Goal: Task Accomplishment & Management: Complete application form

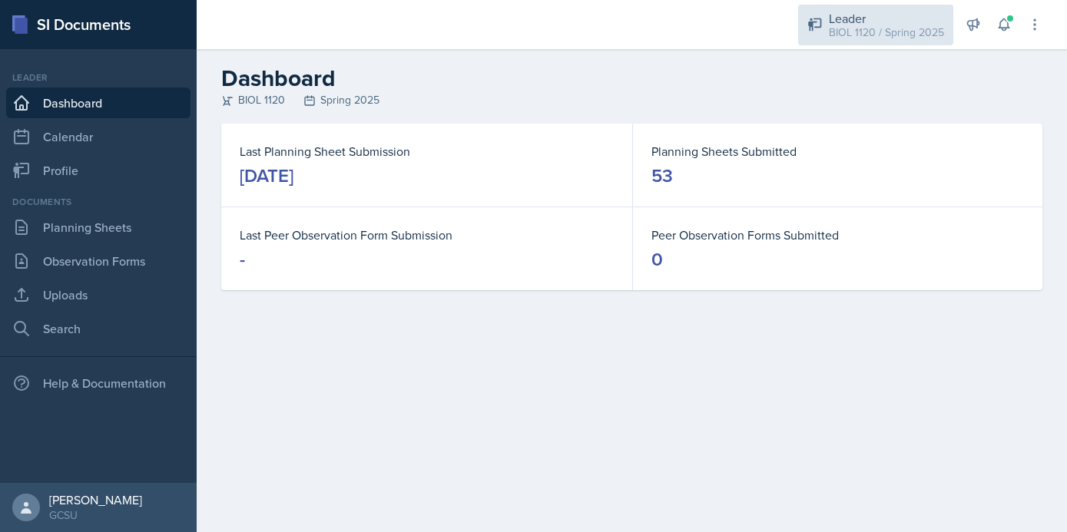
click at [913, 37] on div "BIOL 1120 / Spring 2025" at bounding box center [886, 33] width 115 height 16
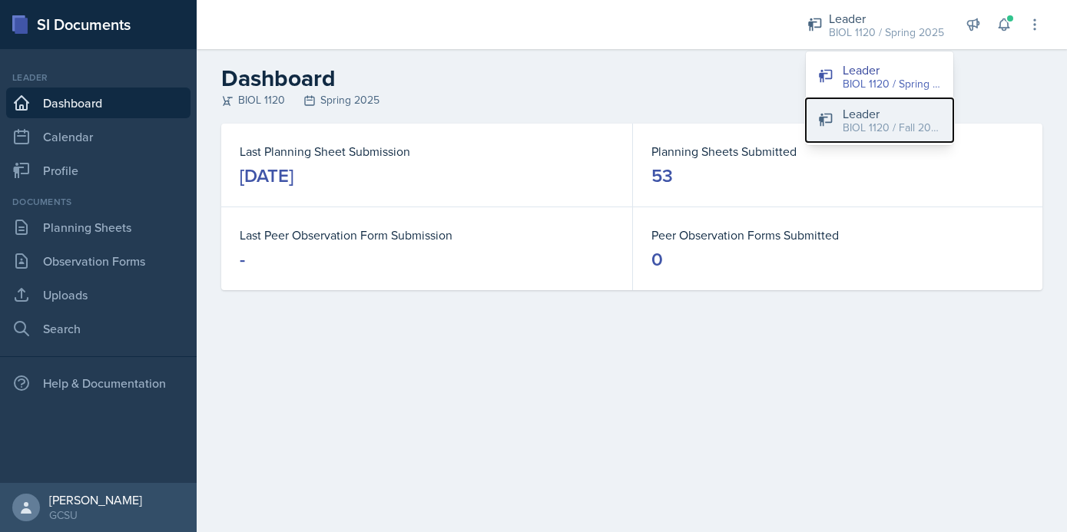
click at [897, 117] on div "Leader" at bounding box center [892, 113] width 98 height 18
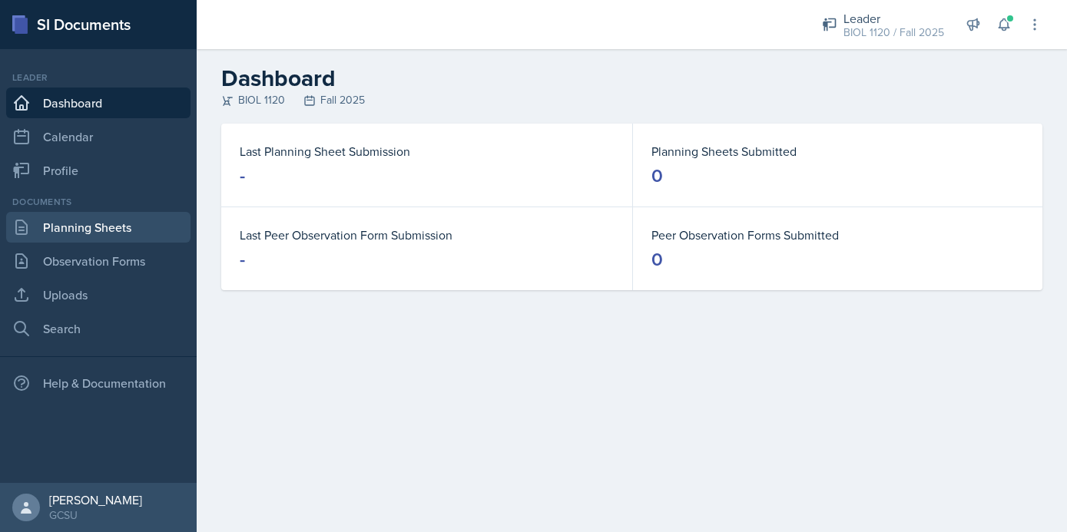
click at [99, 222] on link "Planning Sheets" at bounding box center [98, 227] width 184 height 31
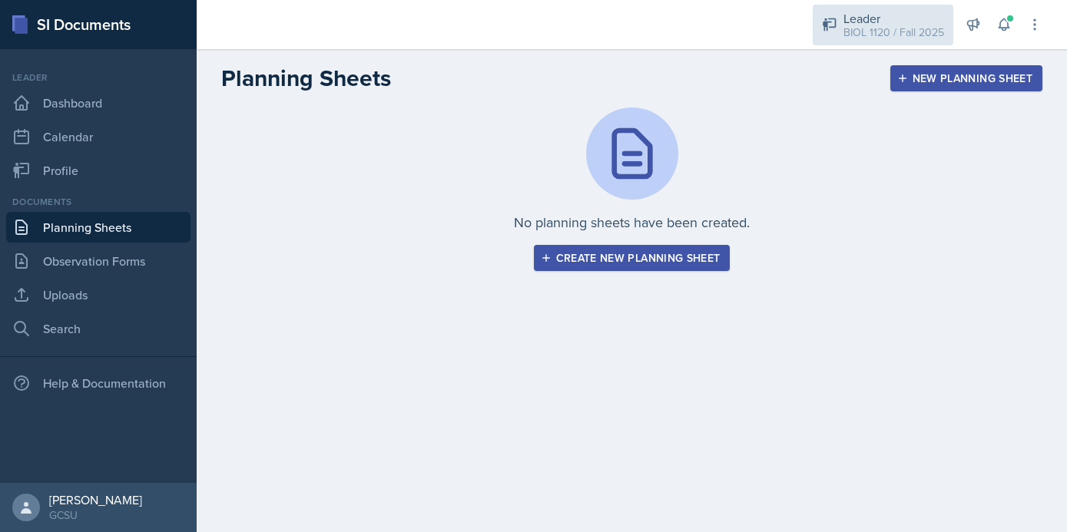
click at [893, 23] on div "Leader" at bounding box center [893, 18] width 101 height 18
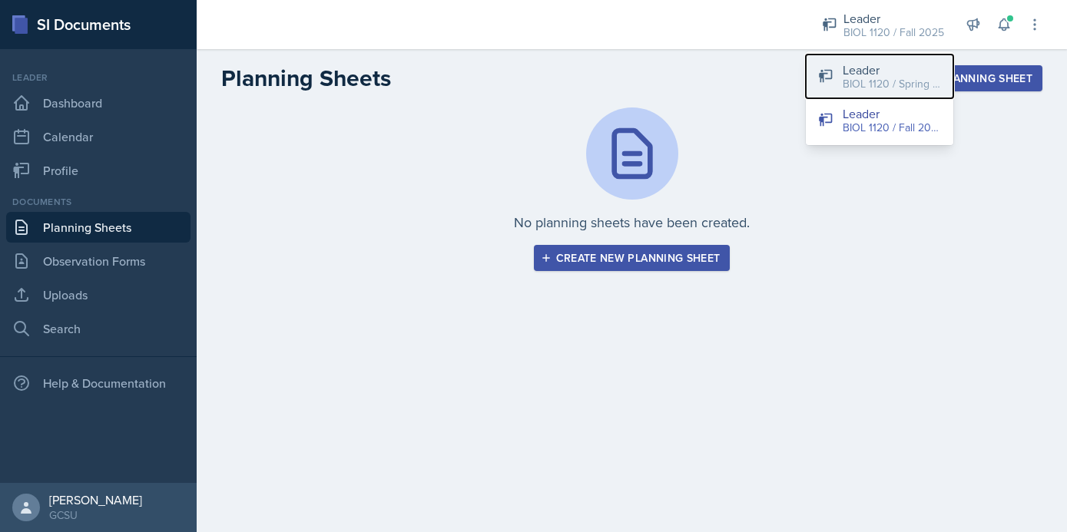
click at [887, 81] on div "BIOL 1120 / Spring 2025" at bounding box center [892, 84] width 98 height 16
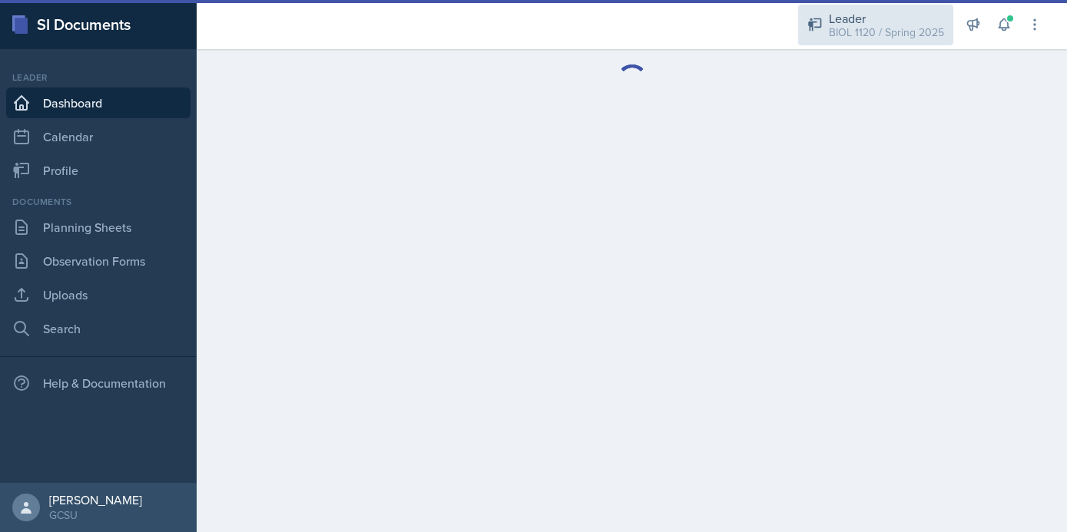
click at [860, 29] on div "BIOL 1120 / Spring 2025" at bounding box center [886, 33] width 115 height 16
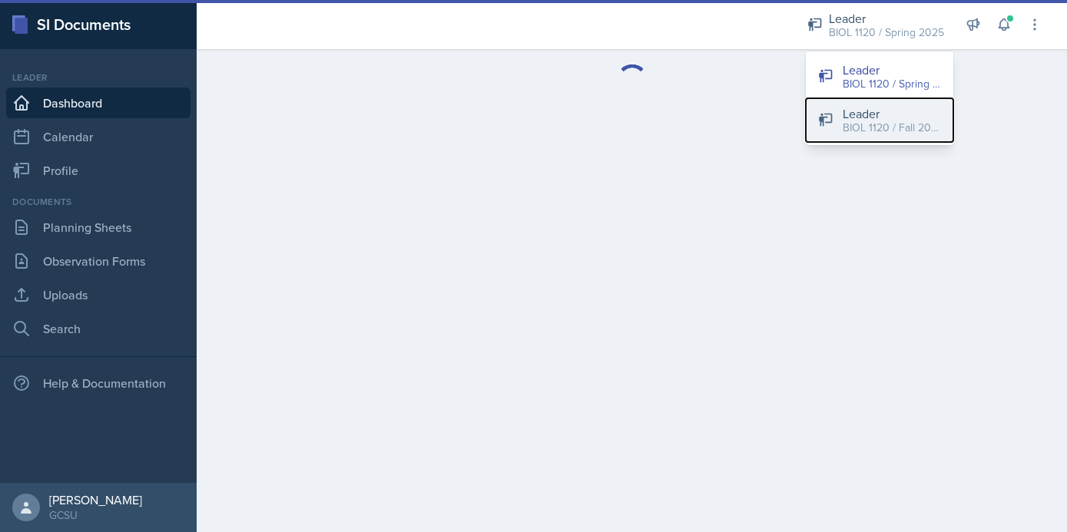
click at [854, 134] on div "BIOL 1120 / Fall 2025" at bounding box center [892, 128] width 98 height 16
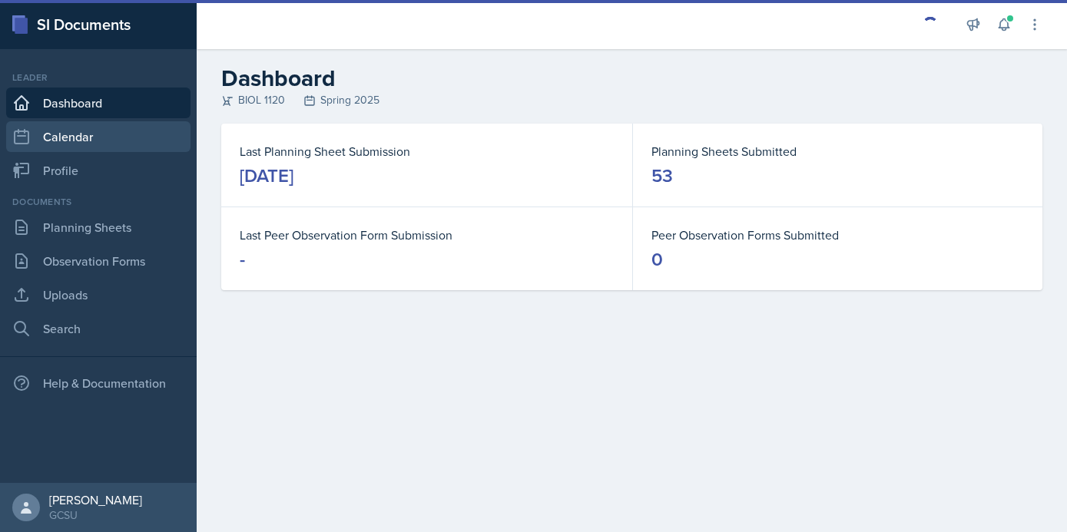
click at [88, 143] on link "Calendar" at bounding box center [98, 136] width 184 height 31
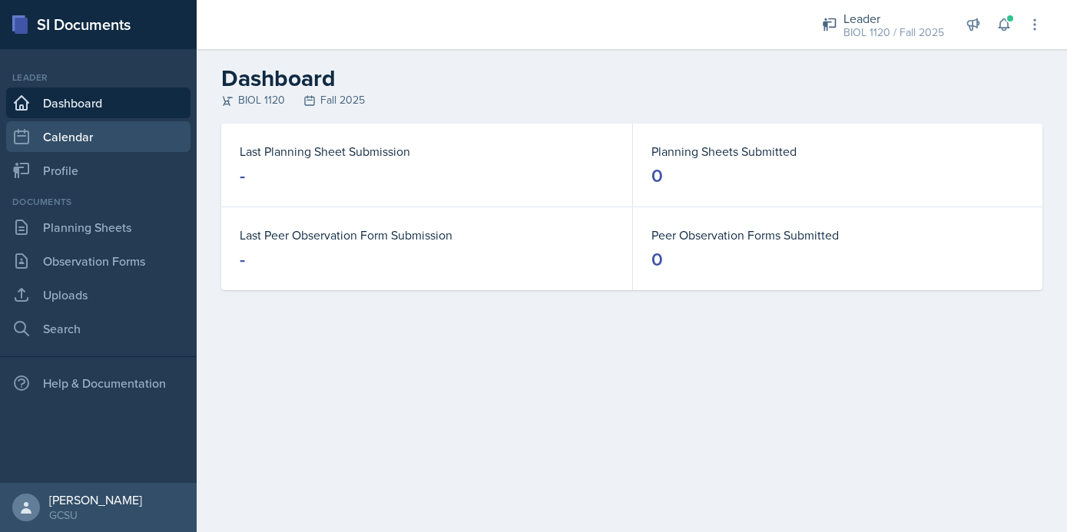
click at [55, 126] on link "Calendar" at bounding box center [98, 136] width 184 height 31
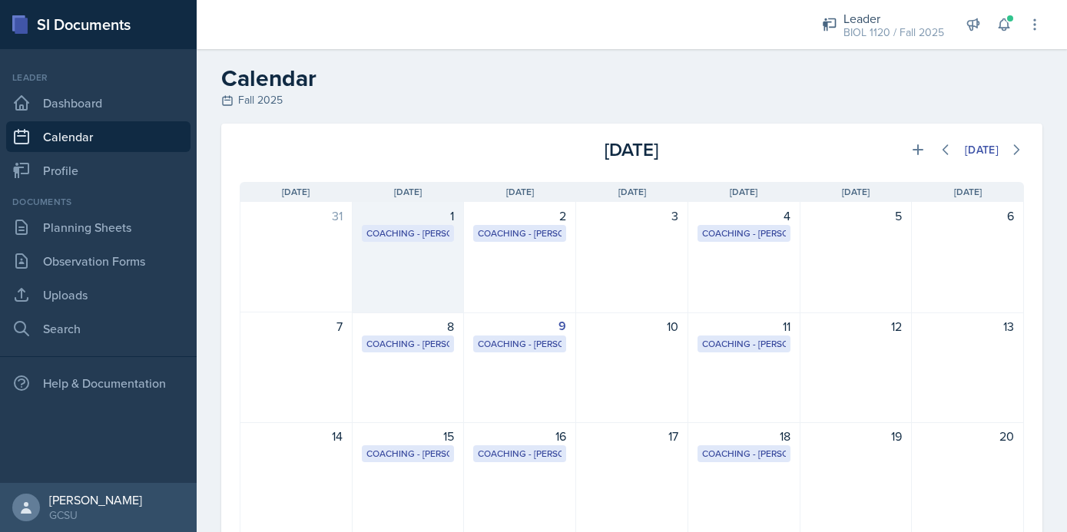
click at [378, 290] on div "1 Coaching - [PERSON_NAME] Coaching Room 11:00 PM - 1:00 PM" at bounding box center [409, 257] width 112 height 111
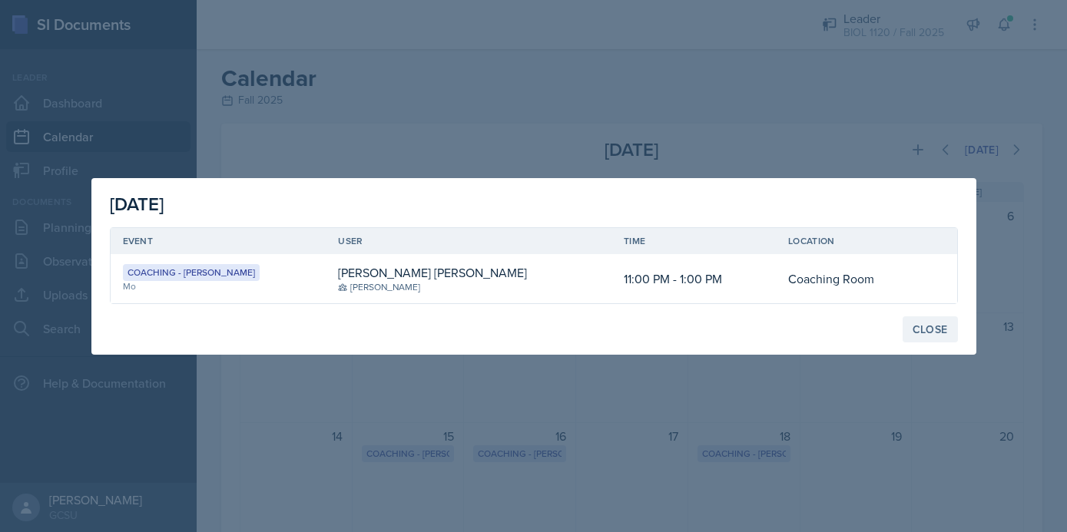
click at [933, 326] on div "Close" at bounding box center [930, 329] width 35 height 12
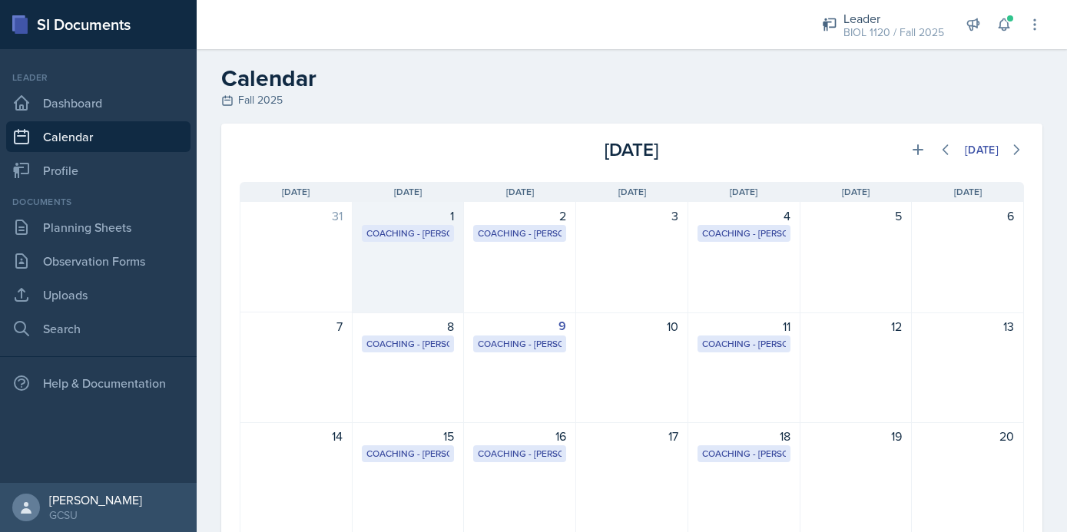
click at [422, 290] on div "1 Coaching - [PERSON_NAME] Coaching Room 11:00 PM - 1:00 PM" at bounding box center [409, 257] width 112 height 111
click at [0, 0] on div "[PERSON_NAME] [PERSON_NAME] [PERSON_NAME]" at bounding box center [0, 0] width 0 height 0
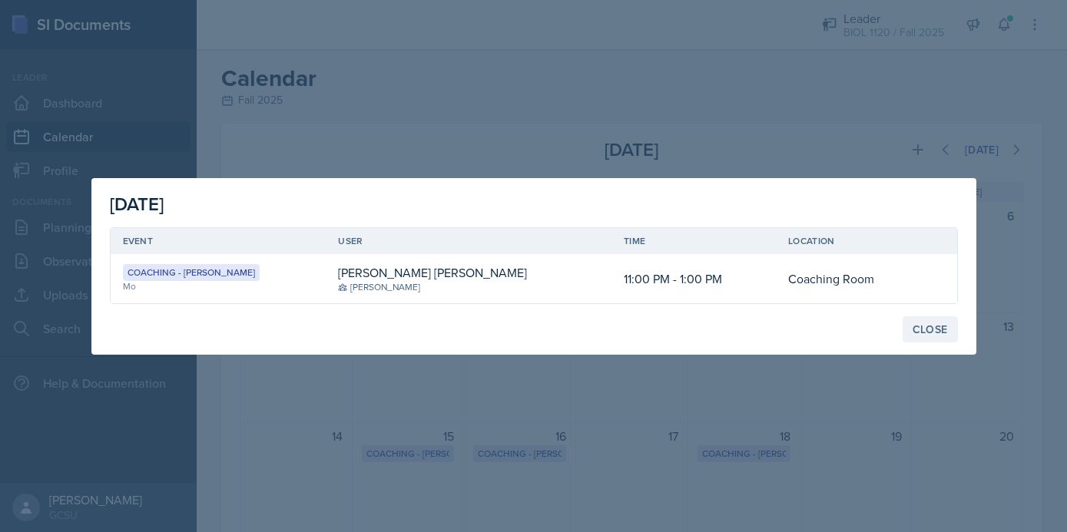
click at [955, 330] on button "Close" at bounding box center [930, 329] width 55 height 26
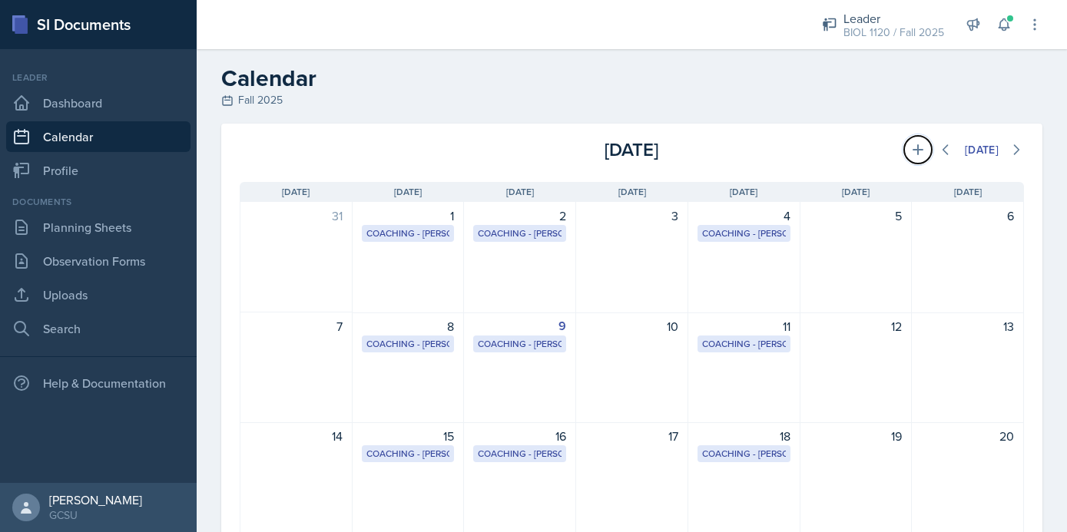
click at [920, 142] on icon at bounding box center [917, 149] width 15 height 15
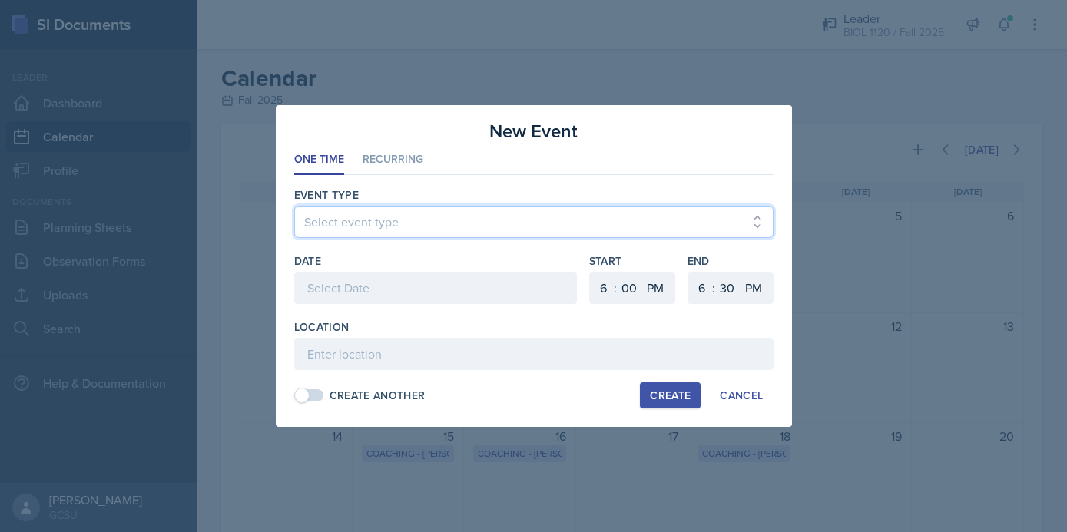
click at [366, 214] on select "Select event type Leader Training New Calendar Event SI Session" at bounding box center [533, 222] width 479 height 32
select select "700c1d41-4793-48d3-8616-e09499dfb71d"
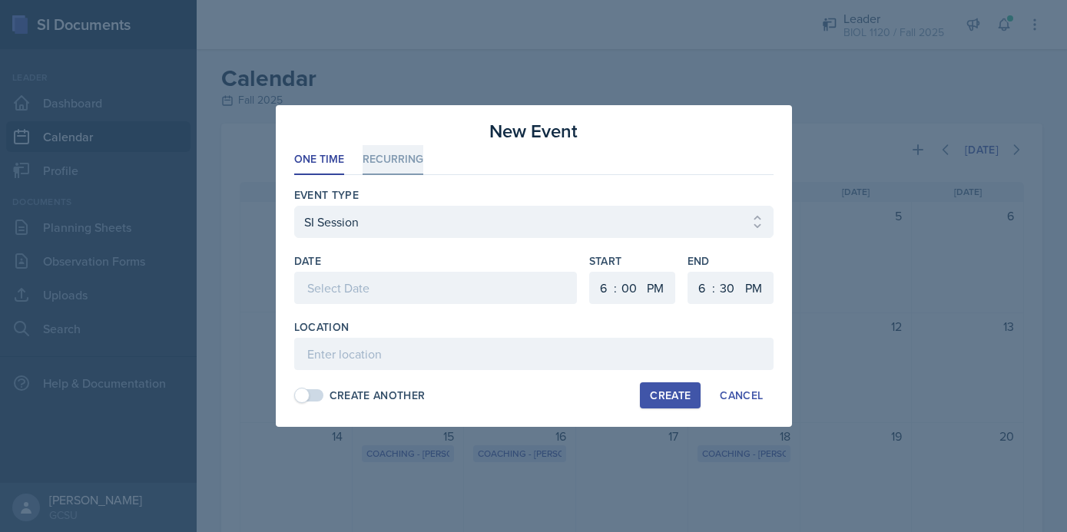
click at [385, 156] on li "Recurring" at bounding box center [393, 160] width 61 height 30
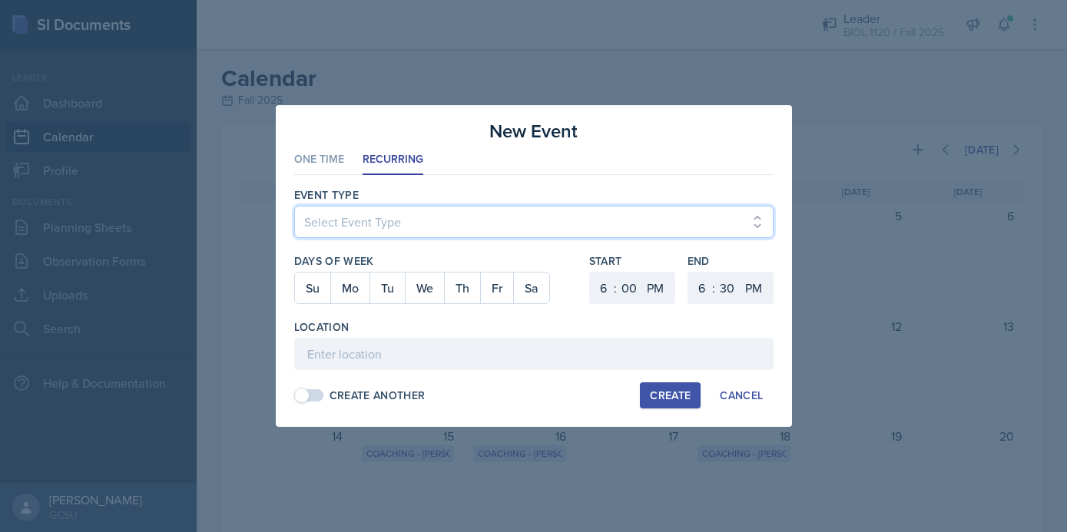
click at [385, 214] on select "Select Event Type Leader Training New Calendar Event SI Session" at bounding box center [533, 222] width 479 height 32
select select "700c1d41-4793-48d3-8616-e09499dfb71d"
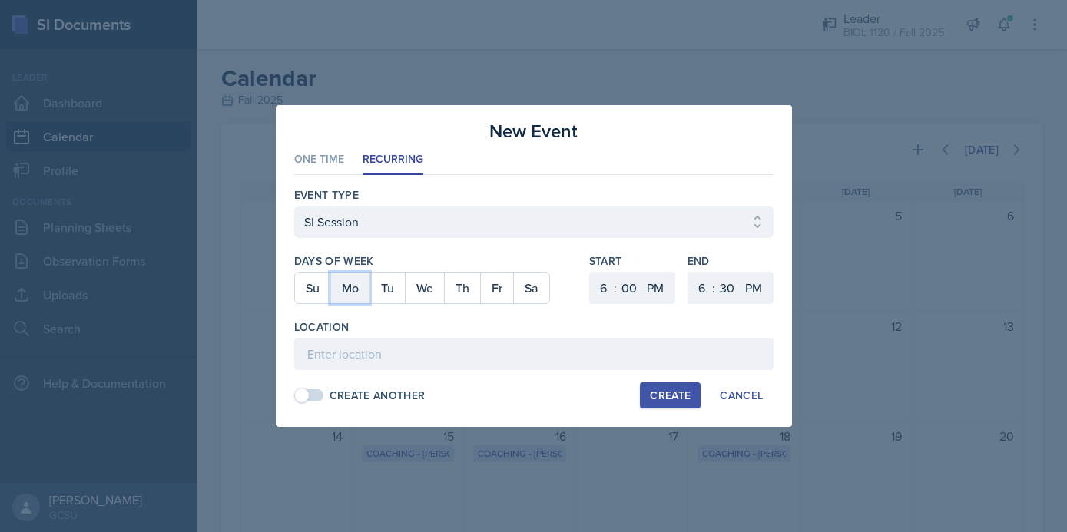
click at [351, 290] on button "Mo" at bounding box center [349, 288] width 39 height 31
click at [433, 286] on button "We" at bounding box center [424, 288] width 39 height 31
click at [611, 287] on select "1 2 3 4 5 6 7 8 9 10 11 12" at bounding box center [602, 288] width 25 height 32
select select "5"
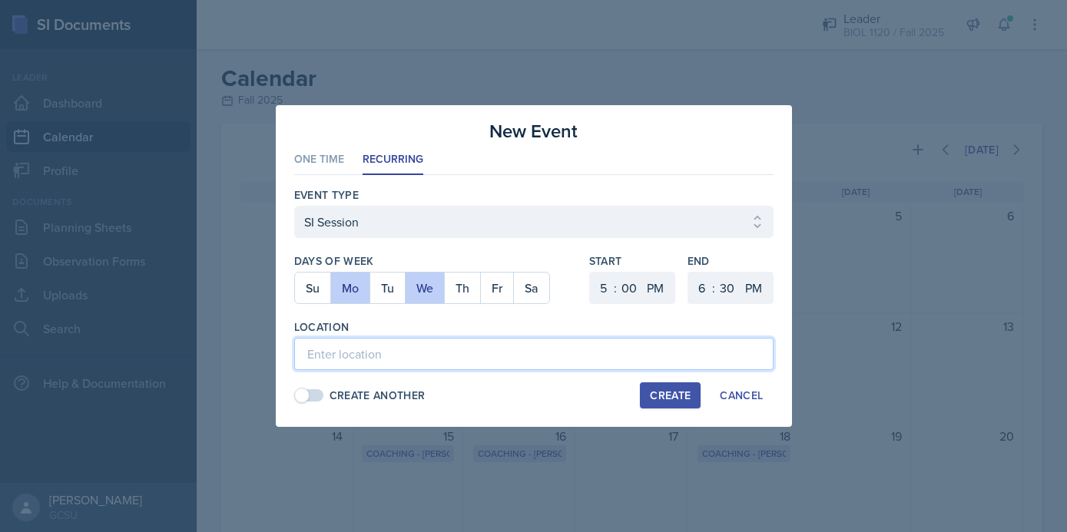
click at [416, 354] on input at bounding box center [533, 354] width 479 height 32
click at [493, 359] on input "Health and [GEOGRAPHIC_DATA] 144" at bounding box center [533, 354] width 479 height 32
type input "Health and Science Building 144"
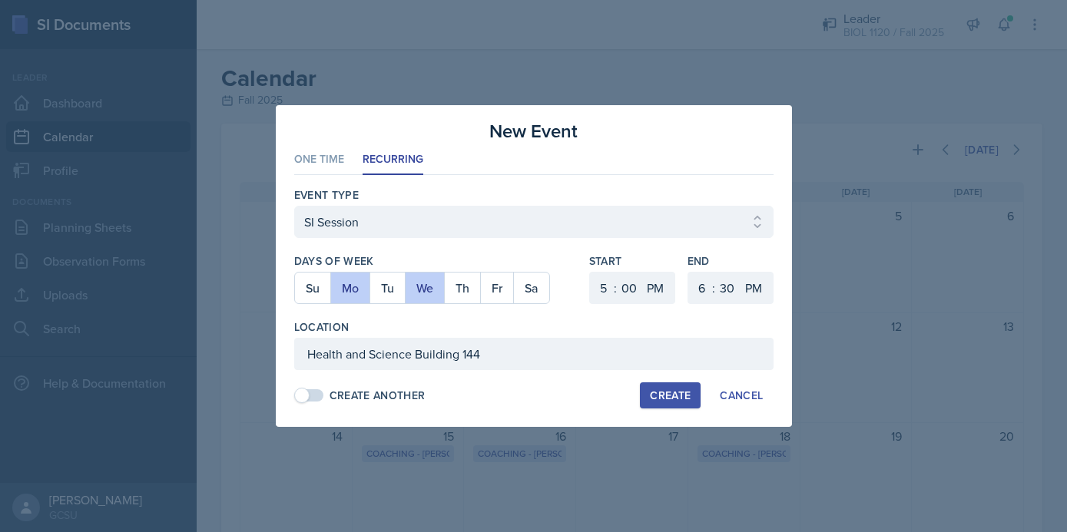
click at [677, 395] on div "Create" at bounding box center [670, 395] width 41 height 12
select select
select select "6"
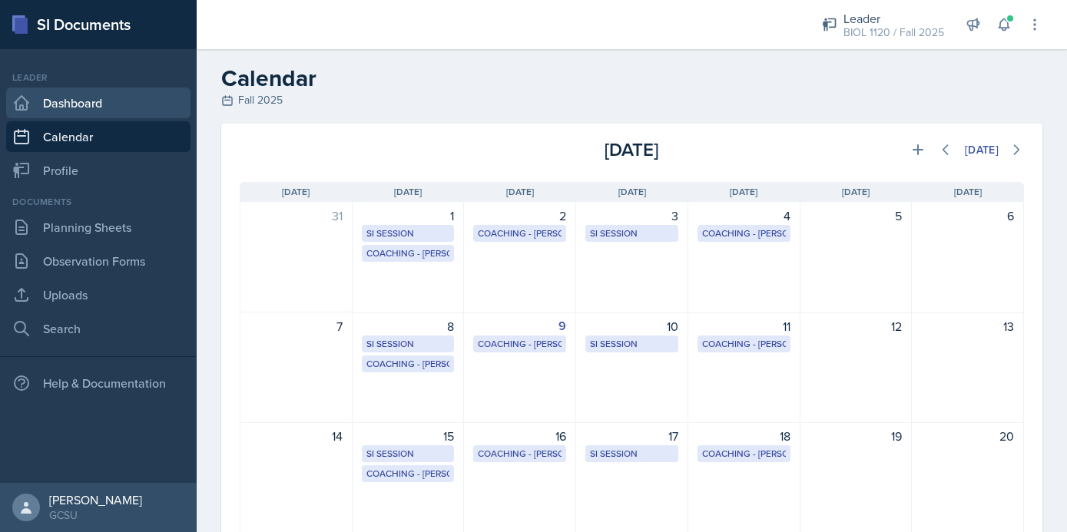
click at [101, 104] on link "Dashboard" at bounding box center [98, 103] width 184 height 31
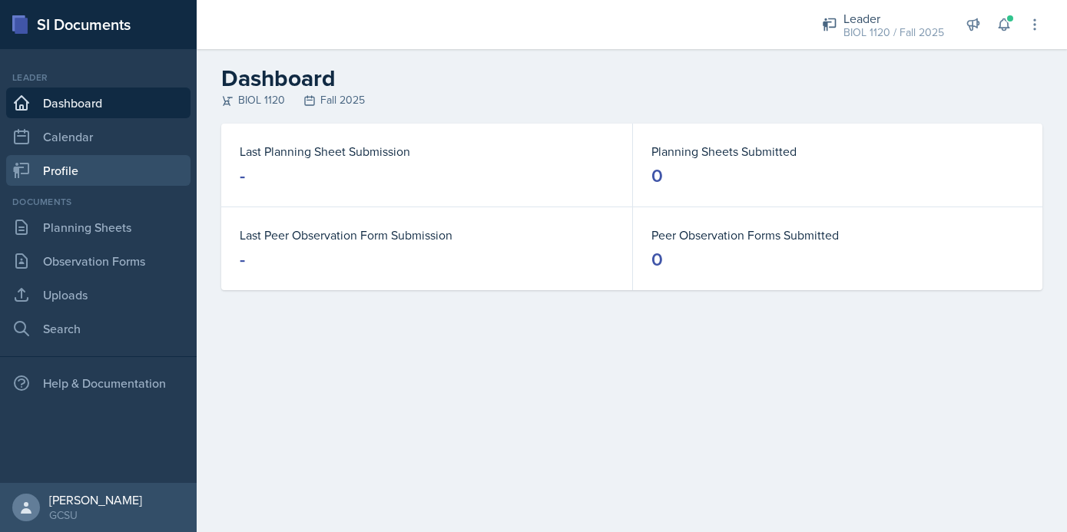
click at [75, 175] on link "Profile" at bounding box center [98, 170] width 184 height 31
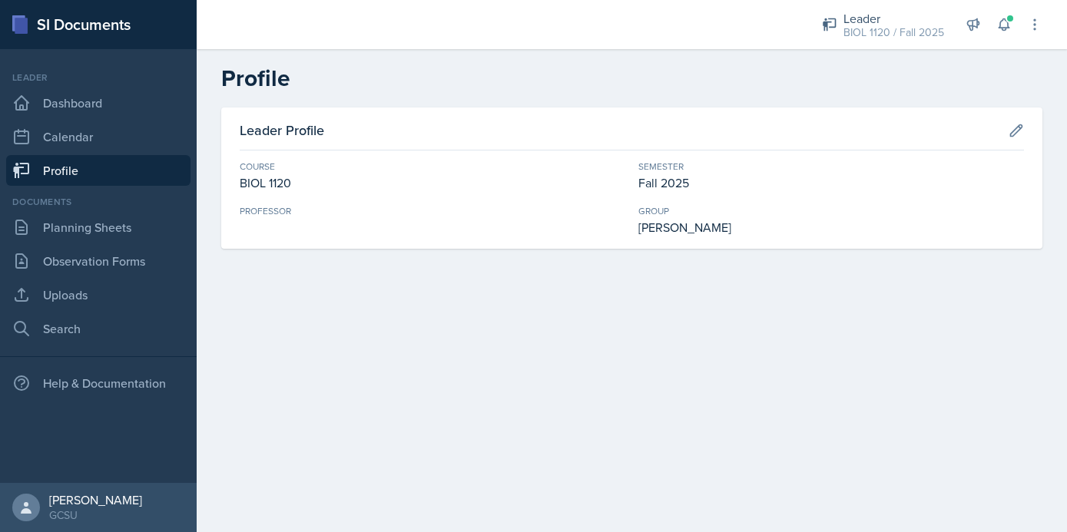
click at [266, 210] on div "Professor" at bounding box center [433, 211] width 386 height 14
click at [1015, 131] on icon at bounding box center [1016, 130] width 15 height 15
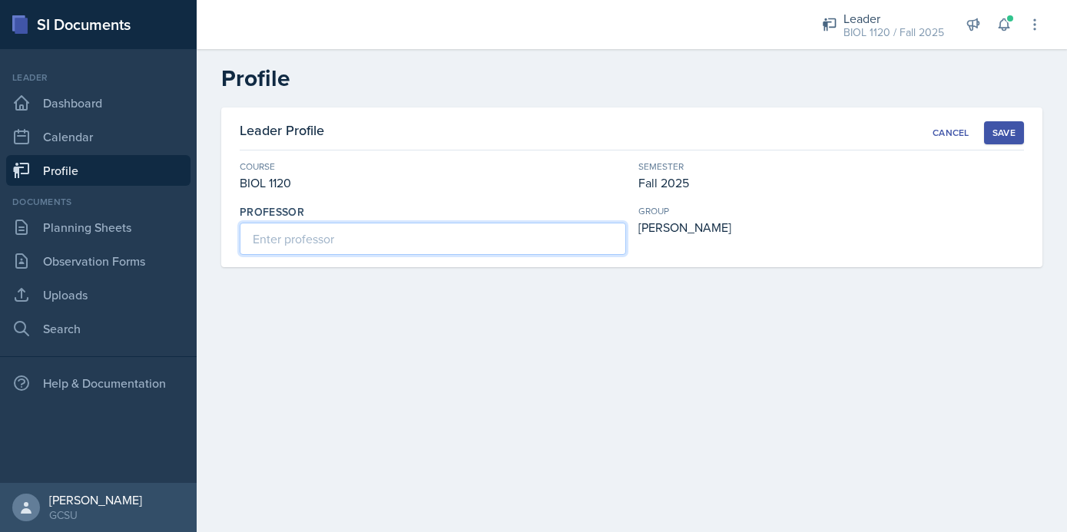
click at [333, 240] on input at bounding box center [433, 239] width 386 height 32
type input "P"
type input "[PERSON_NAME]"
click at [1001, 131] on div "Save" at bounding box center [1003, 133] width 23 height 12
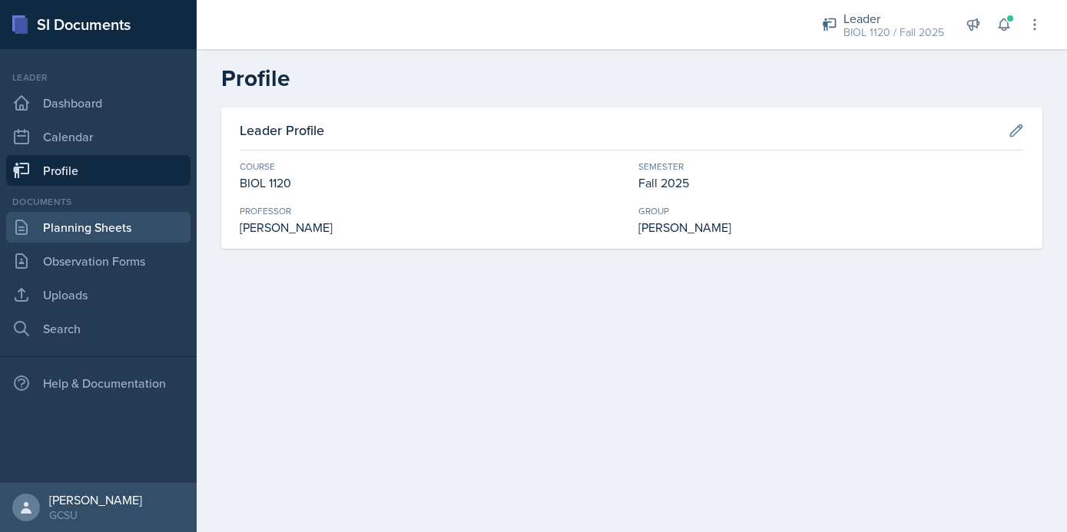
click at [100, 221] on link "Planning Sheets" at bounding box center [98, 227] width 184 height 31
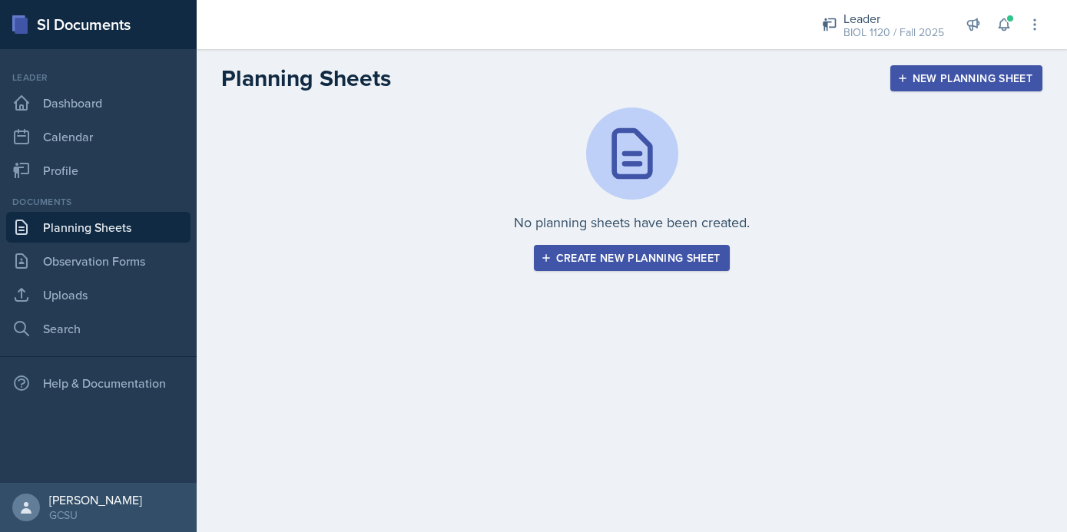
click at [641, 259] on div "Create new planning sheet" at bounding box center [632, 258] width 177 height 12
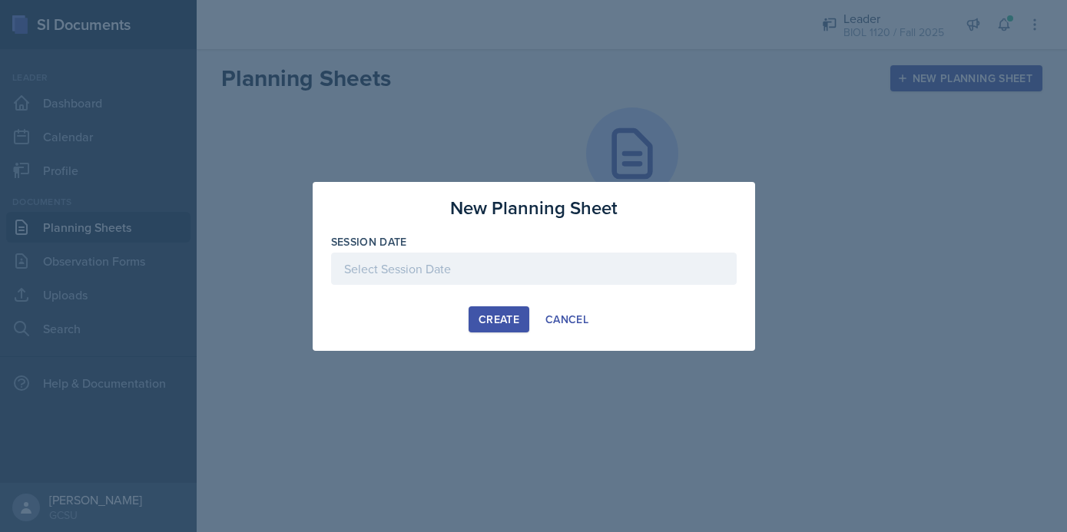
click at [529, 274] on div at bounding box center [534, 269] width 406 height 32
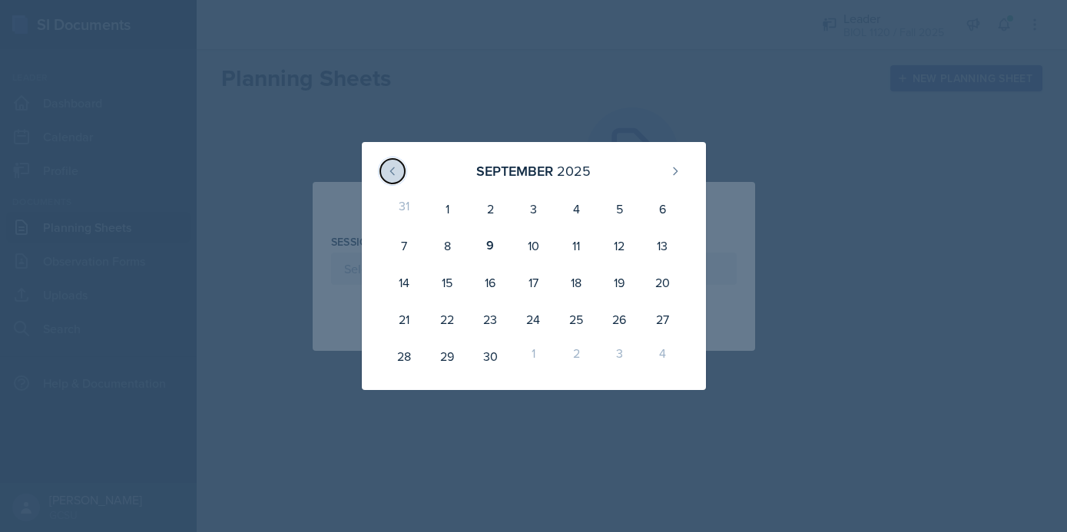
click at [394, 161] on button at bounding box center [392, 171] width 25 height 25
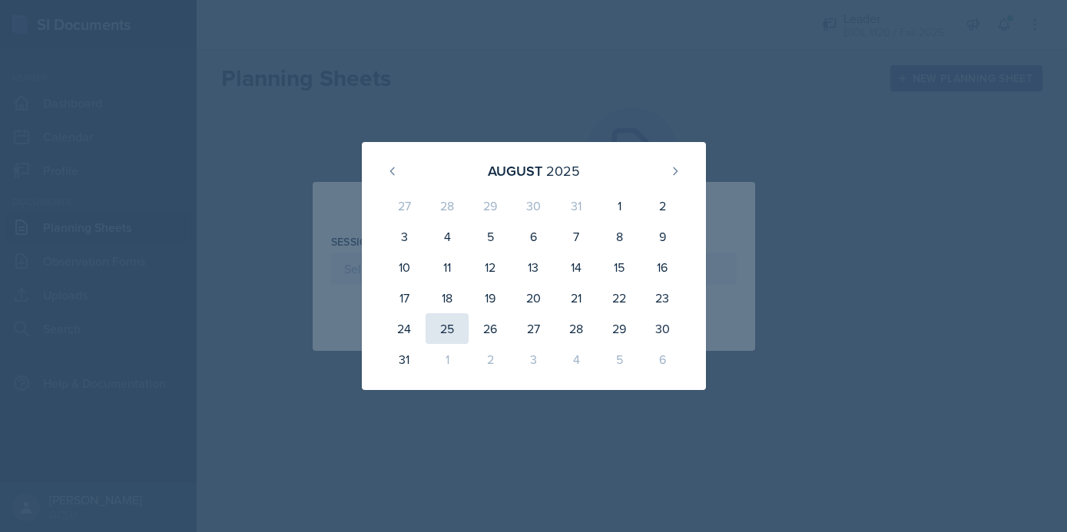
click at [437, 321] on div "25" at bounding box center [447, 328] width 43 height 31
type input "[DATE]"
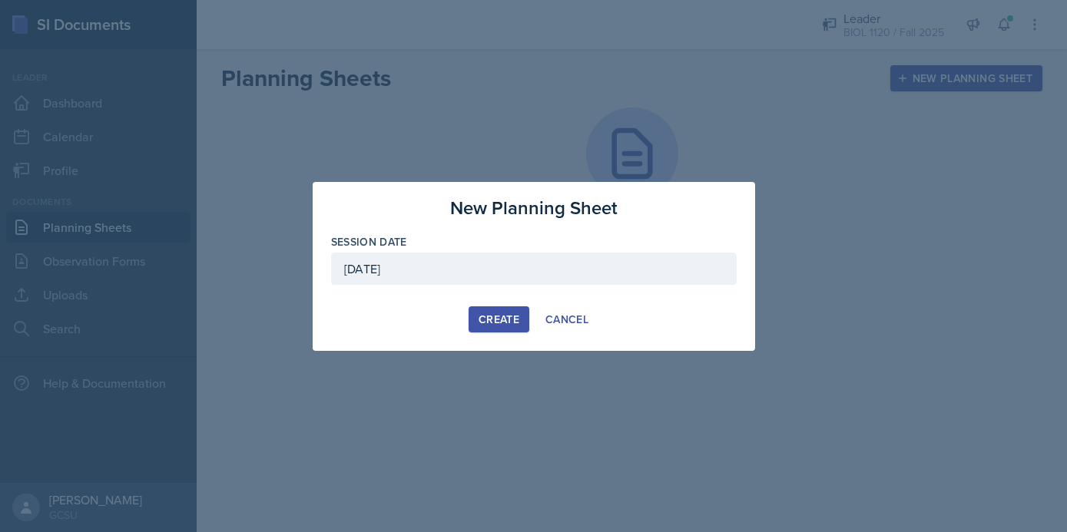
click at [498, 317] on div "Create" at bounding box center [499, 319] width 41 height 12
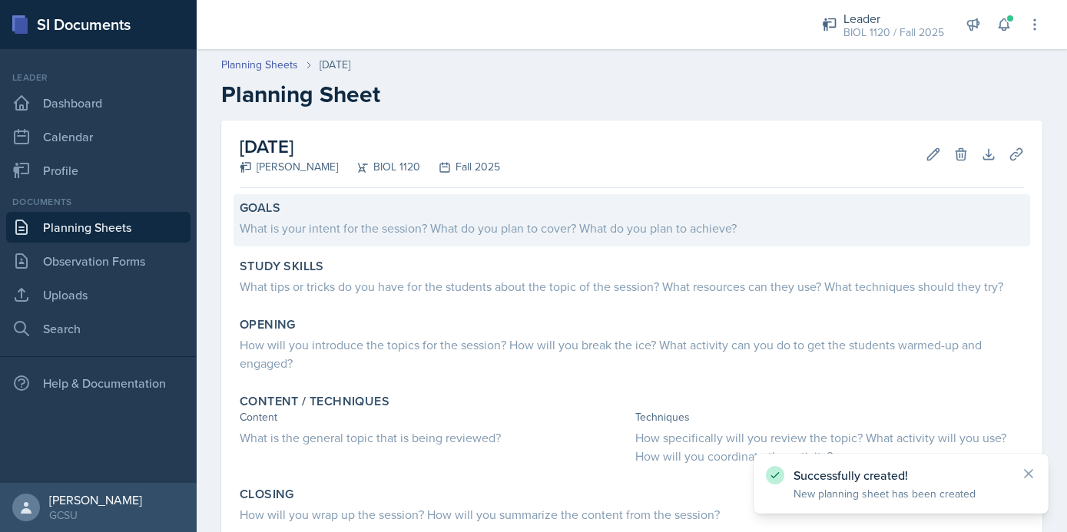
click at [489, 221] on div "What is your intent for the session? What do you plan to cover? What do you pla…" at bounding box center [632, 228] width 784 height 18
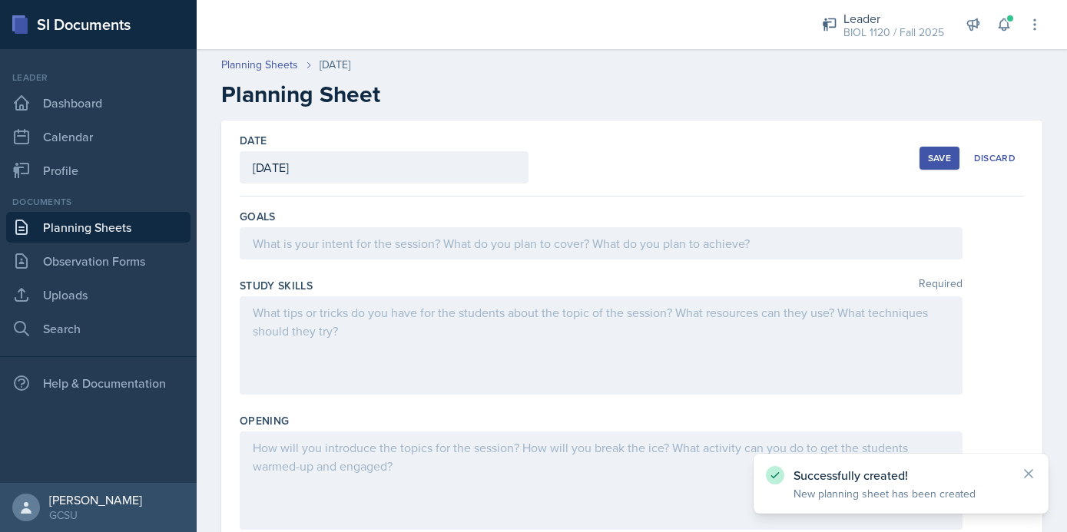
click at [422, 253] on div at bounding box center [601, 243] width 723 height 32
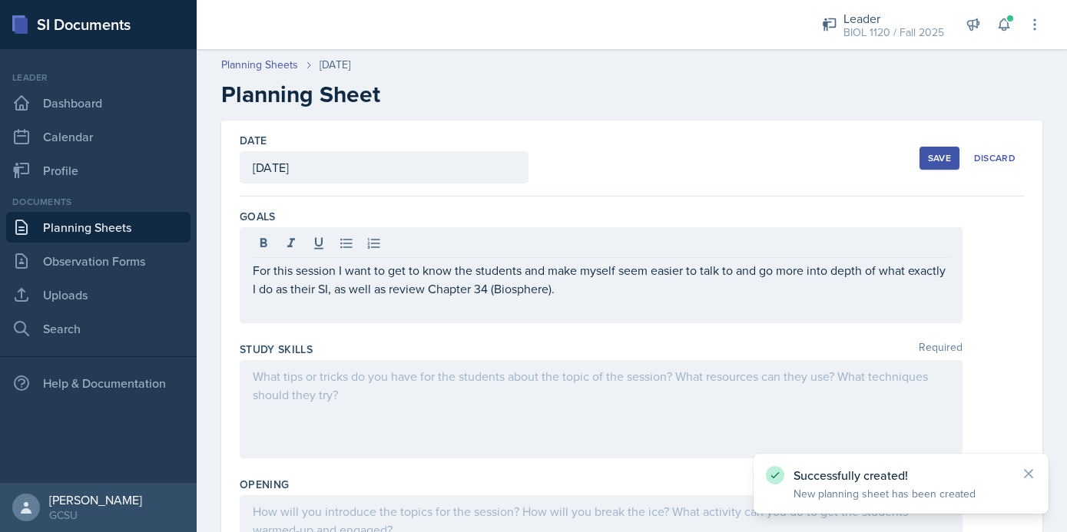
click at [366, 405] on div at bounding box center [601, 409] width 723 height 98
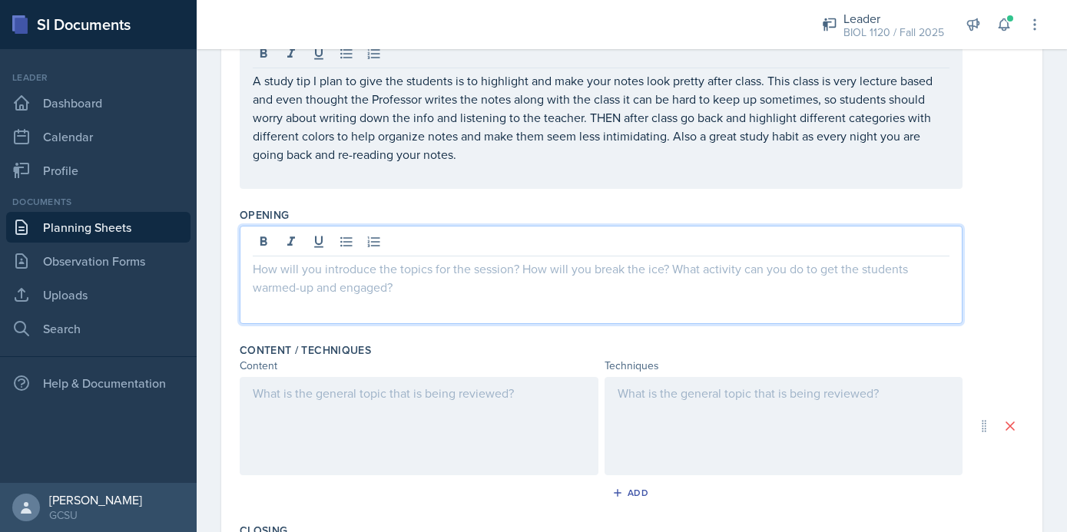
click at [419, 260] on p at bounding box center [601, 269] width 697 height 18
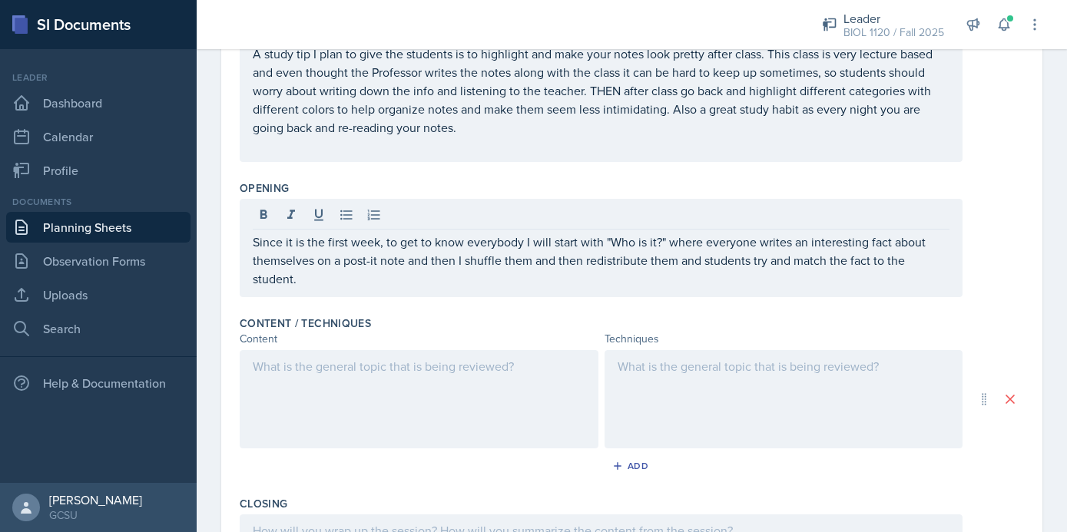
click at [382, 397] on div at bounding box center [419, 399] width 359 height 98
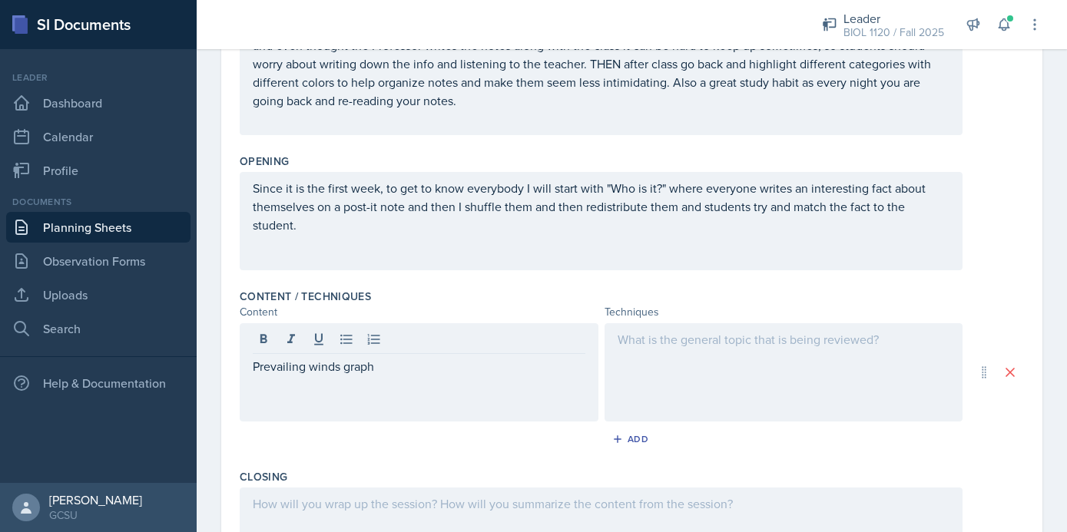
click at [736, 358] on div at bounding box center [784, 372] width 359 height 98
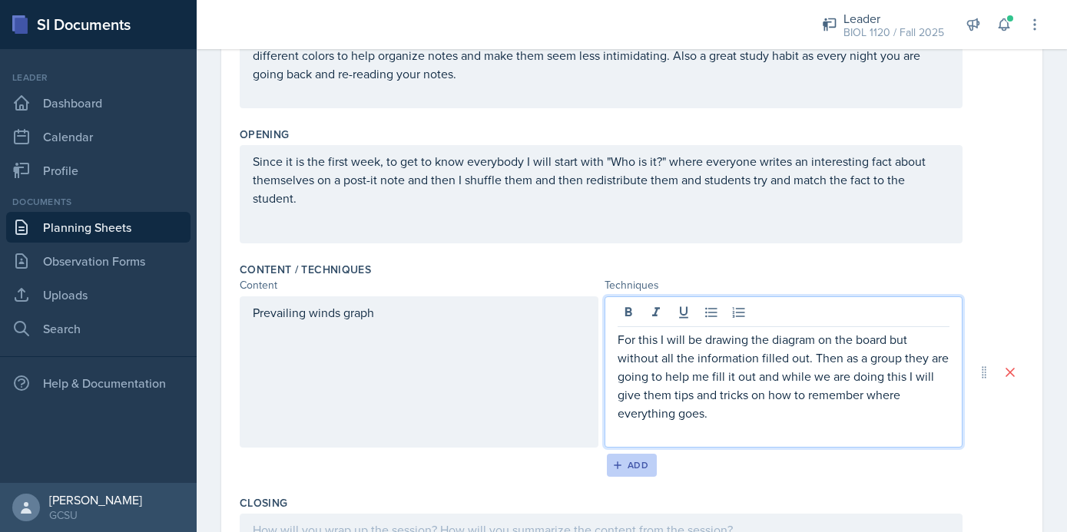
click at [633, 461] on div "Add" at bounding box center [631, 465] width 33 height 12
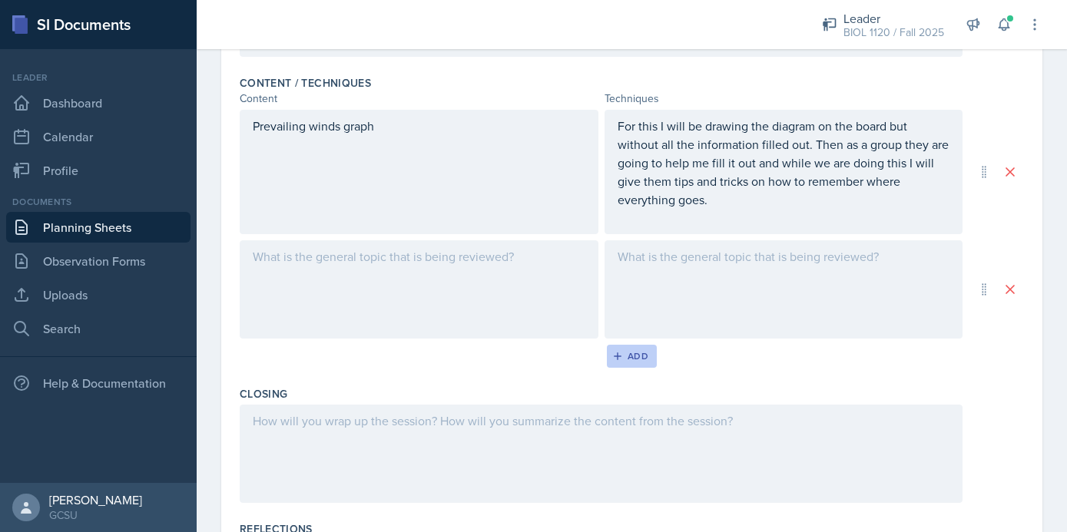
scroll to position [560, 0]
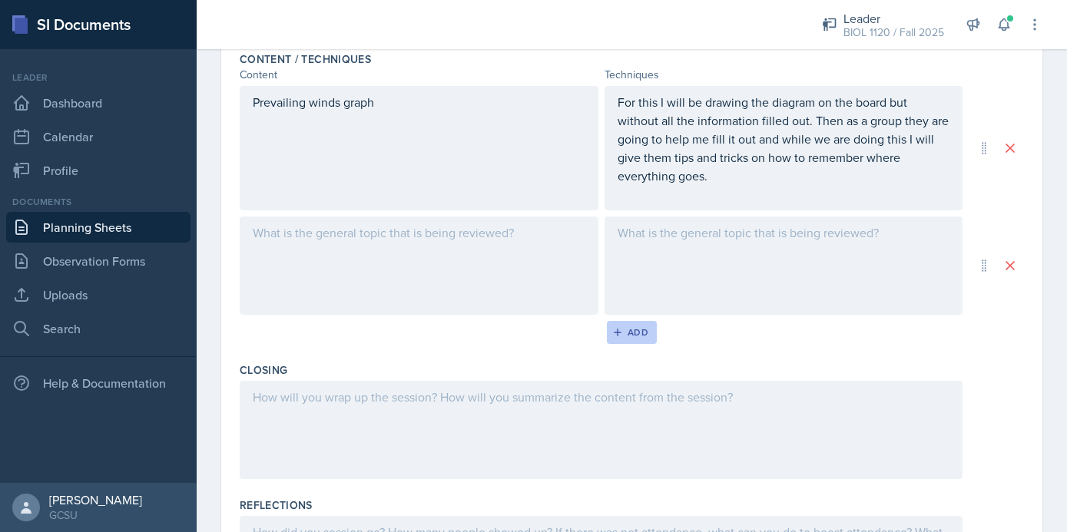
click at [634, 336] on div "Add" at bounding box center [631, 332] width 33 height 12
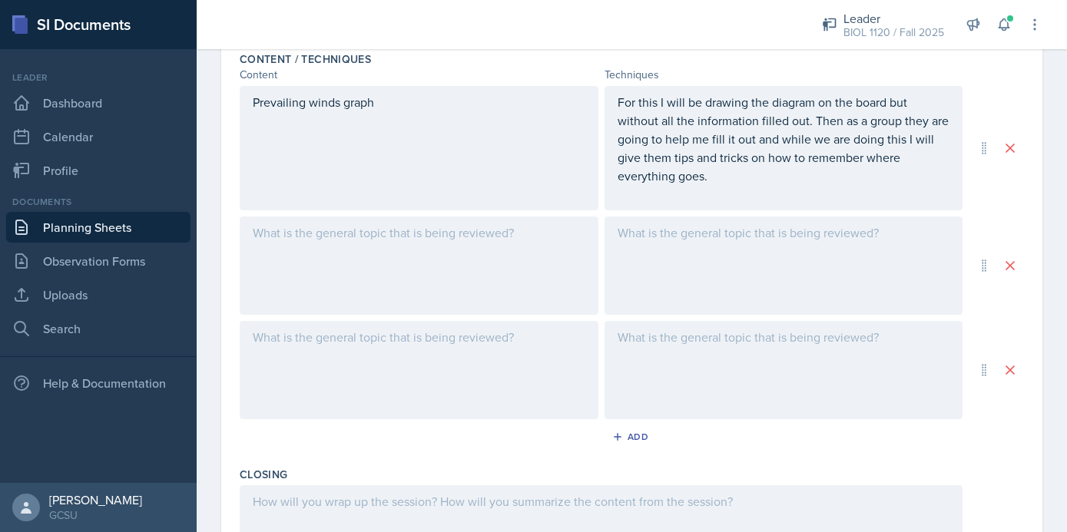
click at [378, 273] on div at bounding box center [419, 266] width 359 height 98
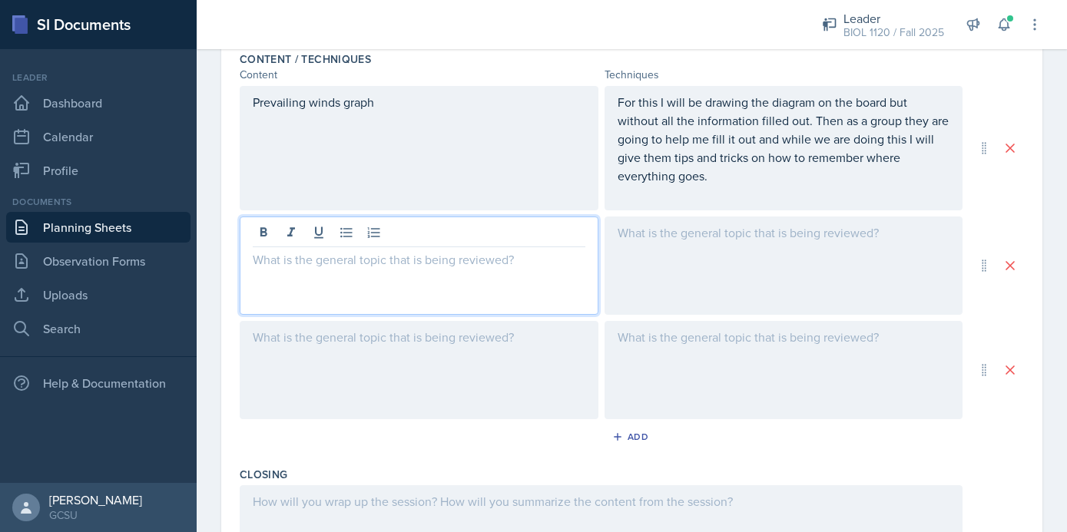
scroll to position [587, 0]
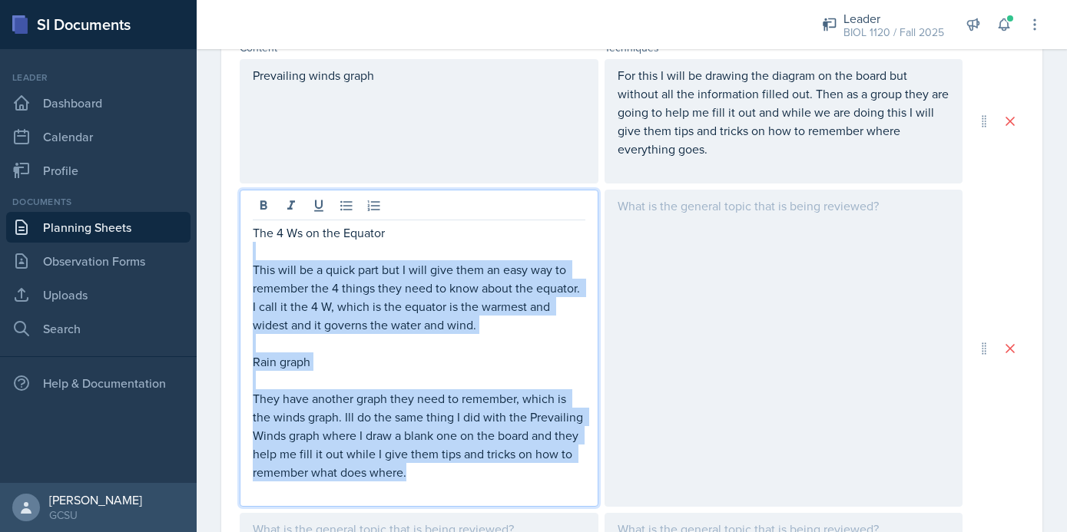
drag, startPoint x: 411, startPoint y: 474, endPoint x: 223, endPoint y: 247, distance: 295.1
click at [223, 247] on div "Date [DATE] [DATE] 31 1 2 3 4 5 6 7 8 9 10 11 12 13 14 15 16 17 18 19 20 21 22 …" at bounding box center [631, 235] width 821 height 1402
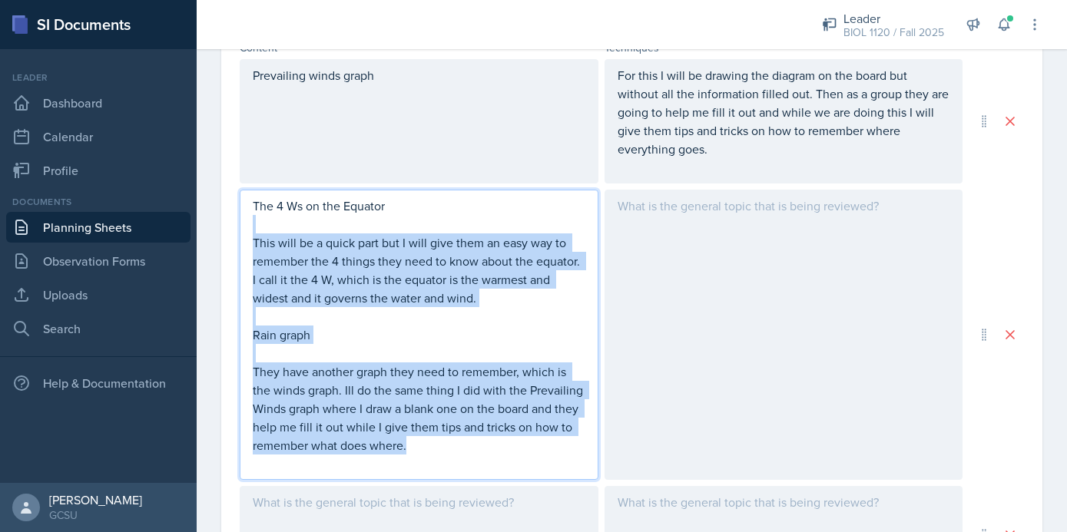
scroll to position [560, 0]
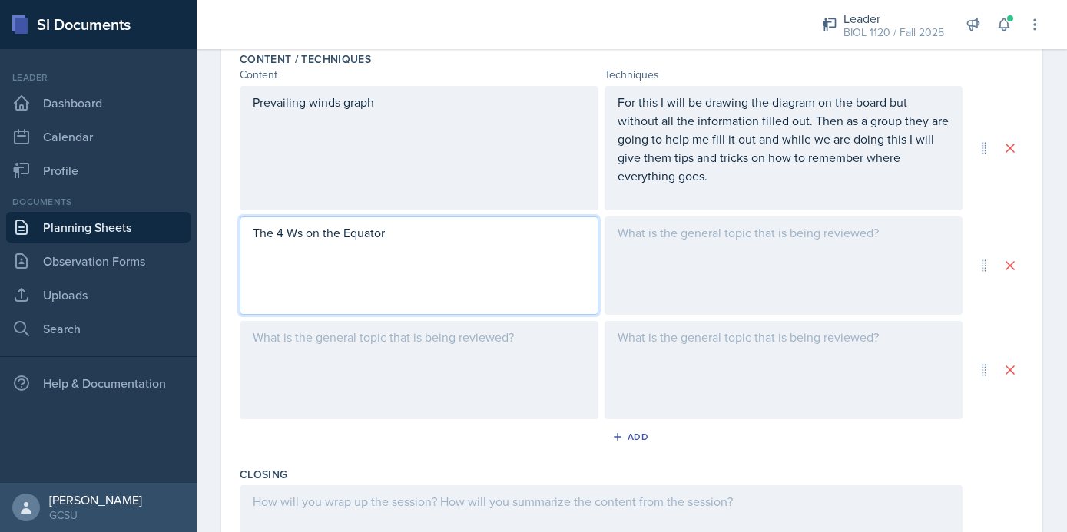
click at [834, 239] on div at bounding box center [784, 266] width 359 height 98
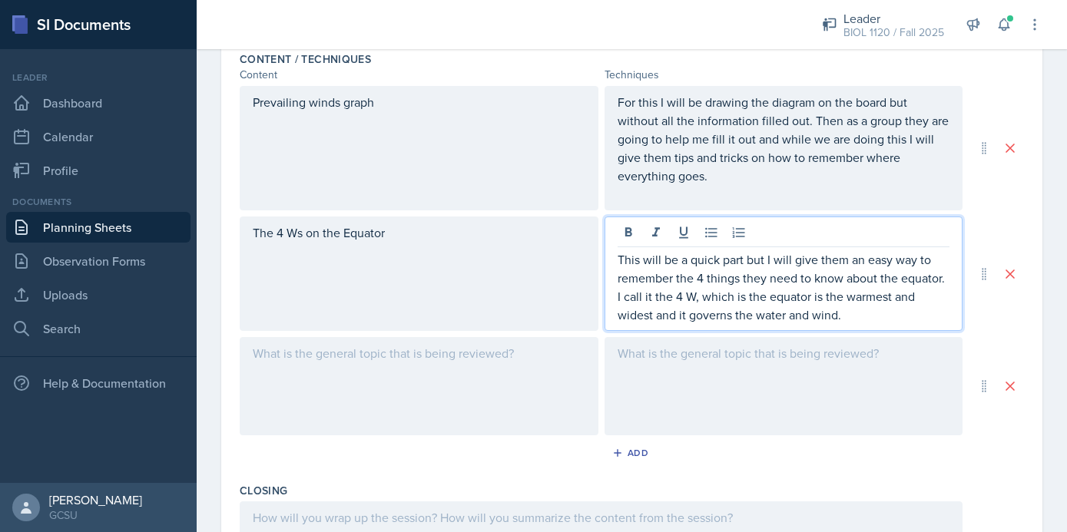
click at [484, 380] on div at bounding box center [419, 386] width 359 height 98
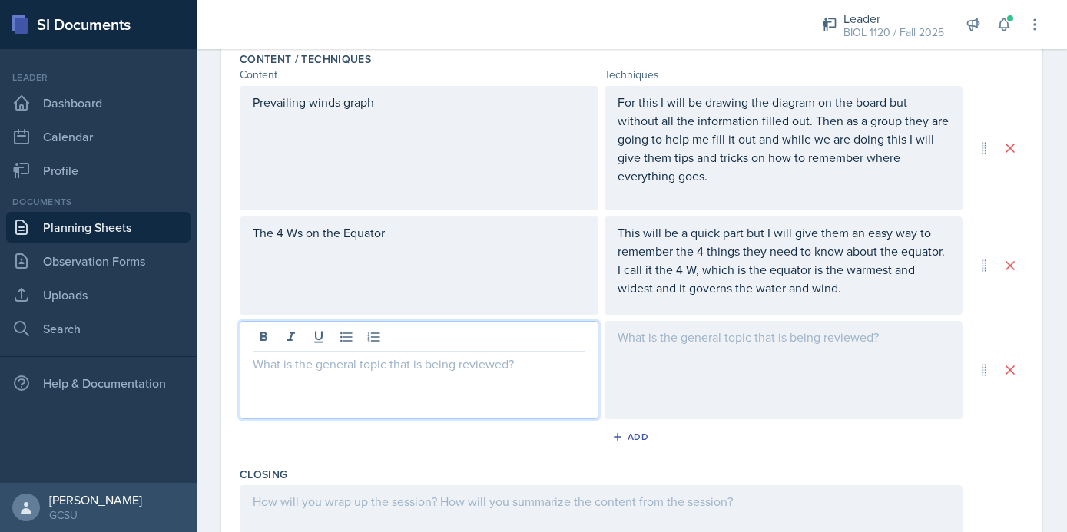
scroll to position [587, 0]
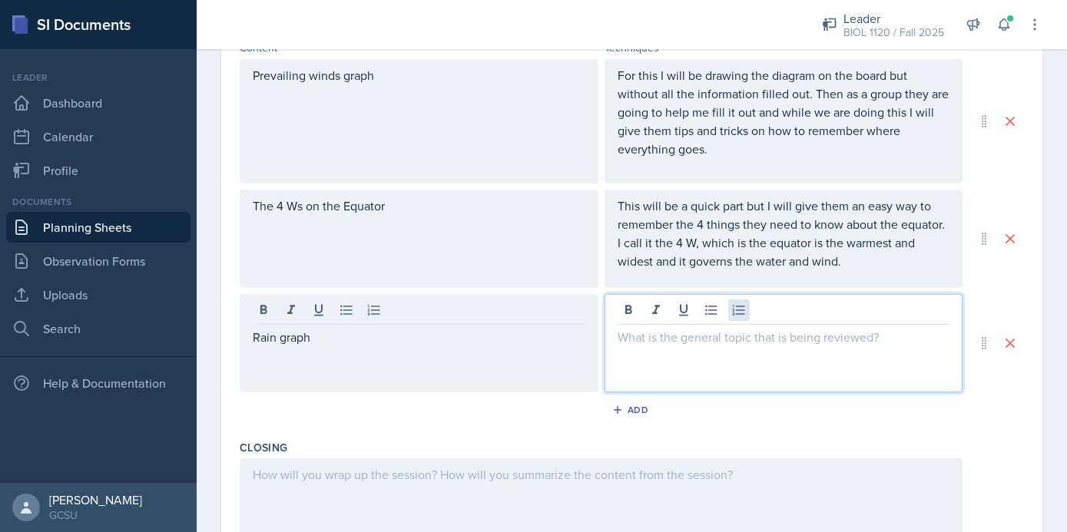
click at [730, 313] on div at bounding box center [784, 343] width 359 height 98
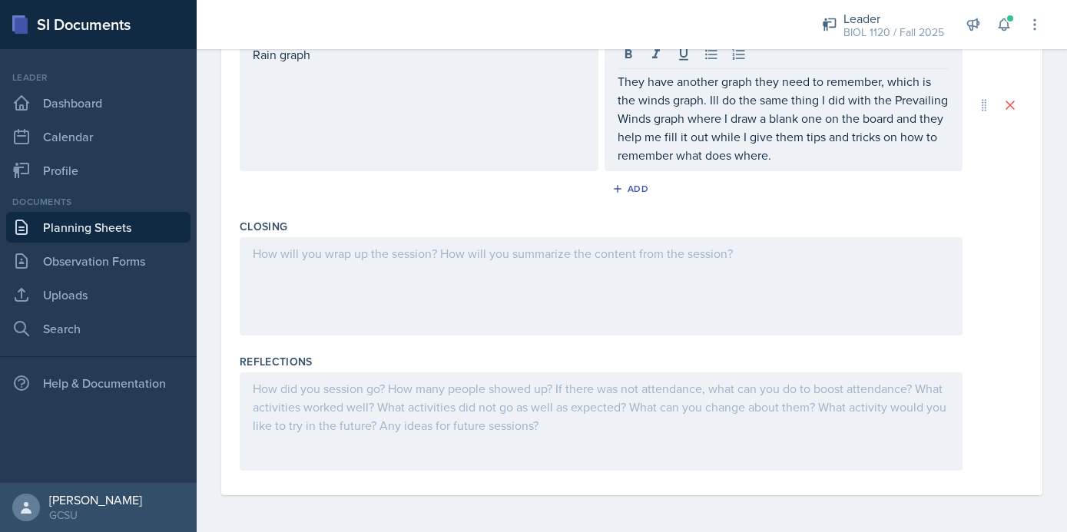
click at [642, 267] on div at bounding box center [601, 286] width 723 height 98
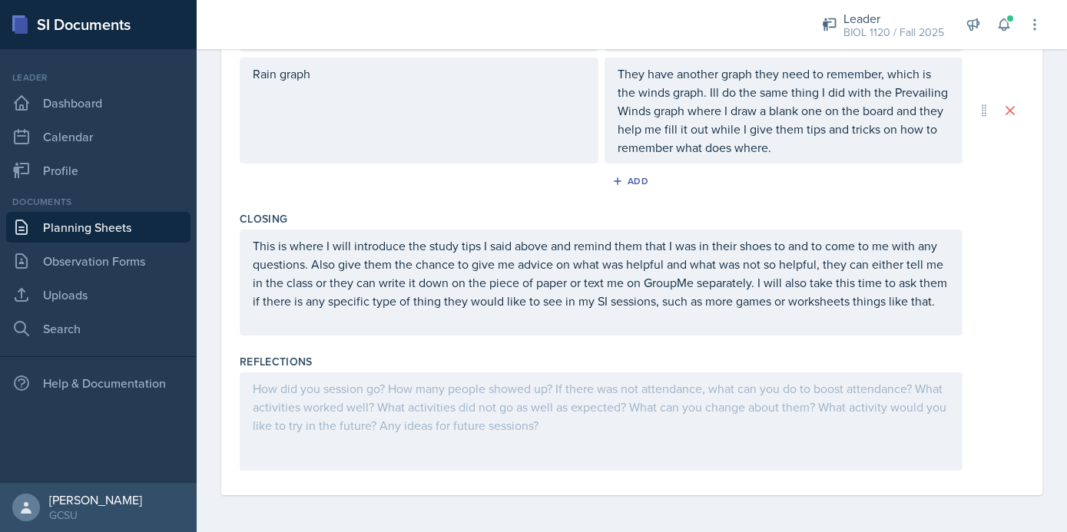
scroll to position [823, 0]
click at [404, 421] on div at bounding box center [601, 422] width 723 height 98
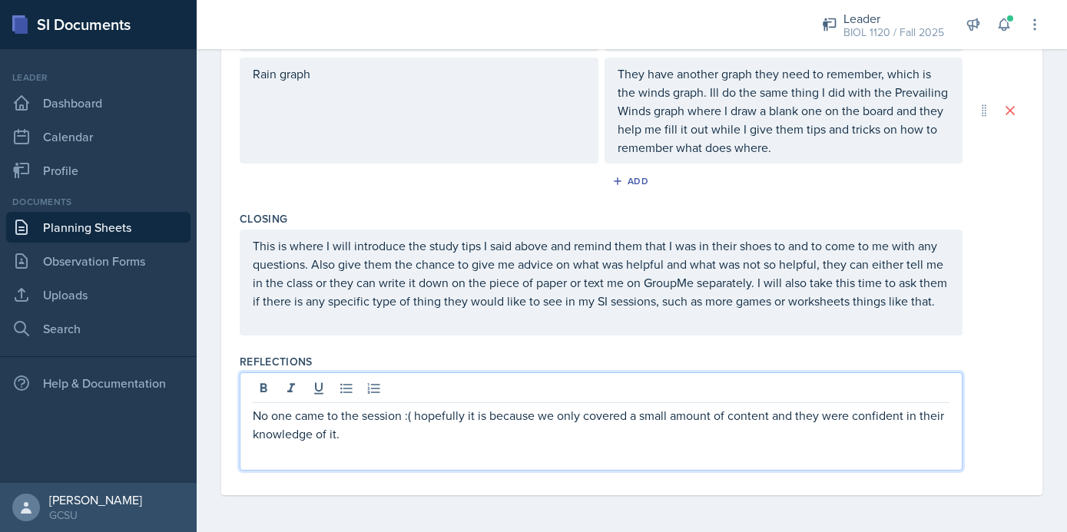
scroll to position [0, 0]
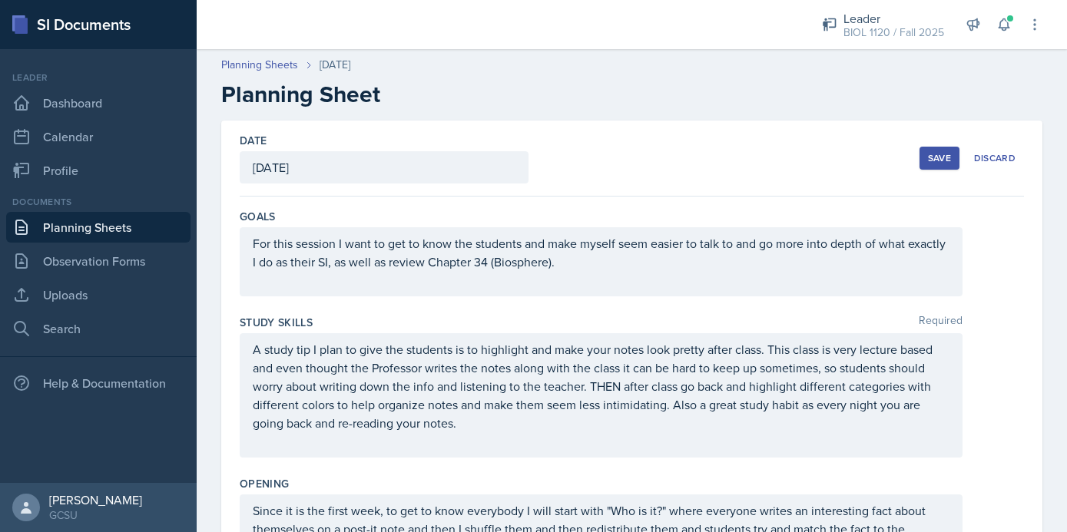
click at [936, 161] on div "Save" at bounding box center [939, 158] width 23 height 12
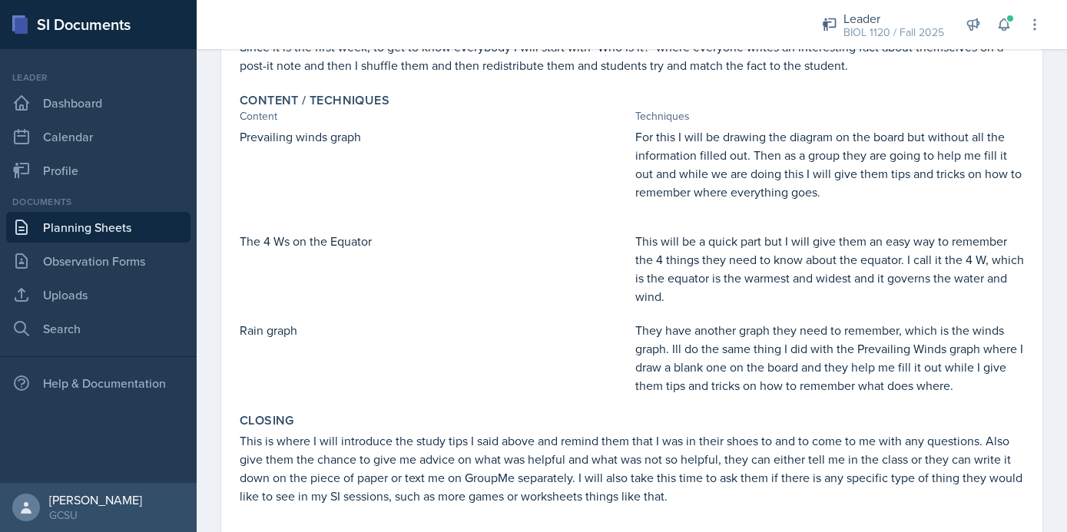
scroll to position [562, 0]
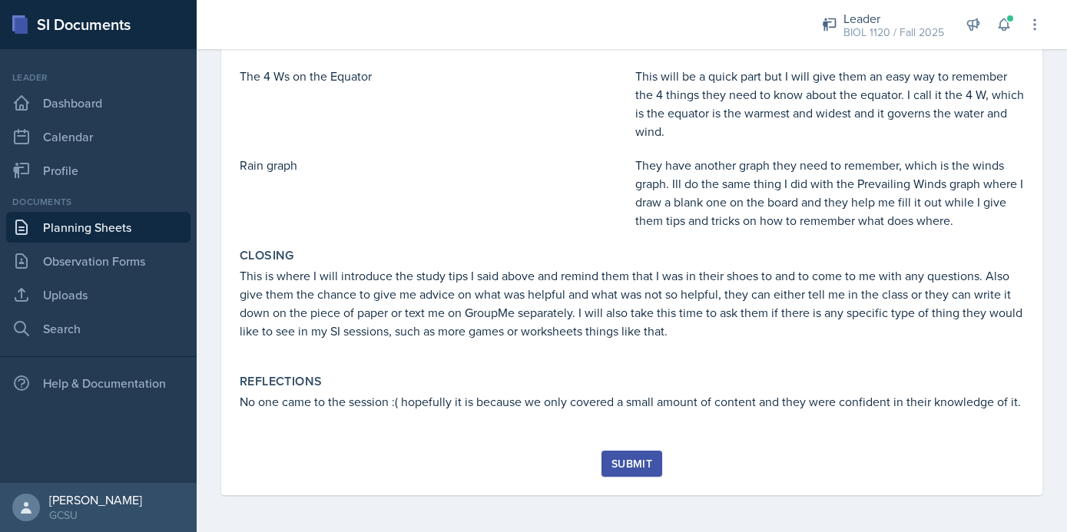
click at [629, 463] on div "Submit" at bounding box center [631, 464] width 41 height 12
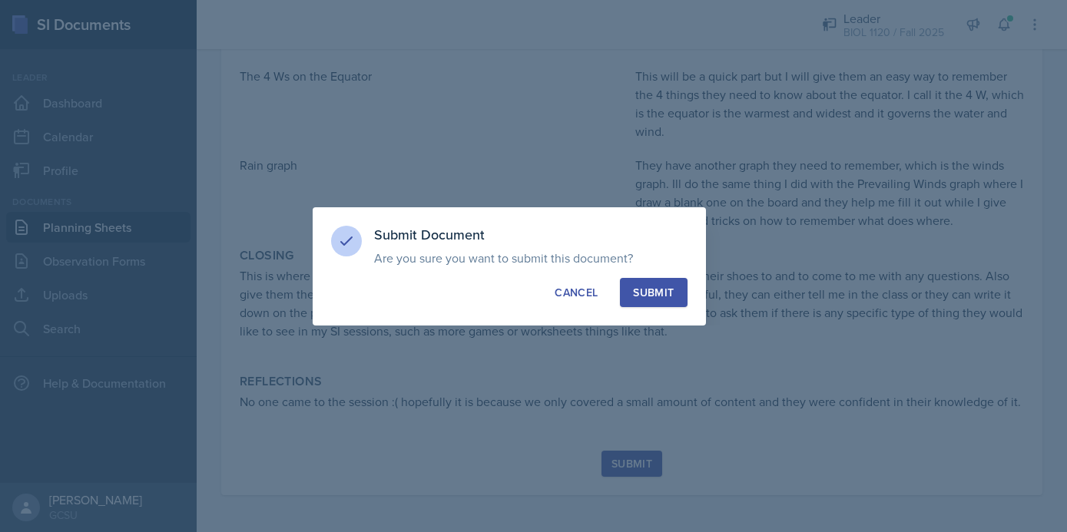
click at [677, 270] on div "Submit Document Are you sure you want to submit this document? This document wi…" at bounding box center [509, 266] width 393 height 118
click at [674, 278] on button "Submit" at bounding box center [653, 292] width 67 height 29
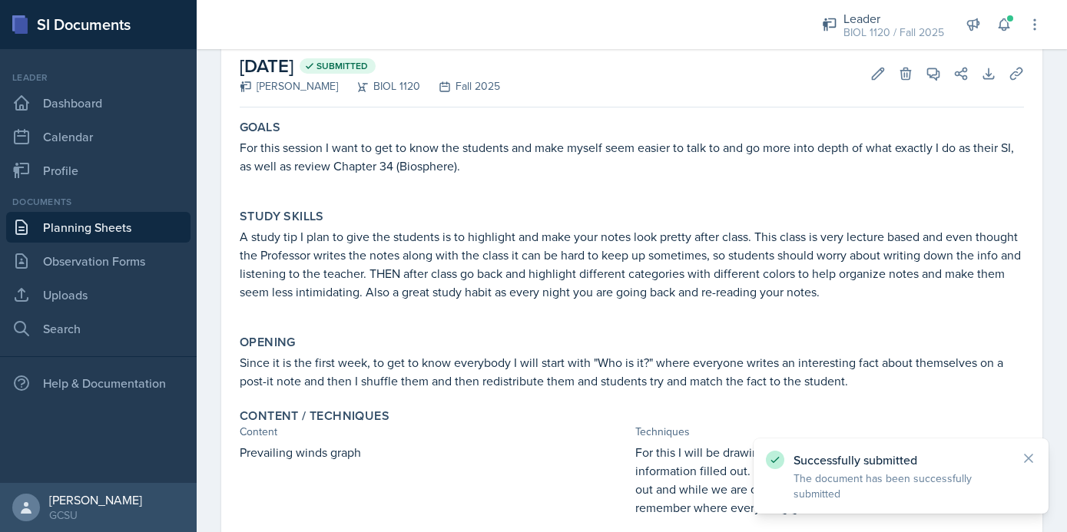
scroll to position [0, 0]
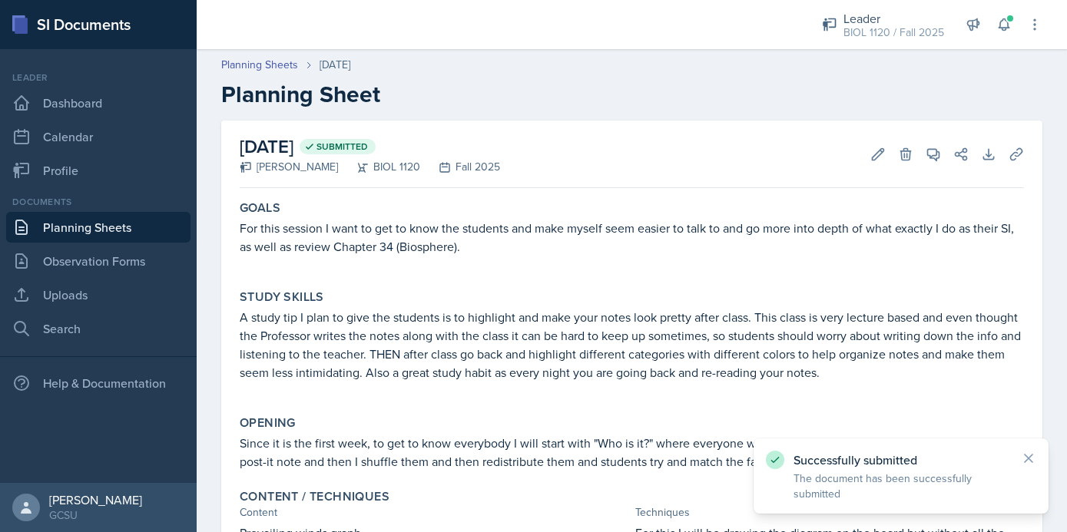
click at [78, 216] on link "Planning Sheets" at bounding box center [98, 227] width 184 height 31
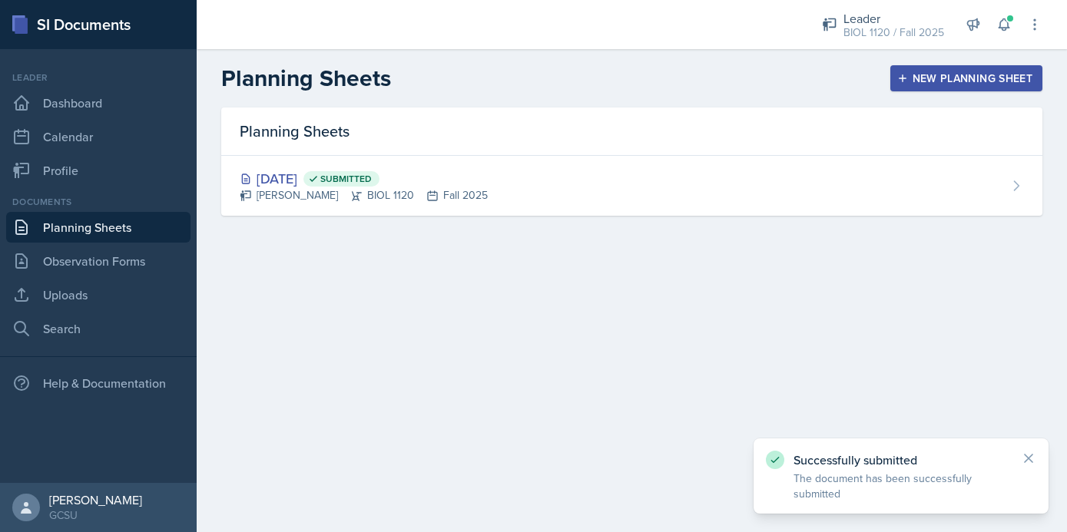
click at [971, 68] on button "New Planning Sheet" at bounding box center [966, 78] width 152 height 26
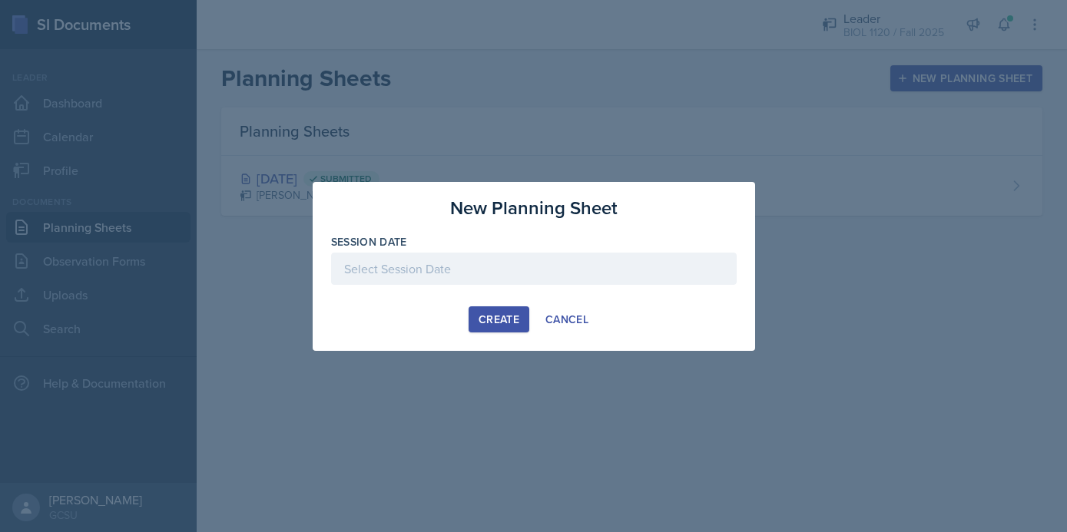
click at [476, 280] on div at bounding box center [534, 269] width 406 height 32
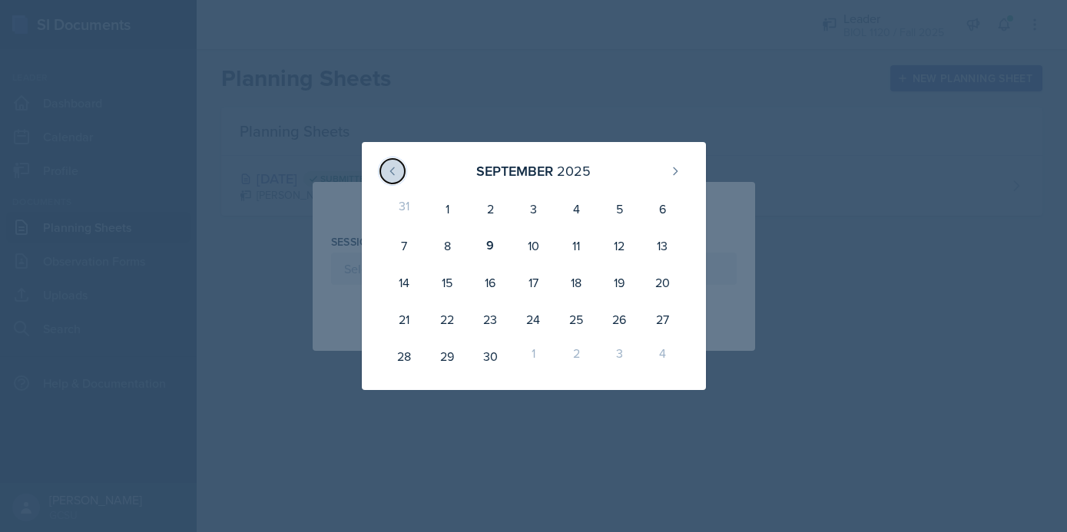
click at [382, 174] on button at bounding box center [392, 171] width 25 height 25
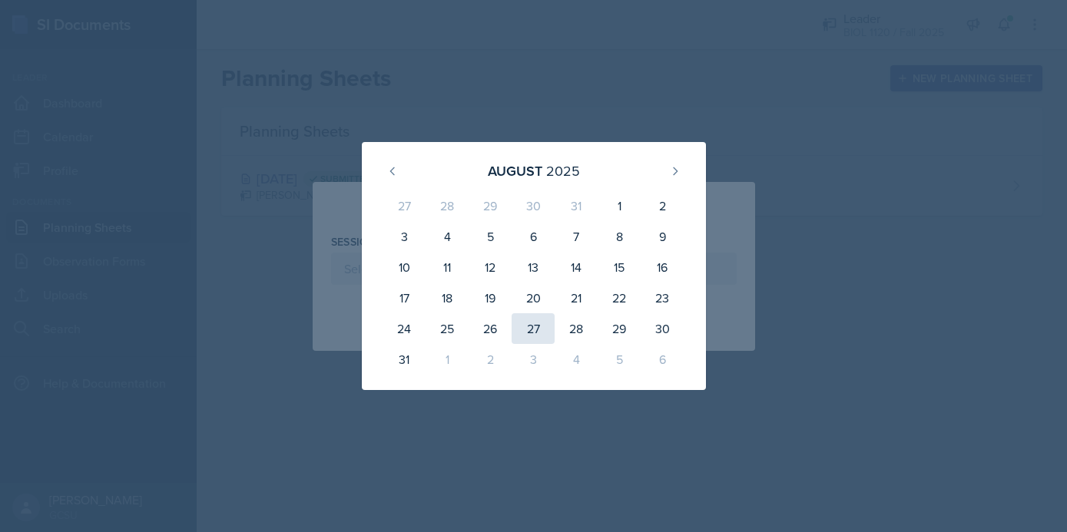
click at [532, 333] on div "27" at bounding box center [533, 328] width 43 height 31
type input "[DATE]"
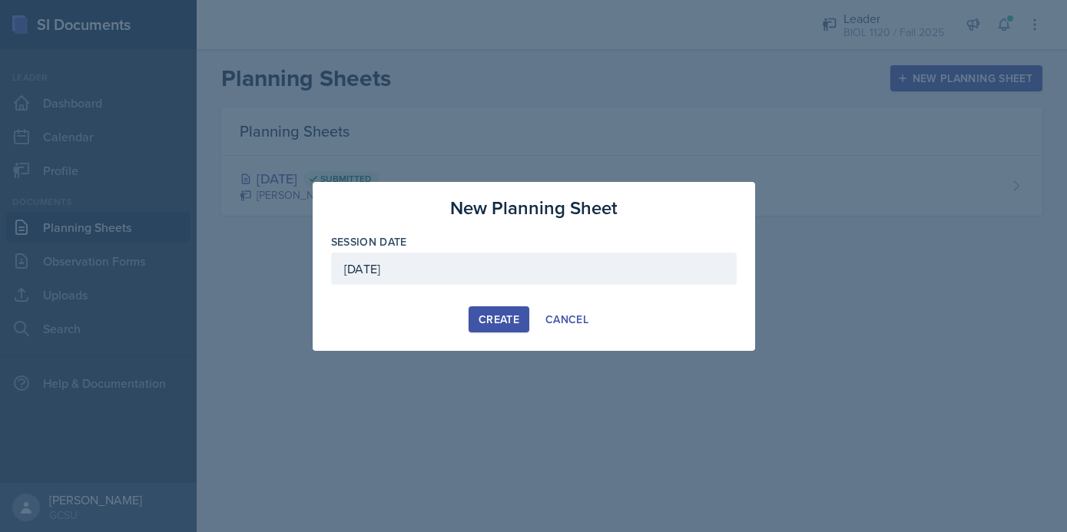
click at [507, 322] on div "Create" at bounding box center [499, 319] width 41 height 12
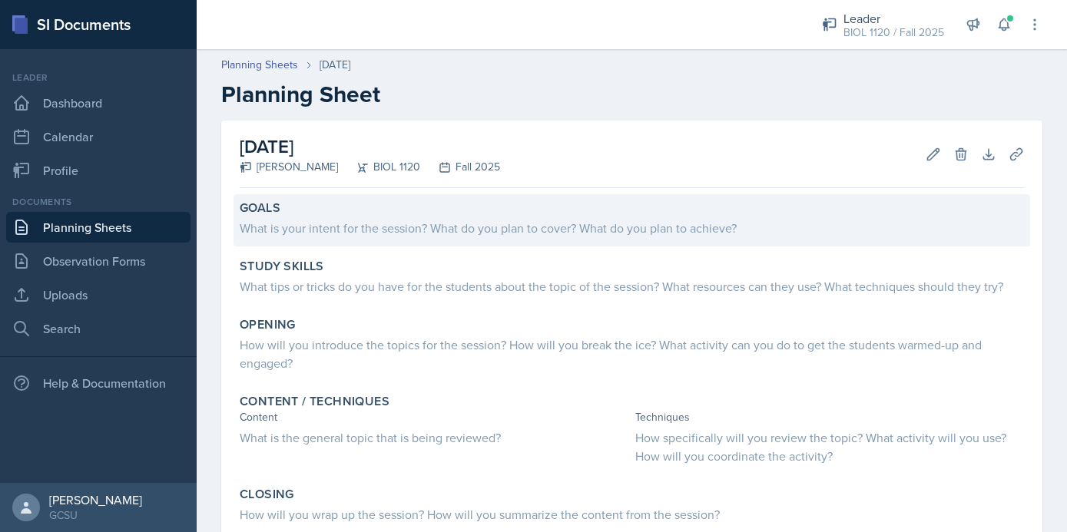
click at [434, 234] on div "What is your intent for the session? What do you plan to cover? What do you pla…" at bounding box center [632, 228] width 784 height 18
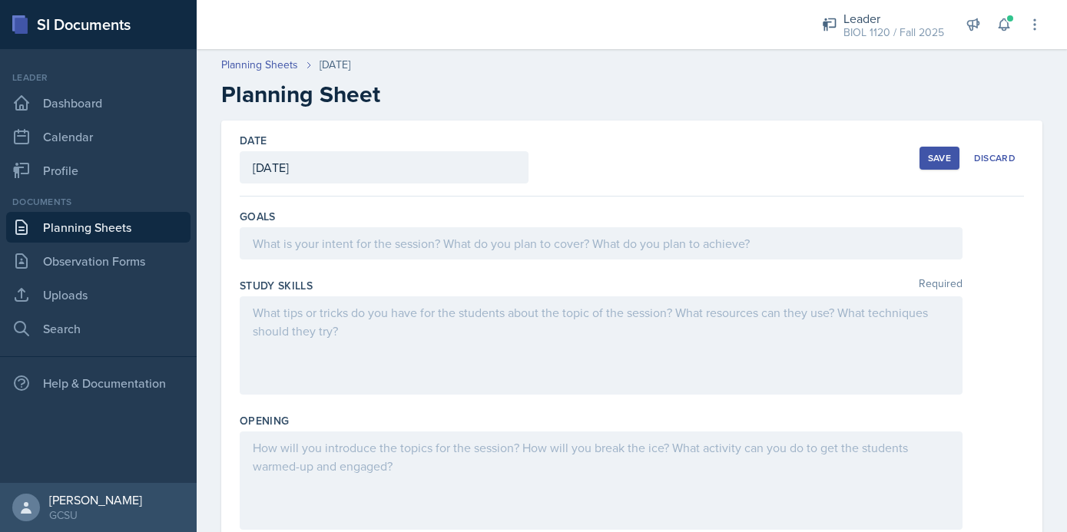
click at [432, 244] on div at bounding box center [601, 243] width 723 height 32
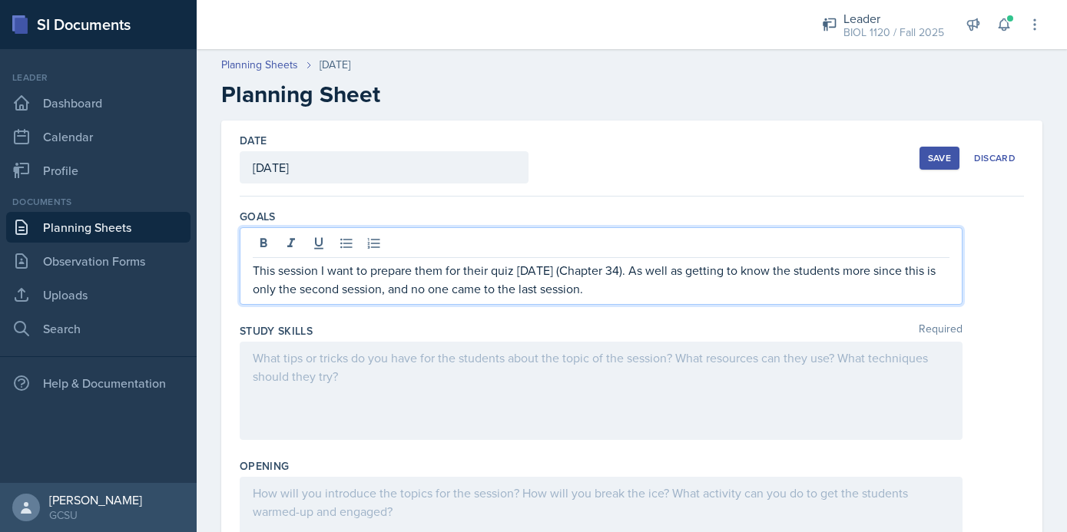
click at [502, 350] on div at bounding box center [601, 391] width 723 height 98
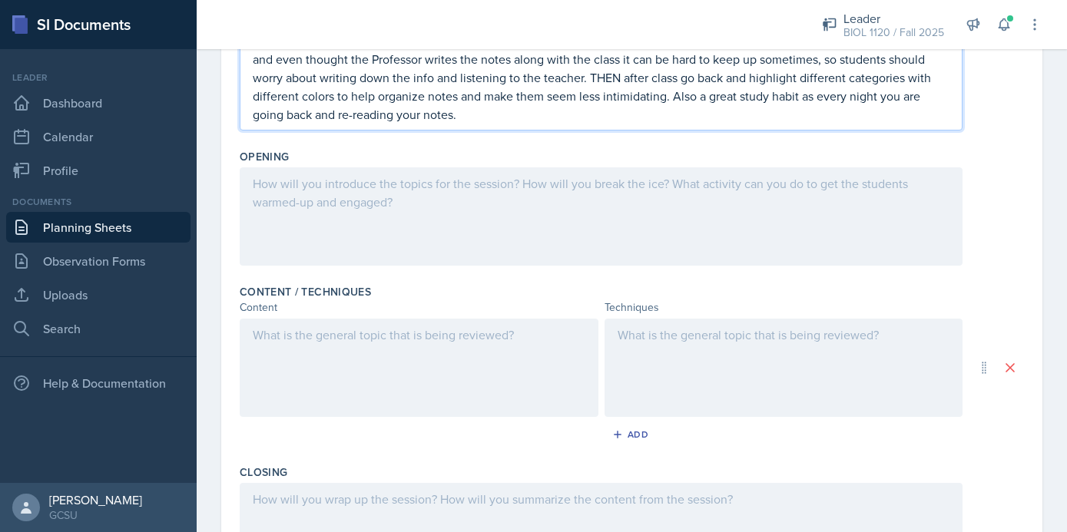
click at [429, 214] on div at bounding box center [601, 216] width 723 height 98
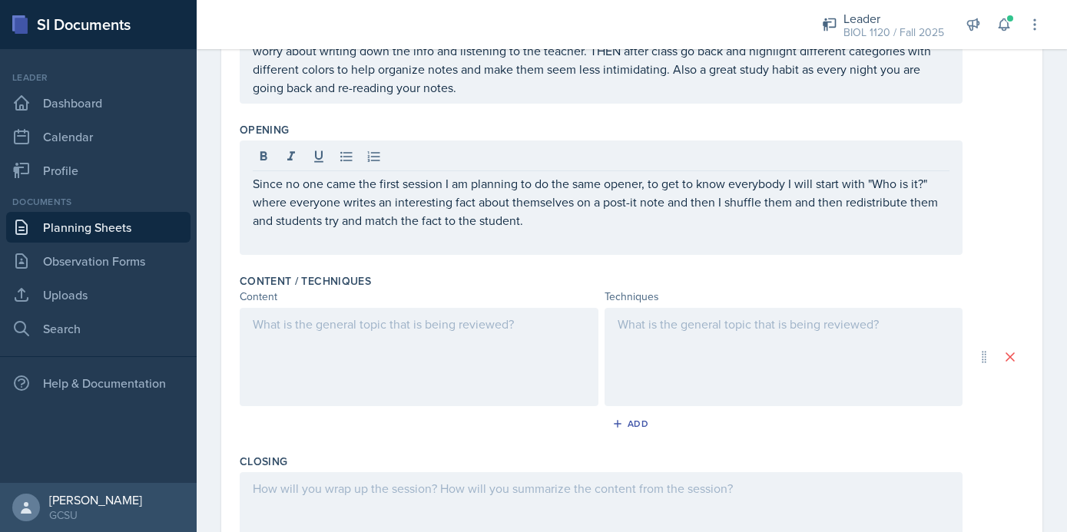
click at [436, 374] on div at bounding box center [419, 357] width 359 height 98
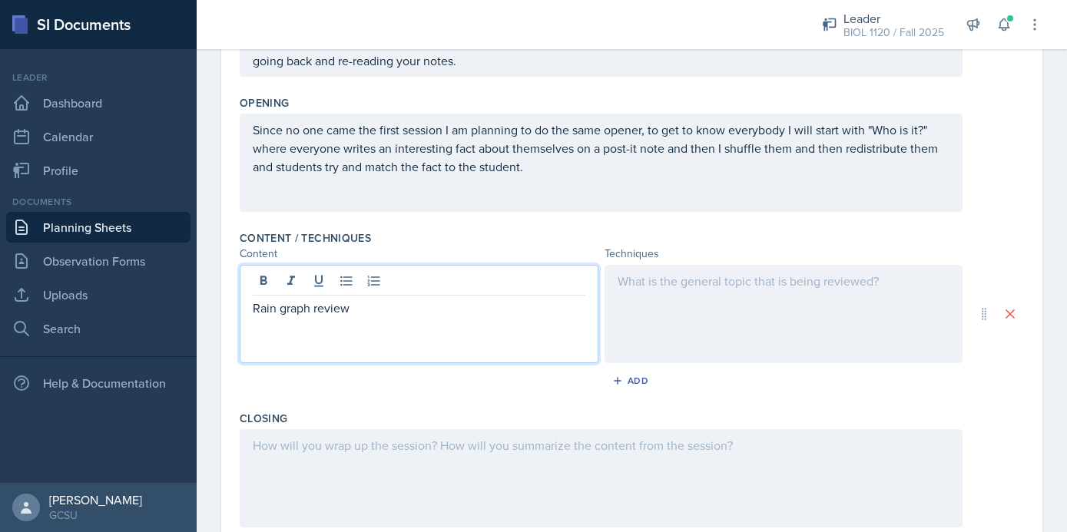
click at [708, 303] on div at bounding box center [784, 314] width 359 height 98
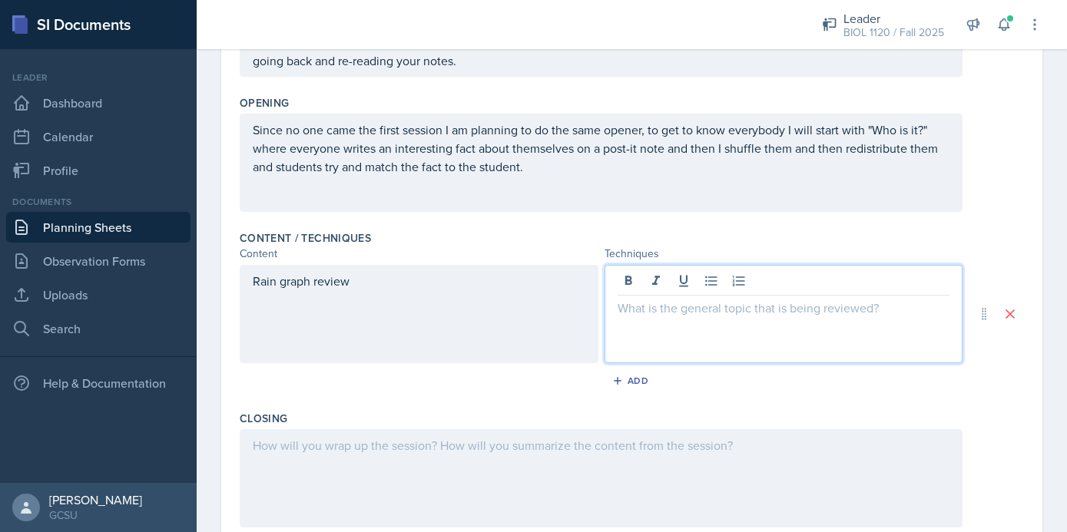
scroll to position [371, 0]
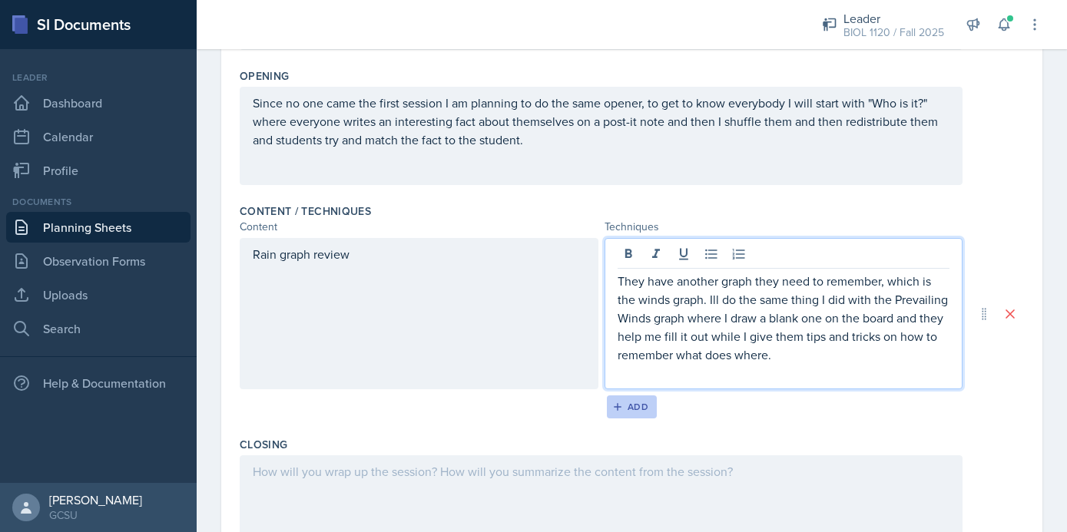
click at [635, 407] on div "Add" at bounding box center [631, 407] width 33 height 12
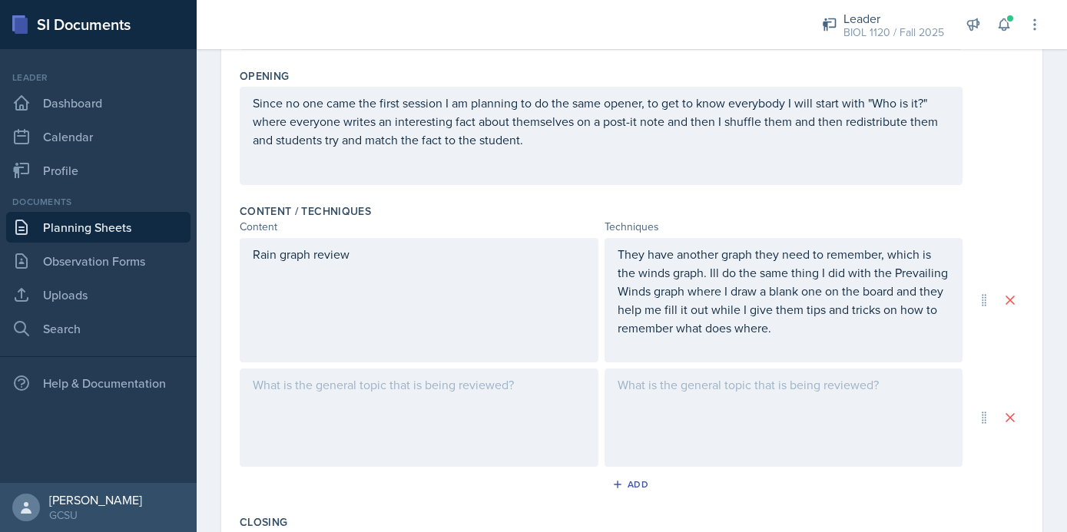
click at [688, 399] on div at bounding box center [784, 418] width 359 height 98
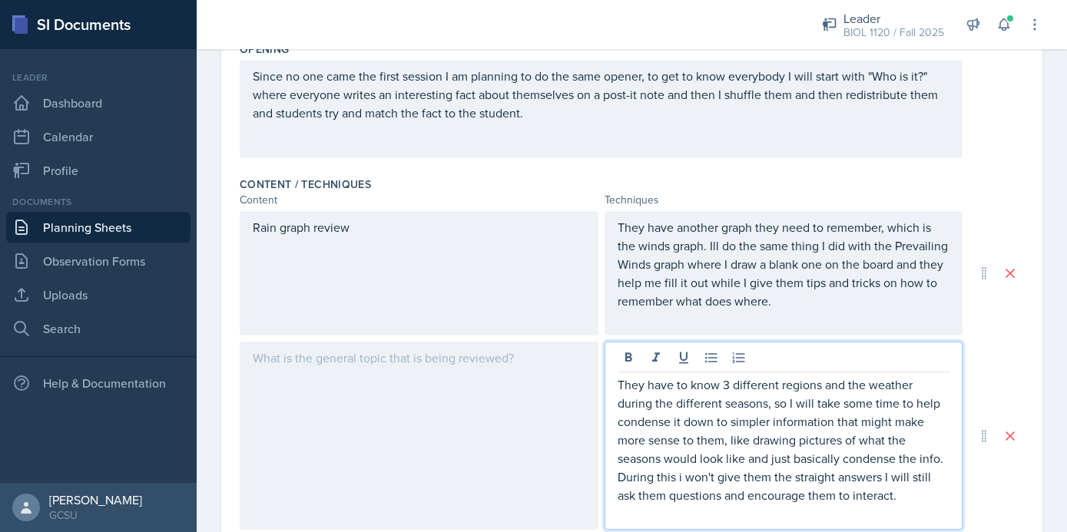
click at [520, 393] on div at bounding box center [419, 436] width 359 height 188
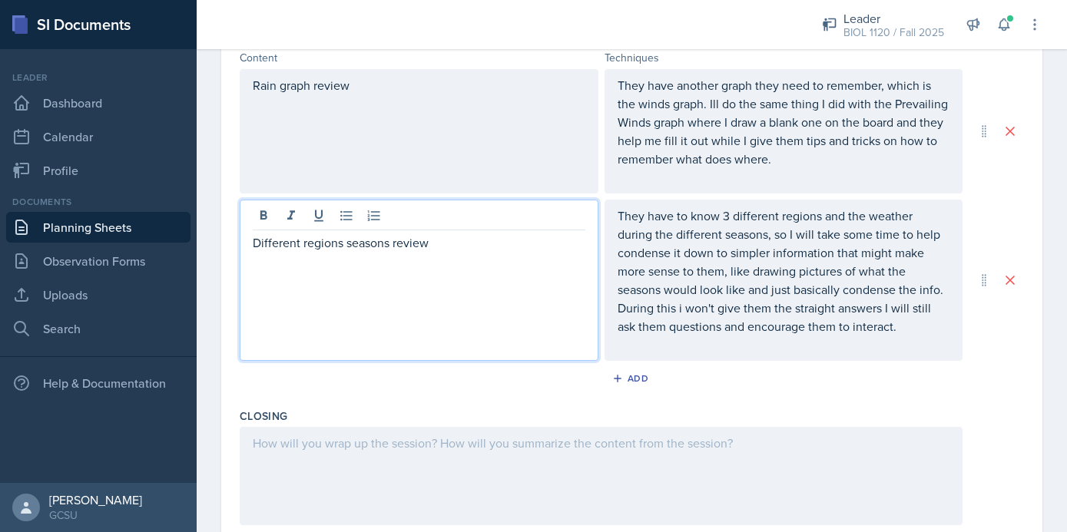
scroll to position [542, 0]
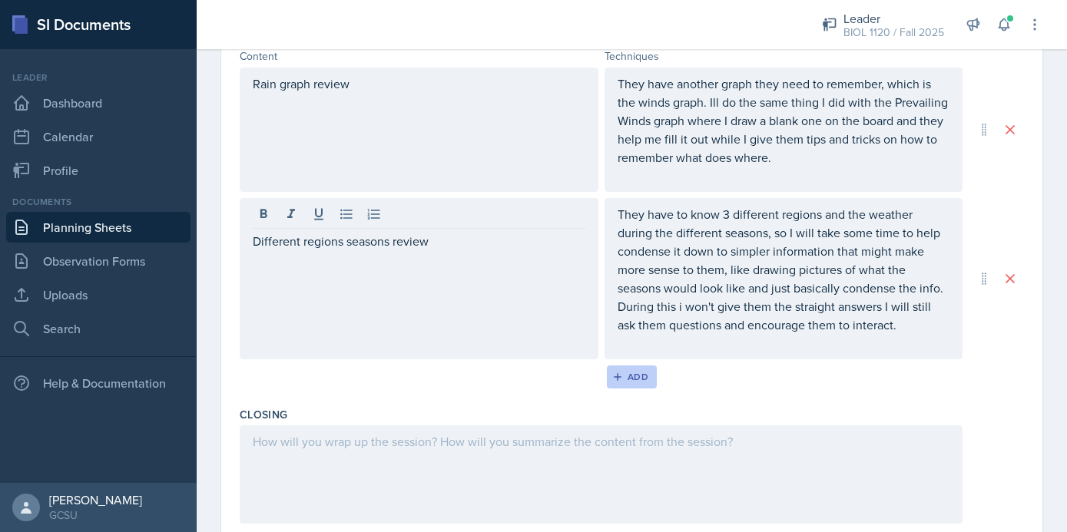
click at [627, 379] on div "Add" at bounding box center [631, 377] width 33 height 12
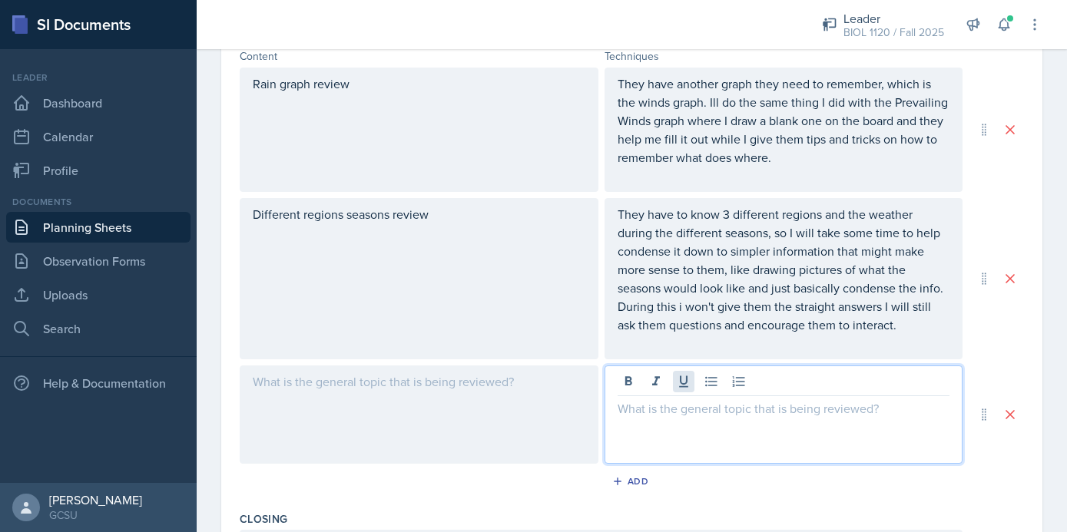
click at [693, 384] on div at bounding box center [784, 415] width 359 height 98
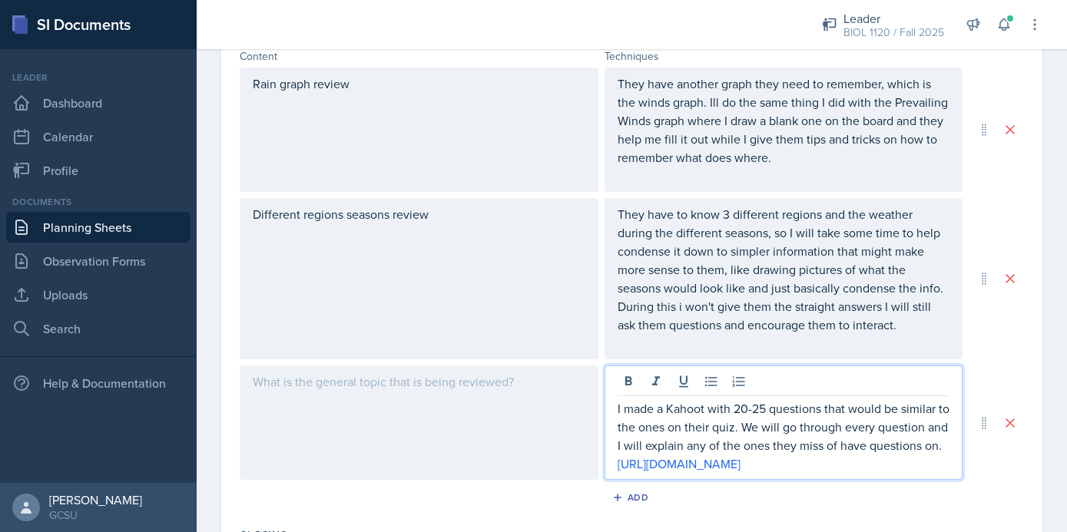
click at [534, 410] on div at bounding box center [419, 423] width 359 height 114
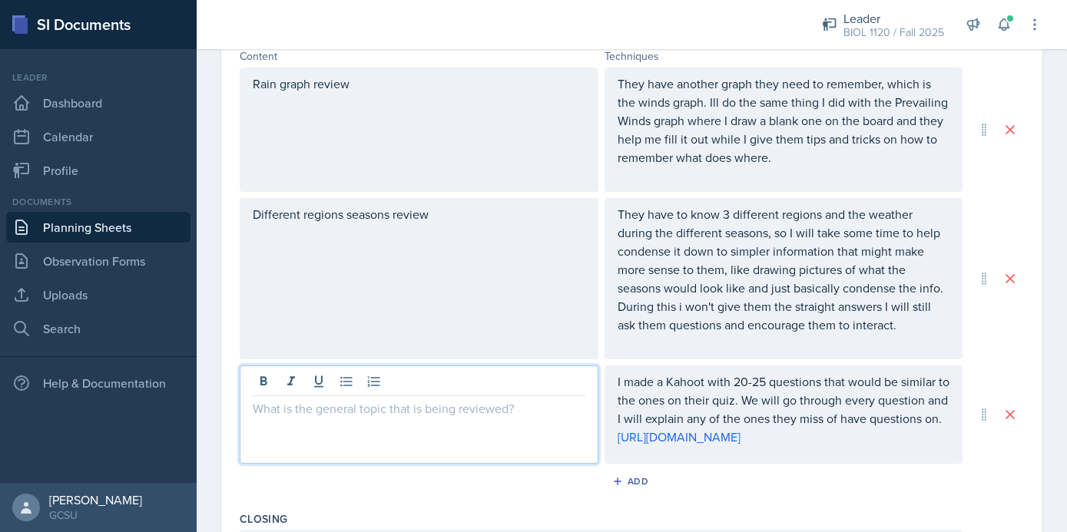
scroll to position [568, 0]
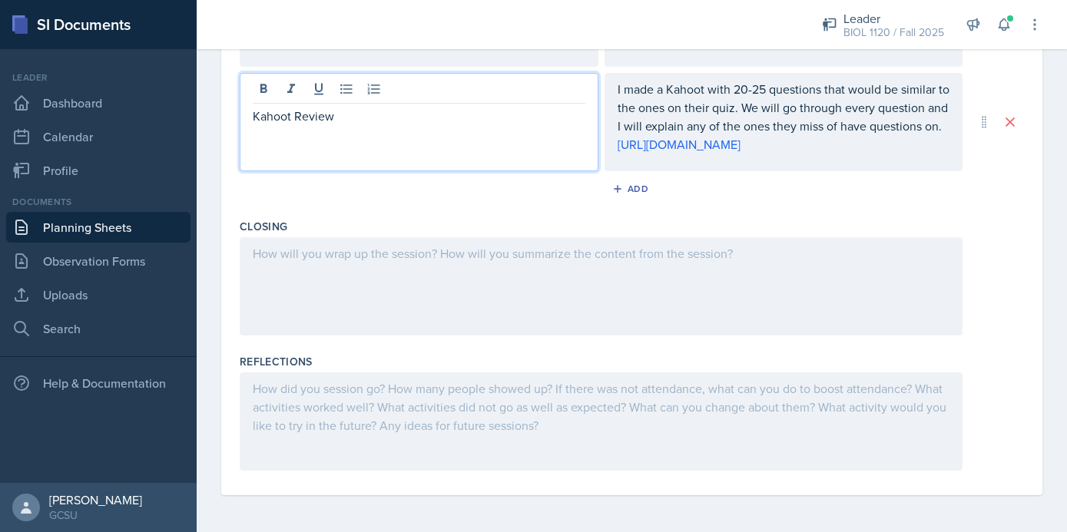
click at [568, 278] on div at bounding box center [601, 286] width 723 height 98
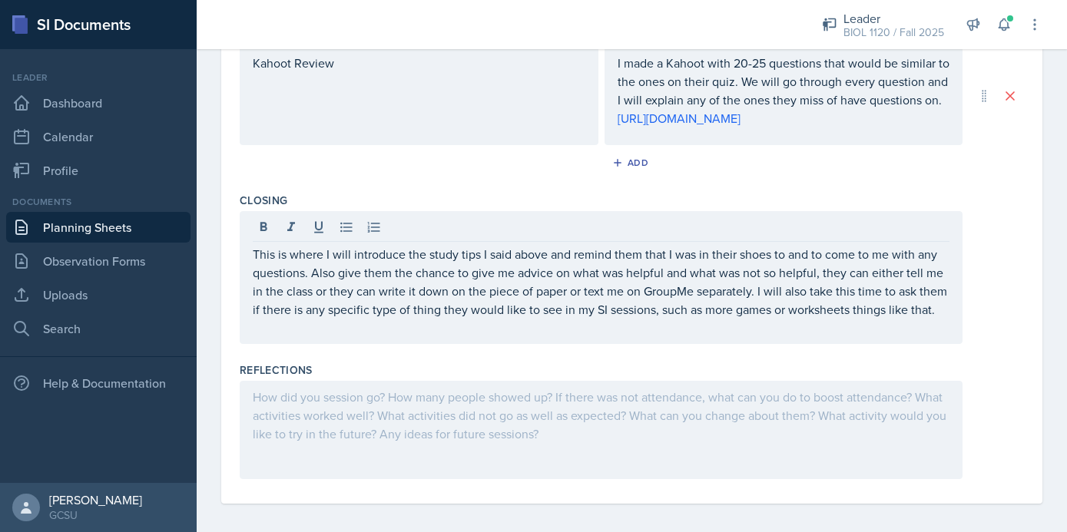
click at [423, 435] on div at bounding box center [601, 430] width 723 height 98
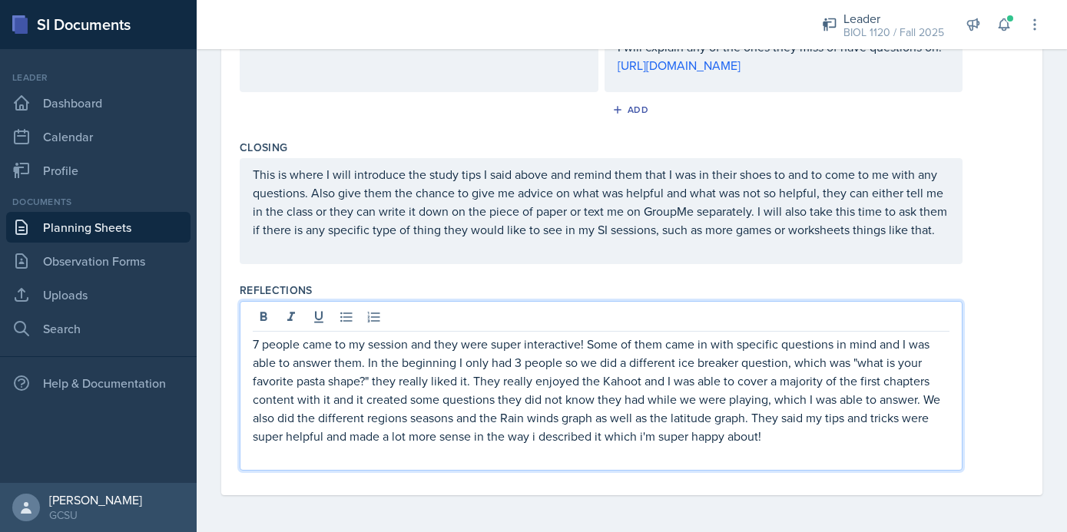
scroll to position [0, 0]
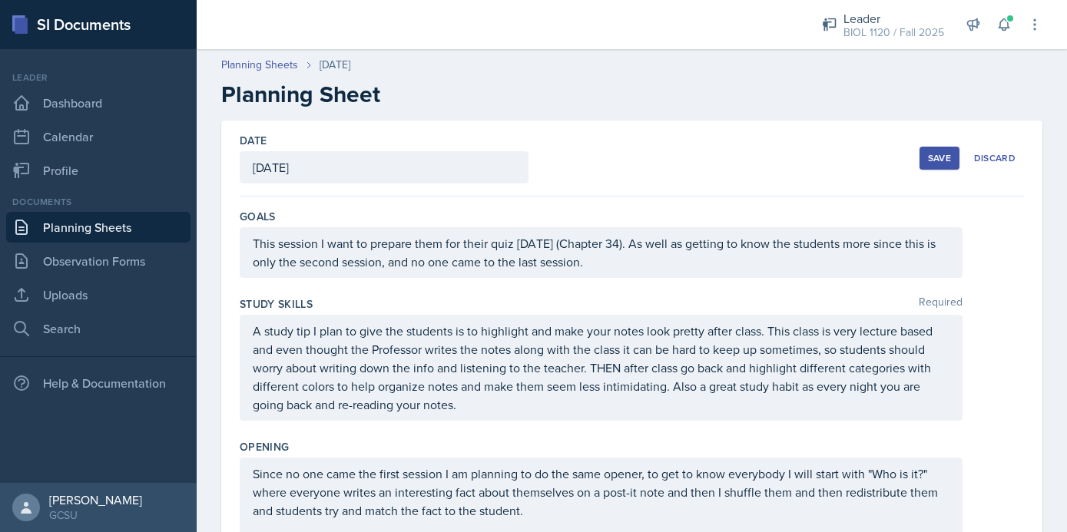
click at [933, 149] on button "Save" at bounding box center [939, 158] width 40 height 23
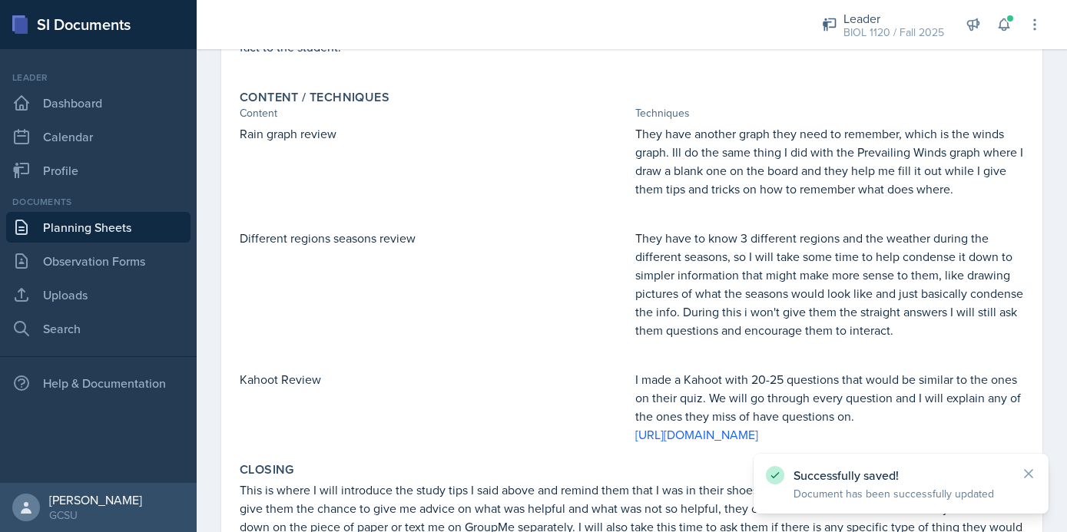
scroll to position [727, 0]
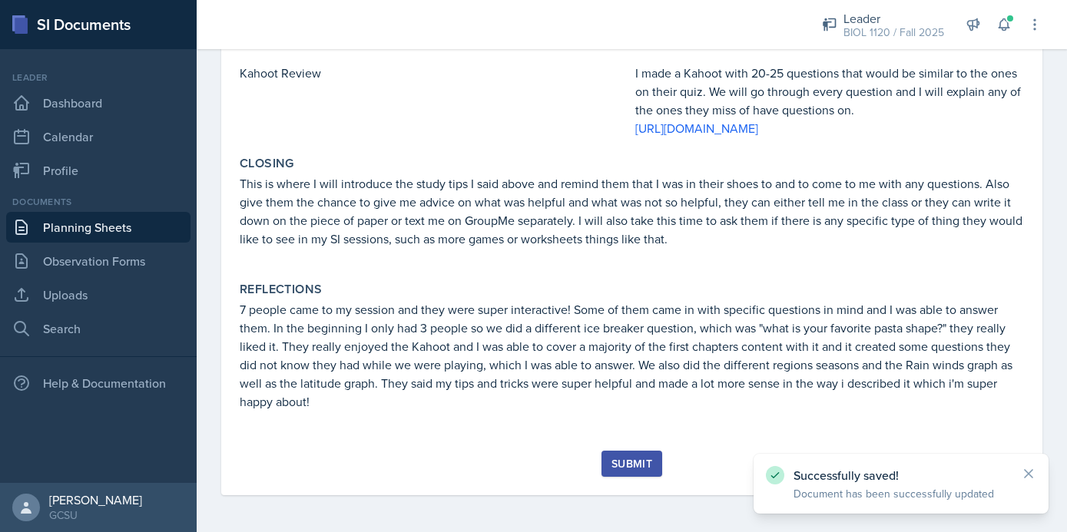
click at [636, 472] on button "Submit" at bounding box center [631, 464] width 61 height 26
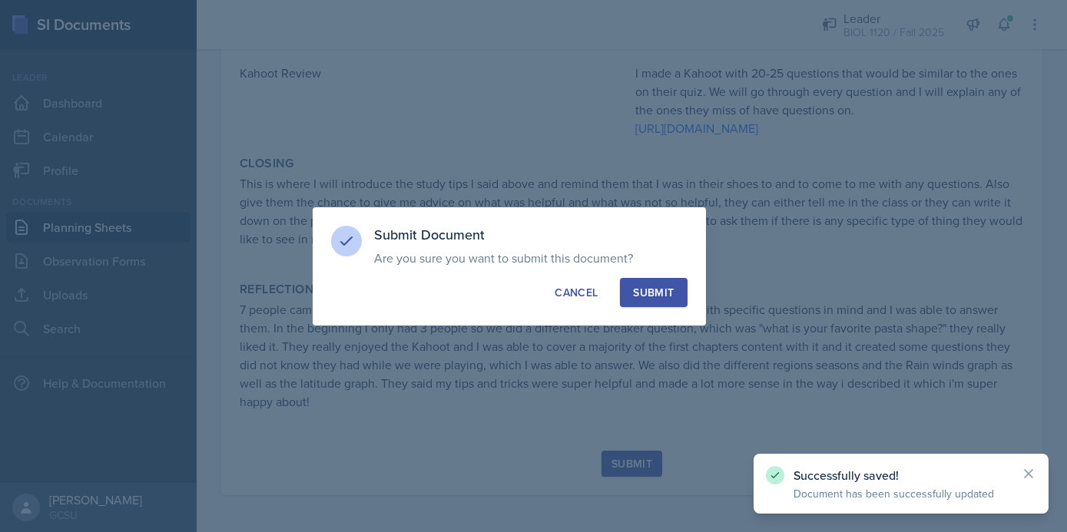
click at [672, 288] on div "Submit" at bounding box center [653, 292] width 41 height 15
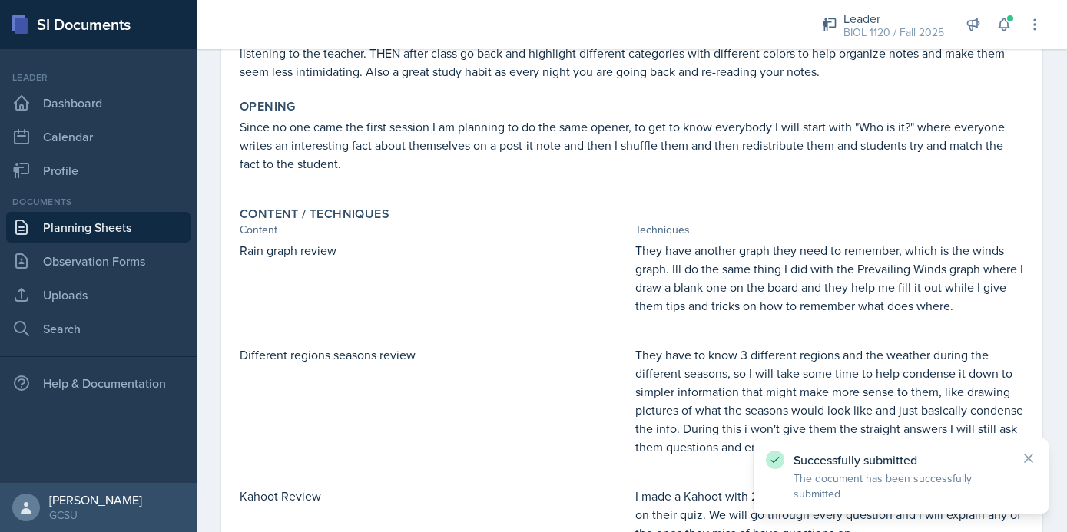
scroll to position [0, 0]
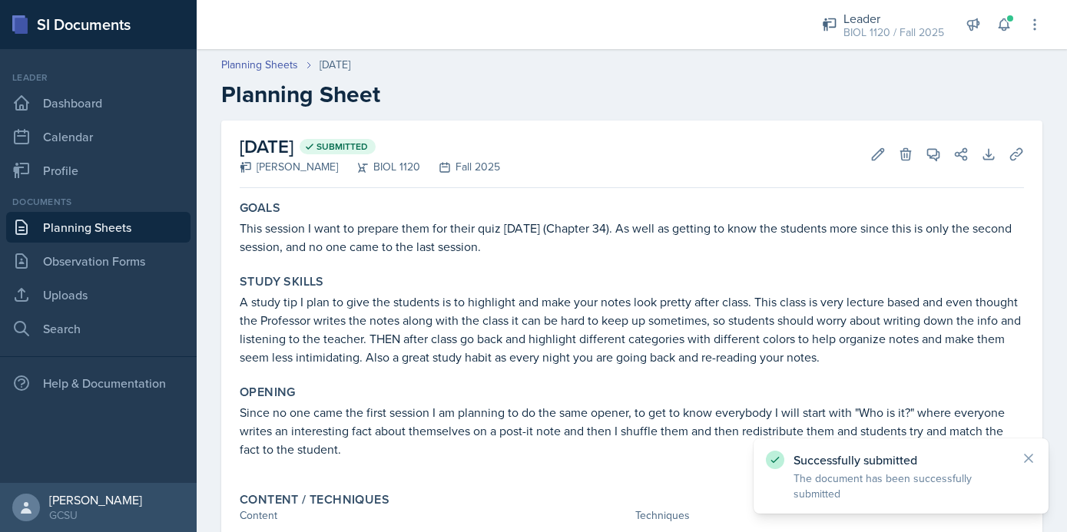
click at [93, 228] on link "Planning Sheets" at bounding box center [98, 227] width 184 height 31
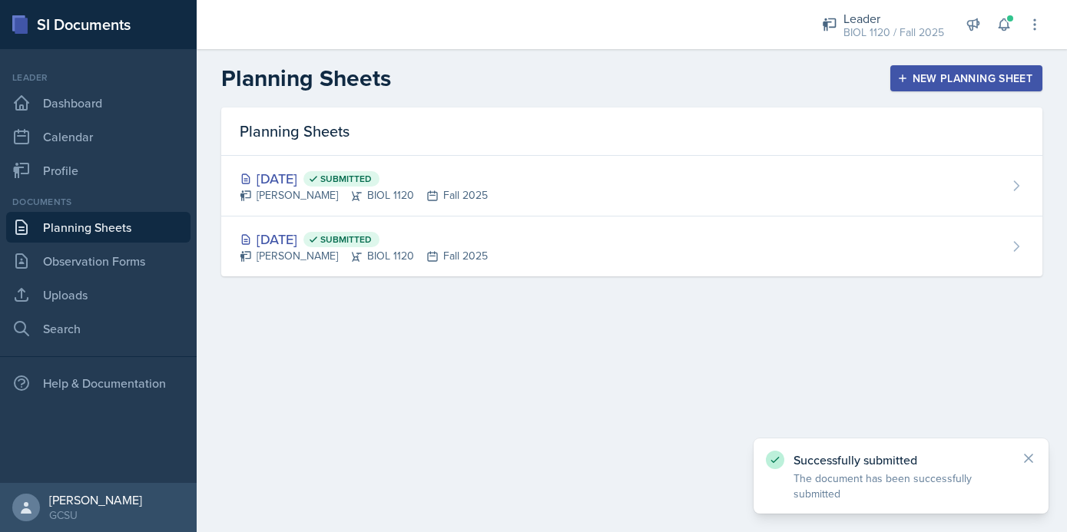
click at [903, 90] on button "New Planning Sheet" at bounding box center [966, 78] width 152 height 26
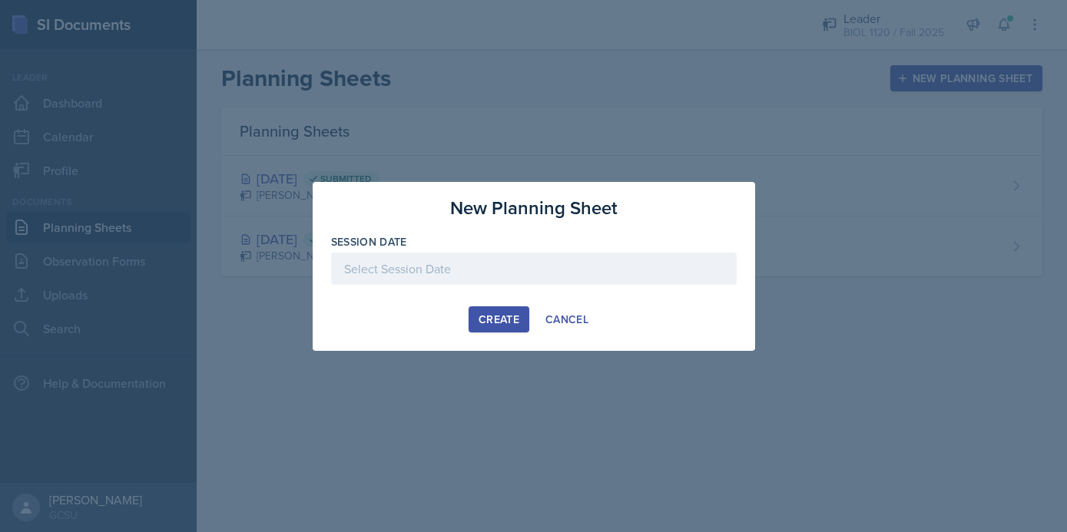
click at [445, 269] on div at bounding box center [534, 269] width 406 height 32
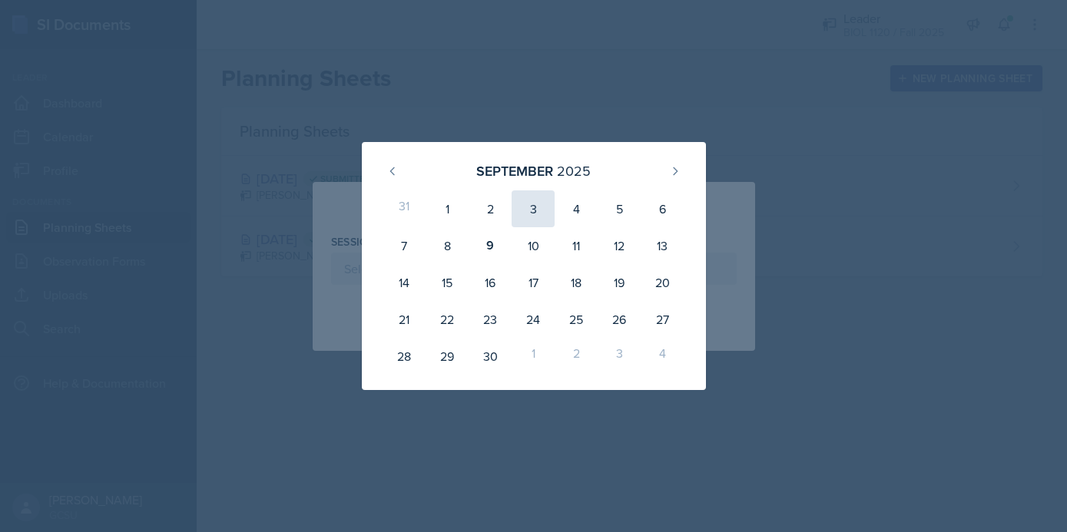
click at [537, 210] on div "3" at bounding box center [533, 208] width 43 height 37
type input "[DATE]"
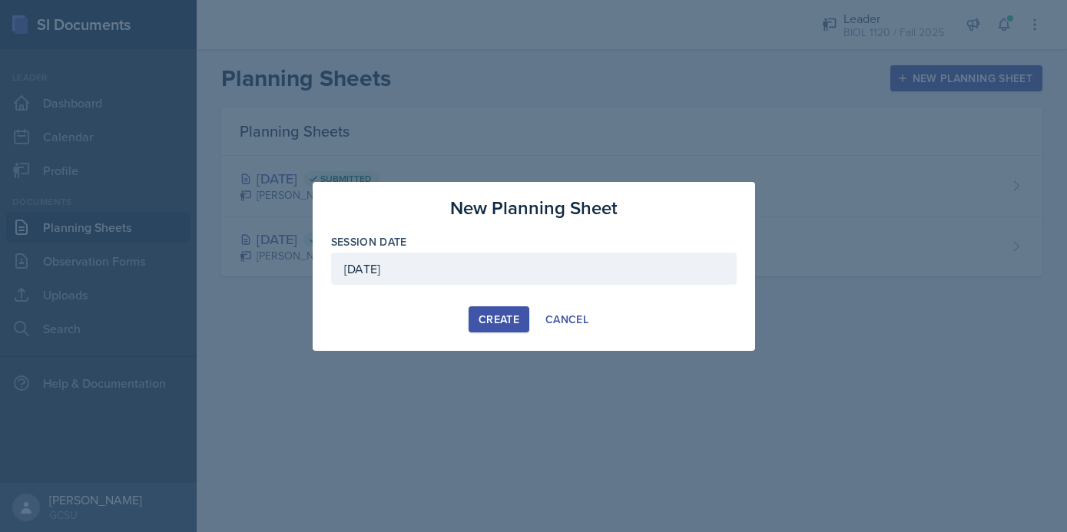
click at [508, 315] on div "Create" at bounding box center [499, 319] width 41 height 12
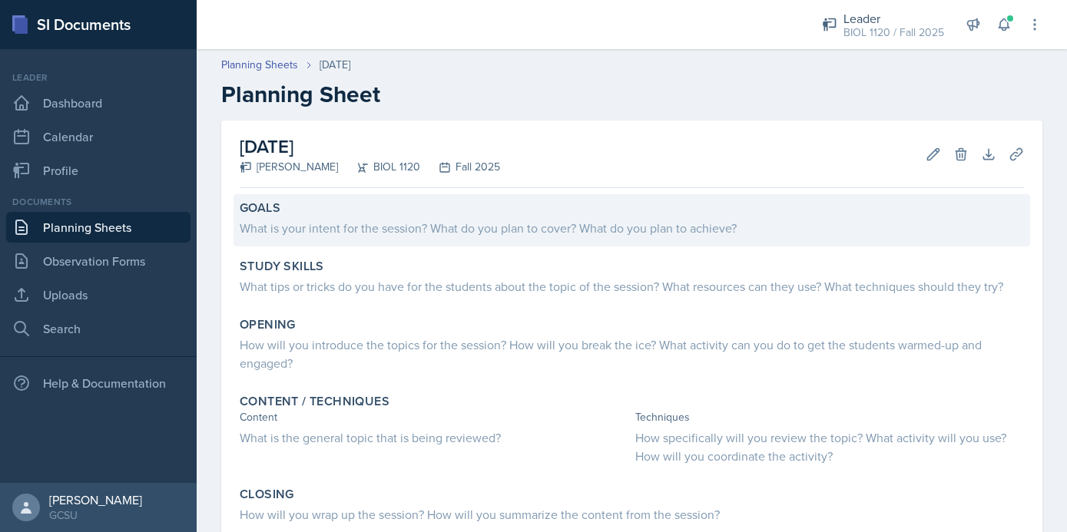
click at [432, 234] on div "What is your intent for the session? What do you plan to cover? What do you pla…" at bounding box center [632, 228] width 784 height 18
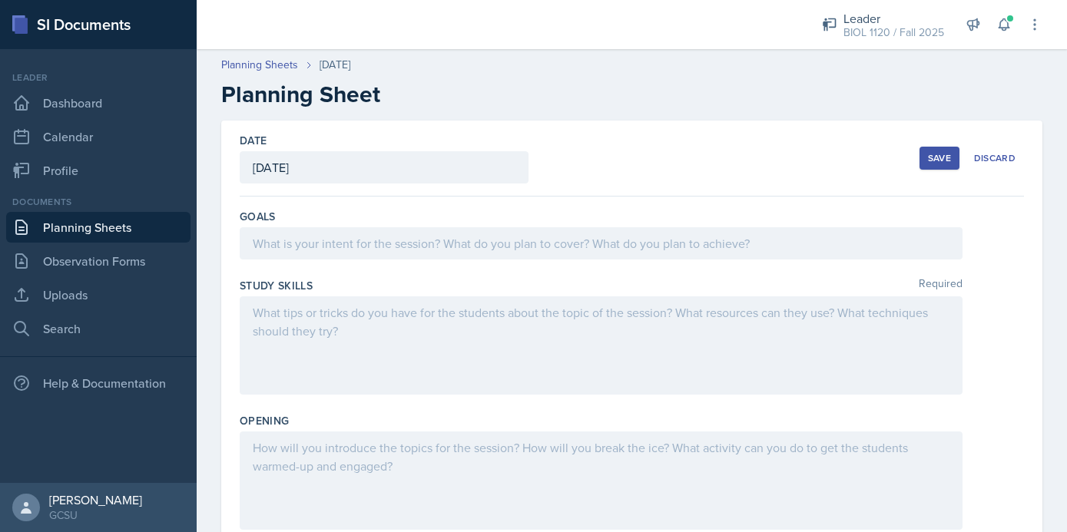
click at [432, 249] on div at bounding box center [601, 243] width 723 height 32
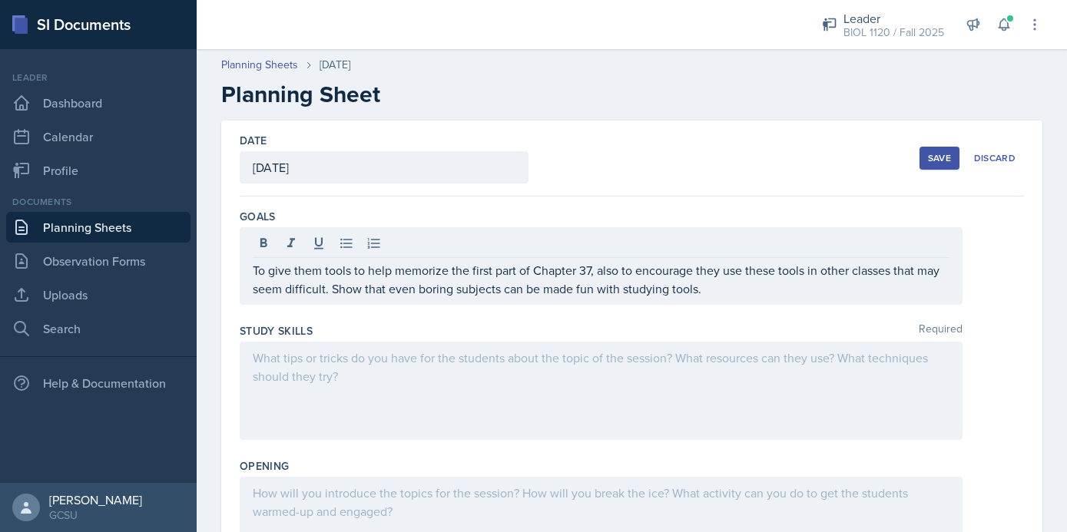
click at [426, 382] on div at bounding box center [601, 391] width 723 height 98
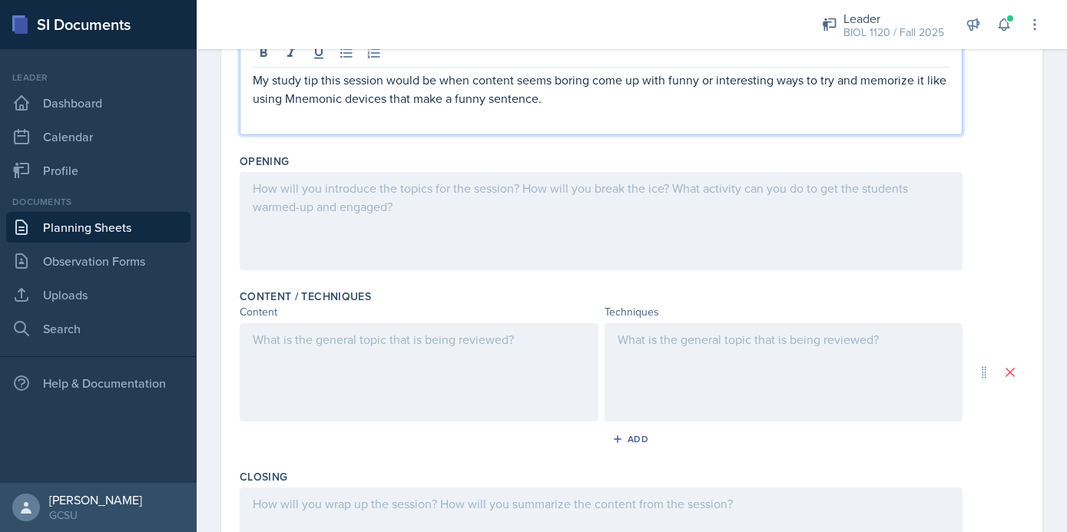
click at [478, 227] on div at bounding box center [601, 221] width 723 height 98
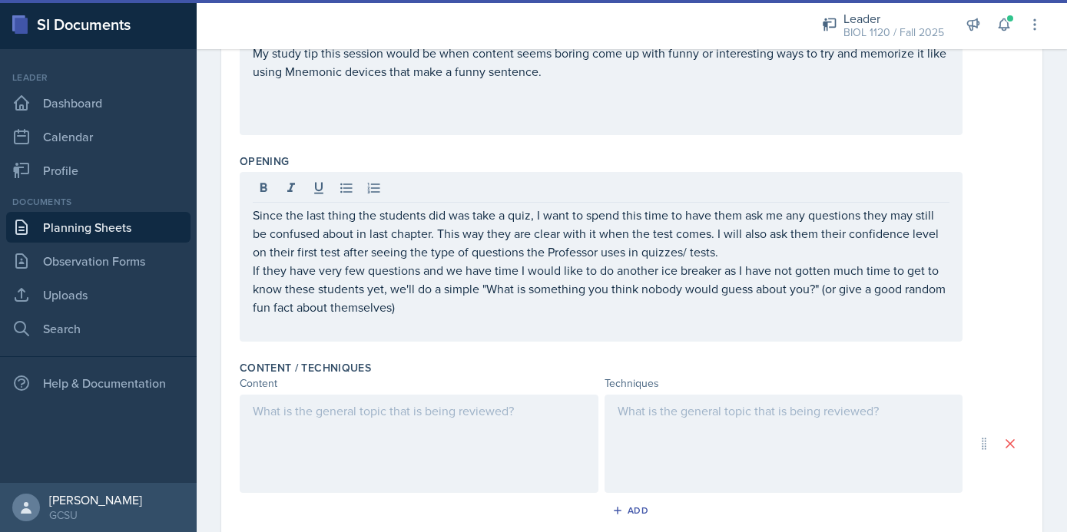
click at [404, 435] on div at bounding box center [419, 444] width 359 height 98
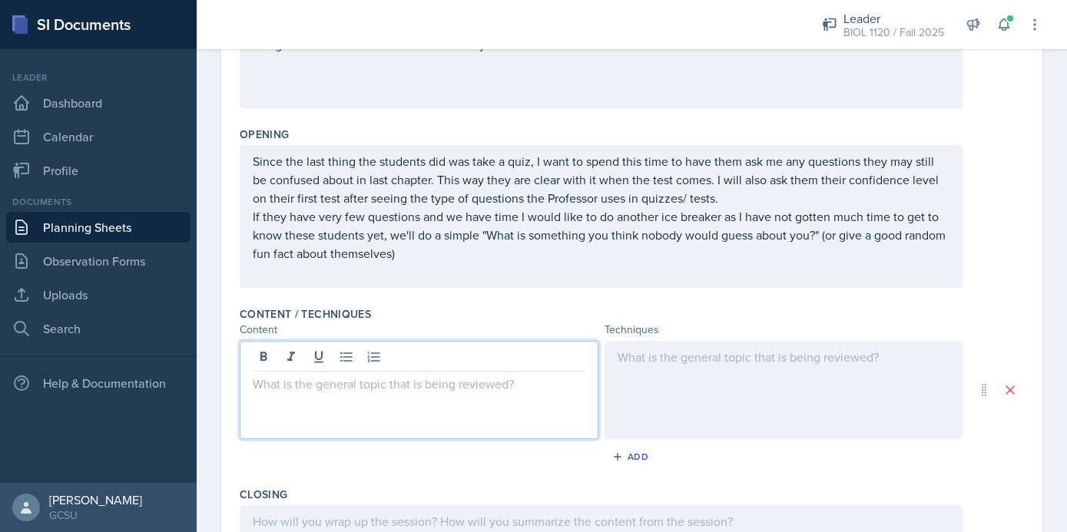
click at [687, 382] on div at bounding box center [784, 390] width 359 height 98
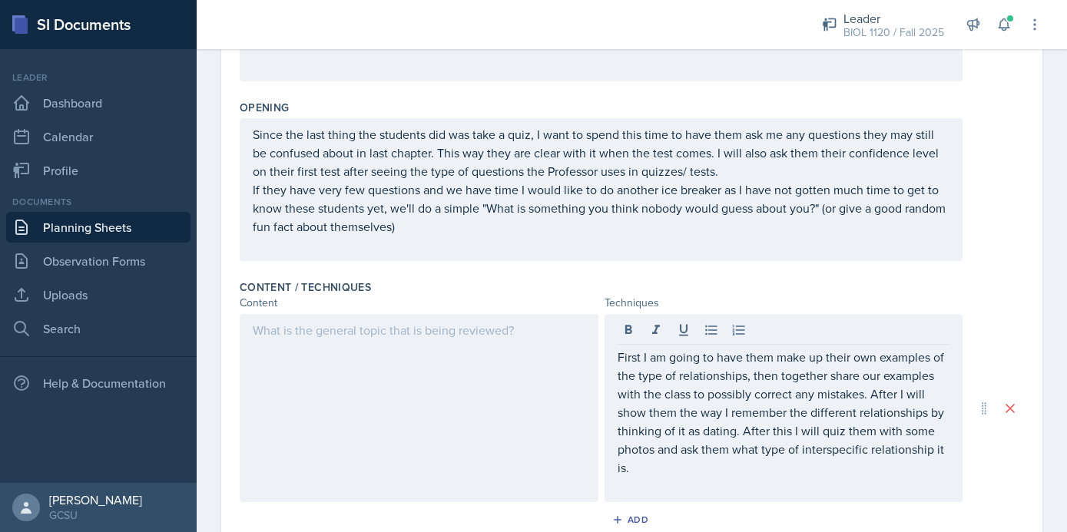
click at [505, 379] on div at bounding box center [419, 408] width 359 height 188
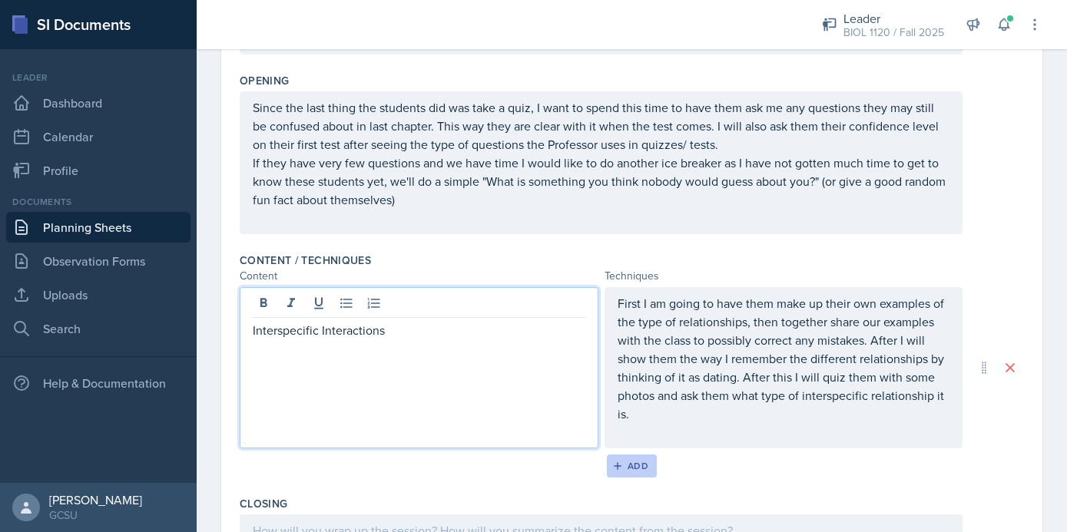
click at [638, 460] on div "Add" at bounding box center [631, 466] width 33 height 12
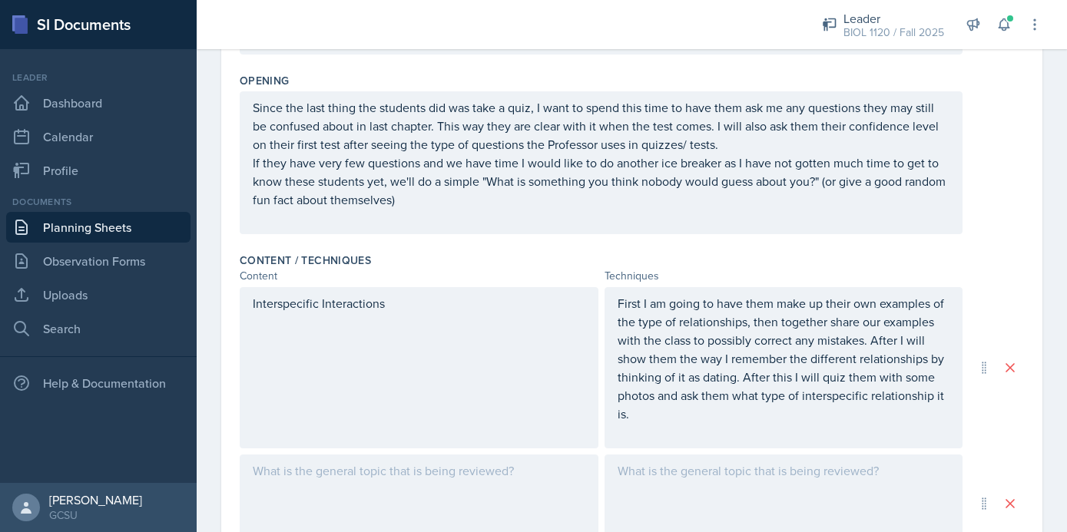
click at [714, 469] on div at bounding box center [784, 504] width 359 height 98
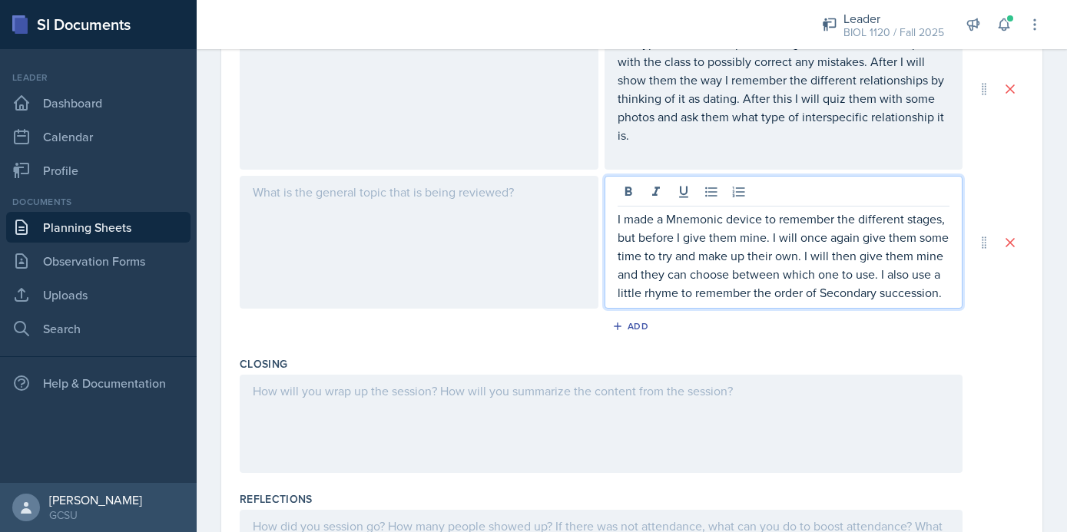
click at [533, 238] on div at bounding box center [419, 242] width 359 height 133
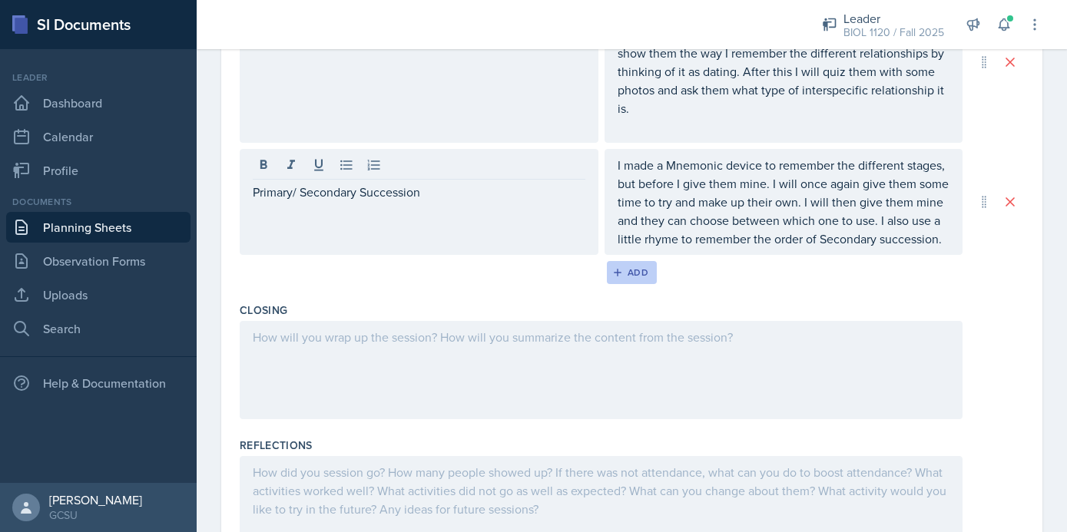
click at [644, 271] on div "Add" at bounding box center [631, 273] width 33 height 12
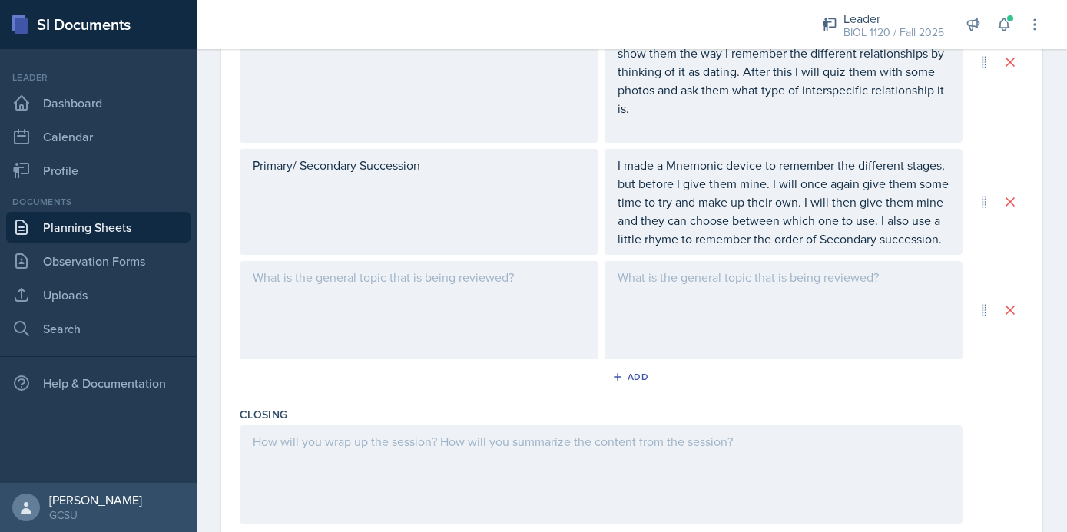
click at [718, 328] on div at bounding box center [784, 310] width 359 height 98
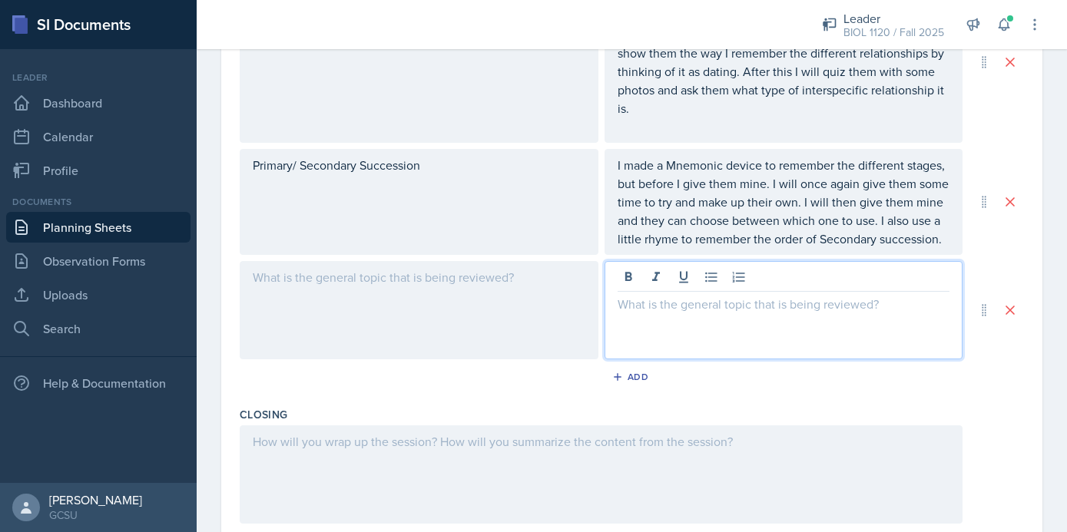
scroll to position [691, 0]
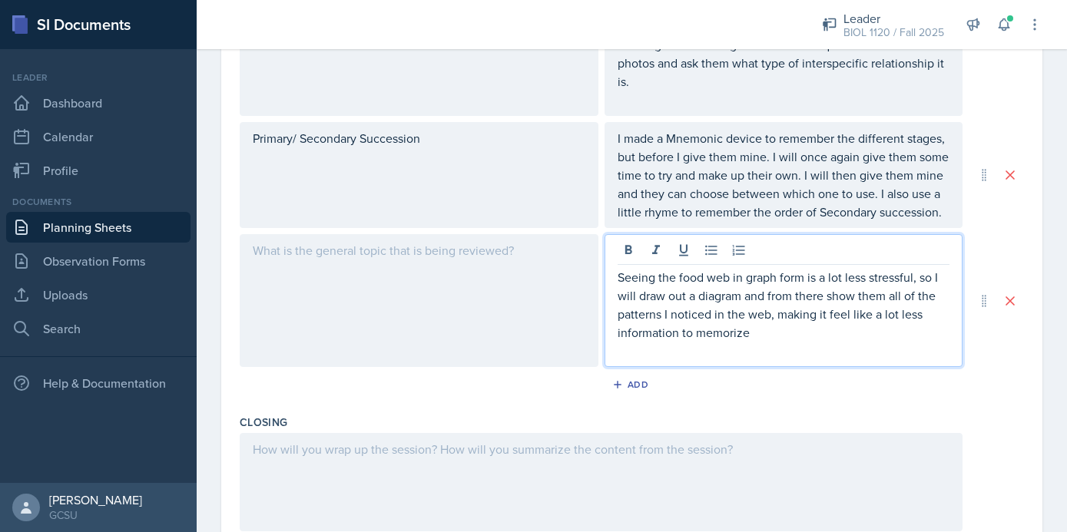
click at [518, 250] on div at bounding box center [419, 300] width 359 height 133
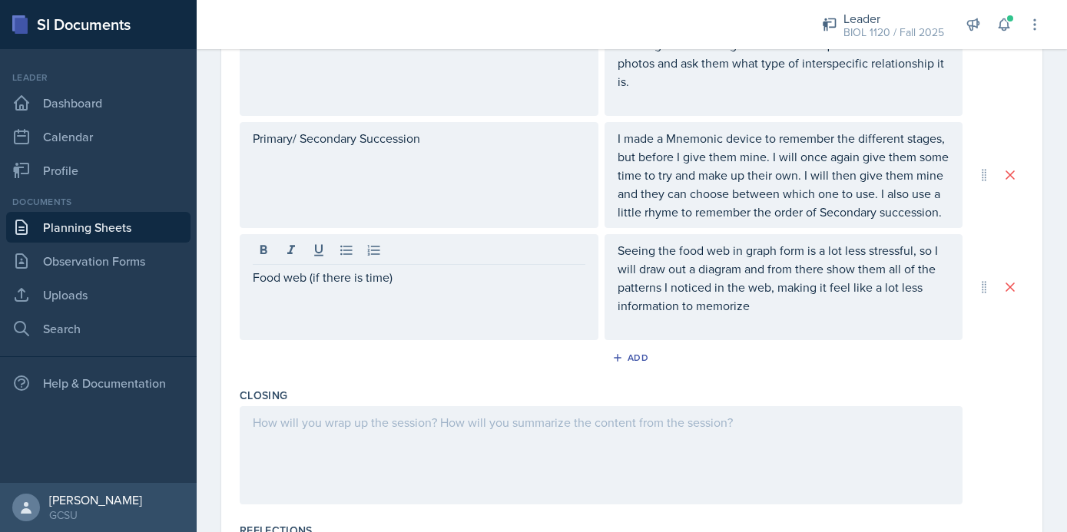
click at [436, 462] on div at bounding box center [601, 455] width 723 height 98
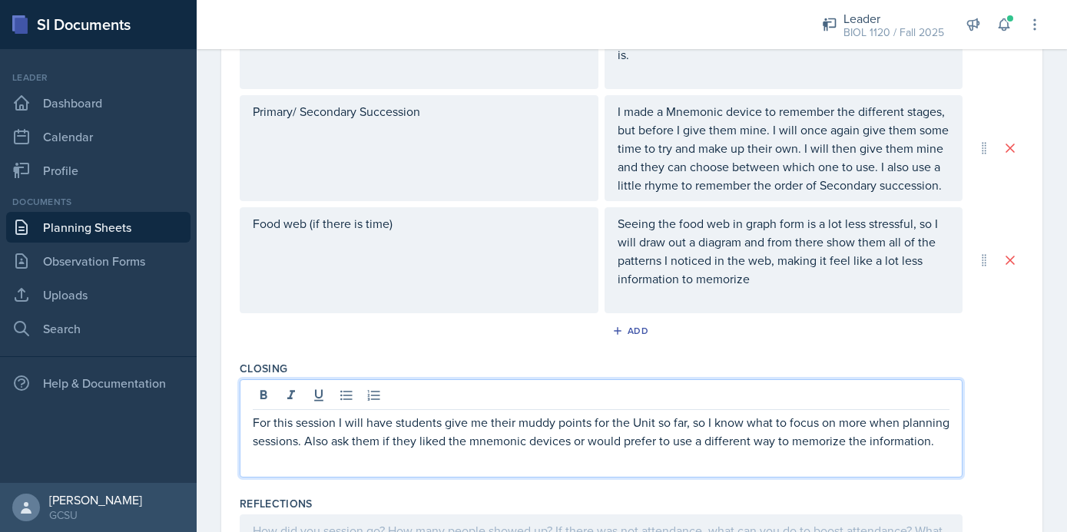
scroll to position [860, 0]
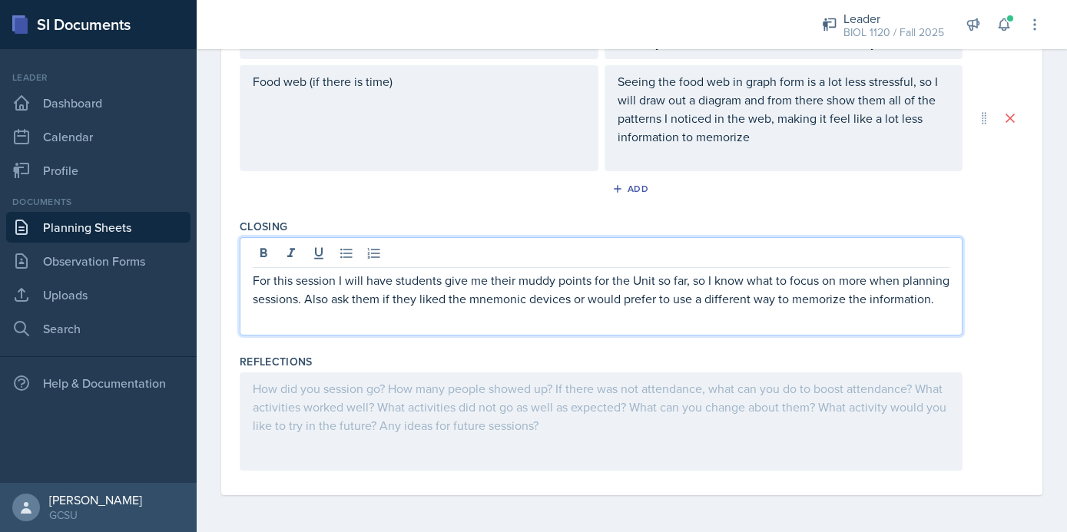
click at [500, 428] on div at bounding box center [601, 422] width 723 height 98
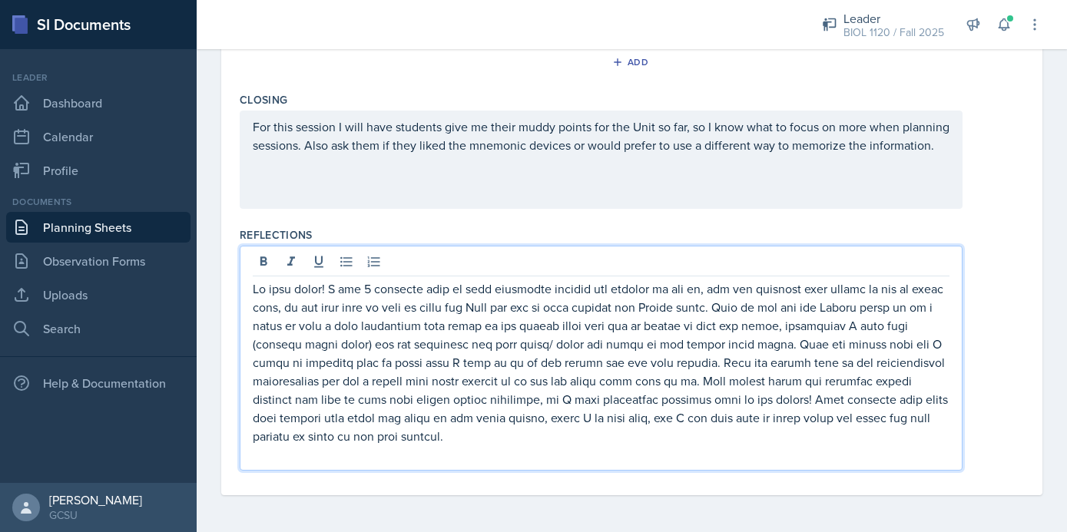
scroll to position [0, 0]
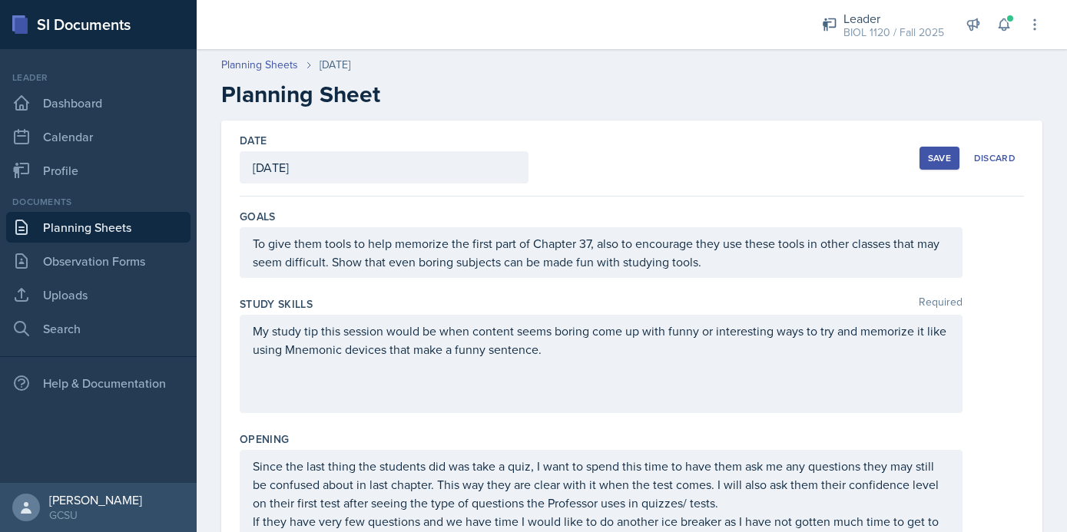
click at [929, 157] on div "Save" at bounding box center [939, 158] width 23 height 12
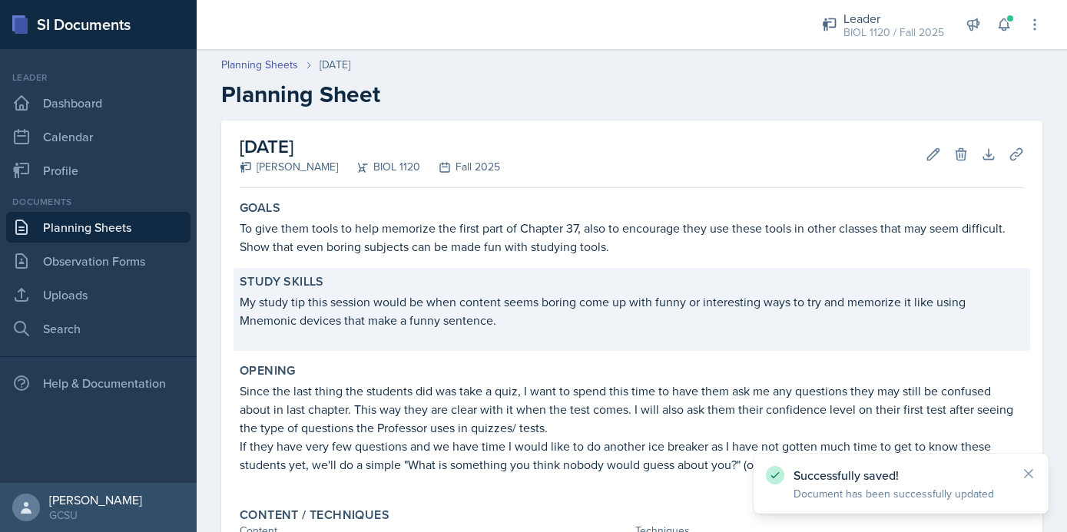
scroll to position [724, 0]
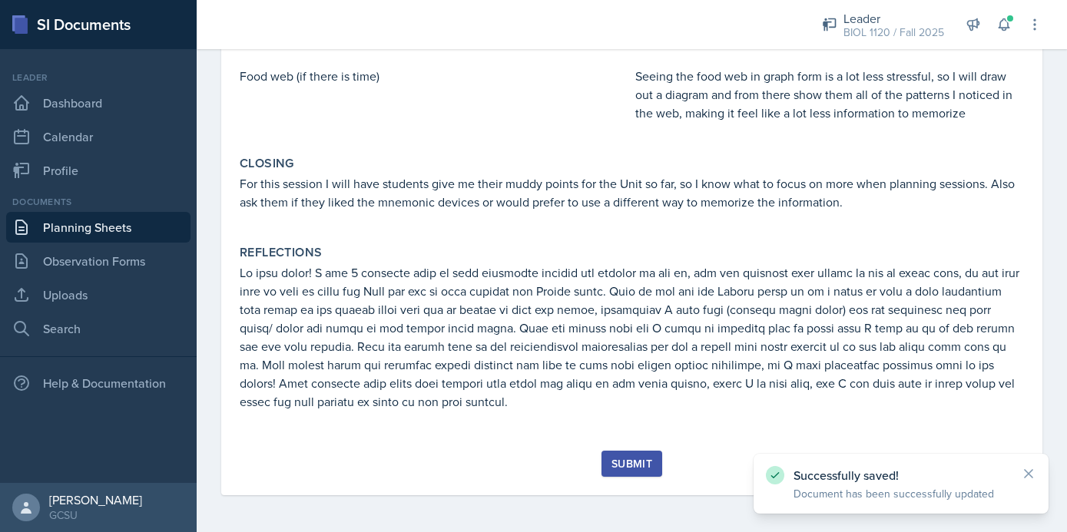
click at [599, 468] on div "Submit" at bounding box center [632, 473] width 784 height 45
click at [613, 469] on div "Submit" at bounding box center [631, 464] width 41 height 12
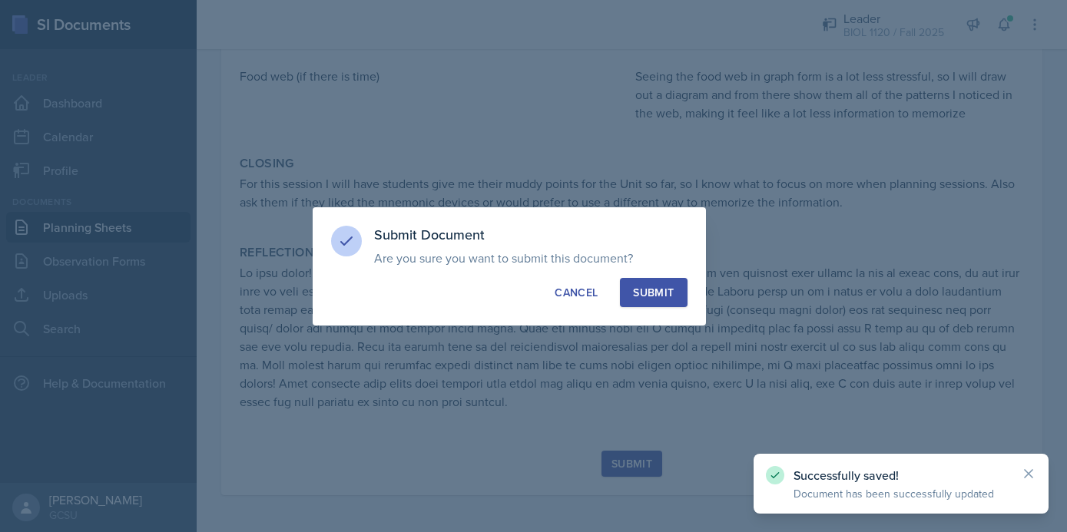
click at [676, 293] on button "Submit" at bounding box center [653, 292] width 67 height 29
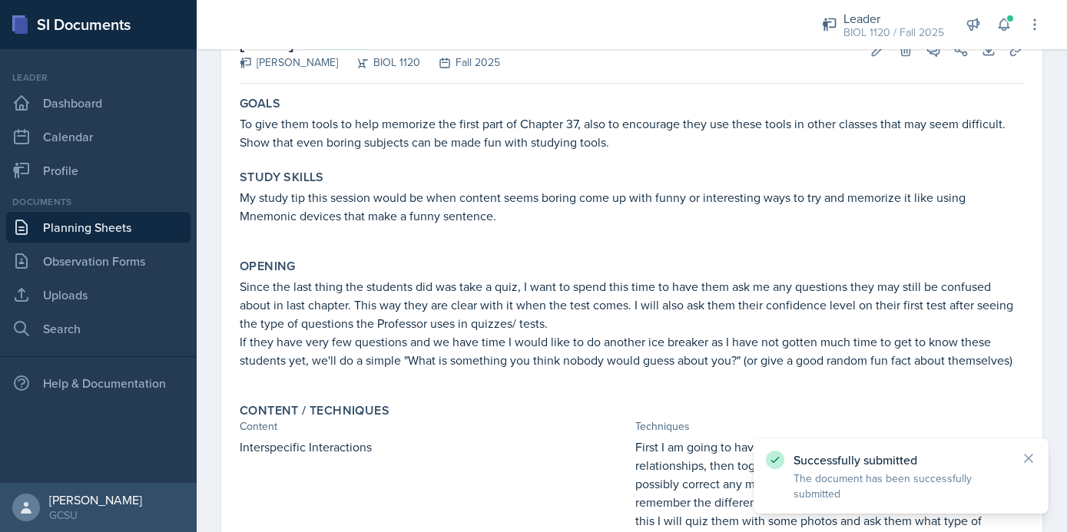
scroll to position [0, 0]
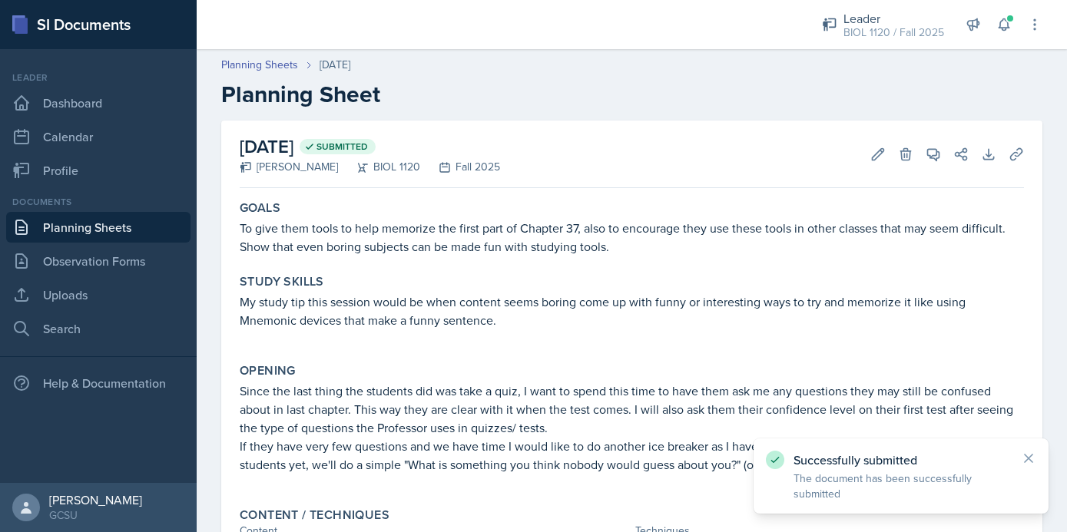
click at [131, 222] on link "Planning Sheets" at bounding box center [98, 227] width 184 height 31
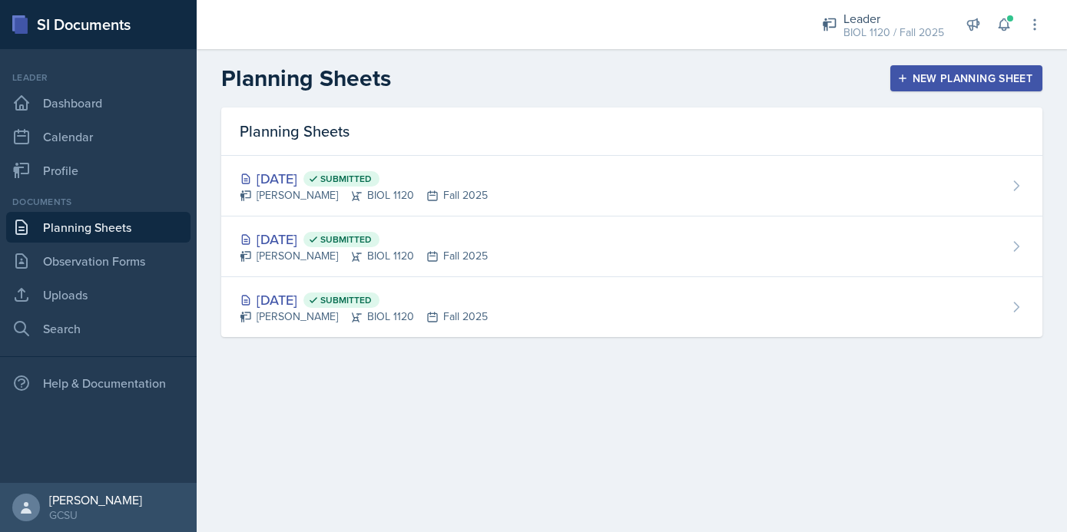
click at [958, 95] on header "Planning Sheets New Planning Sheet" at bounding box center [632, 78] width 870 height 58
click at [958, 84] on div "New Planning Sheet" at bounding box center [966, 78] width 132 height 12
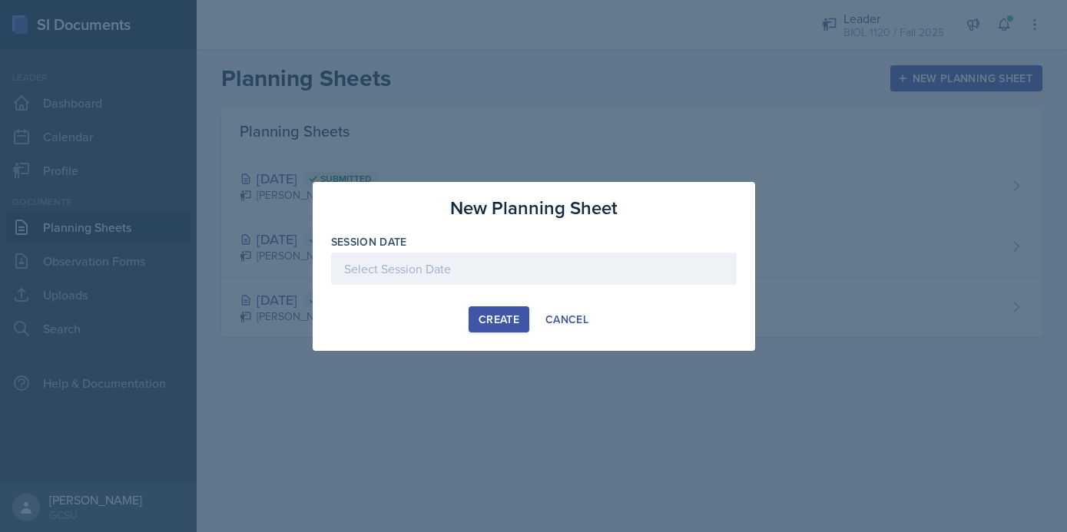
click at [416, 269] on div at bounding box center [534, 269] width 406 height 32
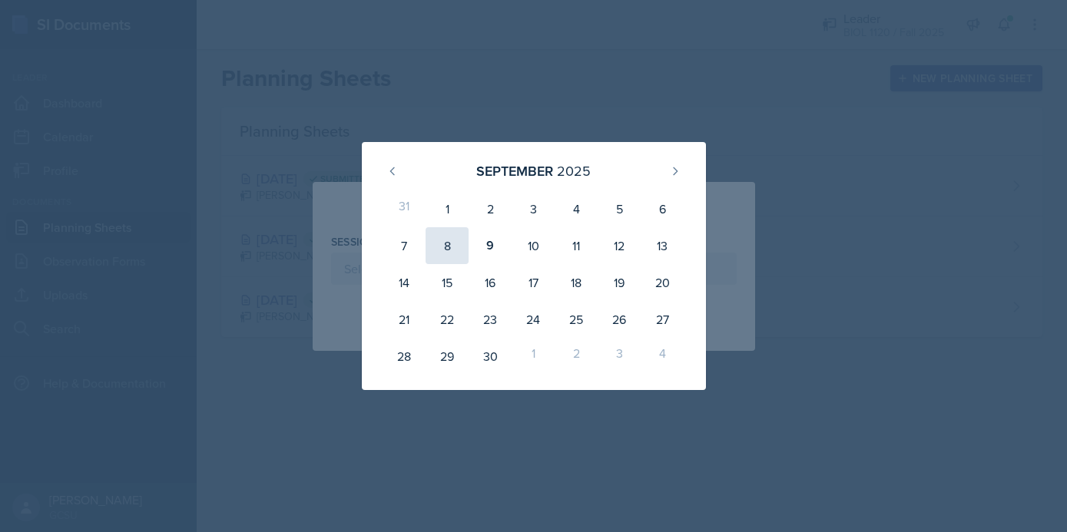
click at [449, 254] on div "8" at bounding box center [447, 245] width 43 height 37
type input "[DATE]"
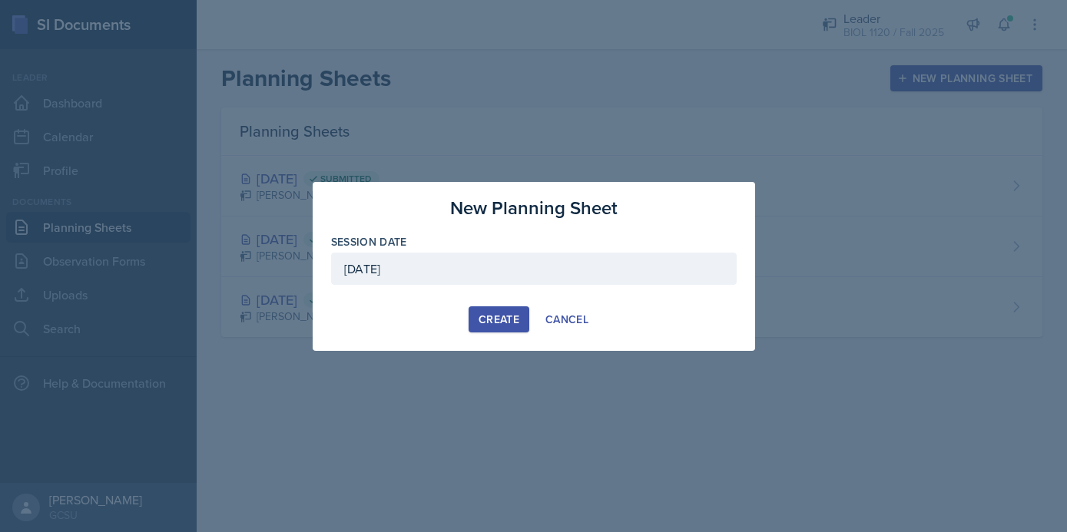
click at [483, 316] on div "Create" at bounding box center [499, 319] width 41 height 12
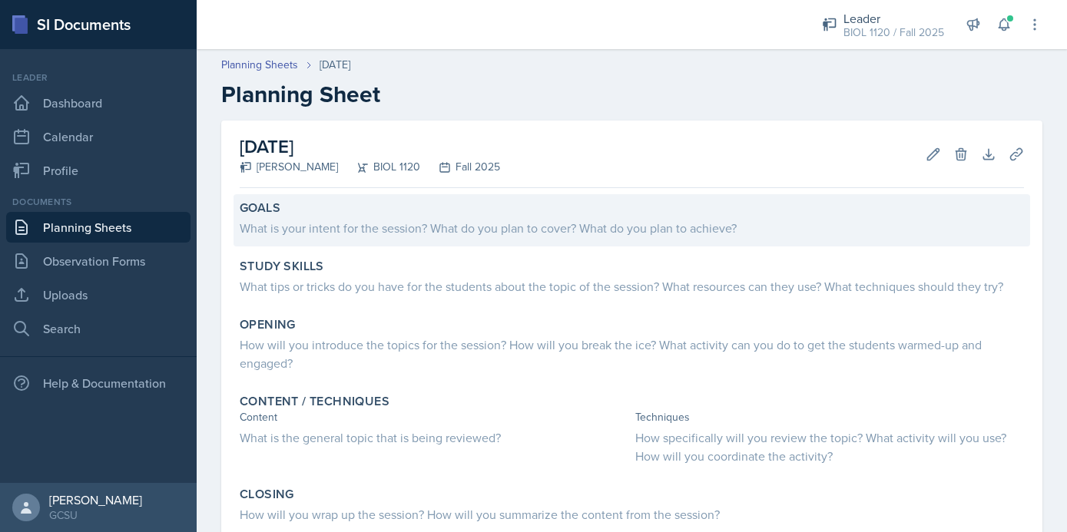
click at [379, 241] on div "Goals What is your intent for the session? What do you plan to cover? What do y…" at bounding box center [632, 220] width 797 height 52
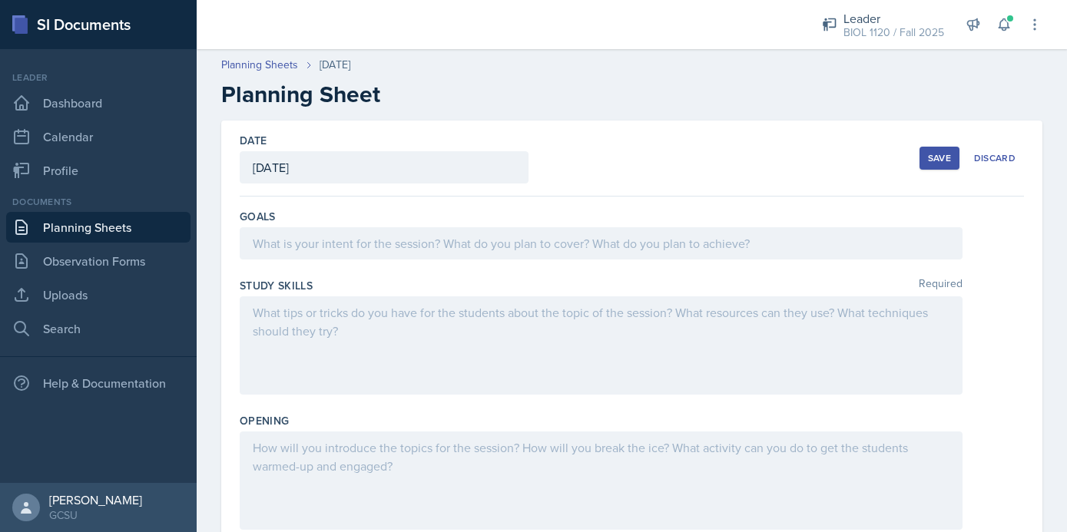
click at [389, 237] on div at bounding box center [601, 243] width 723 height 32
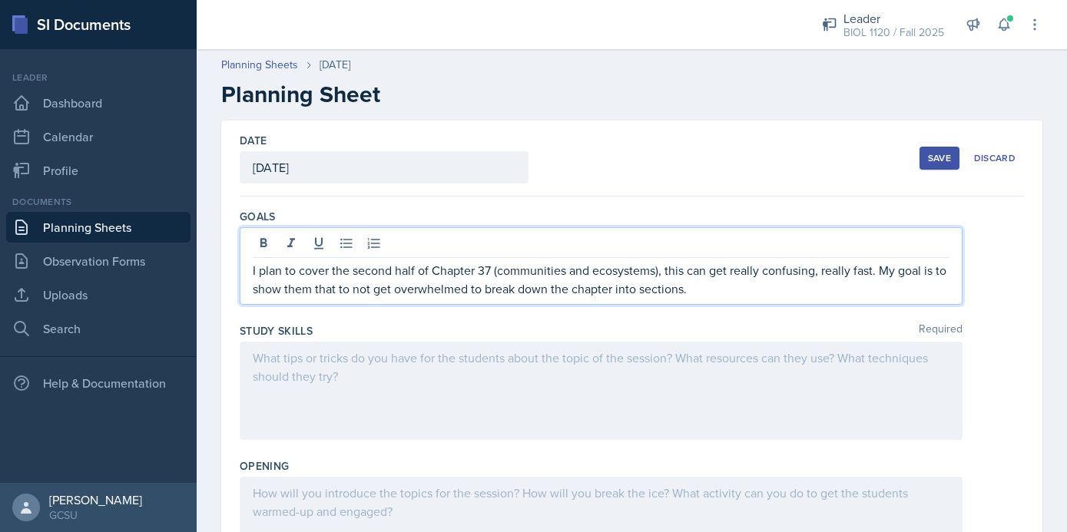
click at [379, 373] on div at bounding box center [601, 391] width 723 height 98
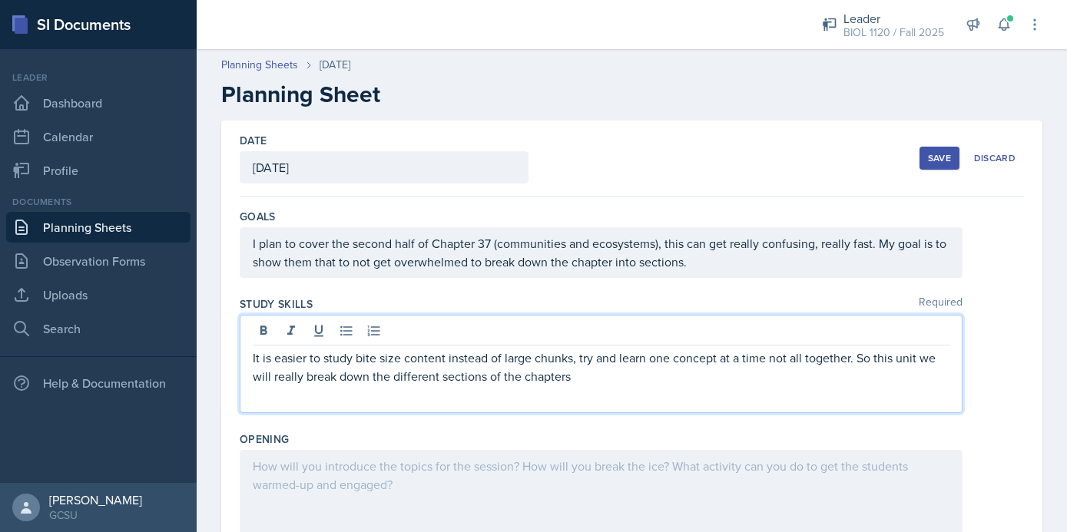
click at [422, 488] on div at bounding box center [601, 499] width 723 height 98
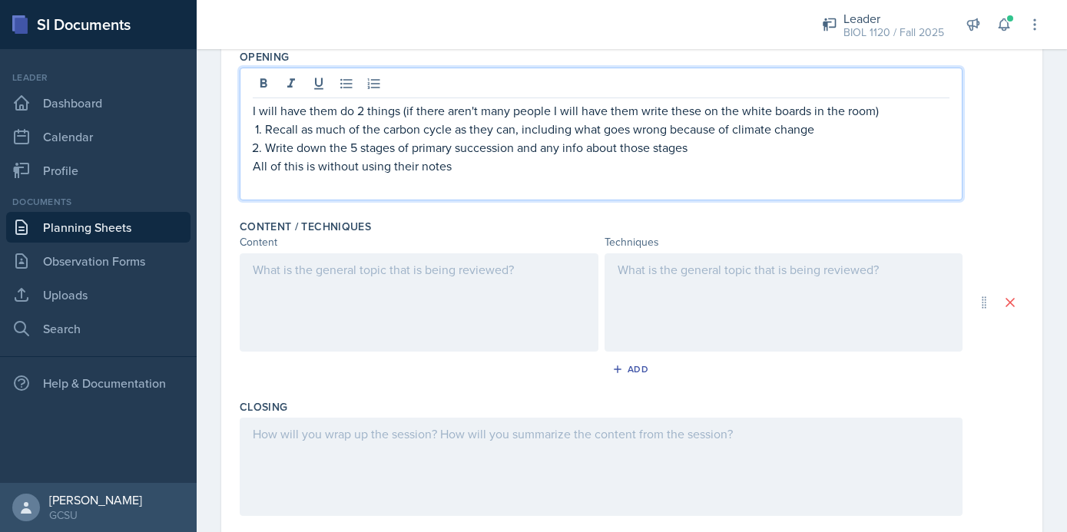
click at [429, 316] on div at bounding box center [419, 302] width 359 height 98
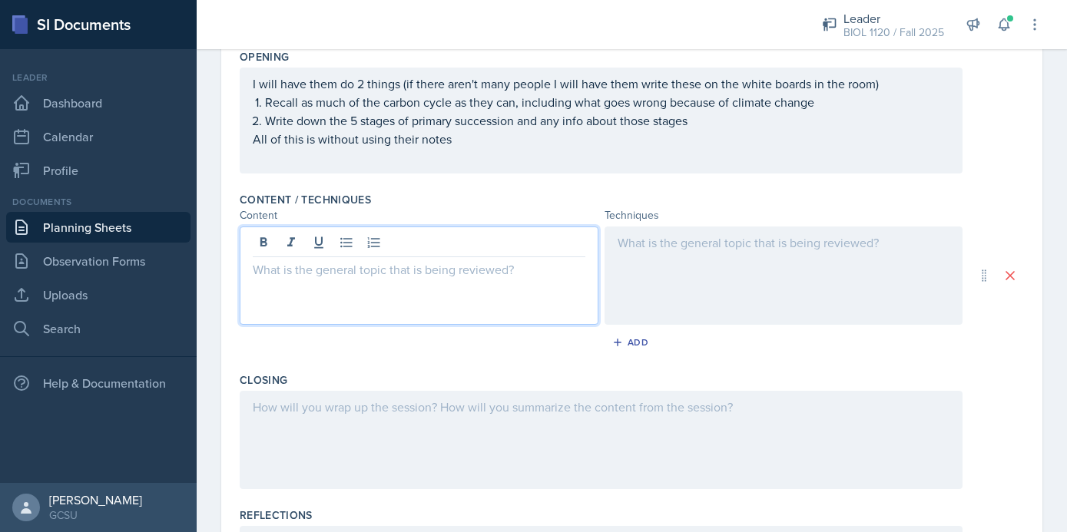
scroll to position [409, 0]
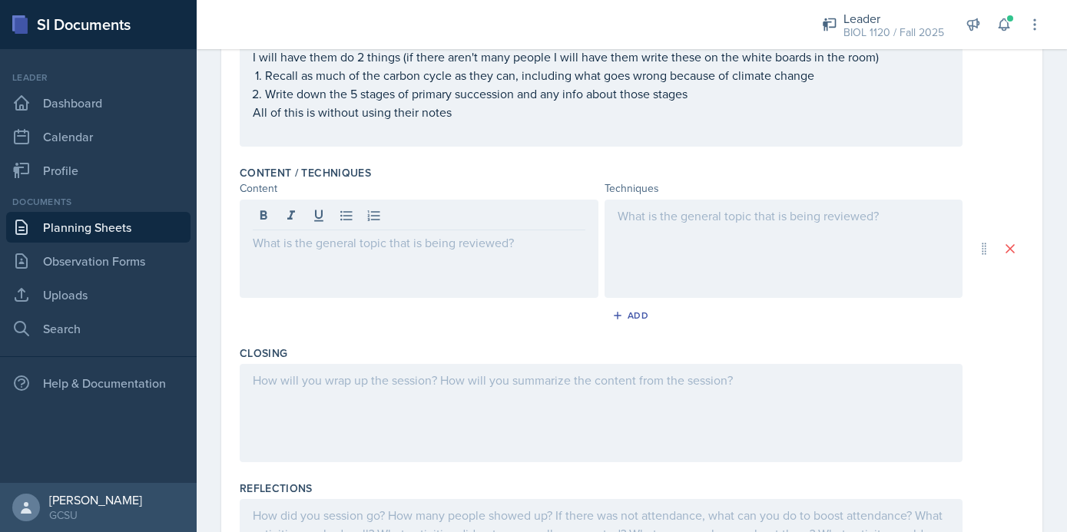
click at [673, 248] on div at bounding box center [784, 249] width 359 height 98
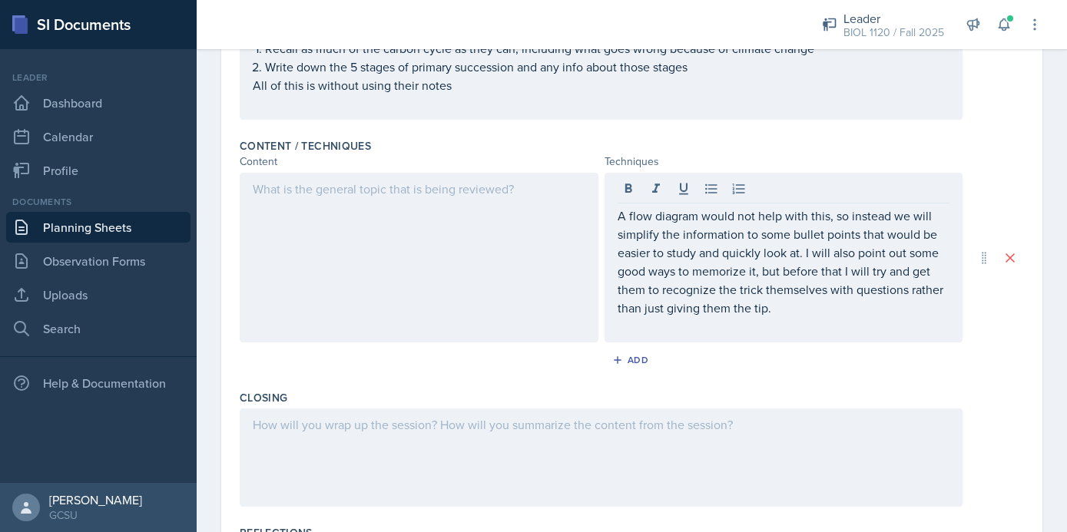
click at [535, 230] on div at bounding box center [419, 258] width 359 height 170
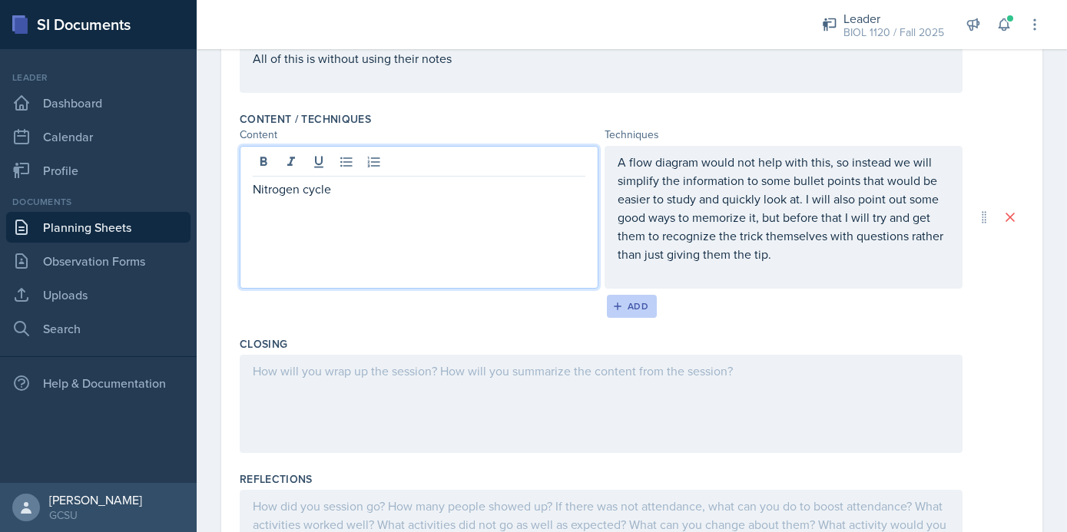
click at [629, 306] on div "Add" at bounding box center [631, 306] width 33 height 12
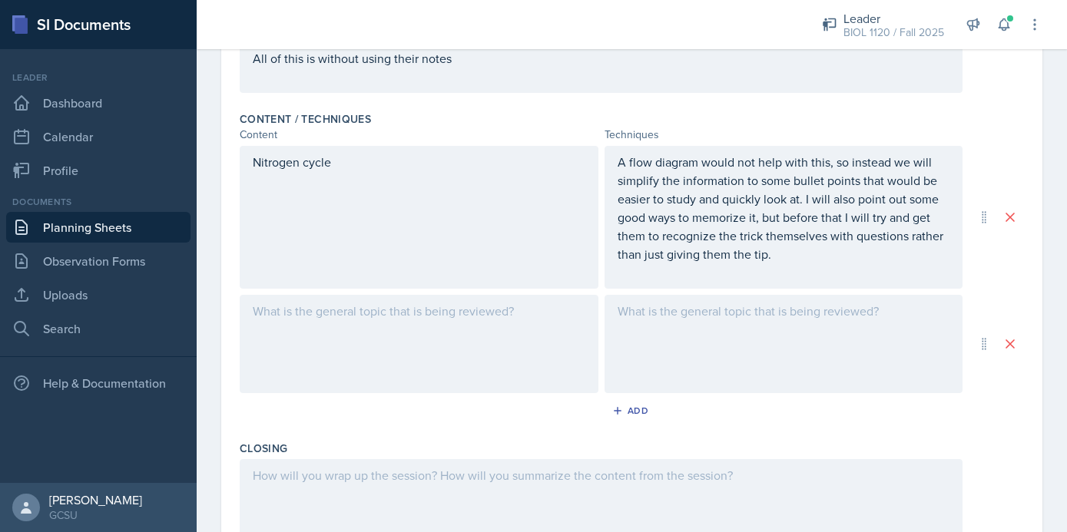
click at [683, 334] on div at bounding box center [784, 344] width 359 height 98
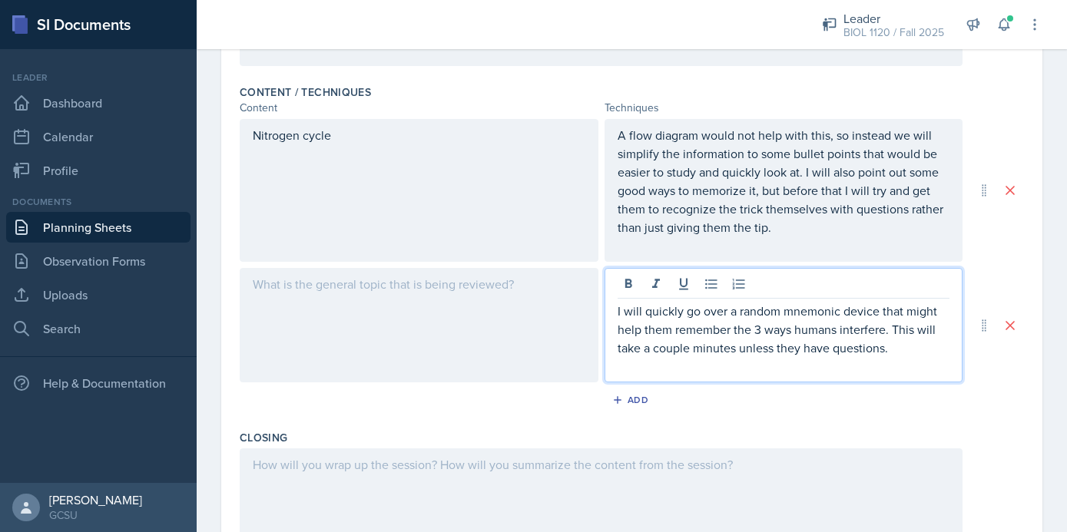
click at [505, 336] on div at bounding box center [419, 325] width 359 height 114
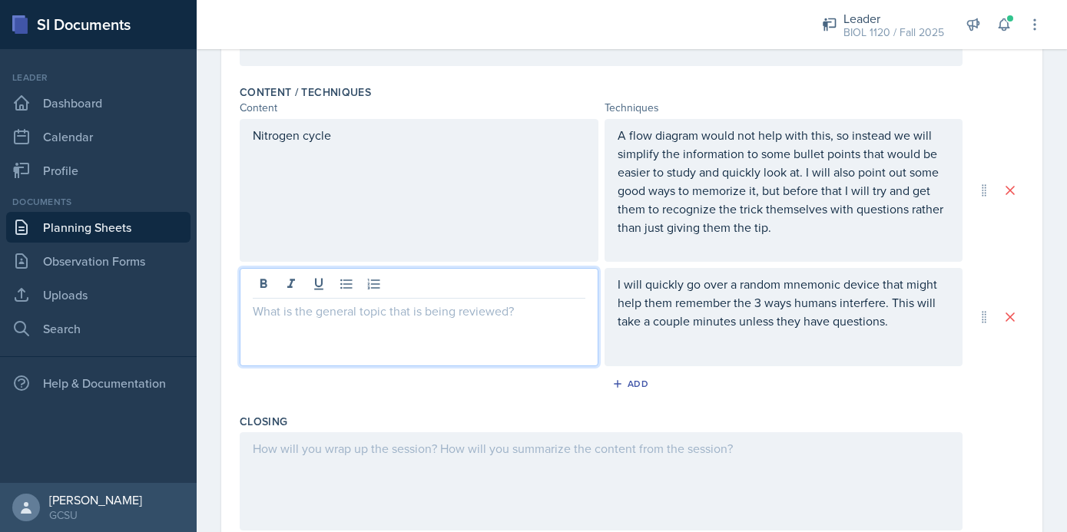
scroll to position [517, 0]
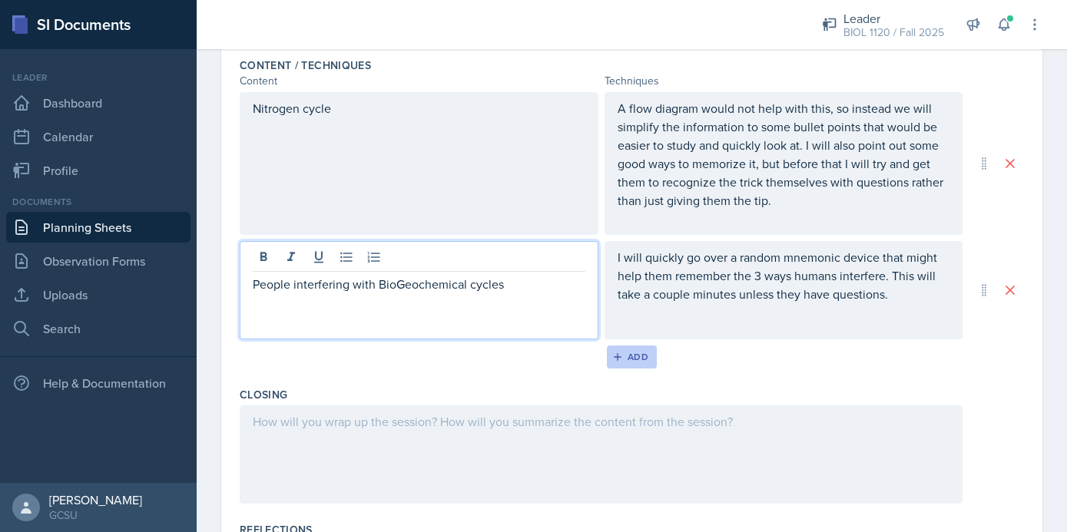
click at [622, 356] on icon "button" at bounding box center [617, 357] width 11 height 11
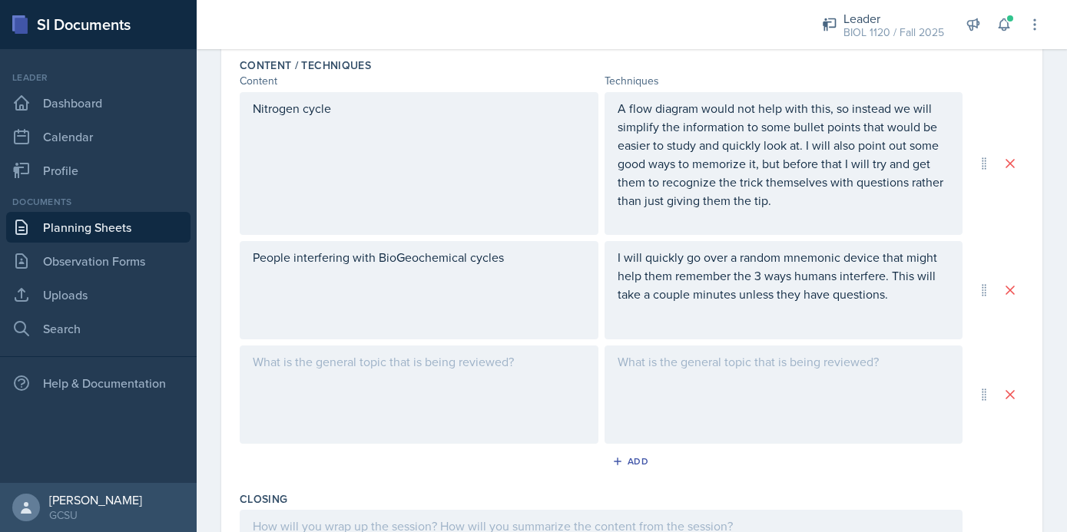
click at [698, 373] on div at bounding box center [784, 395] width 359 height 98
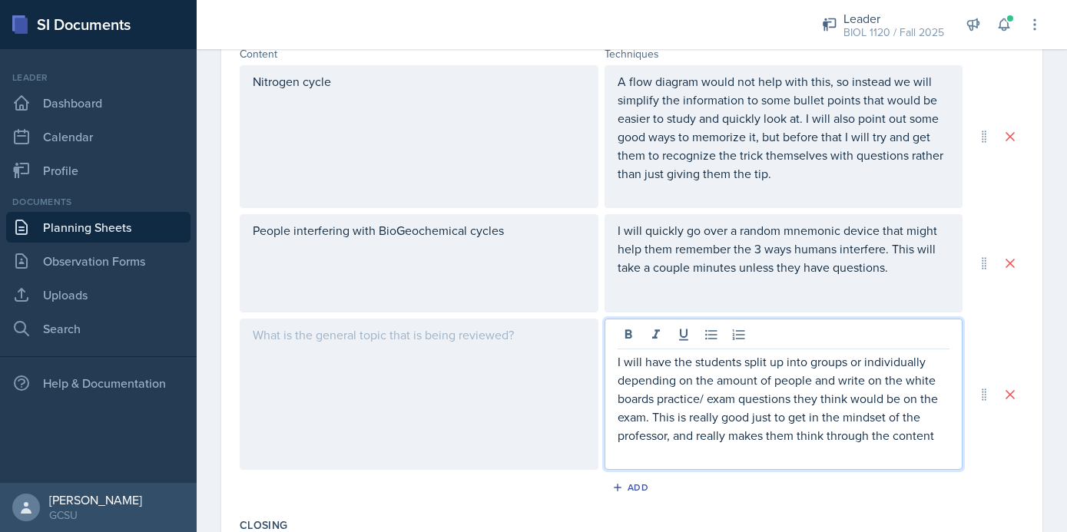
click at [505, 385] on div at bounding box center [419, 394] width 359 height 151
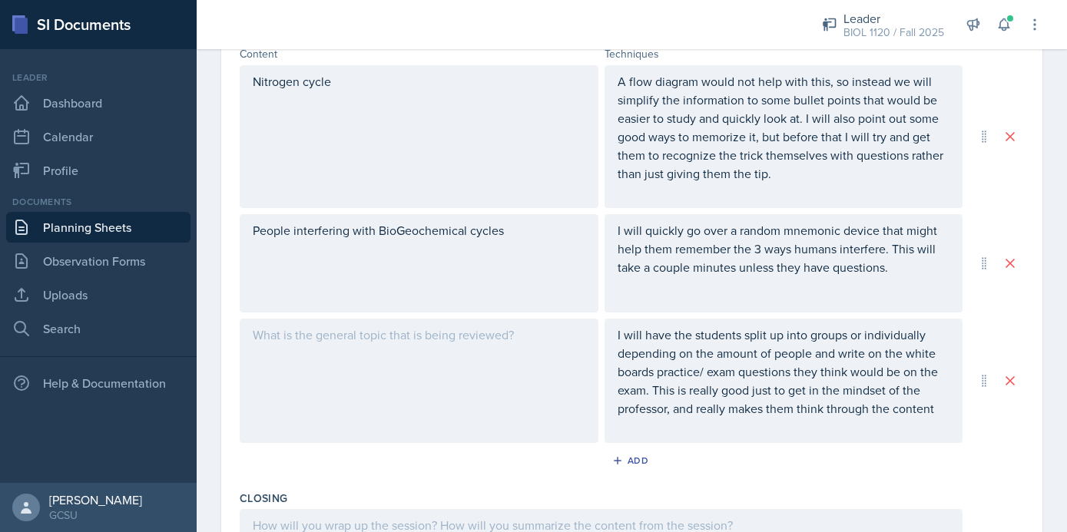
scroll to position [571, 0]
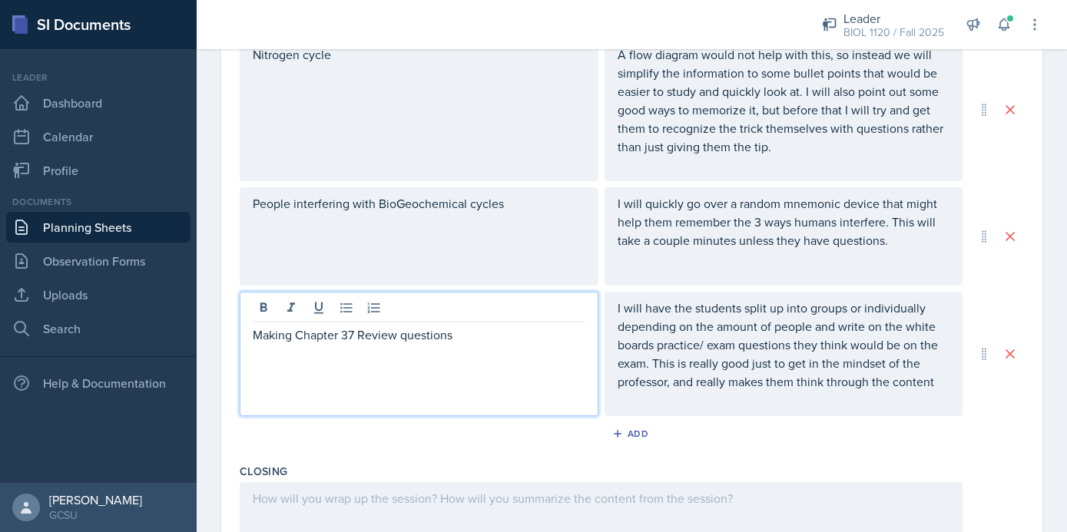
click at [865, 381] on p "I will have the students split up into groups or individually depending on the …" at bounding box center [784, 345] width 333 height 92
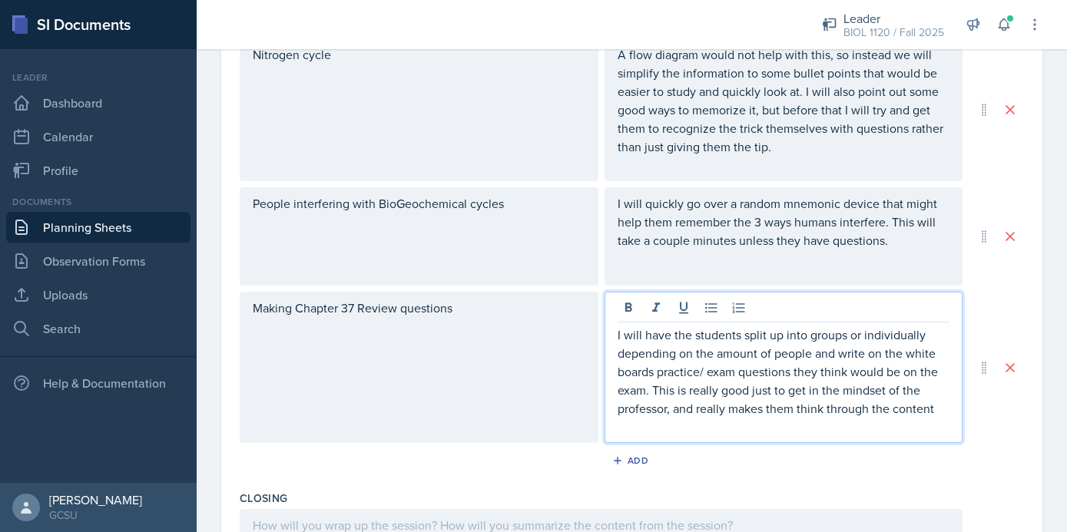
click at [947, 412] on p "I will have the students split up into groups or individually depending on the …" at bounding box center [784, 372] width 333 height 92
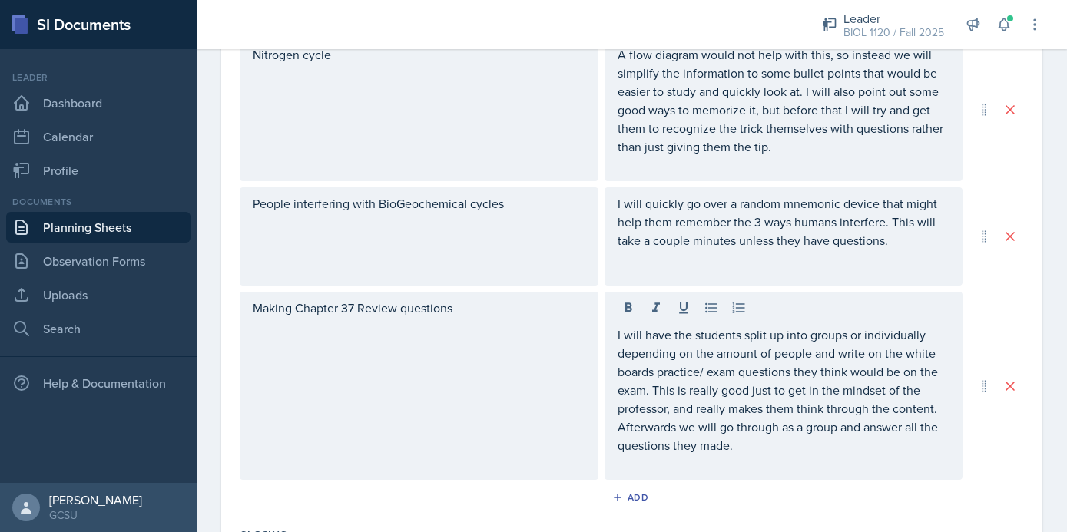
click at [986, 462] on div "Making Chapter 37 Review questions I will have the students split up into group…" at bounding box center [632, 386] width 784 height 188
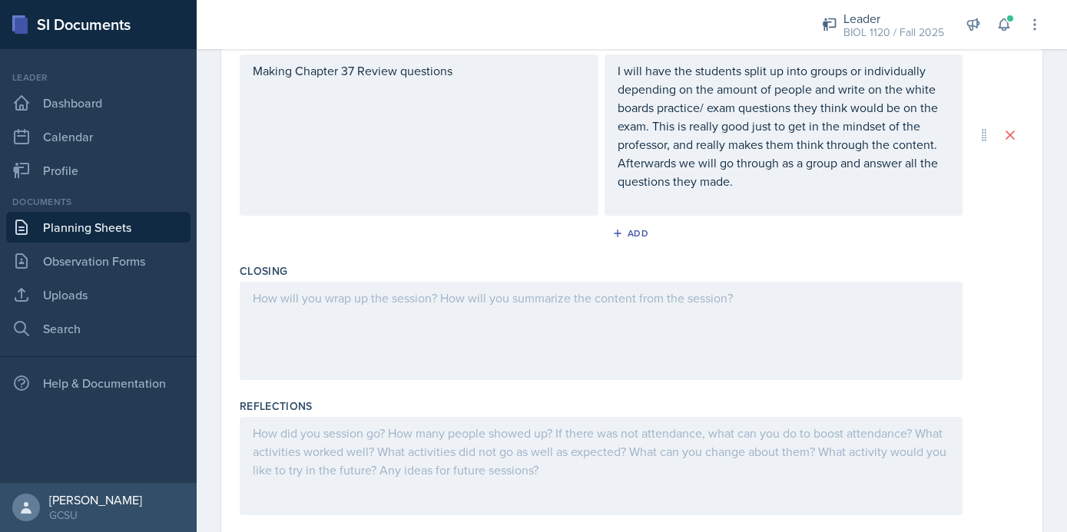
click at [522, 354] on div at bounding box center [601, 331] width 723 height 98
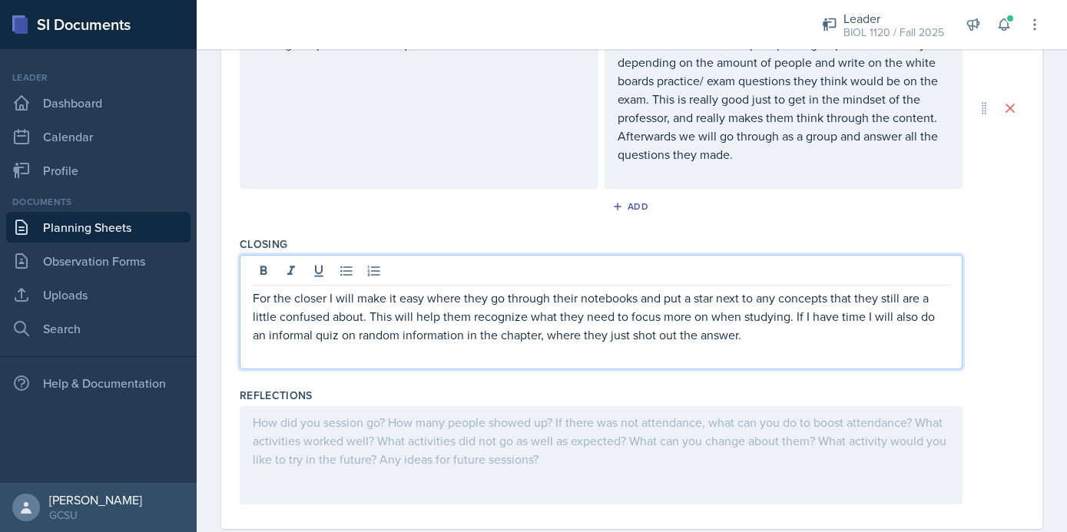
click at [505, 429] on div at bounding box center [601, 455] width 723 height 98
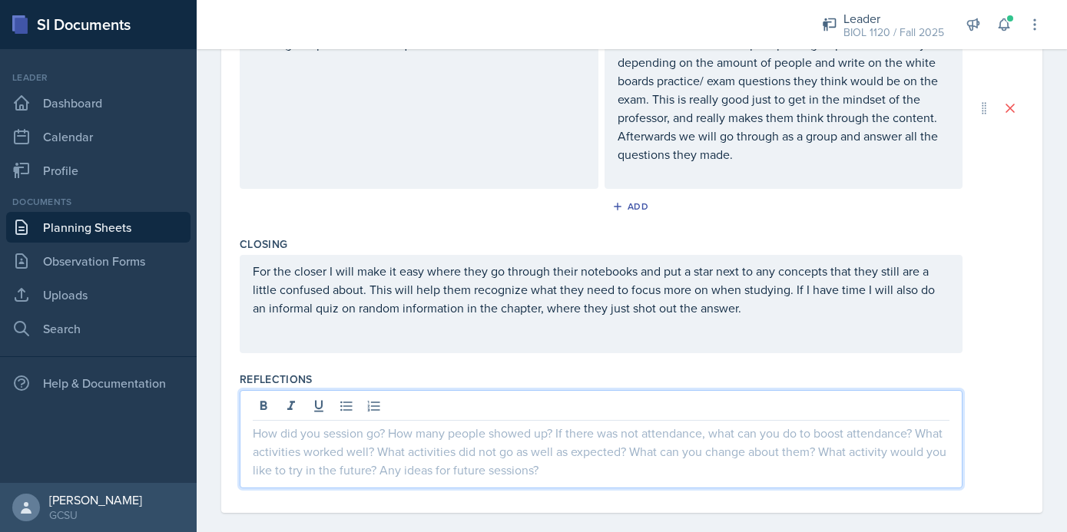
scroll to position [819, 0]
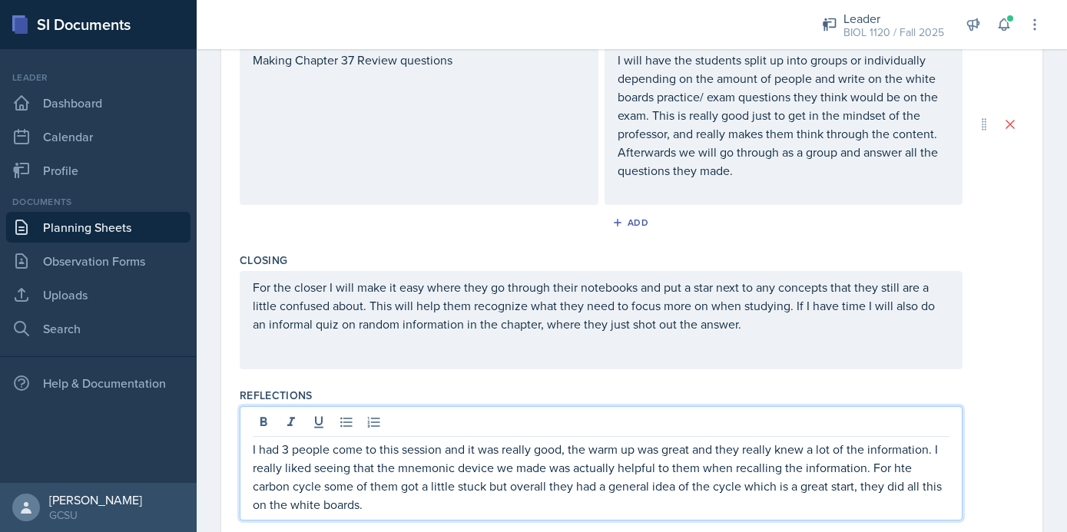
click at [897, 462] on p "I had 3 people come to this session and it was really good, the warm up was gre…" at bounding box center [601, 477] width 697 height 74
click at [423, 509] on p "I had 3 people come to this session and it was really good, the warm up was gre…" at bounding box center [601, 477] width 697 height 74
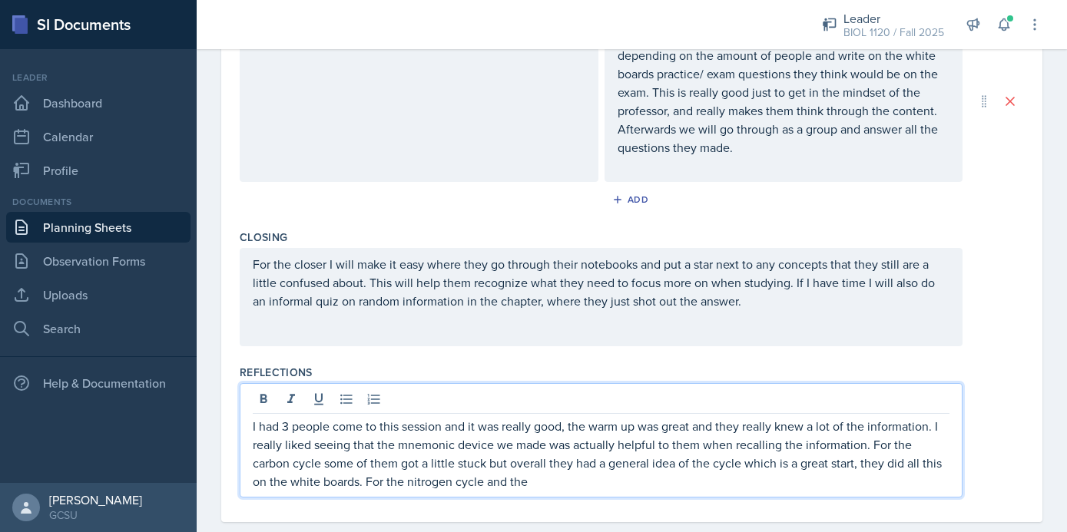
scroll to position [869, 0]
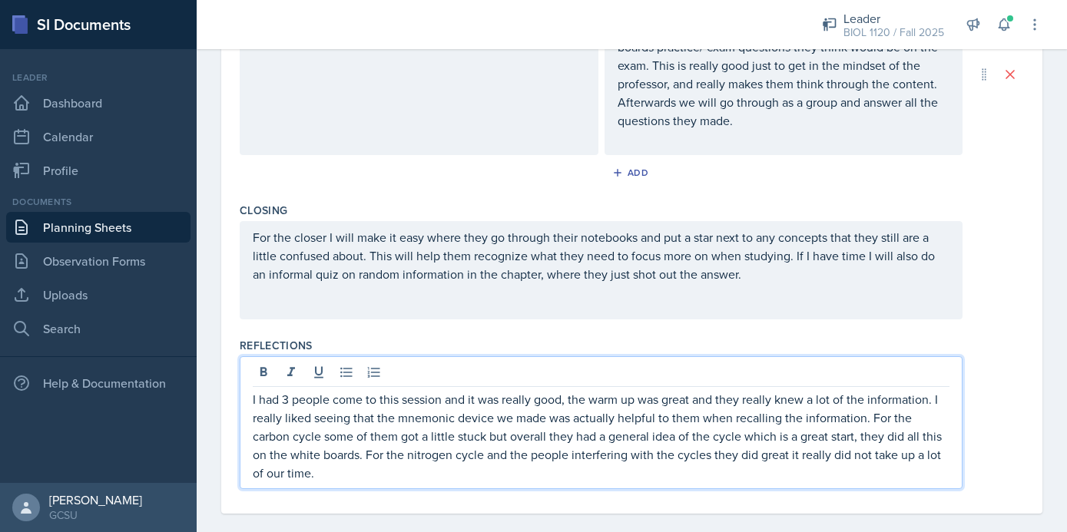
click at [925, 453] on p "I had 3 people come to this session and it was really good, the warm up was gre…" at bounding box center [601, 436] width 697 height 92
click at [273, 474] on p "I had 3 people come to this session and it was really good, the warm up was gre…" at bounding box center [601, 436] width 697 height 92
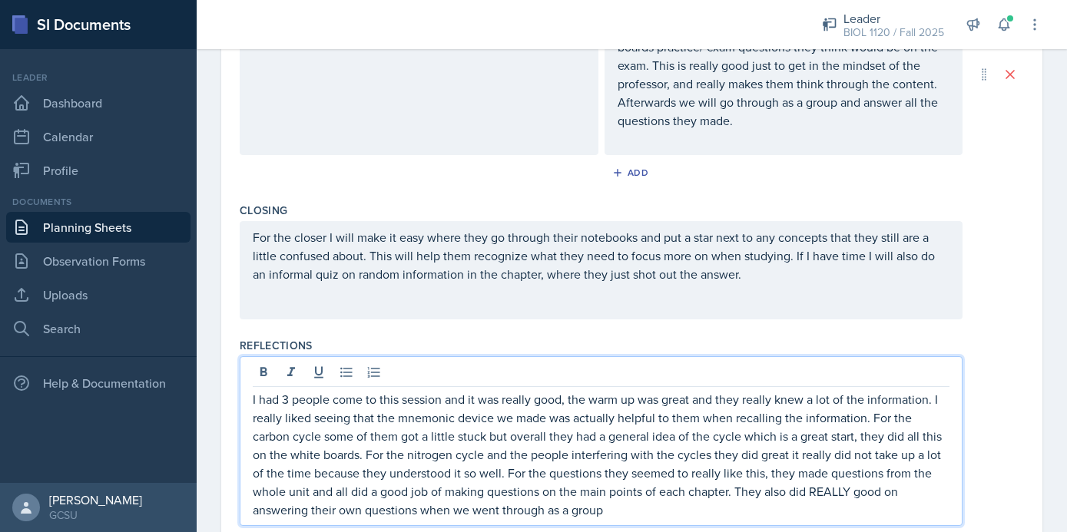
click at [295, 511] on p "I had 3 people come to this session and it was really good, the warm up was gre…" at bounding box center [601, 454] width 697 height 129
click at [502, 514] on p "I had 3 people come to this session and it was really good, the warm up was gre…" at bounding box center [601, 454] width 697 height 129
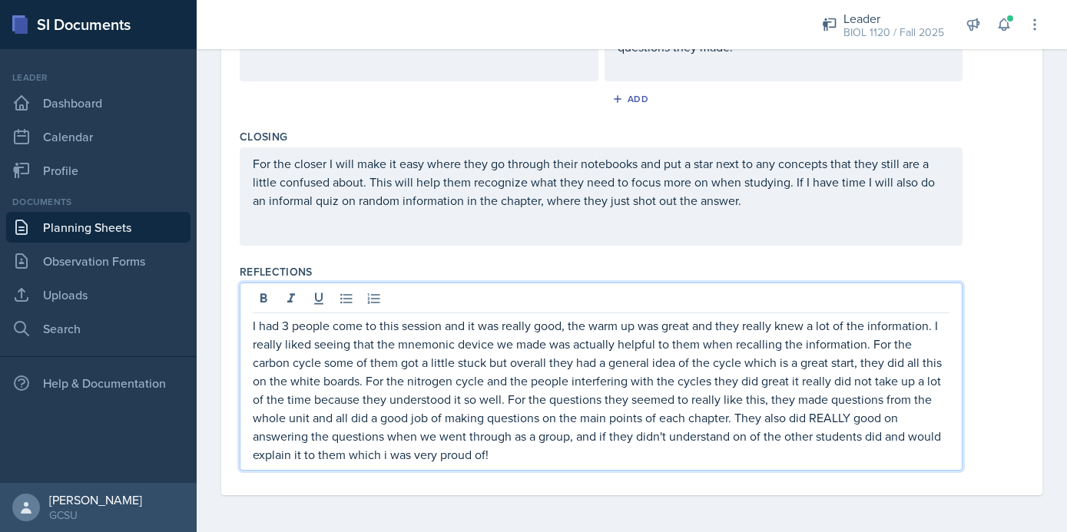
scroll to position [0, 0]
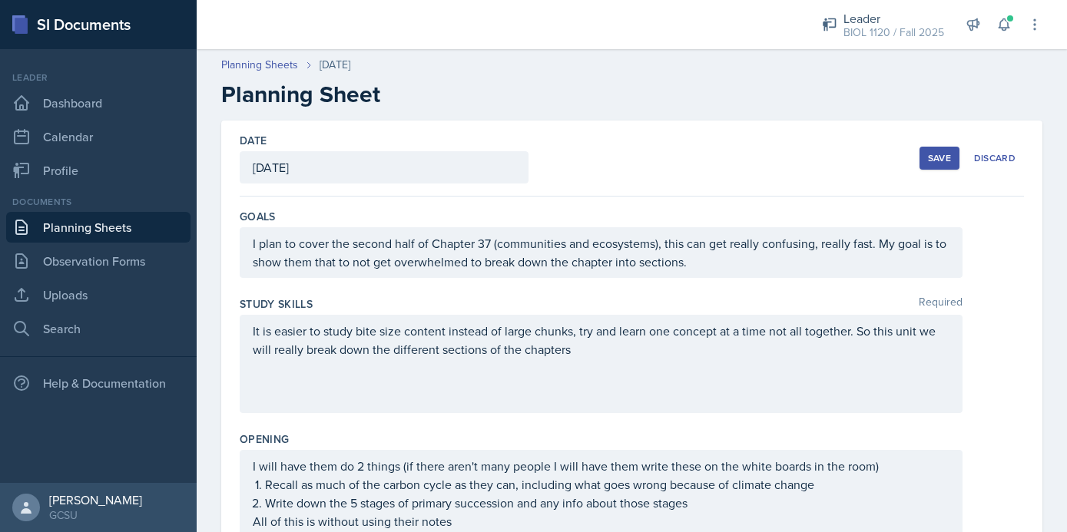
click at [941, 152] on div "Save" at bounding box center [939, 158] width 23 height 12
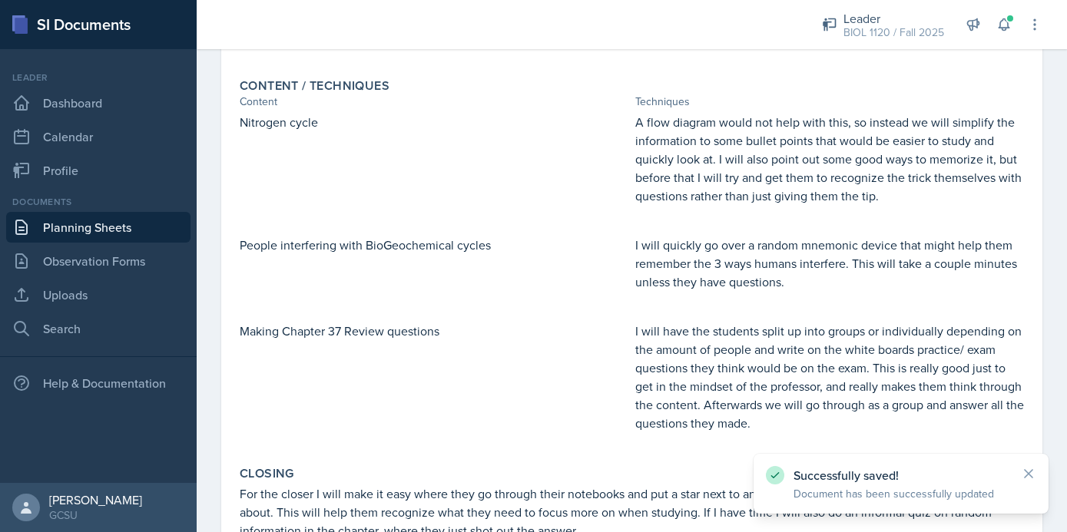
scroll to position [706, 0]
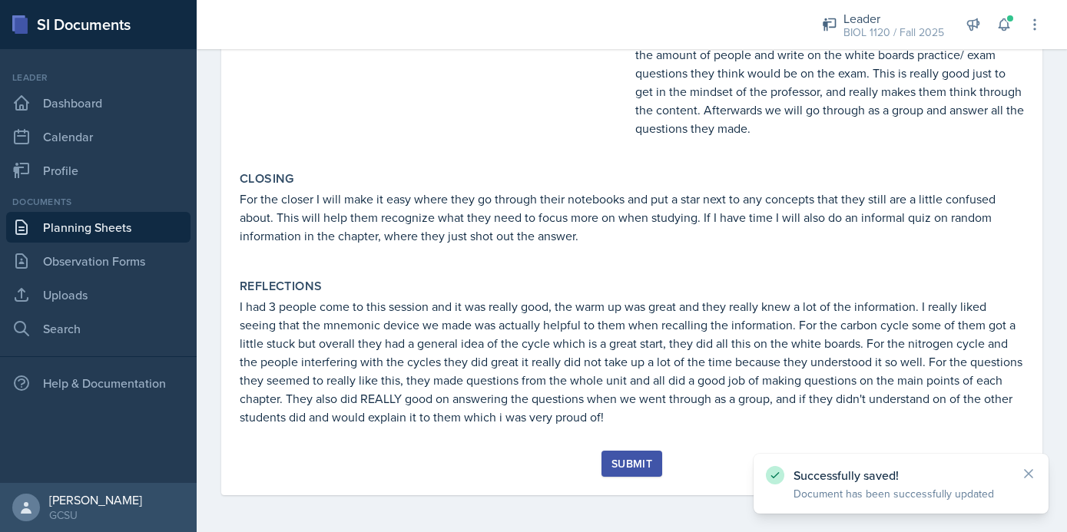
click at [617, 466] on div "Submit" at bounding box center [631, 464] width 41 height 12
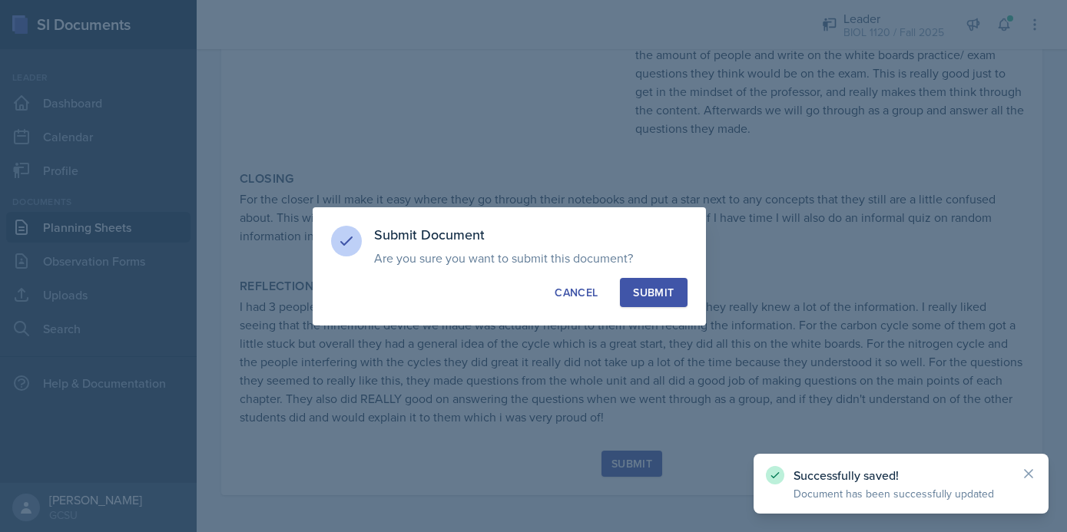
click at [648, 292] on div "Submit" at bounding box center [653, 292] width 41 height 15
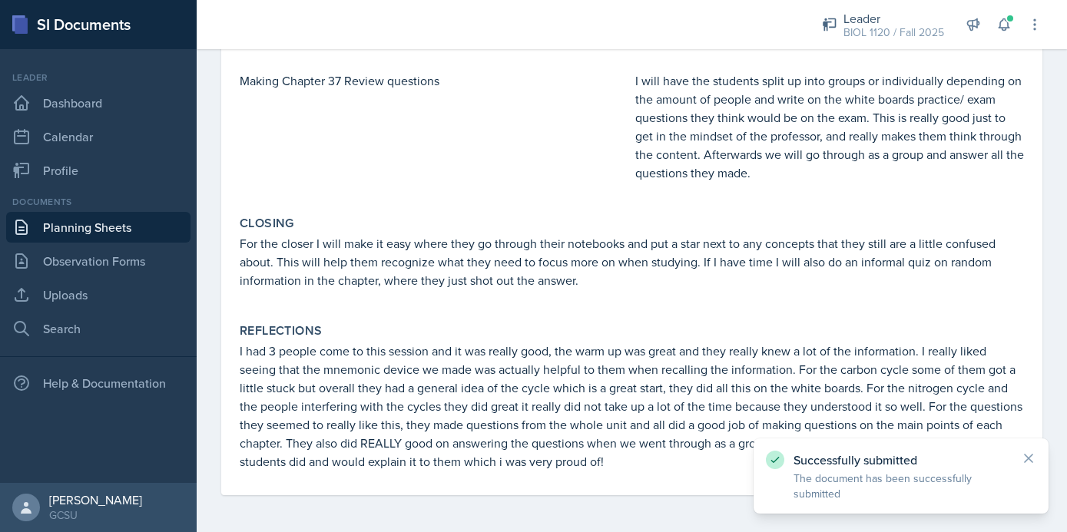
scroll to position [661, 0]
click at [91, 232] on link "Planning Sheets" at bounding box center [98, 227] width 184 height 31
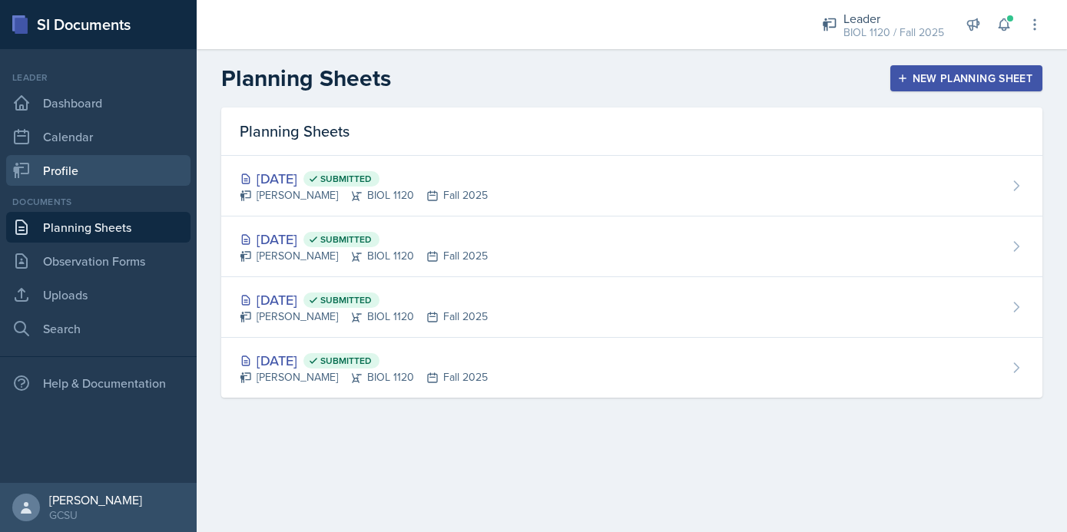
click at [77, 167] on link "Profile" at bounding box center [98, 170] width 184 height 31
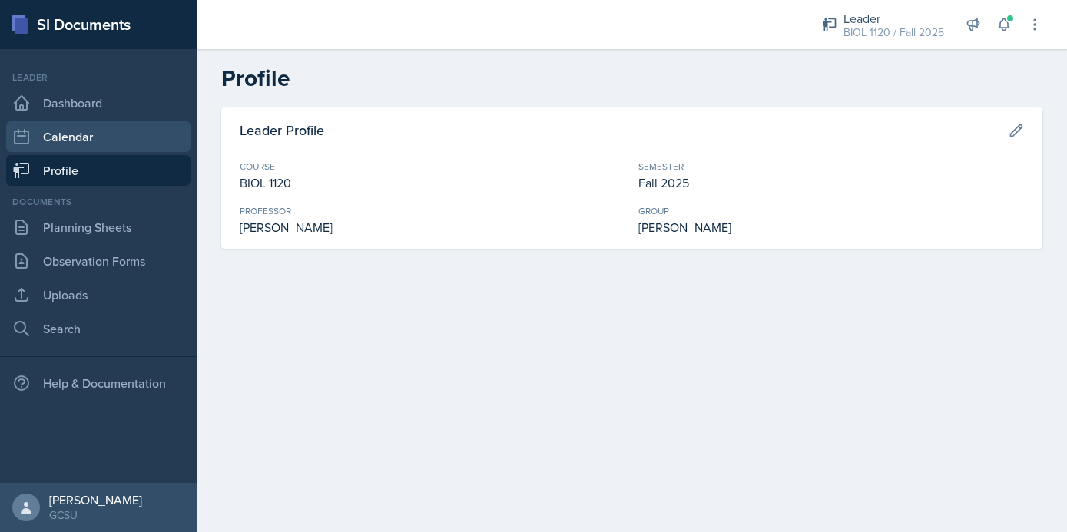
click at [85, 136] on link "Calendar" at bounding box center [98, 136] width 184 height 31
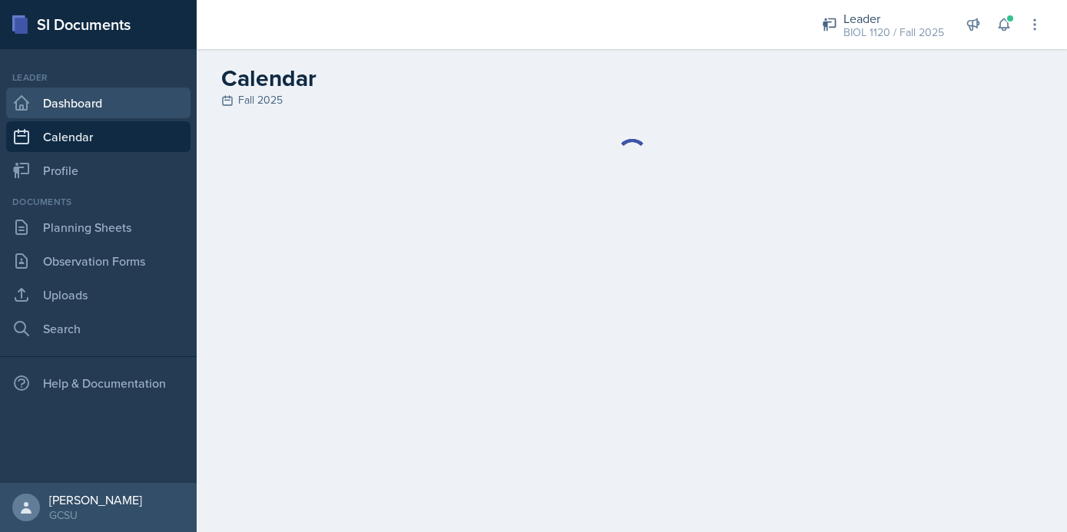
click at [89, 98] on link "Dashboard" at bounding box center [98, 103] width 184 height 31
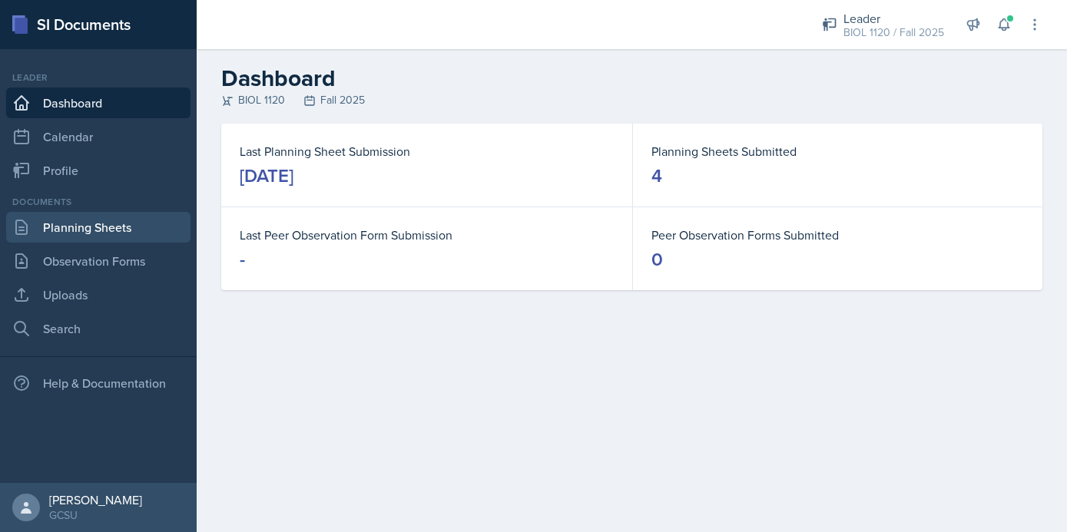
click at [108, 233] on link "Planning Sheets" at bounding box center [98, 227] width 184 height 31
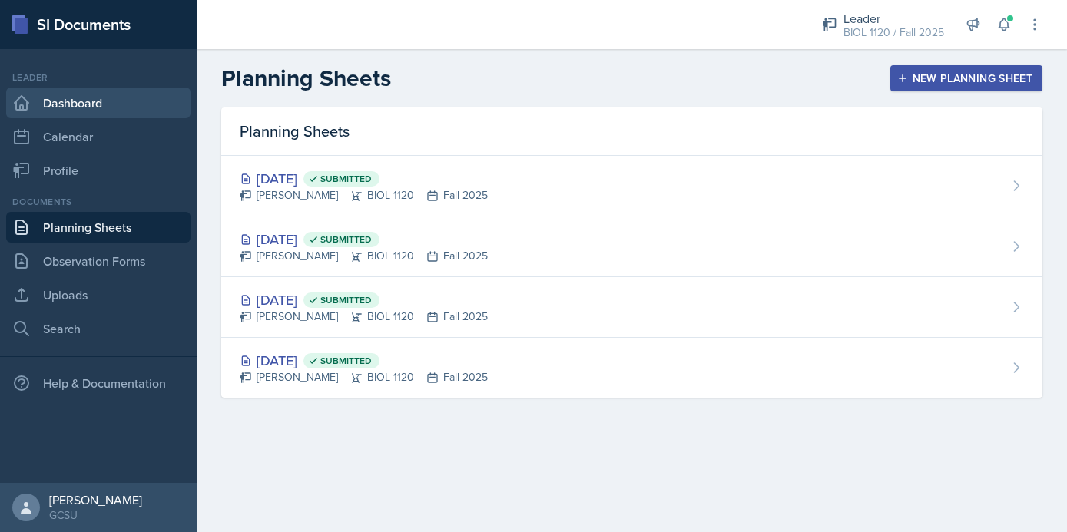
click at [103, 101] on link "Dashboard" at bounding box center [98, 103] width 184 height 31
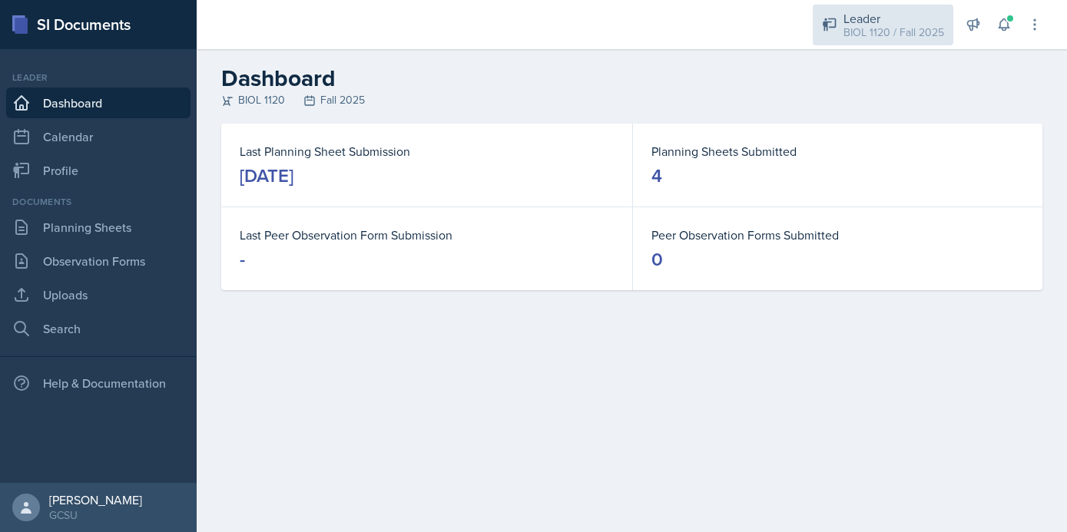
click at [916, 22] on div "Leader" at bounding box center [893, 18] width 101 height 18
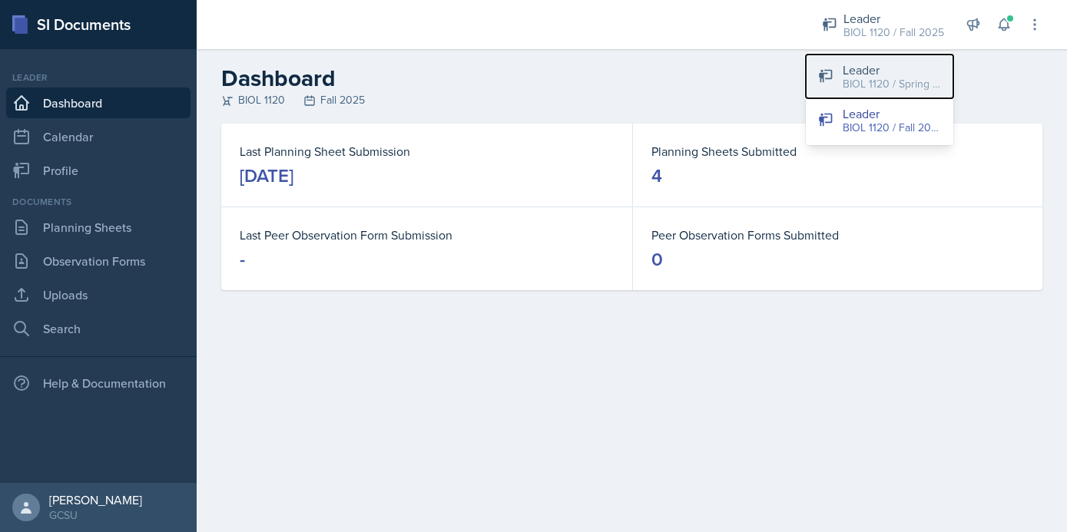
click at [893, 77] on div "BIOL 1120 / Spring 2025" at bounding box center [892, 84] width 98 height 16
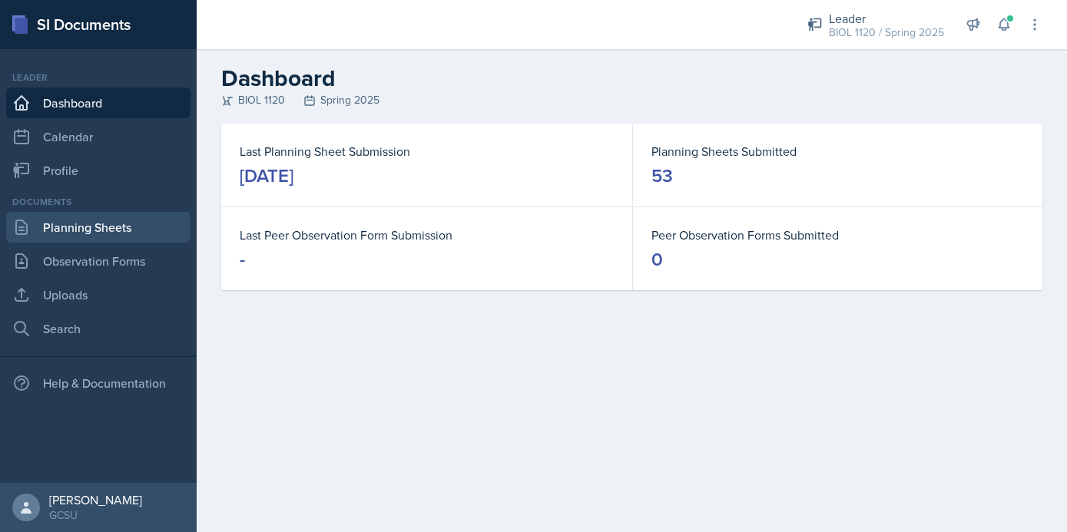
click at [130, 230] on link "Planning Sheets" at bounding box center [98, 227] width 184 height 31
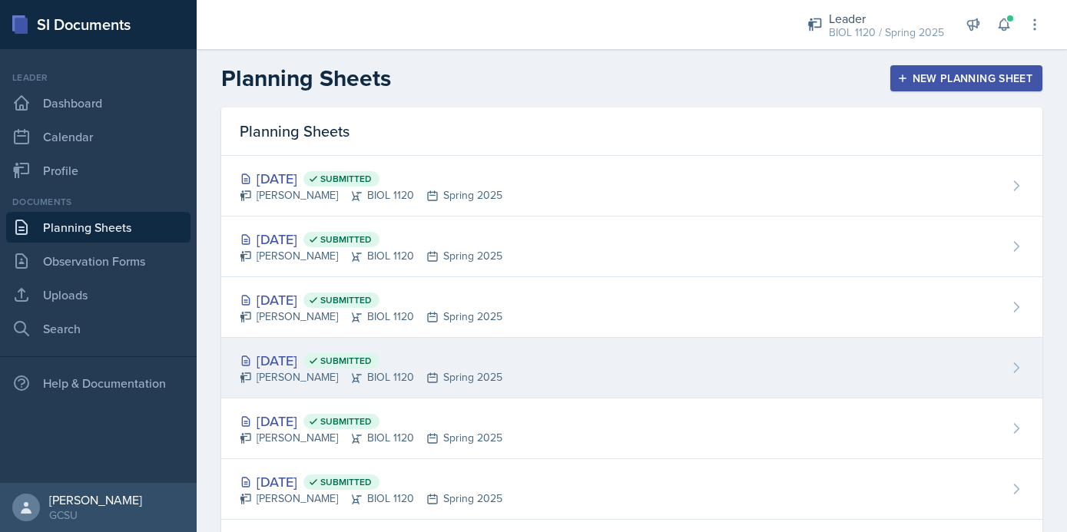
click at [804, 386] on div "[DATE] Submitted [PERSON_NAME] BIOL 1120 Spring 2025" at bounding box center [631, 368] width 821 height 61
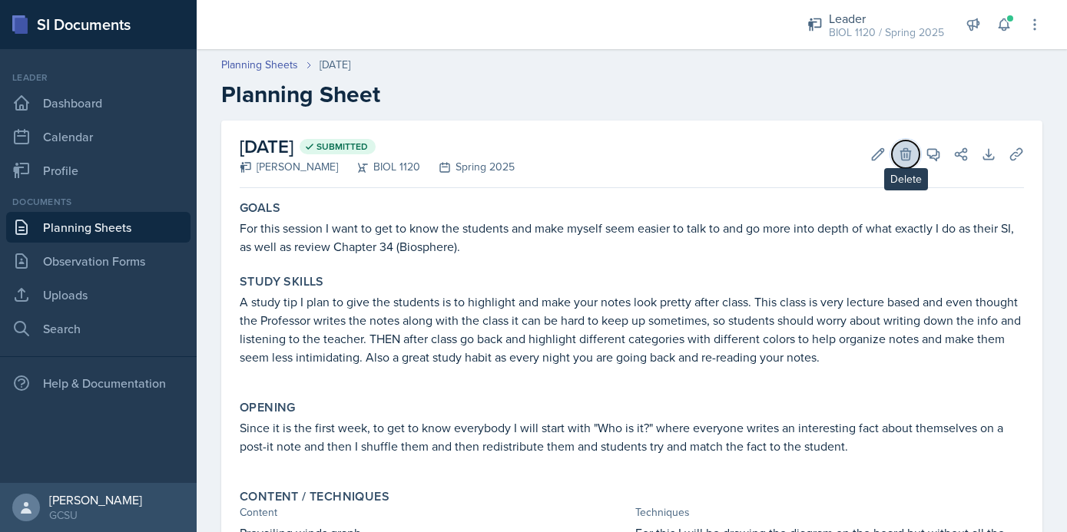
click at [906, 160] on icon at bounding box center [905, 154] width 10 height 12
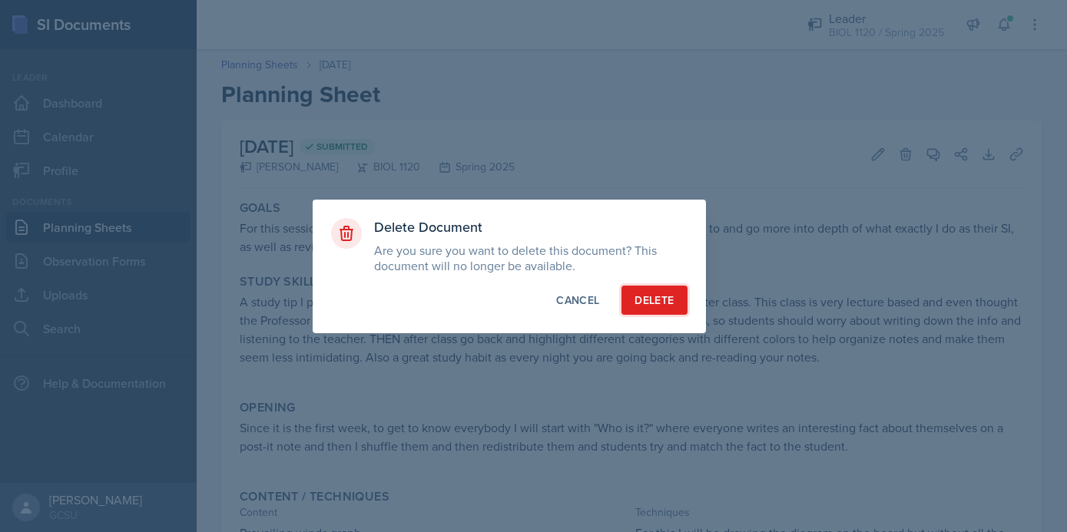
click at [661, 296] on div "Delete" at bounding box center [653, 300] width 39 height 15
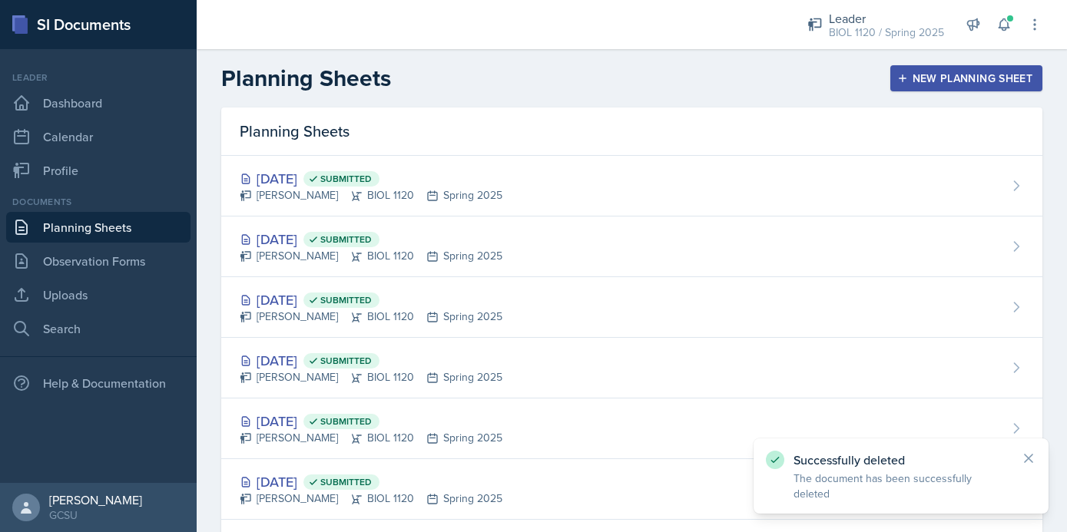
click at [101, 225] on link "Planning Sheets" at bounding box center [98, 227] width 184 height 31
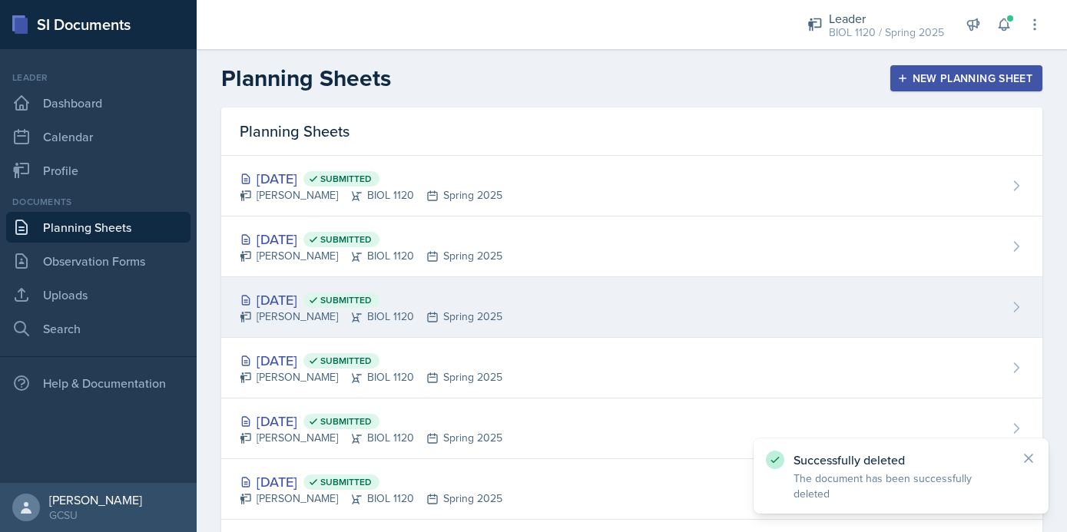
click at [544, 298] on div "[DATE] Submitted [PERSON_NAME] BIOL 1120 Spring 2025" at bounding box center [631, 307] width 821 height 61
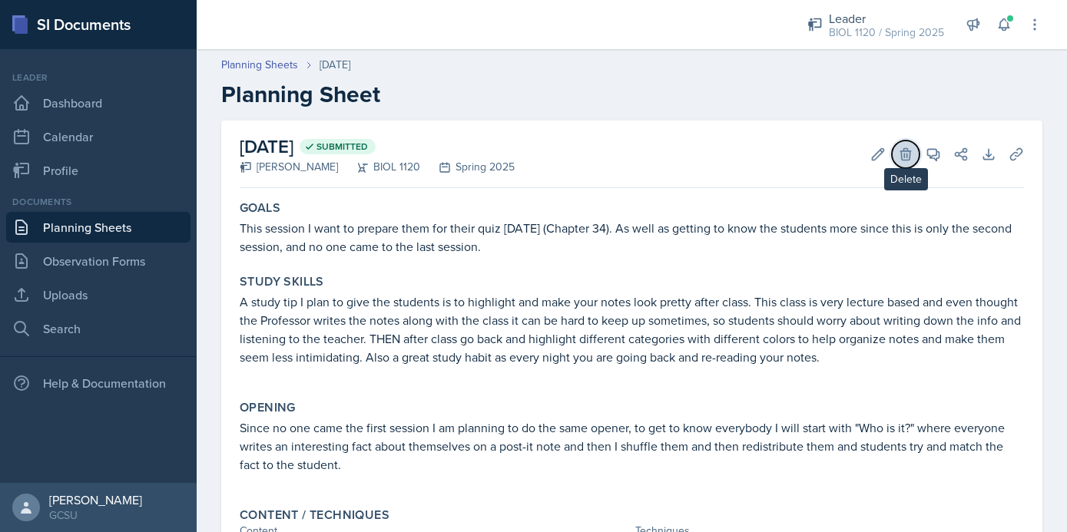
click at [909, 147] on icon at bounding box center [905, 154] width 15 height 15
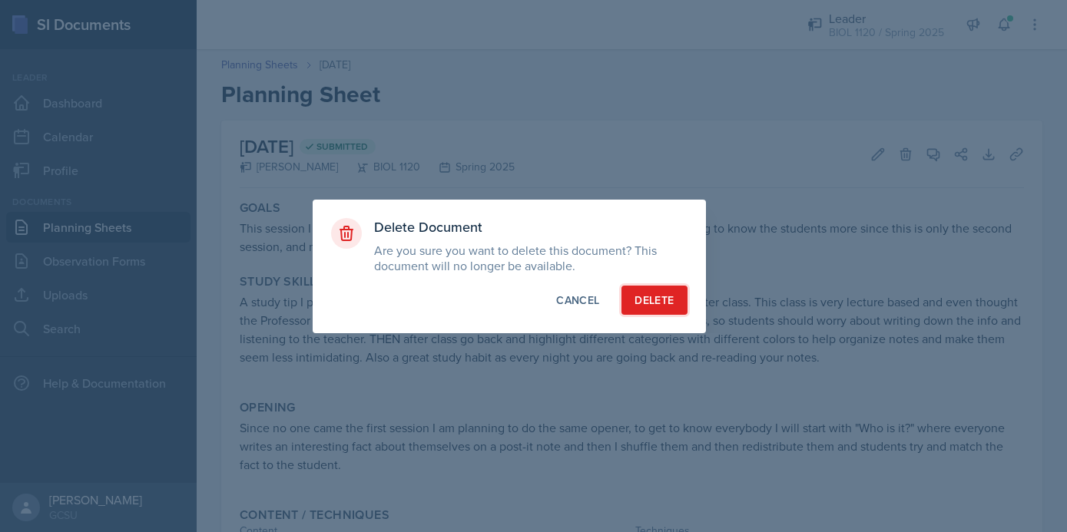
click at [674, 289] on button "Delete" at bounding box center [653, 300] width 65 height 29
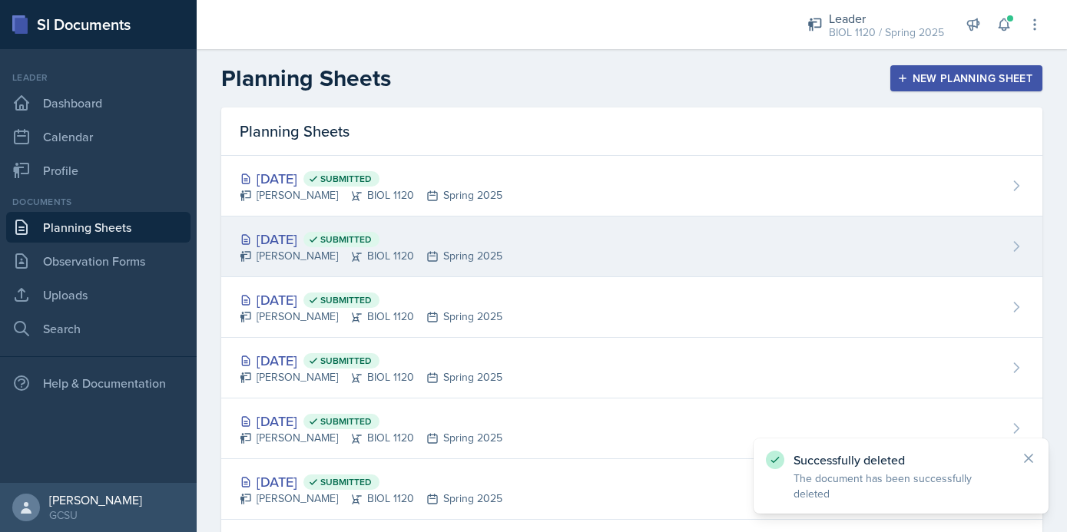
click at [435, 241] on div "[DATE] Submitted" at bounding box center [371, 239] width 263 height 21
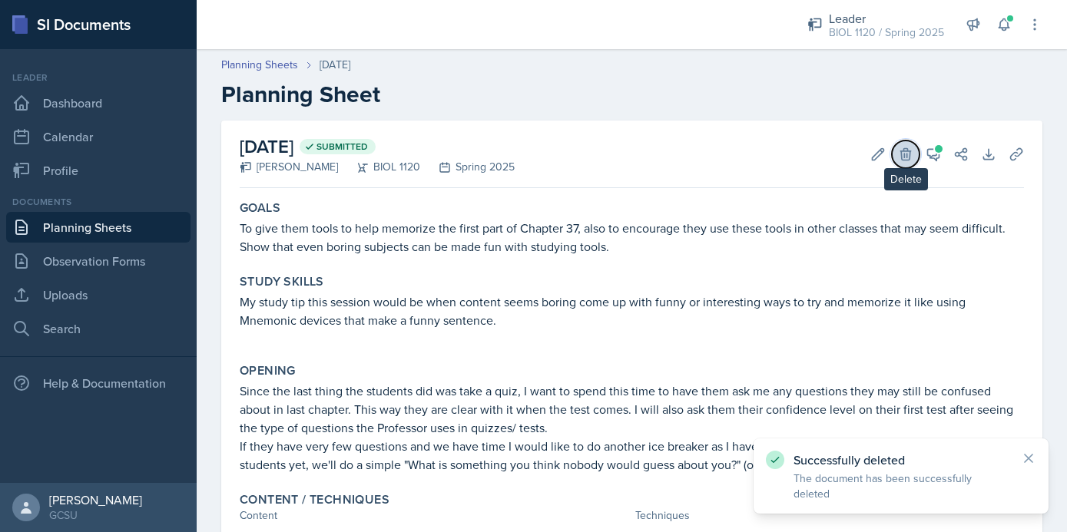
click at [907, 147] on icon at bounding box center [905, 154] width 15 height 15
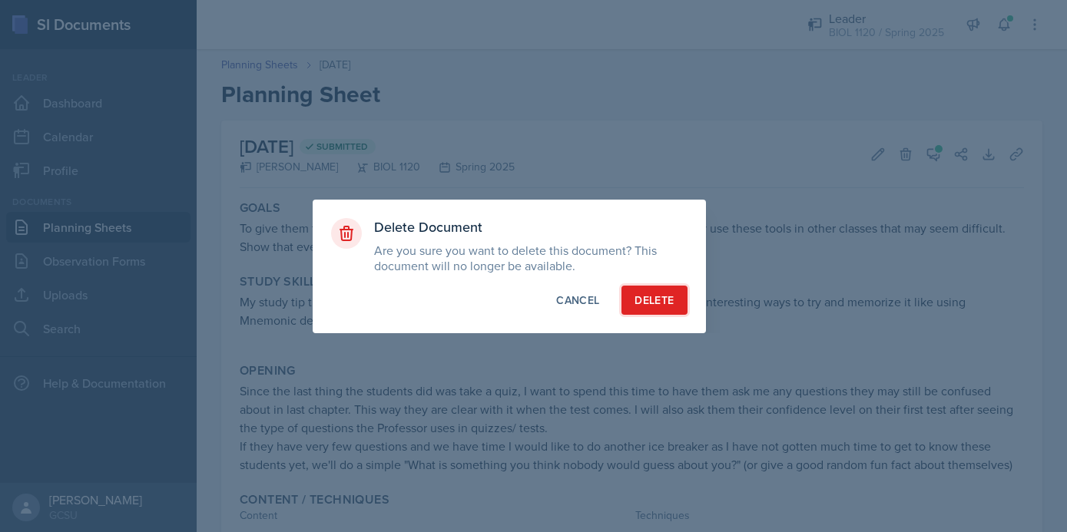
click at [644, 306] on div "Delete" at bounding box center [653, 300] width 39 height 15
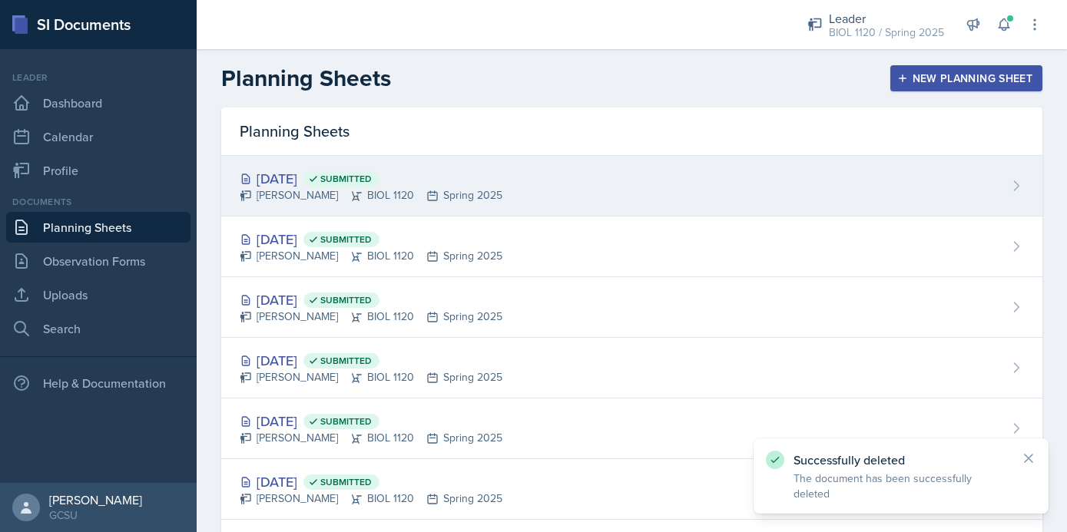
click at [569, 170] on div "[DATE] Submitted [PERSON_NAME] BIOL 1120 Spring 2025" at bounding box center [631, 186] width 821 height 61
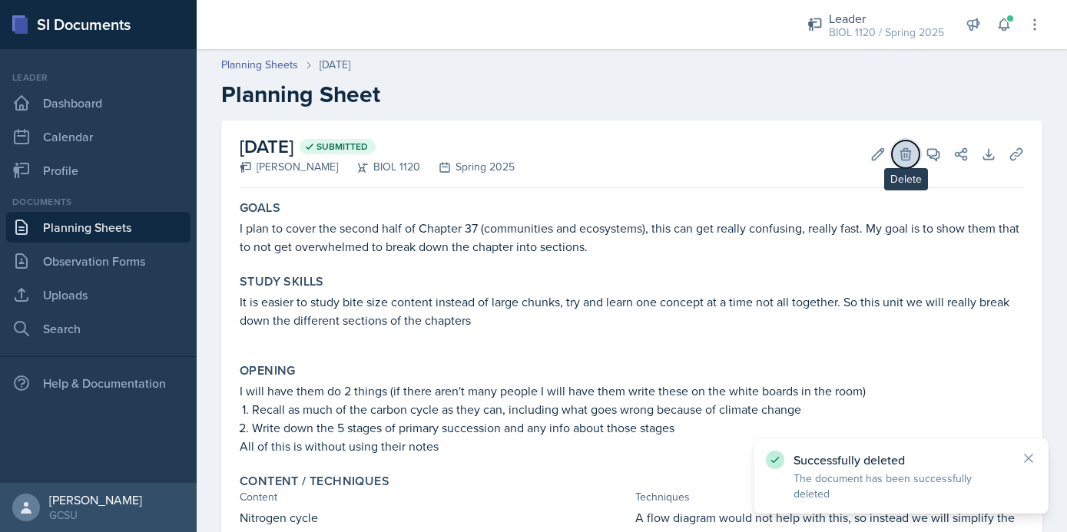
click at [905, 151] on icon at bounding box center [905, 154] width 10 height 12
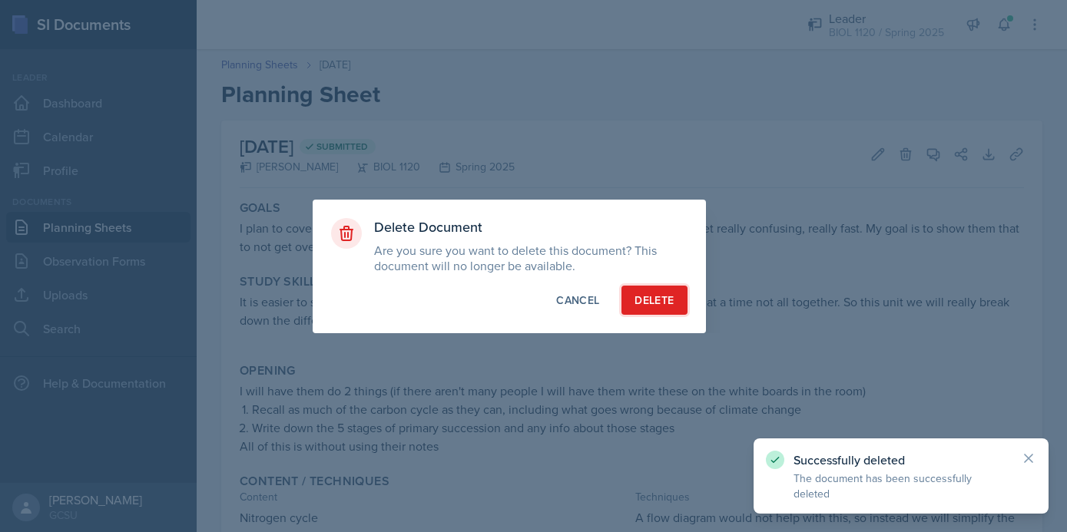
click at [646, 297] on div "Delete" at bounding box center [653, 300] width 39 height 15
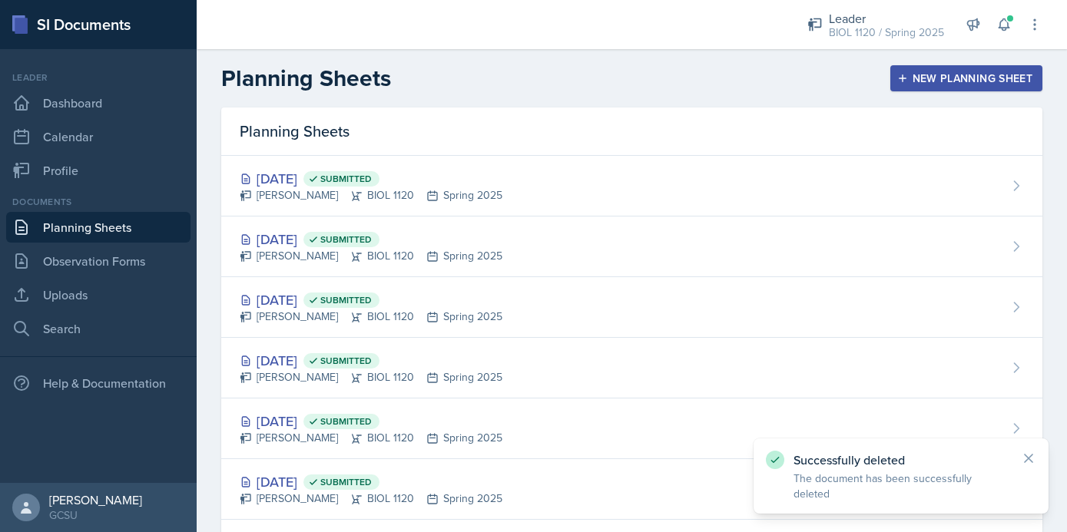
click at [144, 228] on link "Planning Sheets" at bounding box center [98, 227] width 184 height 31
click at [133, 170] on link "Profile" at bounding box center [98, 170] width 184 height 31
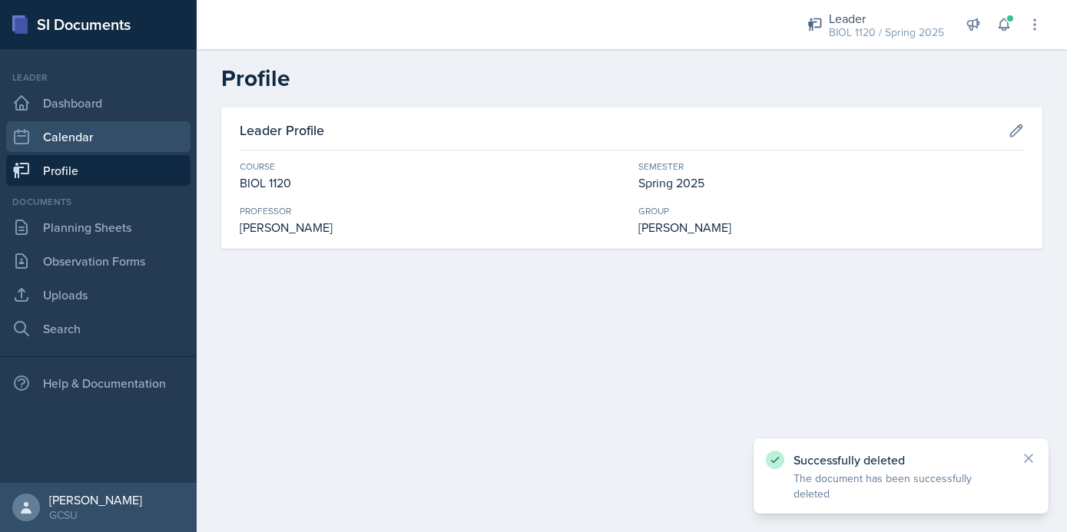
click at [133, 138] on link "Calendar" at bounding box center [98, 136] width 184 height 31
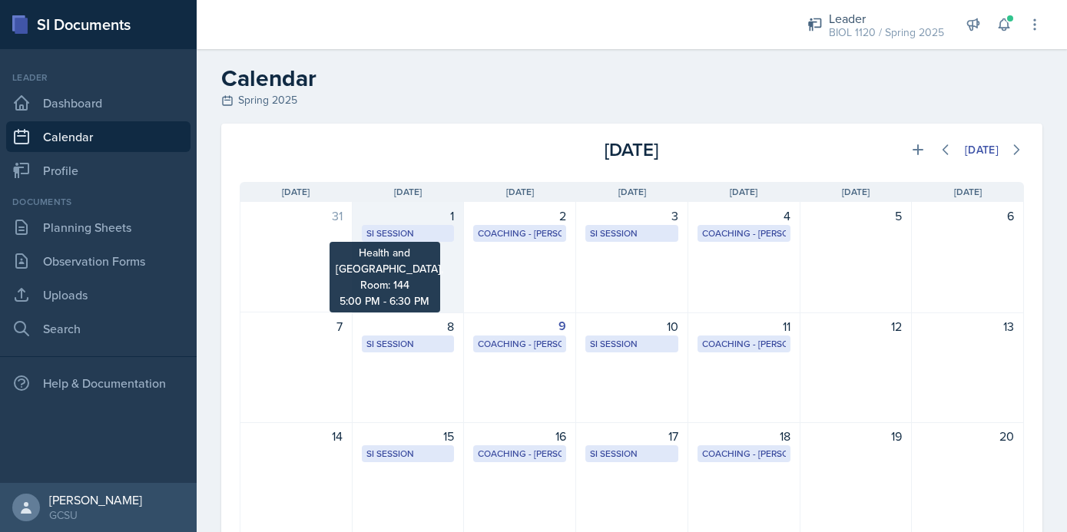
click at [419, 234] on div "SI Session" at bounding box center [408, 234] width 84 height 14
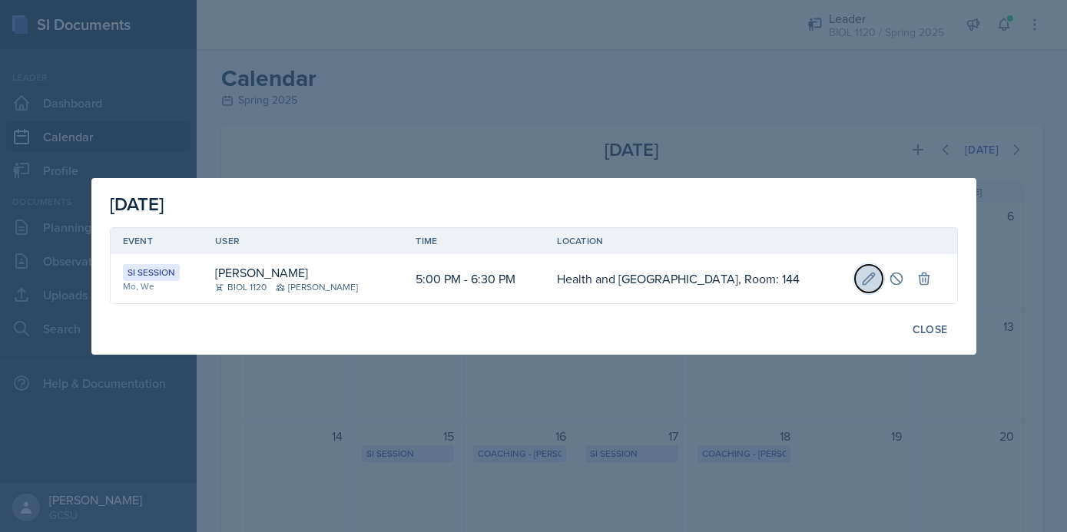
click at [855, 286] on button at bounding box center [869, 279] width 28 height 28
select select "5"
select select "0"
select select "PM"
select select "6"
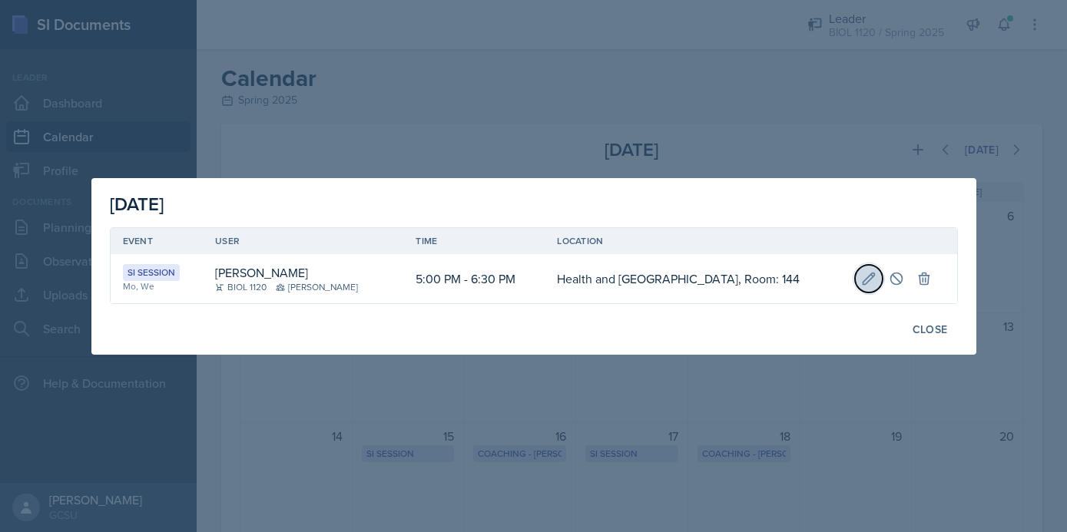
select select "30"
select select "PM"
type input "Health and [GEOGRAPHIC_DATA], Room: 144"
select select "700c1d41-4793-48d3-8616-e09499dfb71d"
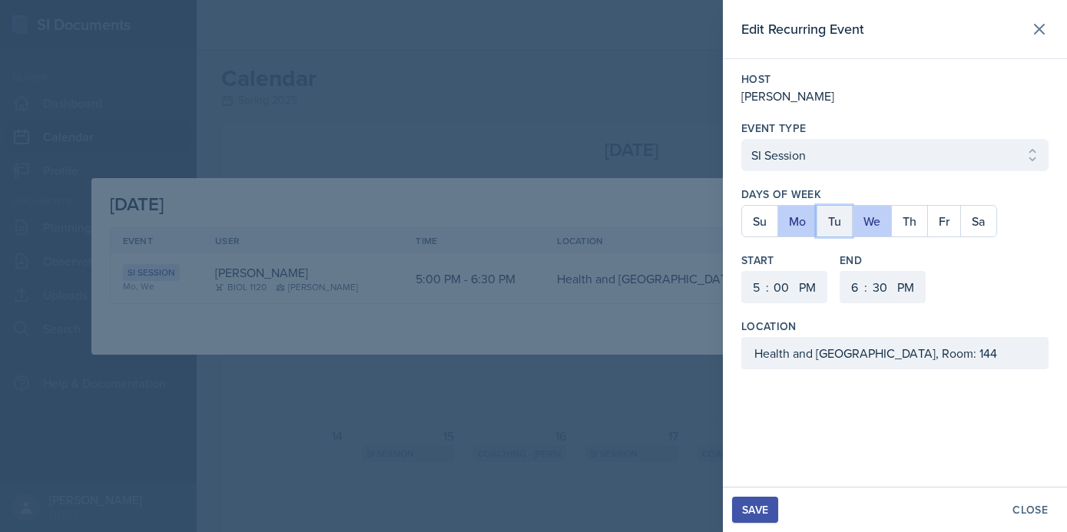
click at [838, 219] on button "Tu" at bounding box center [834, 221] width 35 height 31
click at [912, 217] on button "Th" at bounding box center [909, 221] width 36 height 31
click at [873, 219] on button "We" at bounding box center [871, 221] width 39 height 31
click at [796, 224] on button "Mo" at bounding box center [796, 221] width 39 height 31
click at [761, 508] on div "Save" at bounding box center [755, 510] width 26 height 12
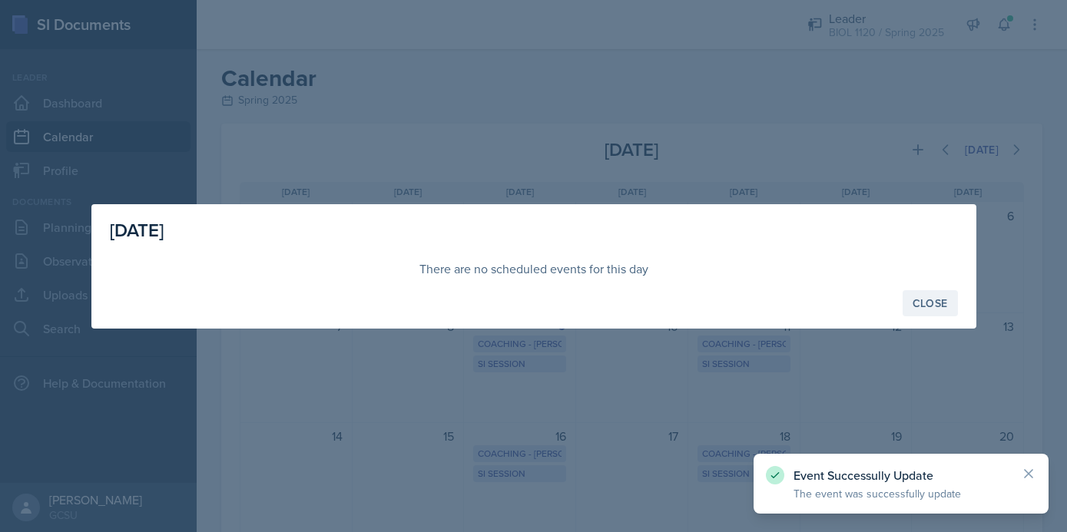
click at [937, 302] on div "Close" at bounding box center [930, 303] width 35 height 12
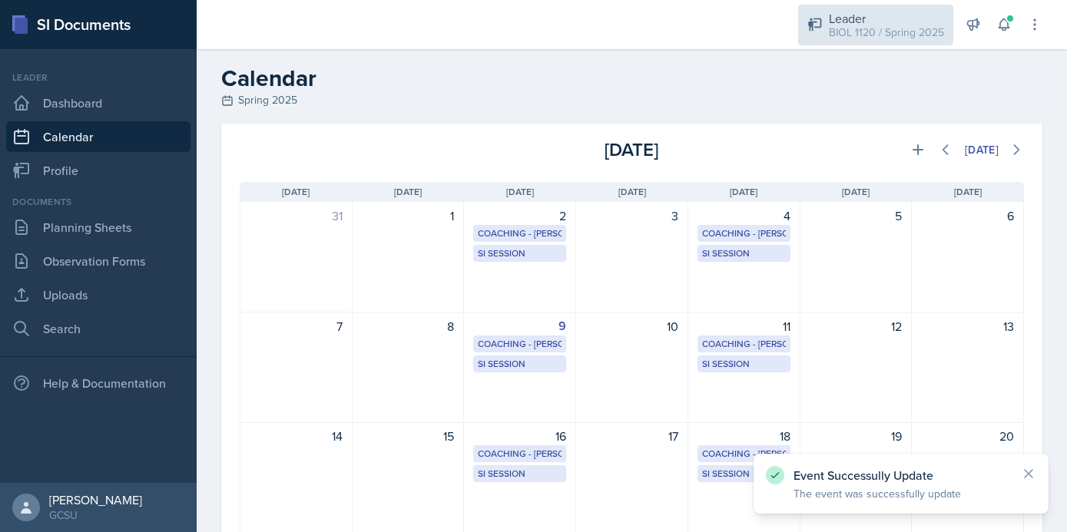
click at [854, 31] on div "BIOL 1120 / Spring 2025" at bounding box center [886, 33] width 115 height 16
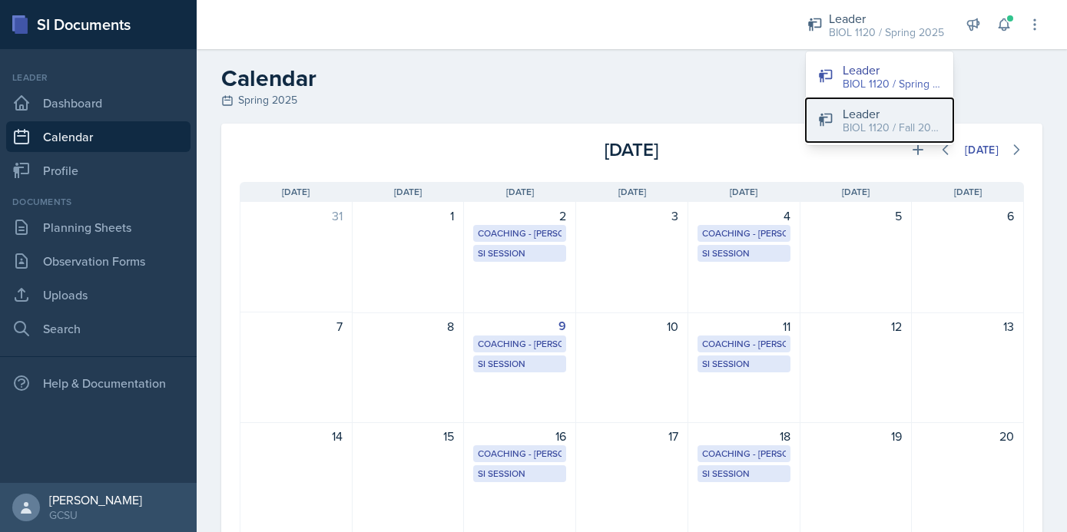
click at [873, 124] on div "BIOL 1120 / Fall 2025" at bounding box center [892, 128] width 98 height 16
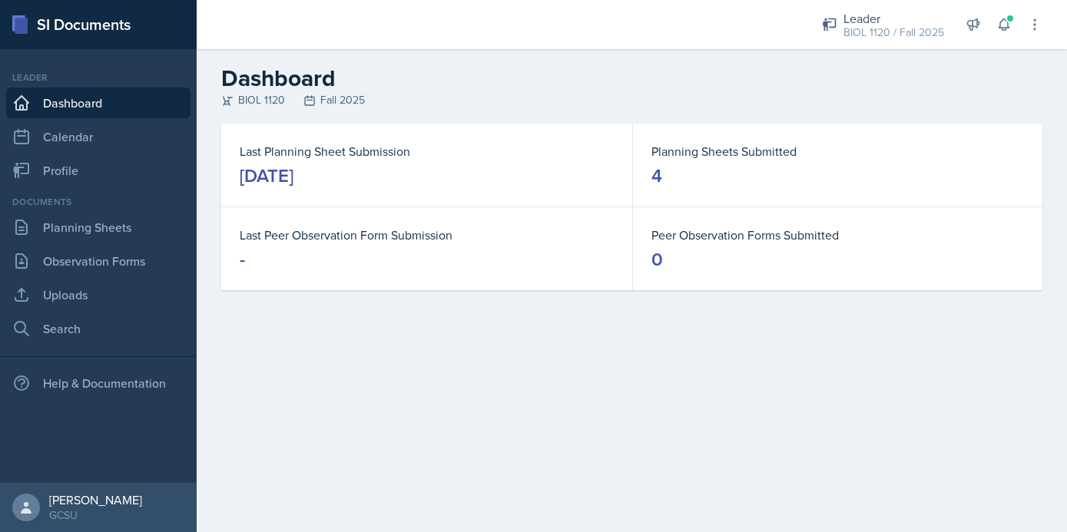
click at [91, 152] on div "Leader Dashboard Calendar Profile" at bounding box center [98, 128] width 184 height 115
click at [97, 137] on link "Calendar" at bounding box center [98, 136] width 184 height 31
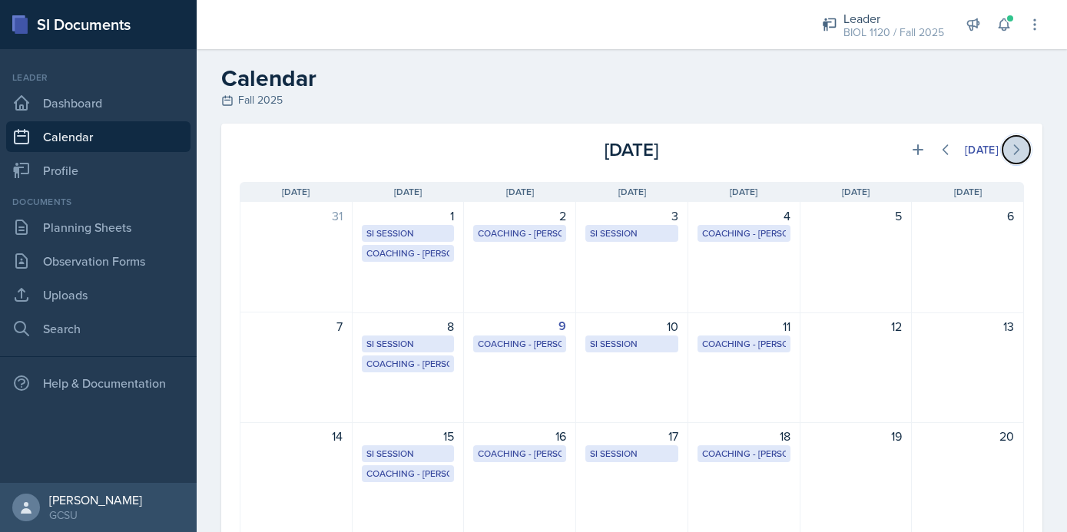
click at [1018, 159] on button at bounding box center [1016, 150] width 28 height 28
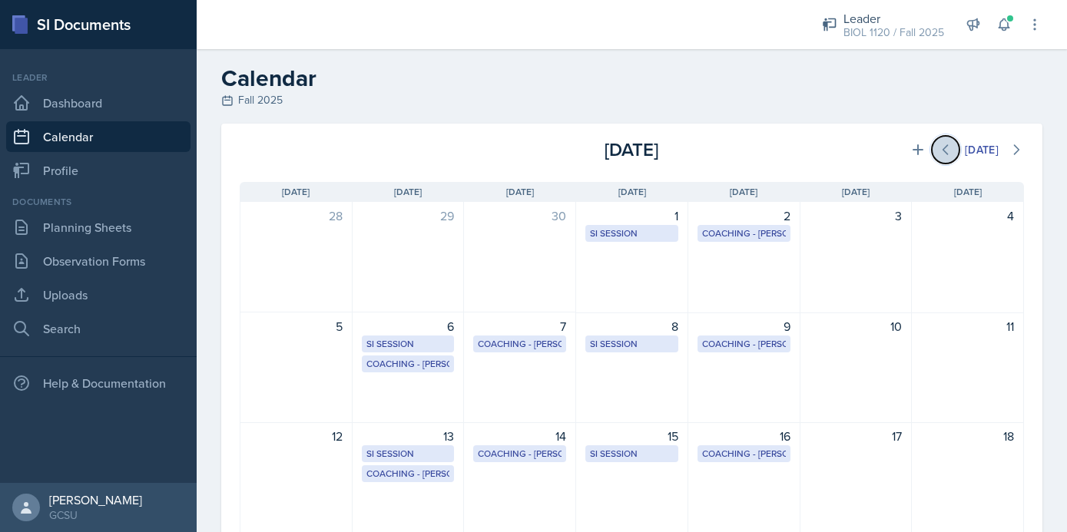
click at [948, 149] on icon at bounding box center [945, 149] width 15 height 15
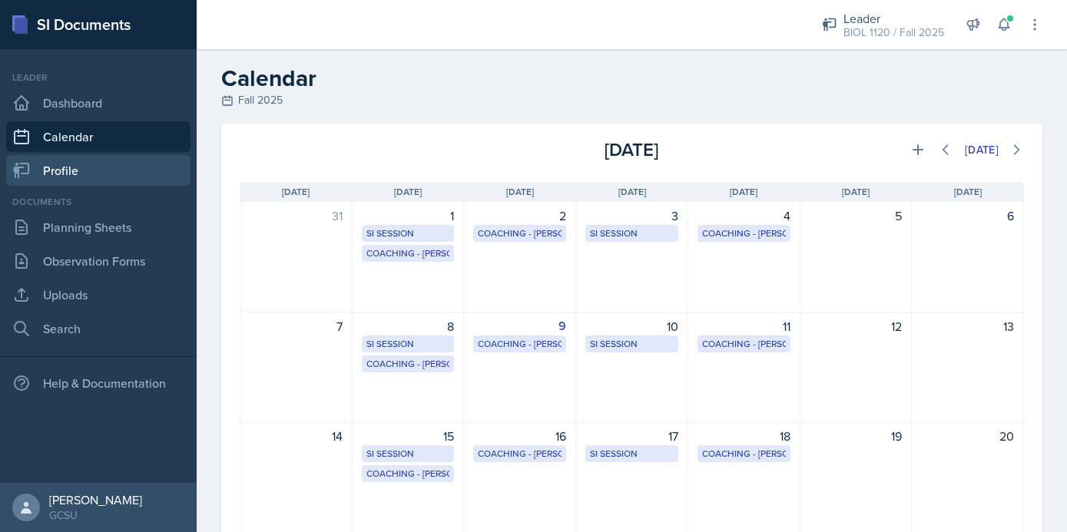
click at [136, 166] on link "Profile" at bounding box center [98, 170] width 184 height 31
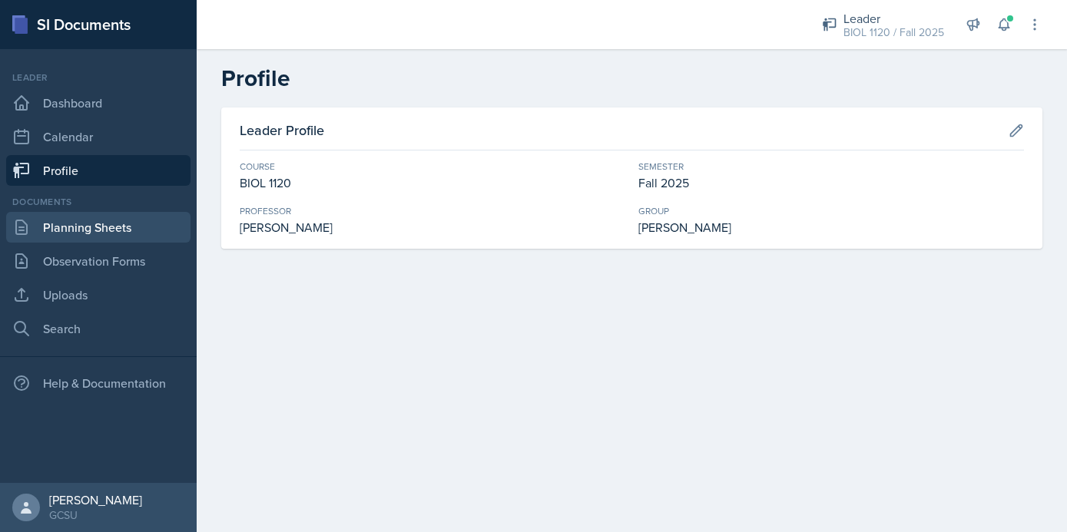
click at [138, 226] on link "Planning Sheets" at bounding box center [98, 227] width 184 height 31
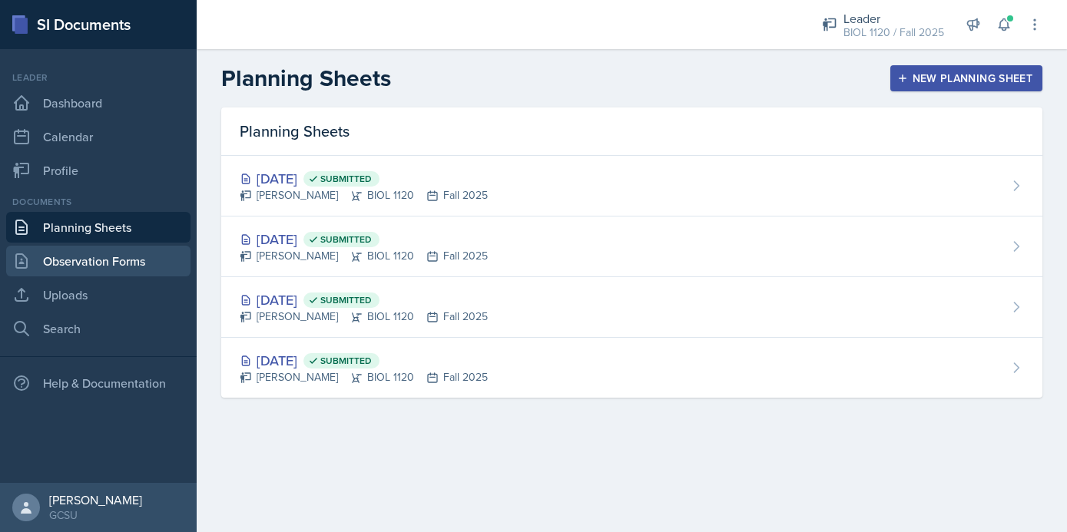
click at [140, 259] on link "Observation Forms" at bounding box center [98, 261] width 184 height 31
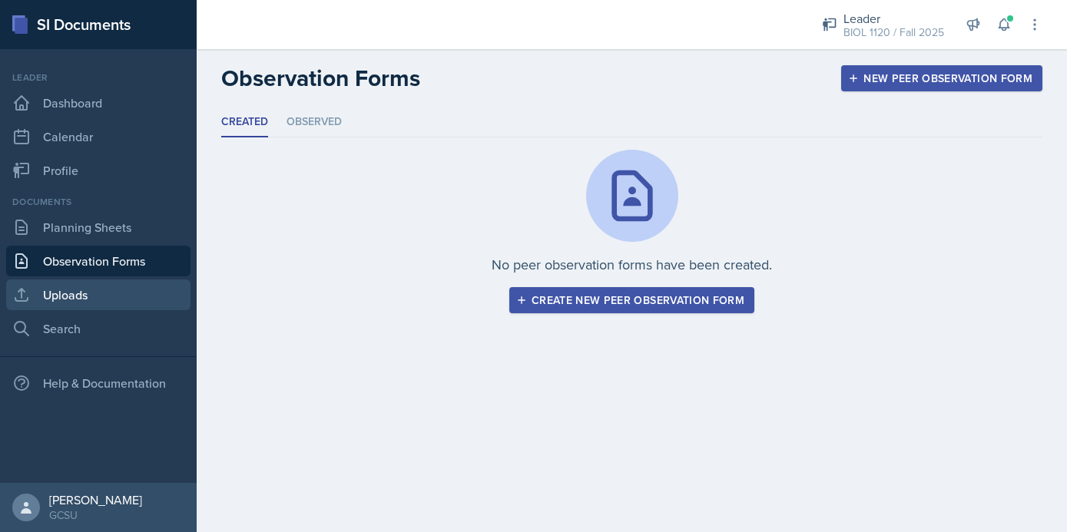
click at [139, 296] on link "Uploads" at bounding box center [98, 295] width 184 height 31
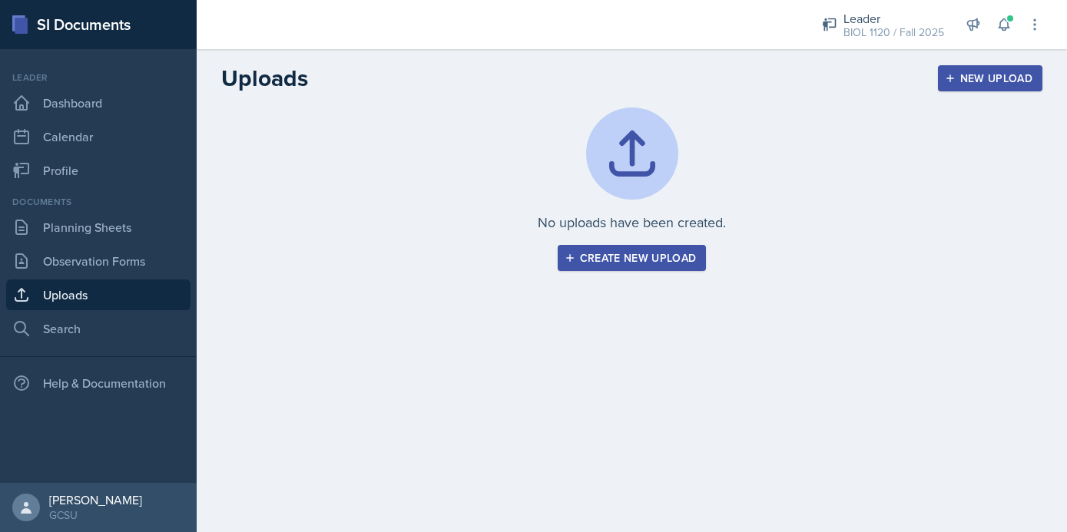
click at [134, 352] on nav "Leader Dashboard Calendar Profile Documents Planning Sheets Observation Forms U…" at bounding box center [98, 266] width 197 height 434
click at [142, 84] on div "Leader" at bounding box center [98, 78] width 184 height 14
click at [138, 103] on link "Dashboard" at bounding box center [98, 103] width 184 height 31
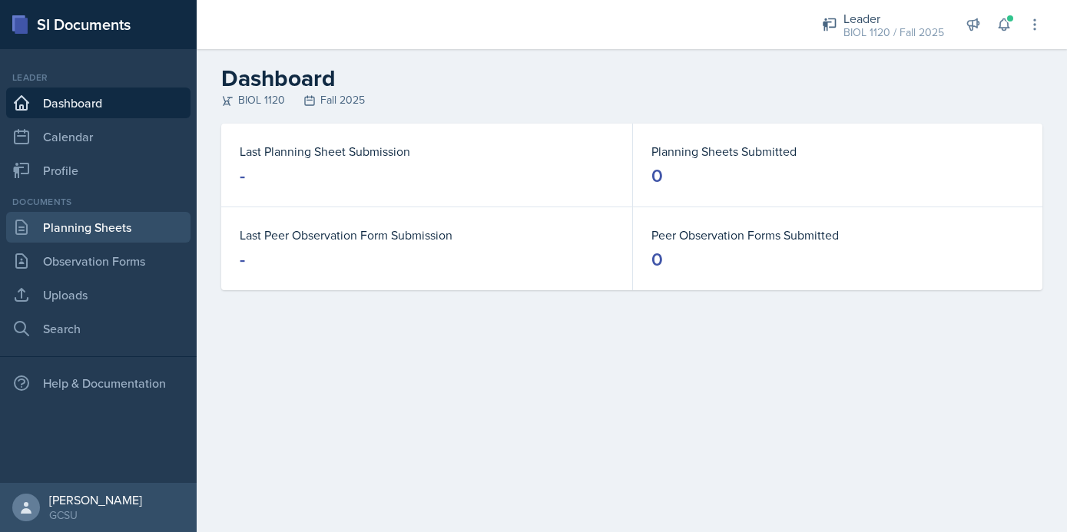
click at [79, 233] on link "Planning Sheets" at bounding box center [98, 227] width 184 height 31
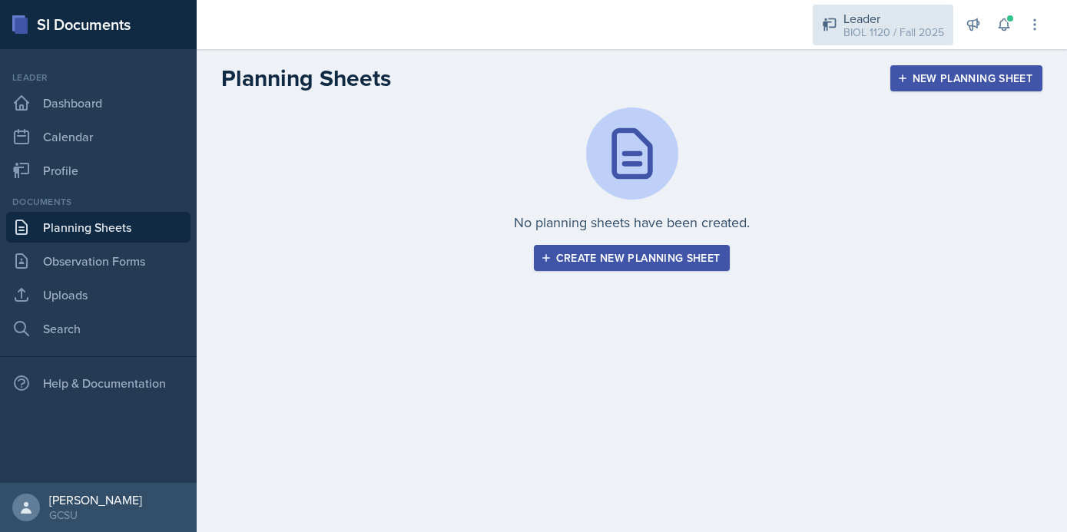
click at [860, 29] on div "BIOL 1120 / Fall 2025" at bounding box center [893, 33] width 101 height 16
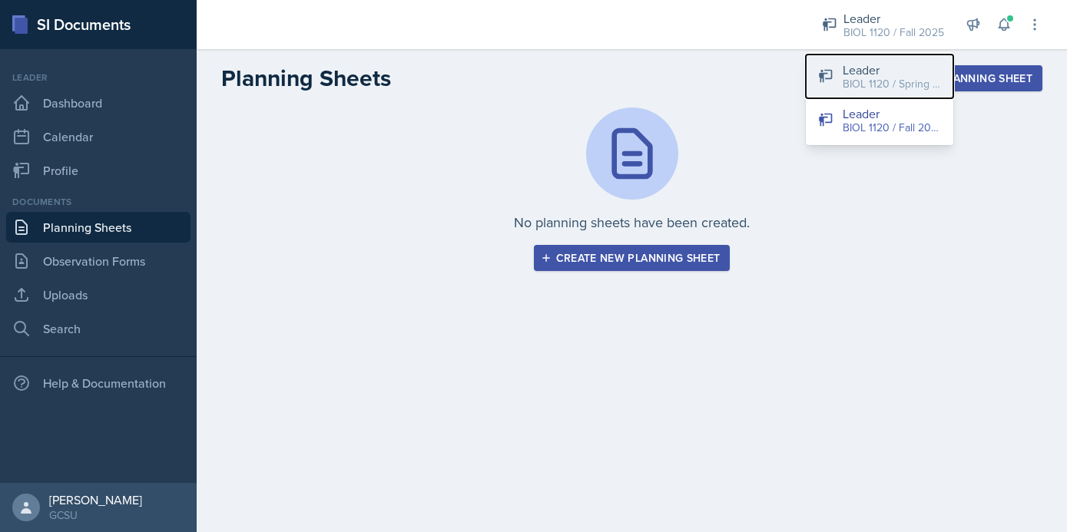
click at [866, 78] on div "BIOL 1120 / Spring 2025" at bounding box center [892, 84] width 98 height 16
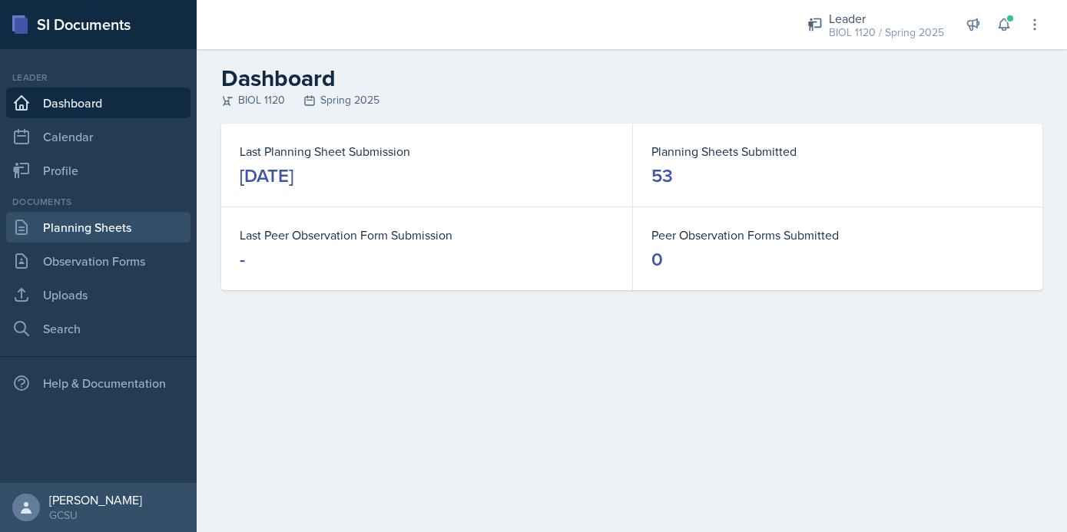
click at [89, 229] on link "Planning Sheets" at bounding box center [98, 227] width 184 height 31
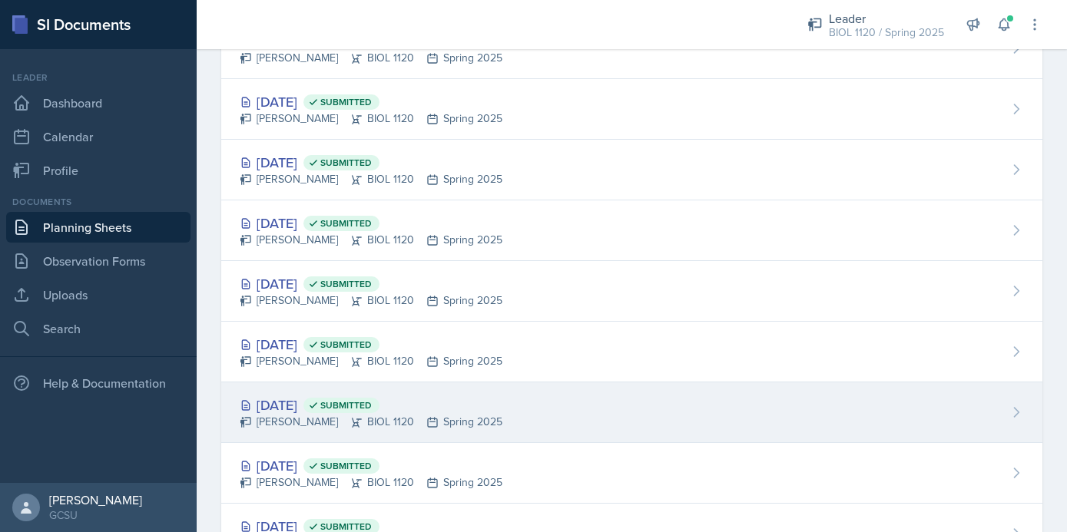
scroll to position [124, 0]
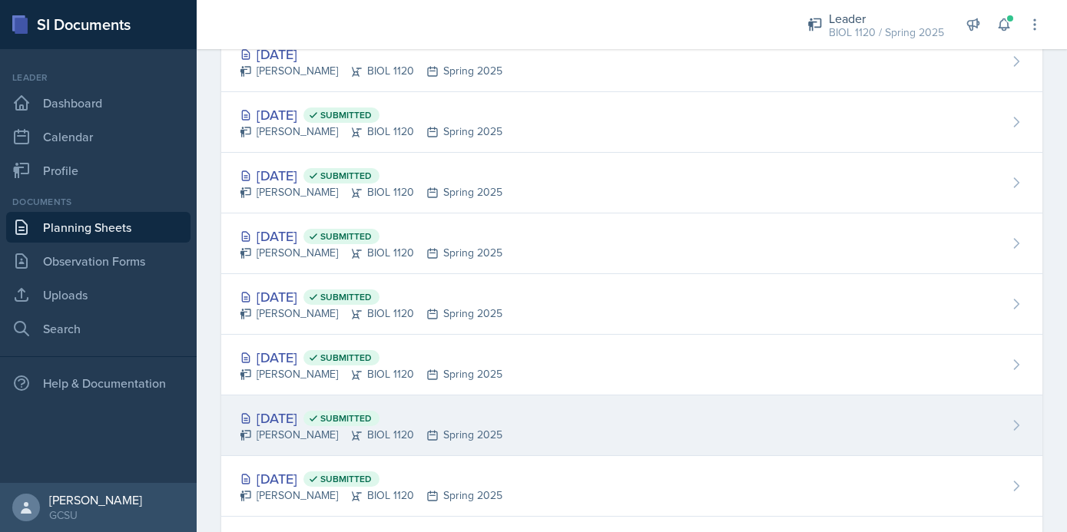
click at [534, 294] on div "[DATE] Submitted [PERSON_NAME] BIOL 1120 Spring 2025" at bounding box center [631, 304] width 821 height 61
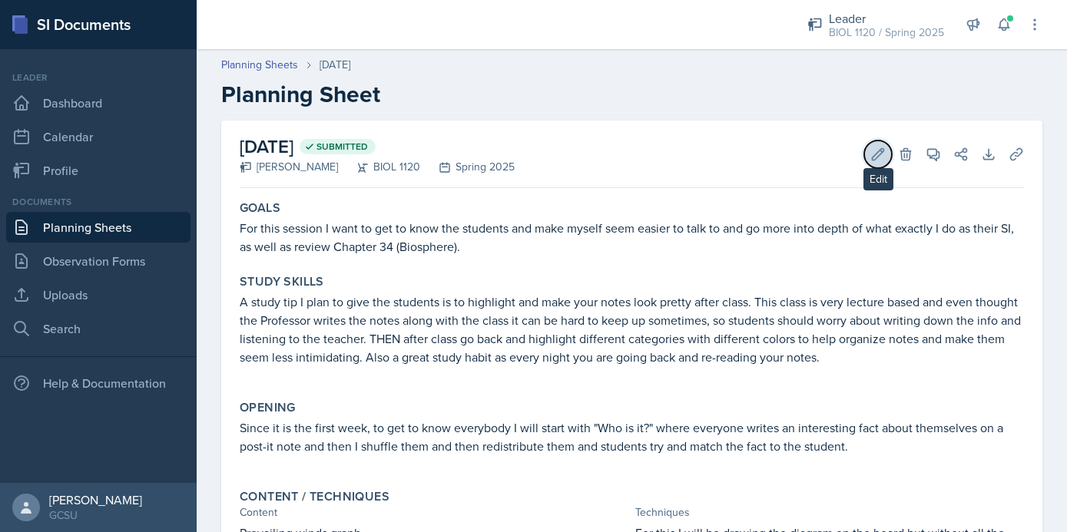
click at [883, 152] on icon at bounding box center [877, 154] width 15 height 15
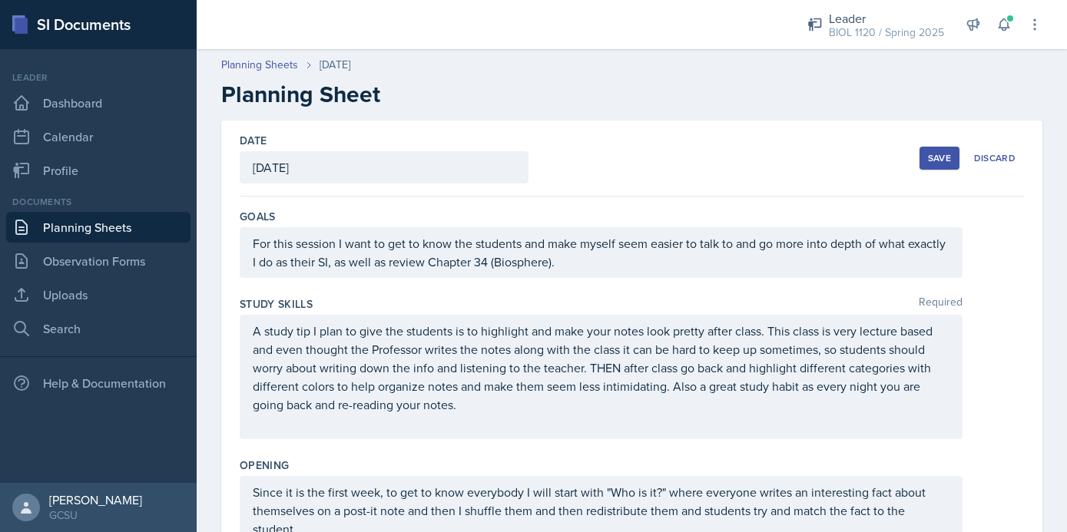
click at [936, 156] on div "Save" at bounding box center [939, 158] width 23 height 12
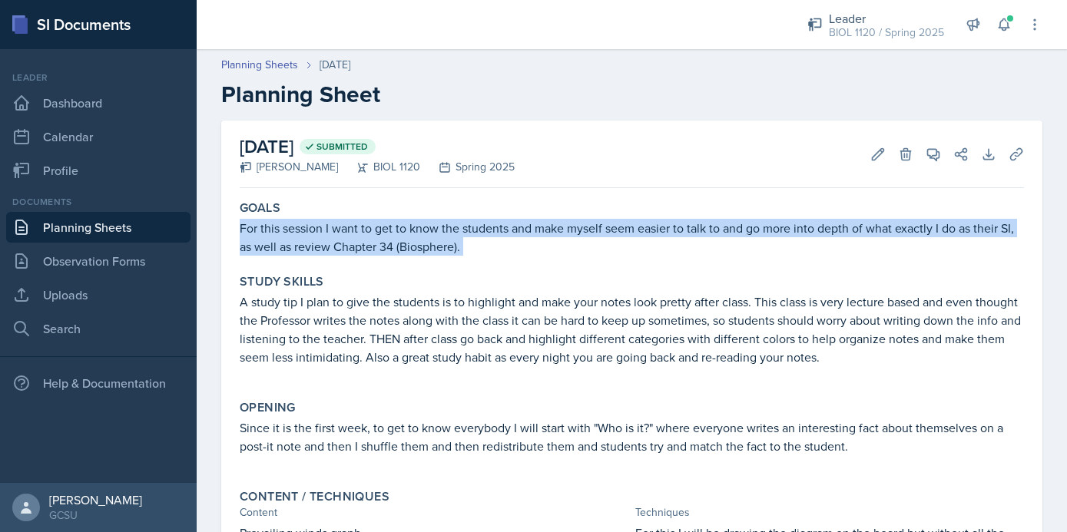
drag, startPoint x: 242, startPoint y: 230, endPoint x: 504, endPoint y: 263, distance: 264.0
copy div "For this session I want to get to know the students and make myself seem easier…"
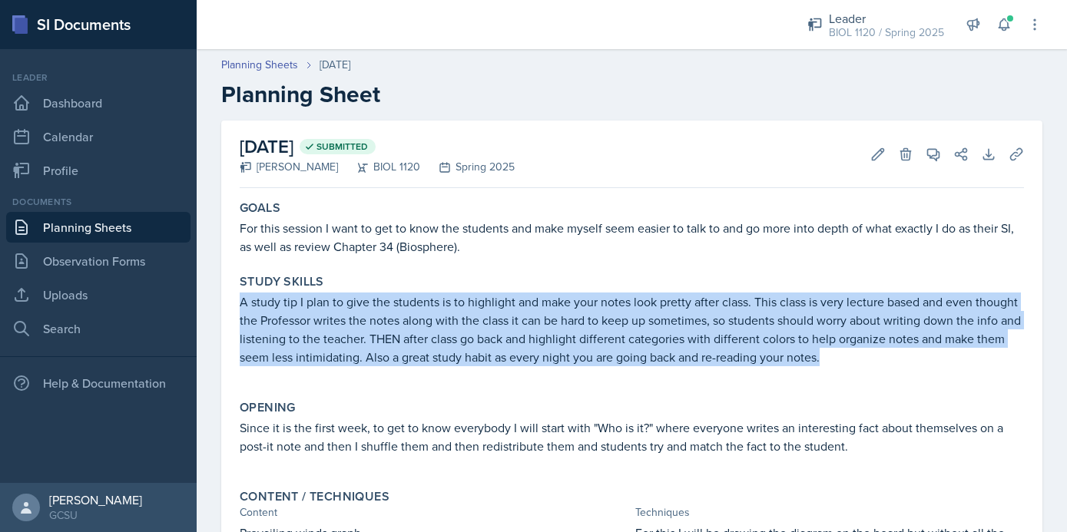
drag, startPoint x: 242, startPoint y: 303, endPoint x: 875, endPoint y: 379, distance: 637.6
click at [877, 381] on div "A study tip I plan to give the students is to highlight and make your notes loo…" at bounding box center [632, 337] width 784 height 89
copy p "A study tip I plan to give the students is to highlight and make your notes loo…"
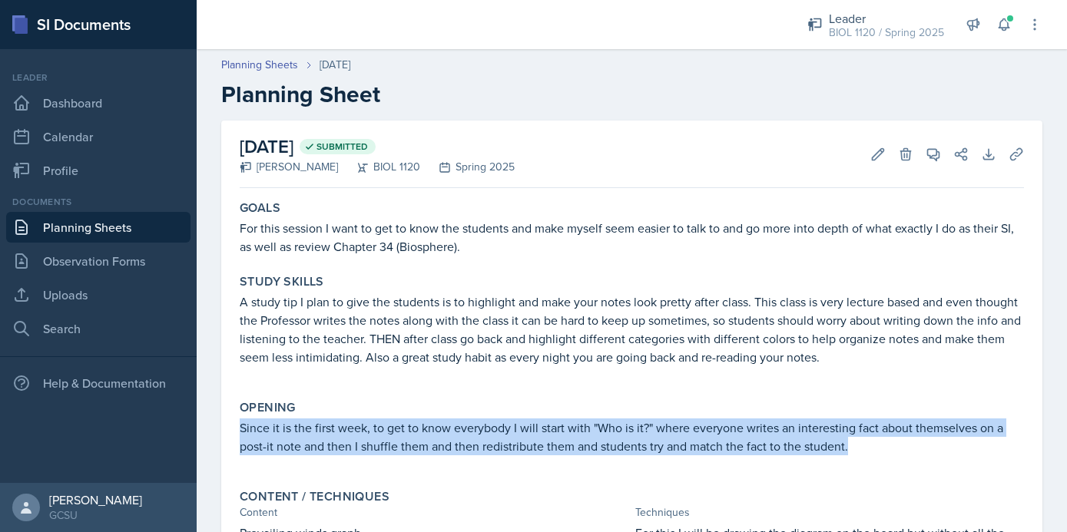
drag, startPoint x: 239, startPoint y: 429, endPoint x: 983, endPoint y: 461, distance: 745.0
click at [986, 462] on div "Since it is the first week, to get to know everybody I will start with "Who is …" at bounding box center [632, 445] width 784 height 52
copy p "Since it is the first week, to get to know everybody I will start with "Who is …"
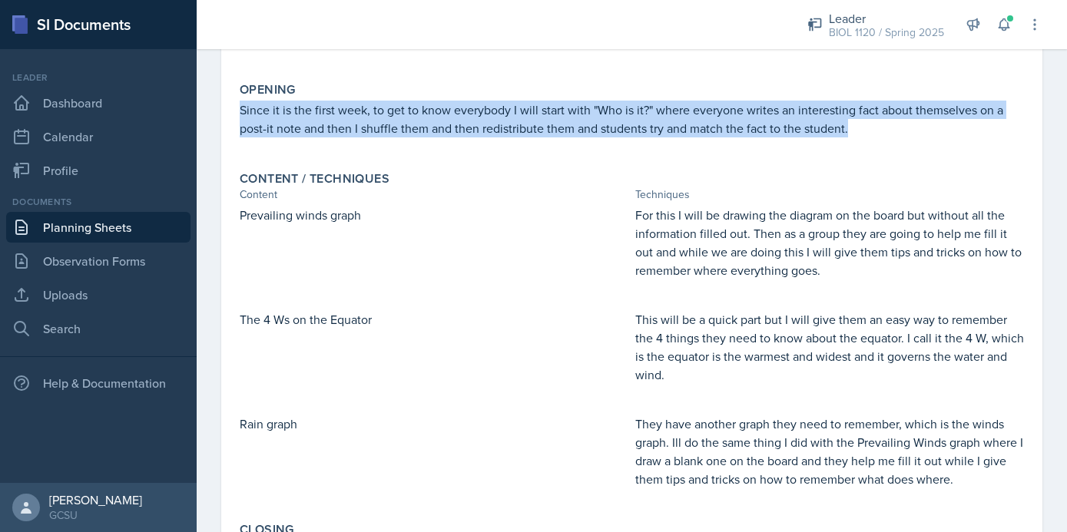
scroll to position [333, 0]
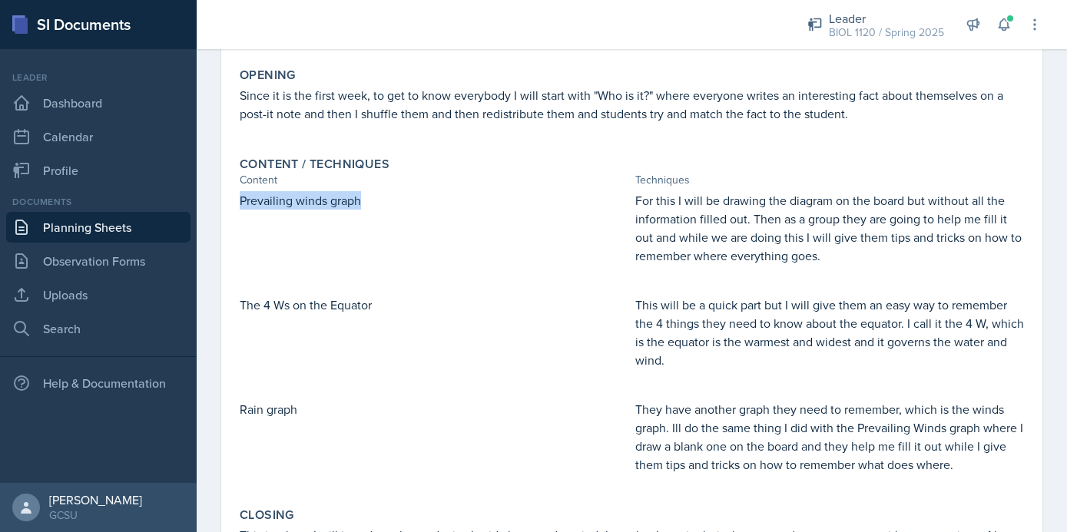
drag, startPoint x: 239, startPoint y: 200, endPoint x: 374, endPoint y: 200, distance: 135.2
click at [374, 200] on div "Content / Techniques Content Techniques Prevailing winds graph For this I will …" at bounding box center [632, 323] width 797 height 345
copy p "Prevailing winds graph"
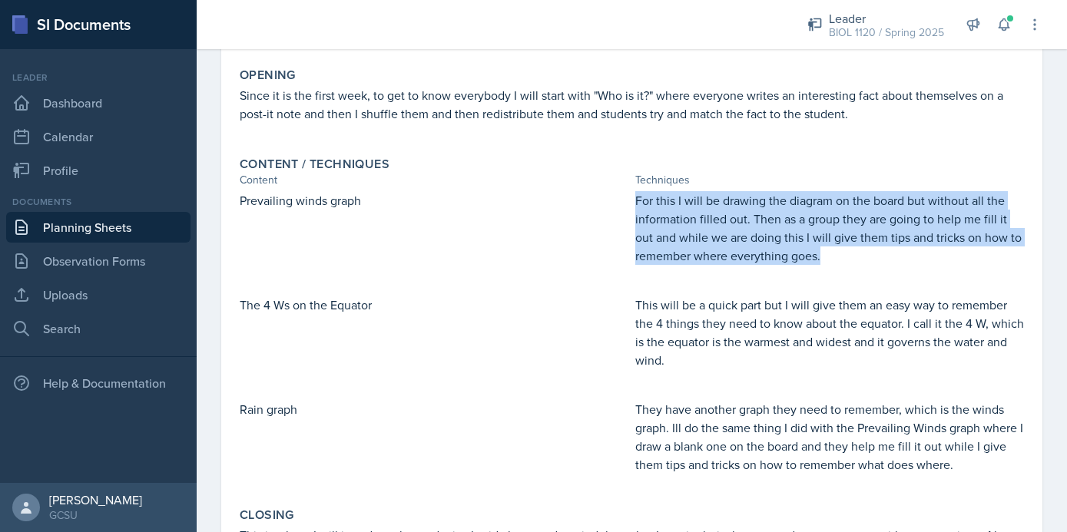
drag, startPoint x: 637, startPoint y: 201, endPoint x: 859, endPoint y: 284, distance: 237.0
click at [859, 284] on div "Prevailing winds graph For this I will be drawing the diagram on the board but …" at bounding box center [632, 340] width 784 height 298
copy p "For this I will be drawing the diagram on the board but without all the informa…"
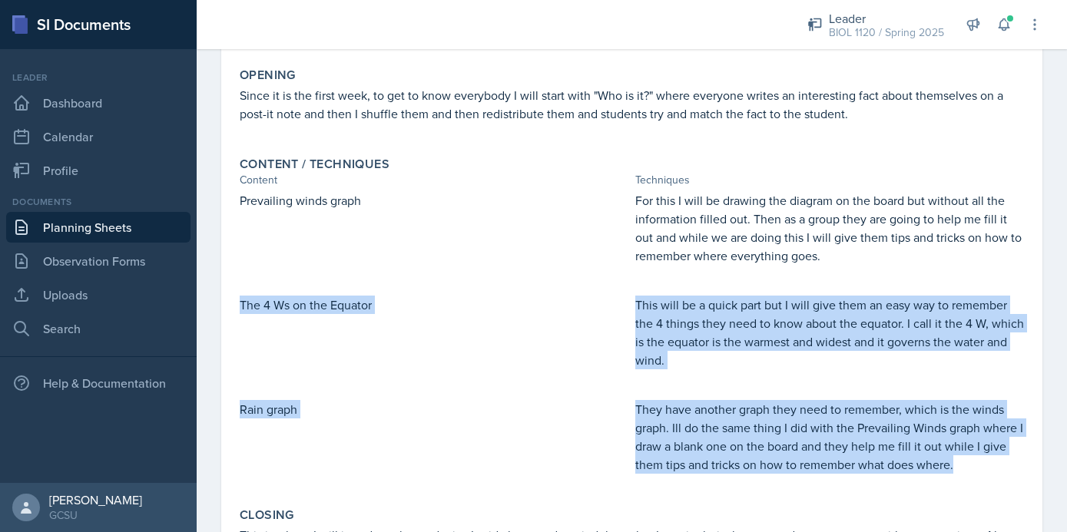
drag, startPoint x: 240, startPoint y: 308, endPoint x: 1019, endPoint y: 477, distance: 797.0
click at [1019, 477] on div "Prevailing winds graph For this I will be drawing the diagram on the board but …" at bounding box center [632, 340] width 784 height 298
copy div "The 4 Ws on the Equator This will be a quick part but I will give them an easy …"
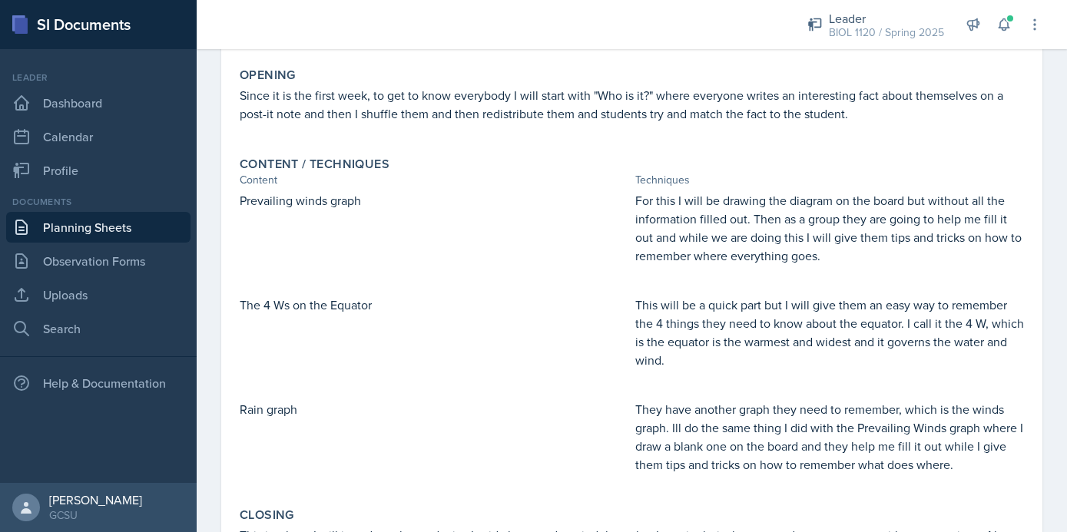
click at [668, 317] on p "This will be a quick part but I will give them an easy way to remember the 4 th…" at bounding box center [829, 333] width 389 height 74
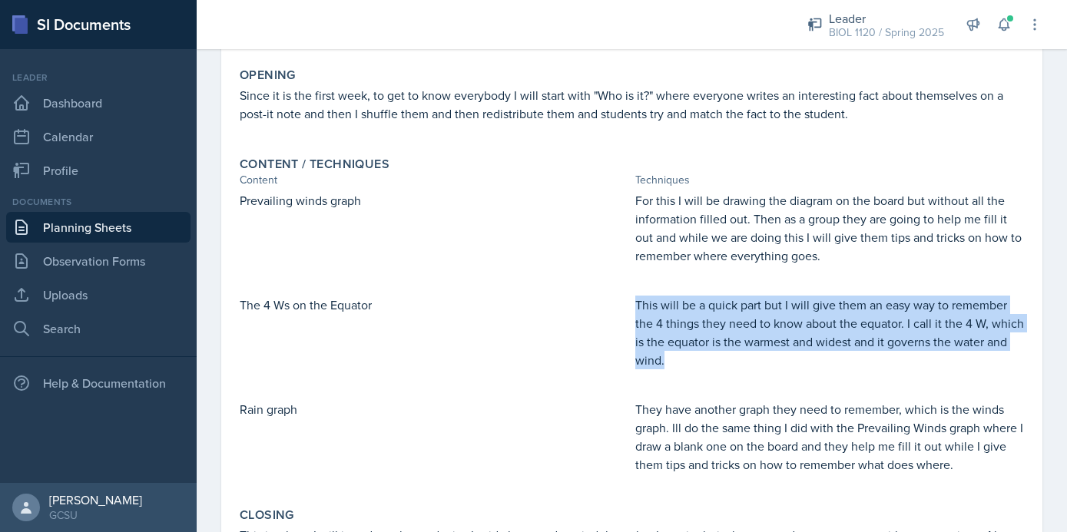
drag, startPoint x: 634, startPoint y: 307, endPoint x: 722, endPoint y: 385, distance: 117.0
click at [722, 385] on div "Prevailing winds graph For this I will be drawing the diagram on the board but …" at bounding box center [632, 340] width 784 height 298
copy p "This will be a quick part but I will give them an easy way to remember the 4 th…"
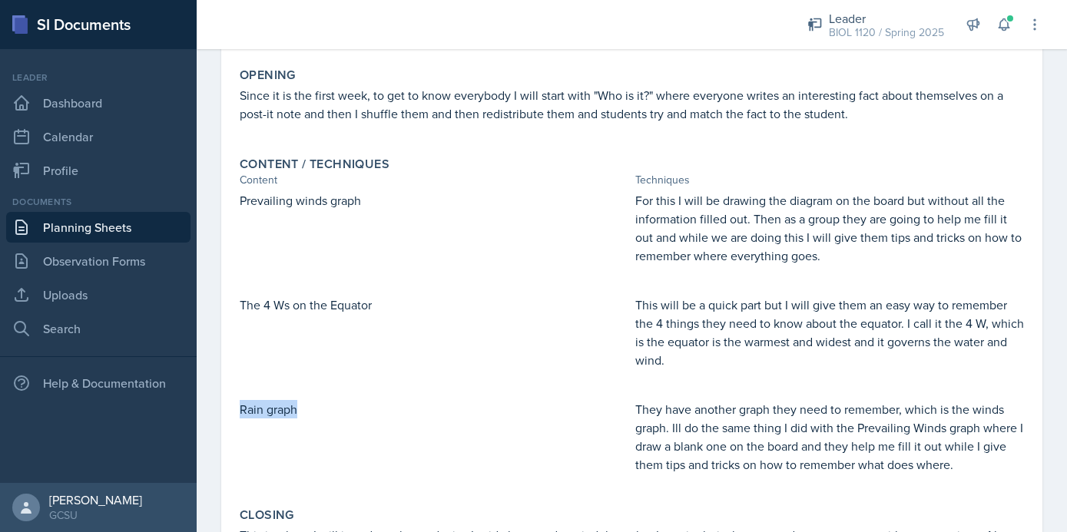
drag, startPoint x: 240, startPoint y: 408, endPoint x: 381, endPoint y: 408, distance: 140.6
click at [381, 408] on p "Rain graph" at bounding box center [434, 409] width 389 height 18
copy p "Rain graph"
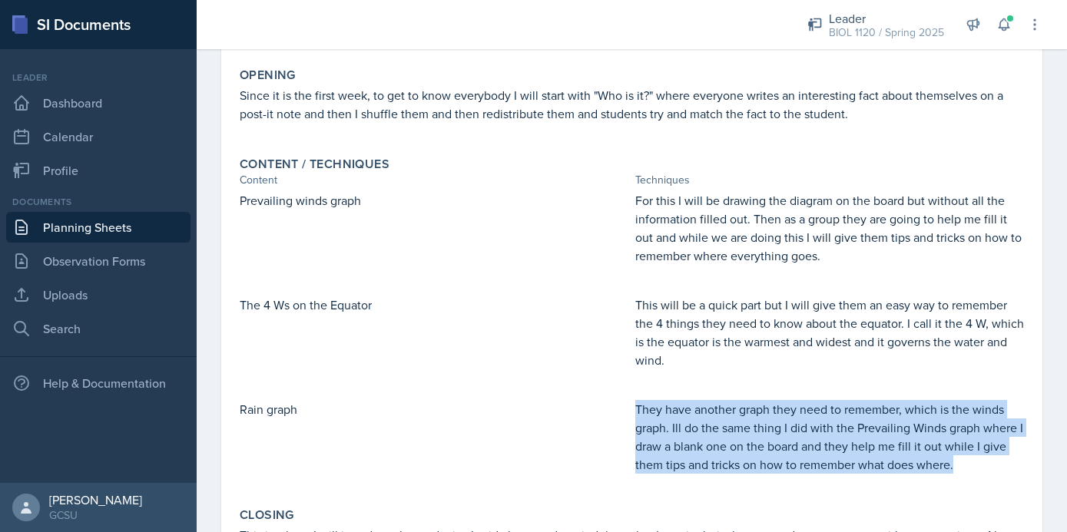
drag, startPoint x: 635, startPoint y: 412, endPoint x: 1039, endPoint y: 470, distance: 407.5
click at [1039, 470] on div "August 25th, 2025 Submitted Emma Emmil BIOL 1120 Spring 2025 Edit Delete View C…" at bounding box center [631, 249] width 821 height 923
copy p "They have another graph they need to remember, which is the winds graph. Ill do…"
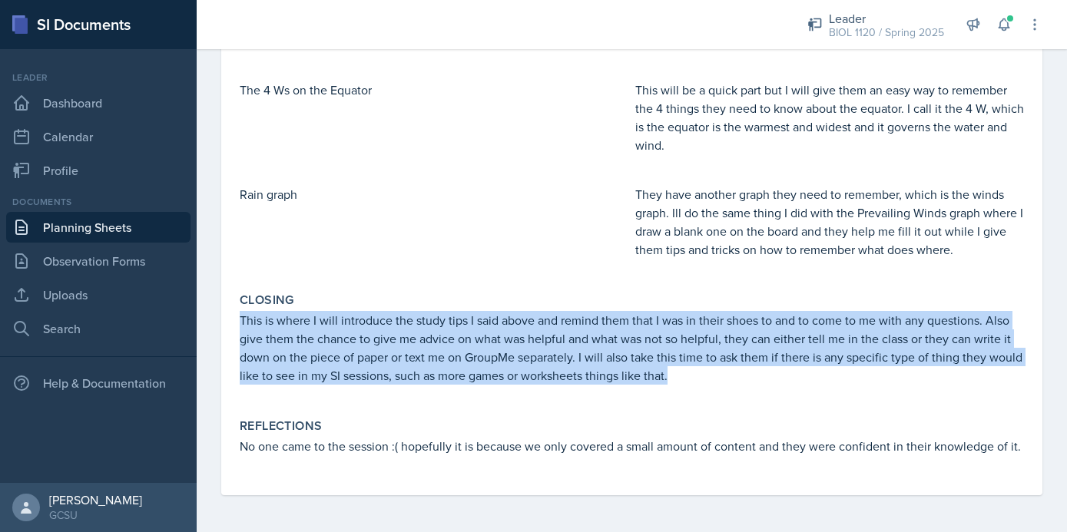
drag, startPoint x: 242, startPoint y: 316, endPoint x: 838, endPoint y: 387, distance: 600.2
click at [840, 387] on div "This is where I will introduce the study tips I said above and remind them that…" at bounding box center [632, 355] width 784 height 89
copy p "This is where I will introduce the study tips I said above and remind them that…"
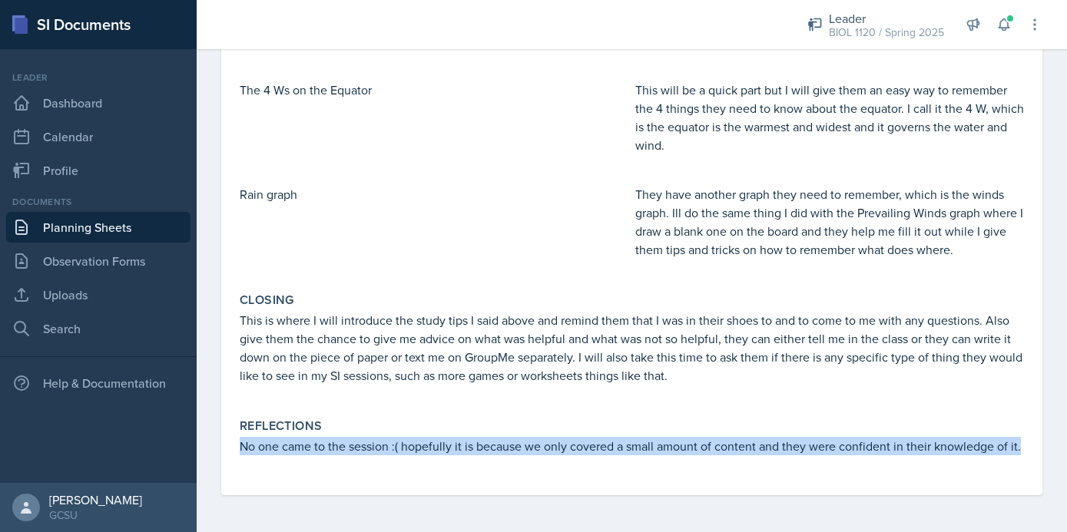
drag, startPoint x: 240, startPoint y: 449, endPoint x: 279, endPoint y: 479, distance: 49.8
click at [279, 479] on div "Goals For this session I want to get to know the students and make myself seem …" at bounding box center [632, 71] width 784 height 849
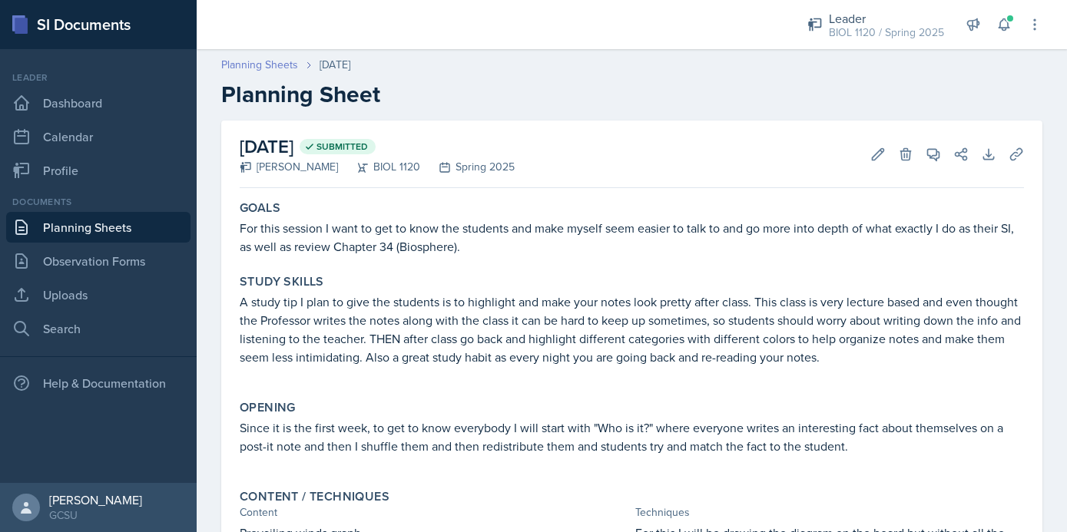
click at [287, 58] on link "Planning Sheets" at bounding box center [259, 65] width 77 height 16
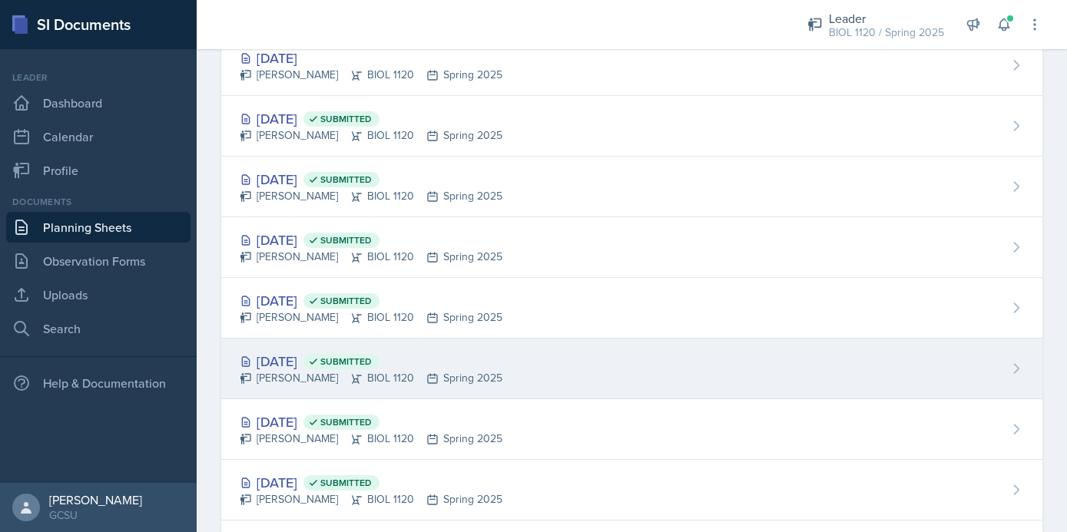
scroll to position [121, 0]
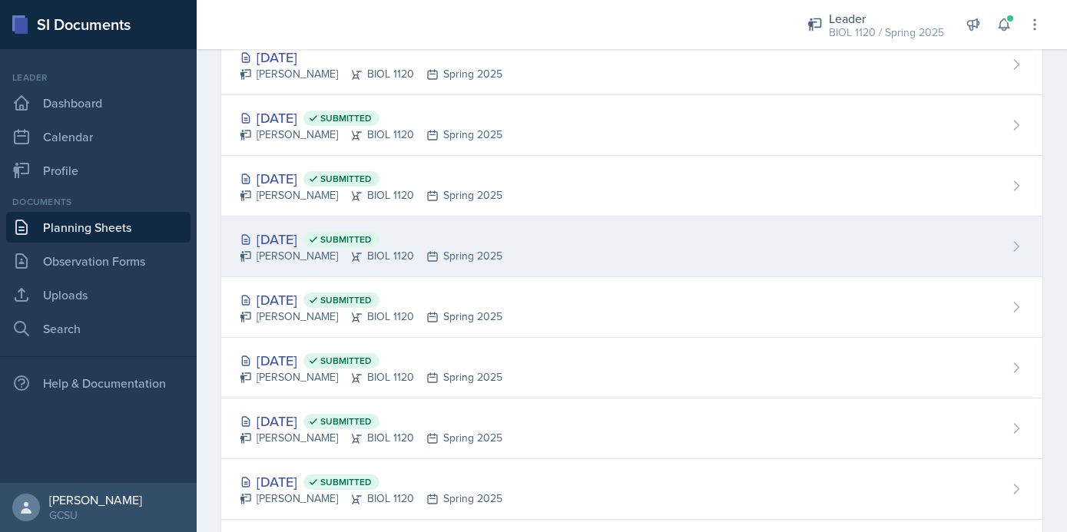
click at [583, 259] on div "[DATE] Submitted [PERSON_NAME] BIOL 1120 Spring 2025" at bounding box center [631, 247] width 821 height 61
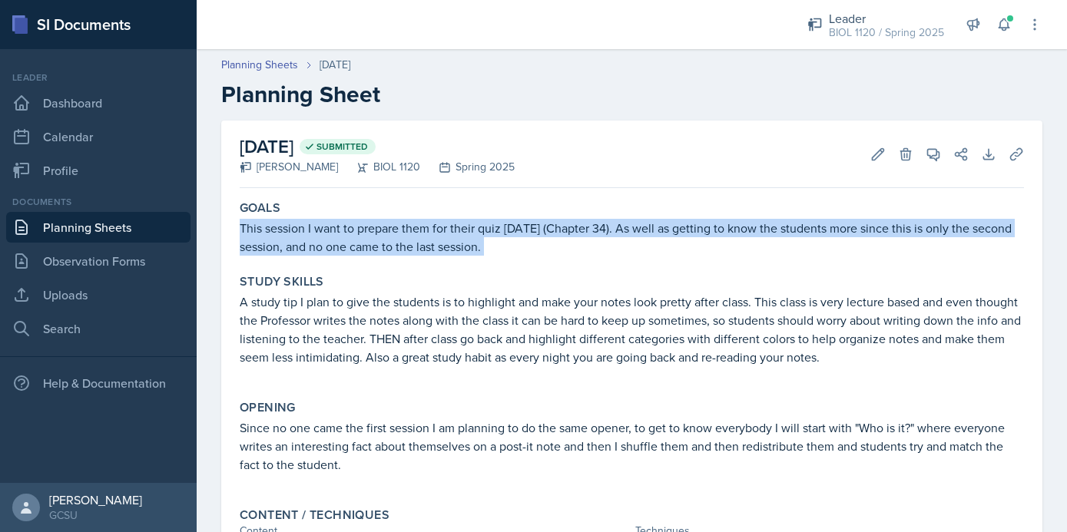
drag, startPoint x: 241, startPoint y: 227, endPoint x: 606, endPoint y: 267, distance: 367.0
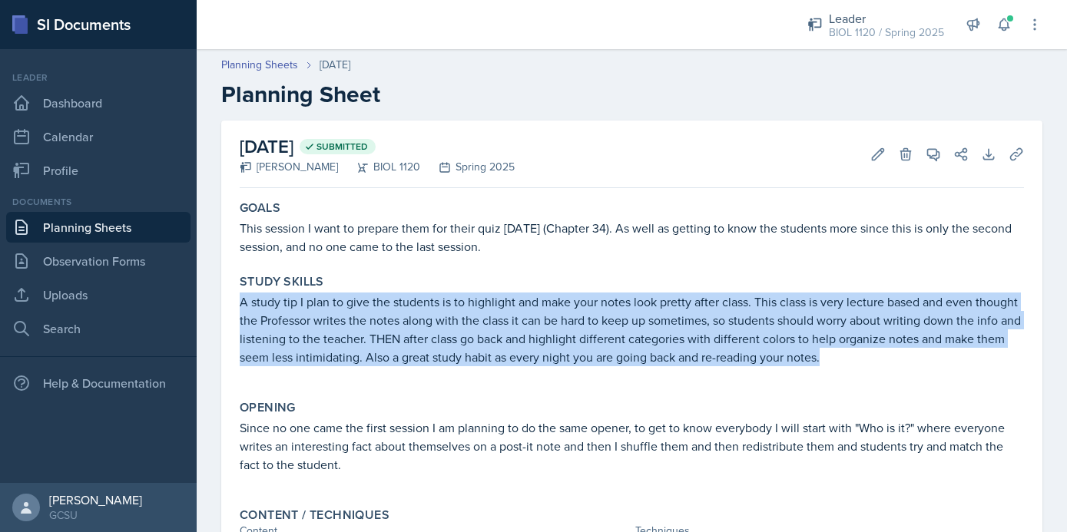
drag, startPoint x: 239, startPoint y: 304, endPoint x: 783, endPoint y: 383, distance: 550.2
click at [787, 384] on div "Study Skills A study tip I plan to give the students is to highlight and make y…" at bounding box center [632, 328] width 797 height 120
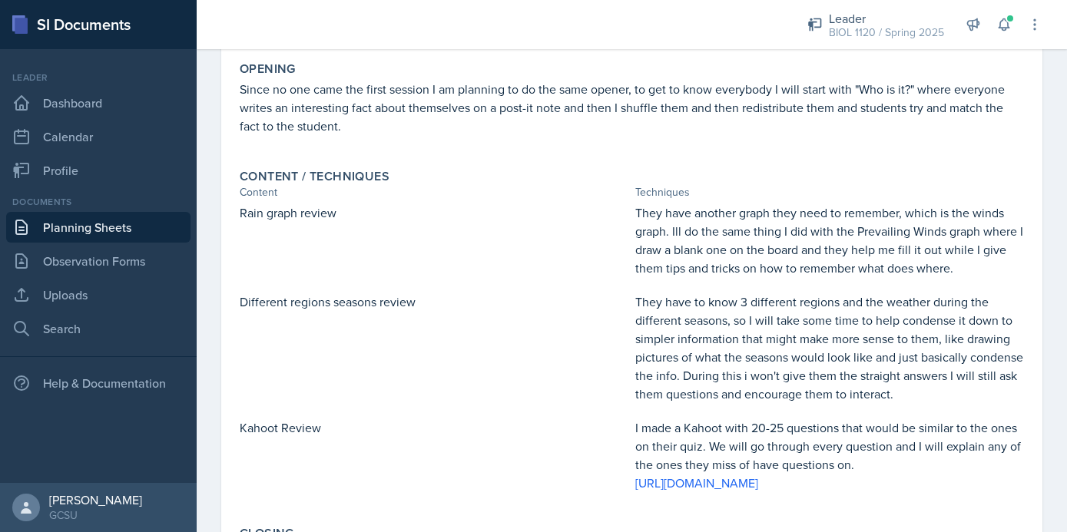
scroll to position [320, 0]
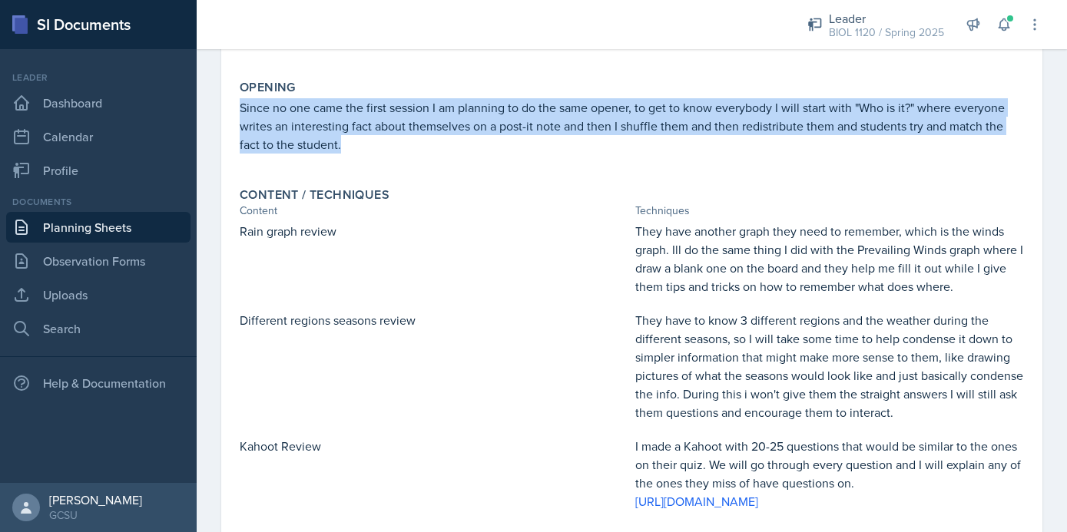
drag, startPoint x: 240, startPoint y: 106, endPoint x: 417, endPoint y: 171, distance: 188.1
click at [417, 171] on div "Opening Since no one came the first session I am planning to do the same opener…" at bounding box center [632, 124] width 797 height 101
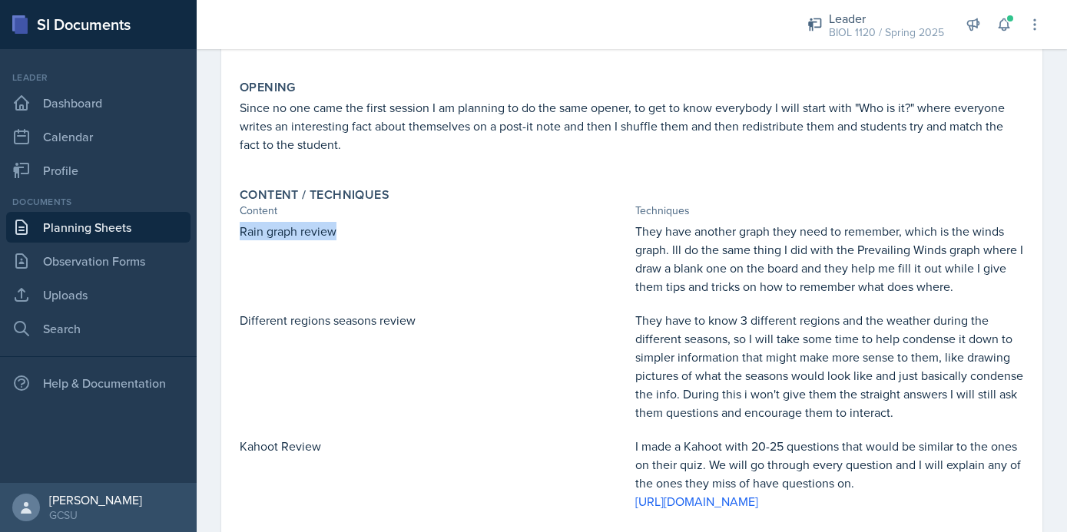
drag, startPoint x: 241, startPoint y: 234, endPoint x: 365, endPoint y: 234, distance: 123.7
click at [365, 234] on p "Rain graph review" at bounding box center [434, 231] width 389 height 18
click at [747, 282] on p "They have another graph they need to remember, which is the winds graph. Ill do…" at bounding box center [829, 259] width 389 height 74
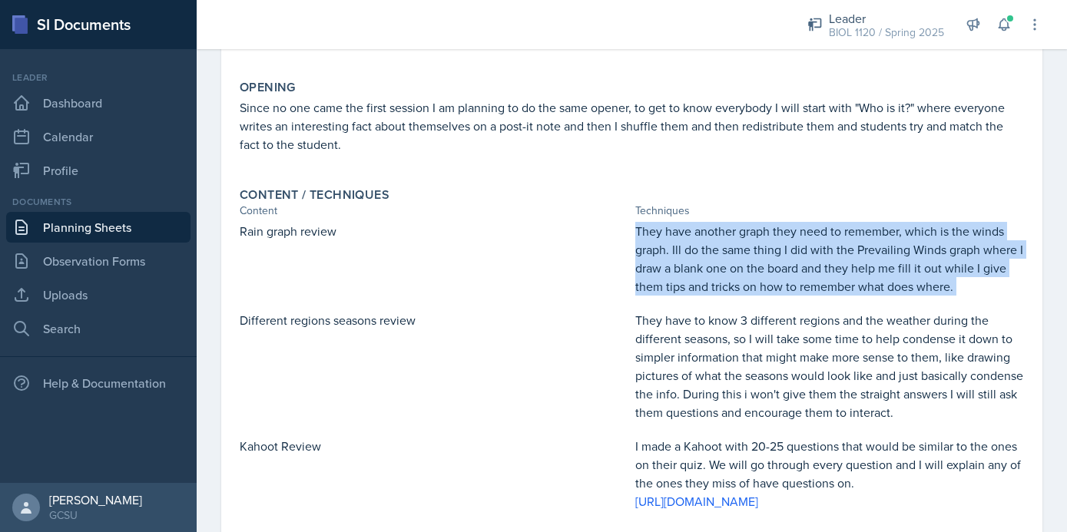
click at [747, 282] on p "They have another graph they need to remember, which is the winds graph. Ill do…" at bounding box center [829, 259] width 389 height 74
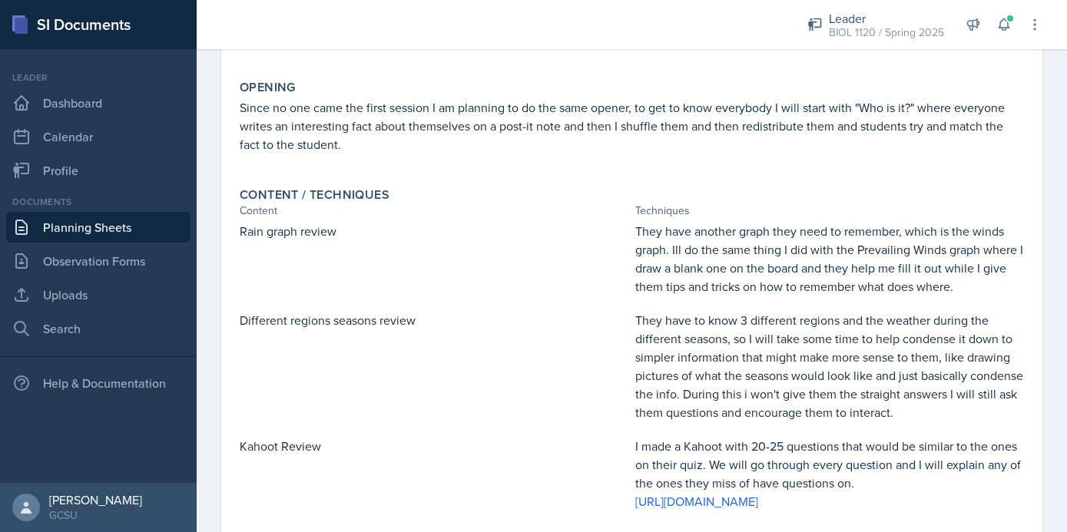
click at [773, 344] on p "They have to know 3 different regions and the weather during the different seas…" at bounding box center [829, 366] width 389 height 111
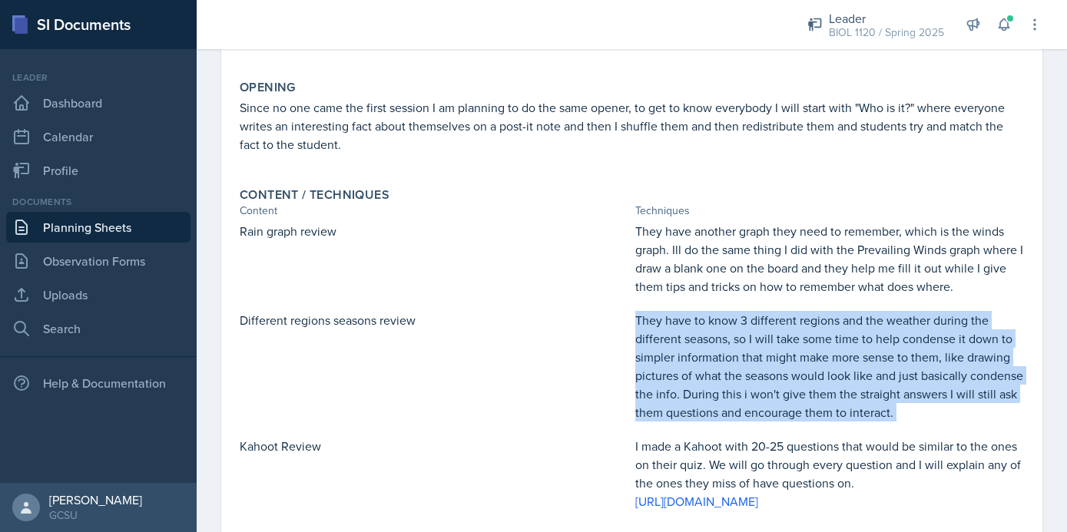
click at [773, 344] on p "They have to know 3 different regions and the weather during the different seas…" at bounding box center [829, 366] width 389 height 111
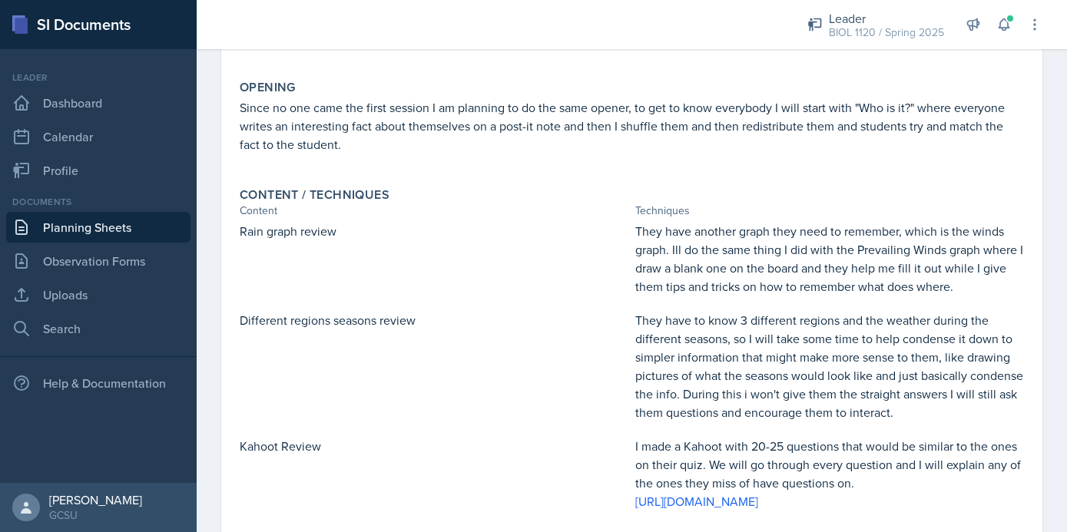
click at [369, 321] on p "Different regions seasons review" at bounding box center [434, 320] width 389 height 18
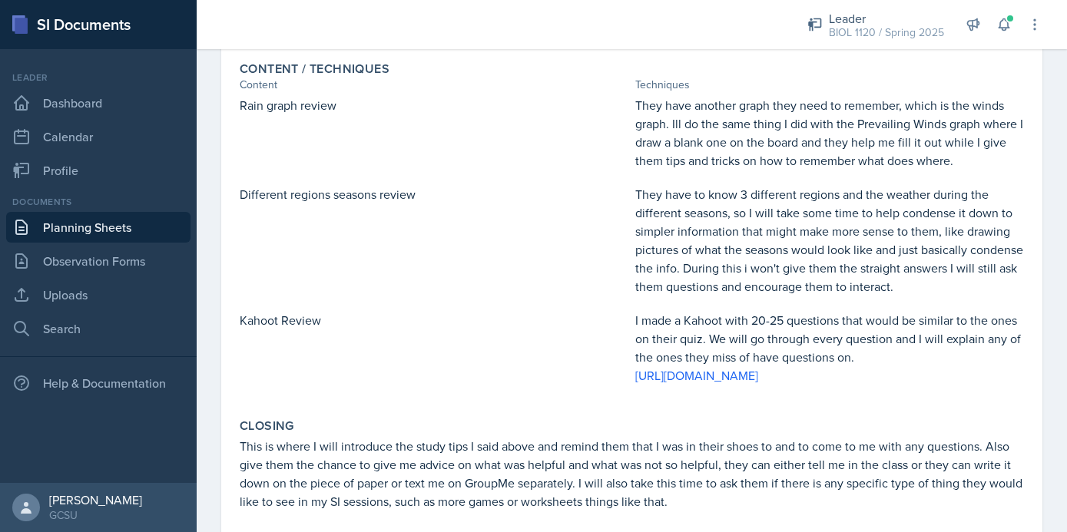
click at [723, 326] on p "I made a Kahoot with 20-25 questions that would be similar to the ones on their…" at bounding box center [829, 338] width 389 height 55
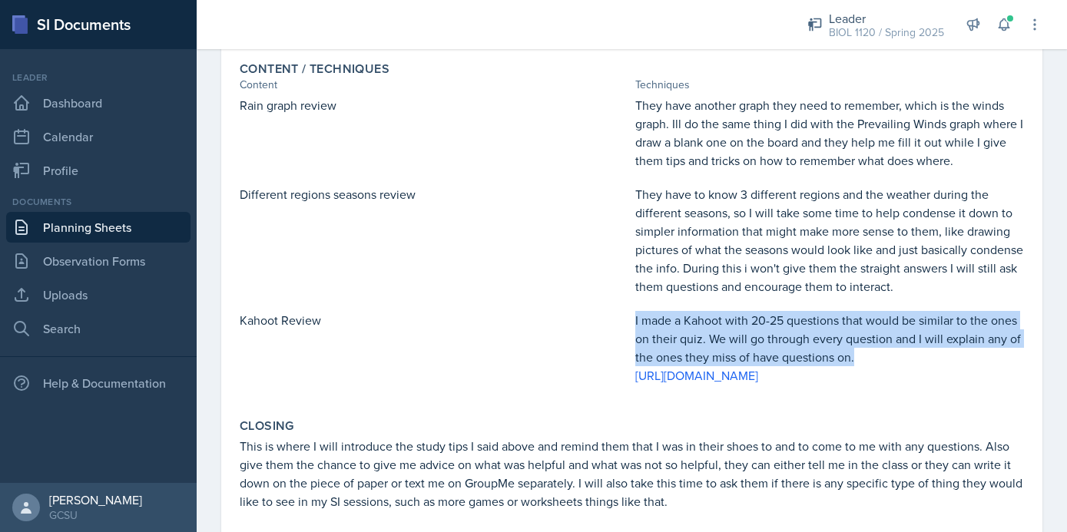
click at [723, 326] on p "I made a Kahoot with 20-25 questions that would be similar to the ones on their…" at bounding box center [829, 338] width 389 height 55
click at [717, 356] on p "I made a Kahoot with 20-25 questions that would be similar to the ones on their…" at bounding box center [829, 338] width 389 height 55
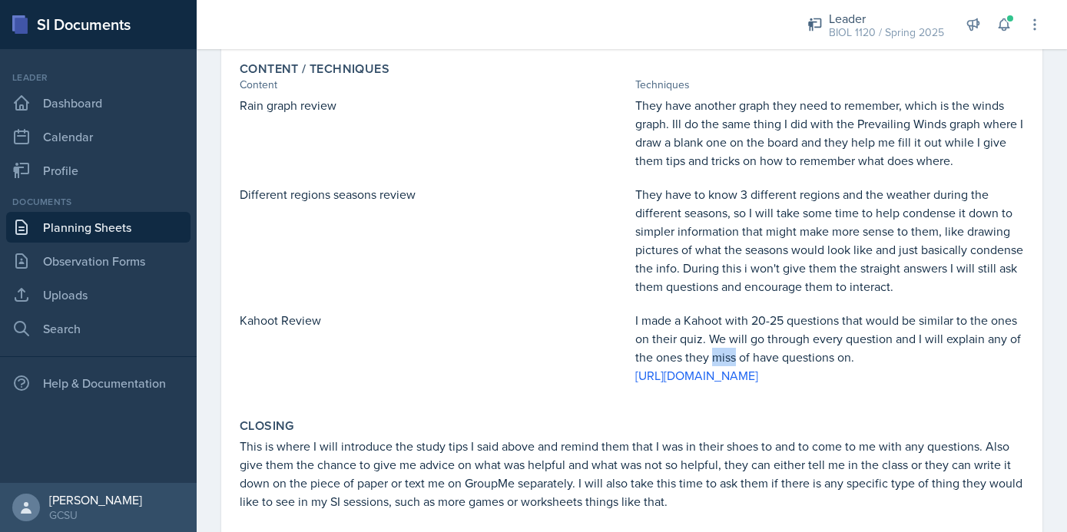
click at [717, 356] on p "I made a Kahoot with 20-25 questions that would be similar to the ones on their…" at bounding box center [829, 338] width 389 height 55
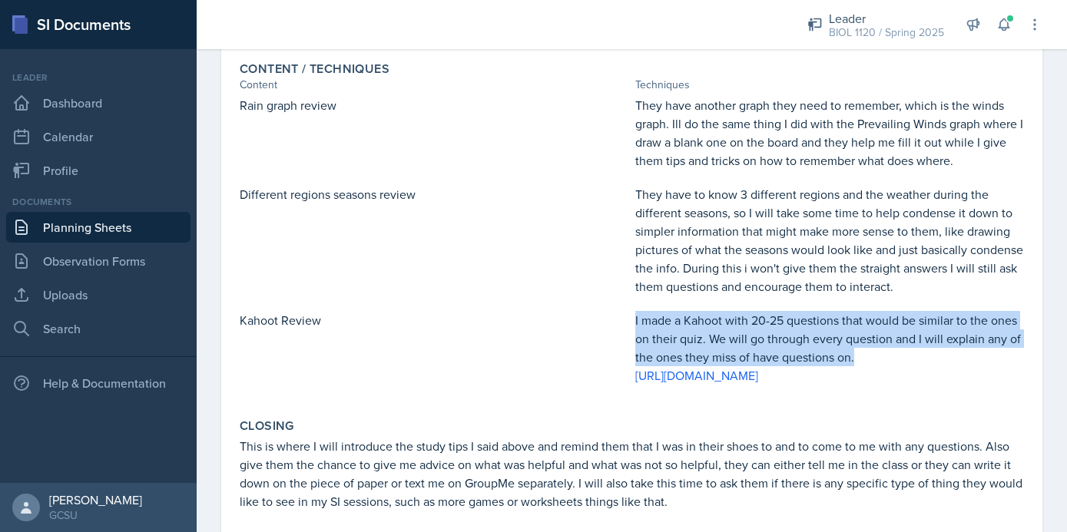
click at [717, 356] on p "I made a Kahoot with 20-25 questions that would be similar to the ones on their…" at bounding box center [829, 338] width 389 height 55
click at [670, 329] on p "I made a Kahoot with 20-25 questions that would be similar to the ones on their…" at bounding box center [829, 338] width 389 height 55
drag, startPoint x: 634, startPoint y: 321, endPoint x: 754, endPoint y: 407, distance: 148.1
click at [754, 400] on div "Kahoot Review I made a Kahoot with 20-25 questions that would be similar to the…" at bounding box center [632, 355] width 784 height 89
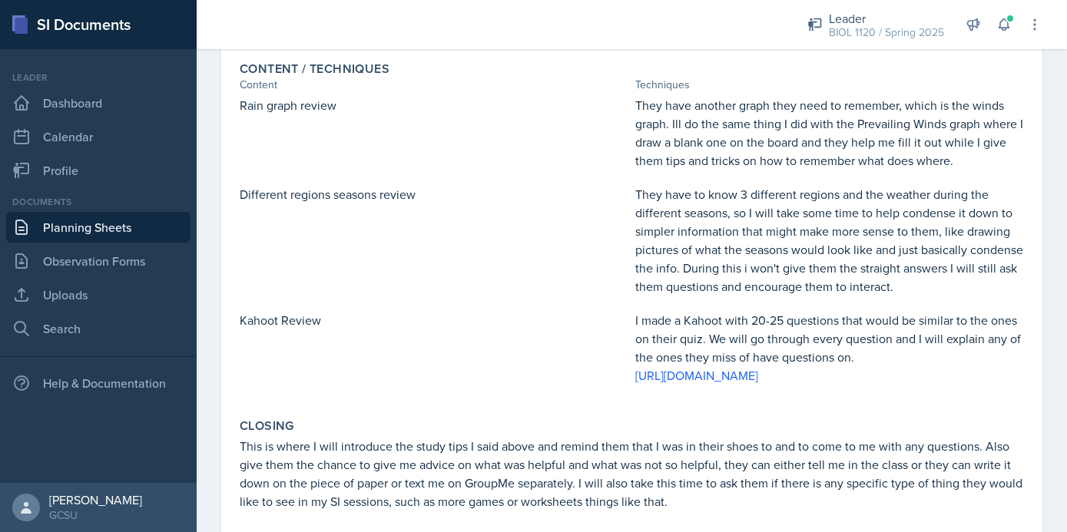
click at [281, 320] on p "Kahoot Review" at bounding box center [434, 320] width 389 height 18
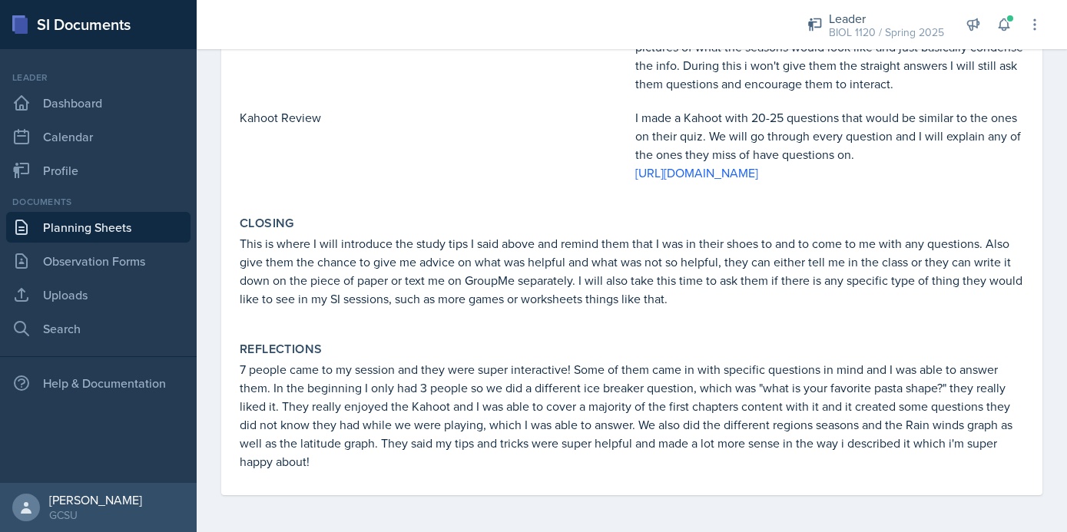
click at [393, 306] on p "This is where I will introduce the study tips I said above and remind them that…" at bounding box center [632, 271] width 784 height 74
click at [404, 272] on p "This is where I will introduce the study tips I said above and remind them that…" at bounding box center [632, 271] width 784 height 74
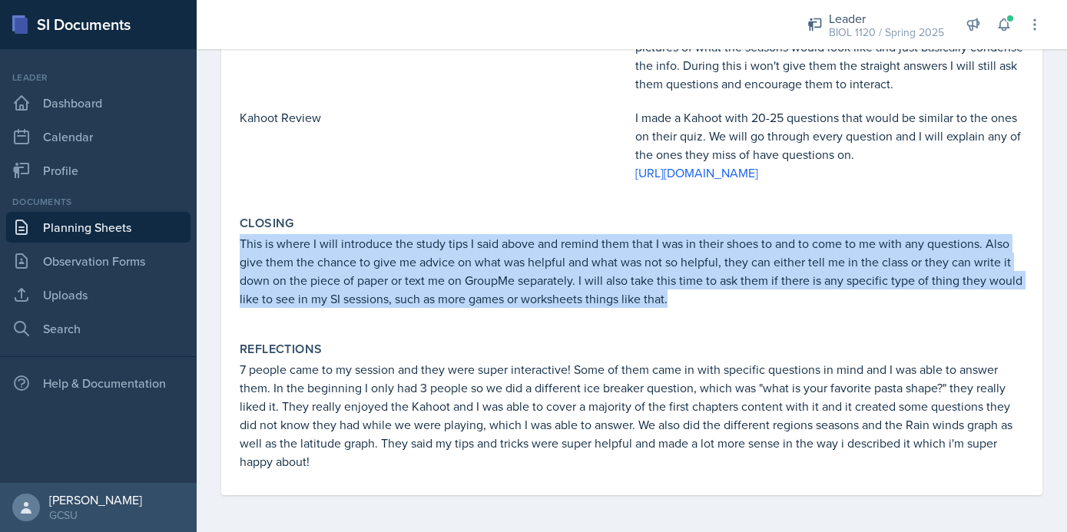
click at [404, 272] on p "This is where I will introduce the study tips I said above and remind them that…" at bounding box center [632, 271] width 784 height 74
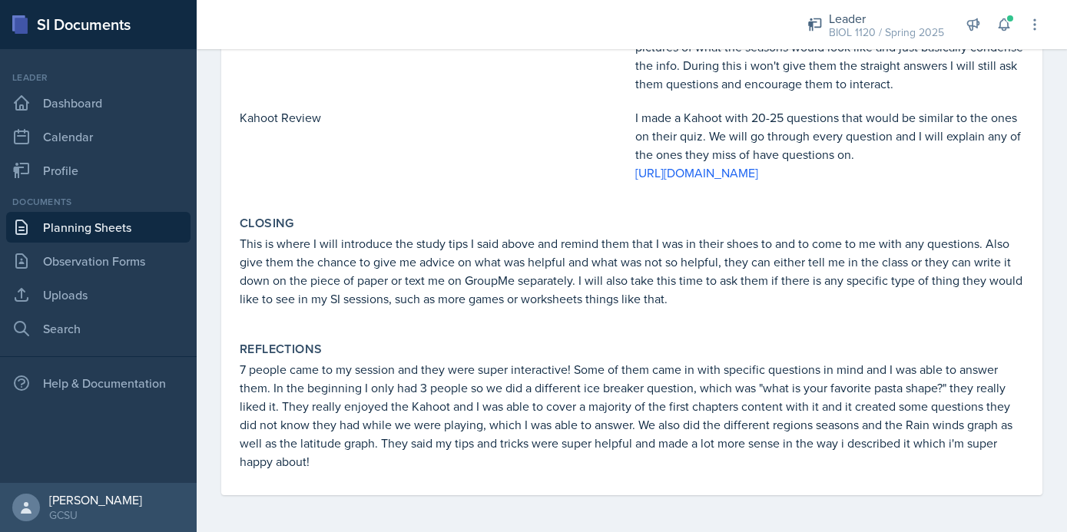
click at [434, 432] on p "7 people came to my session and they were super interactive! Some of them came …" at bounding box center [632, 415] width 784 height 111
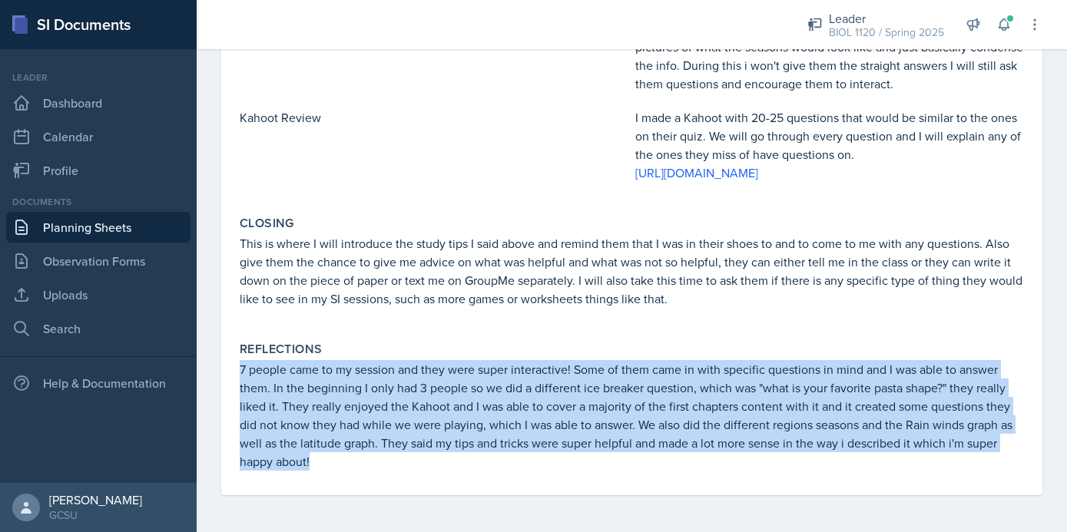
click at [434, 432] on p "7 people came to my session and they were super interactive! Some of them came …" at bounding box center [632, 415] width 784 height 111
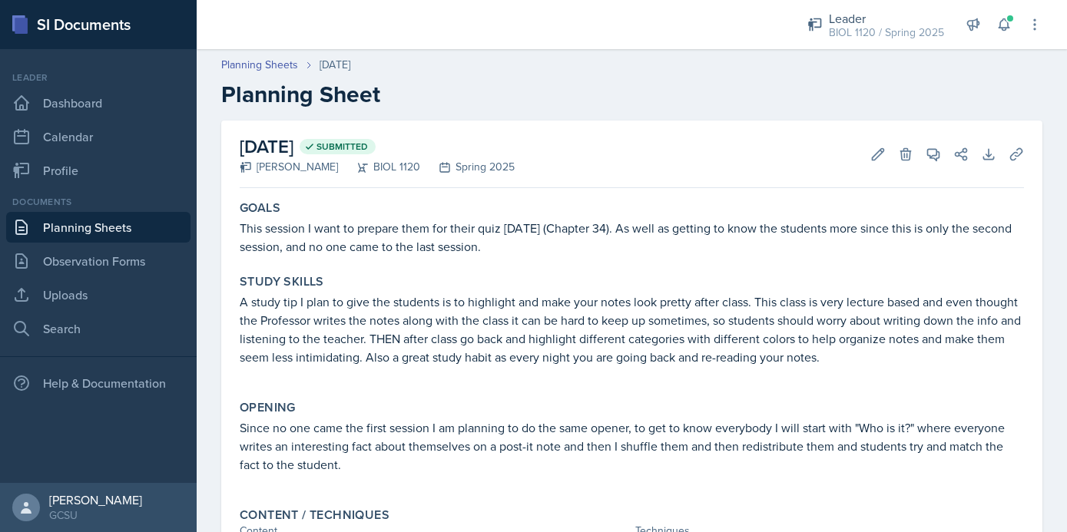
click at [100, 218] on link "Planning Sheets" at bounding box center [98, 227] width 184 height 31
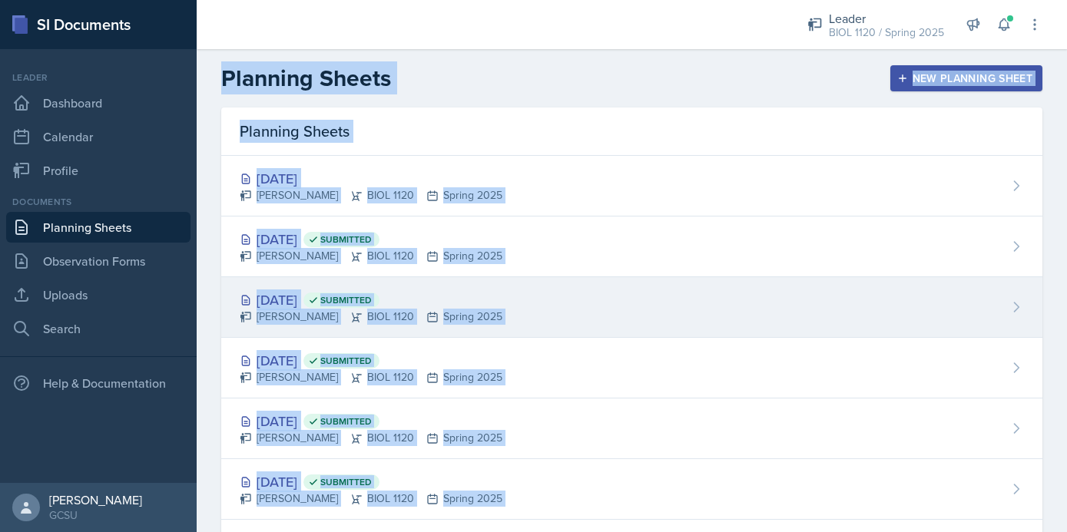
click at [532, 311] on div "[DATE] Submitted [PERSON_NAME] BIOL 1120 Spring 2025" at bounding box center [631, 307] width 821 height 61
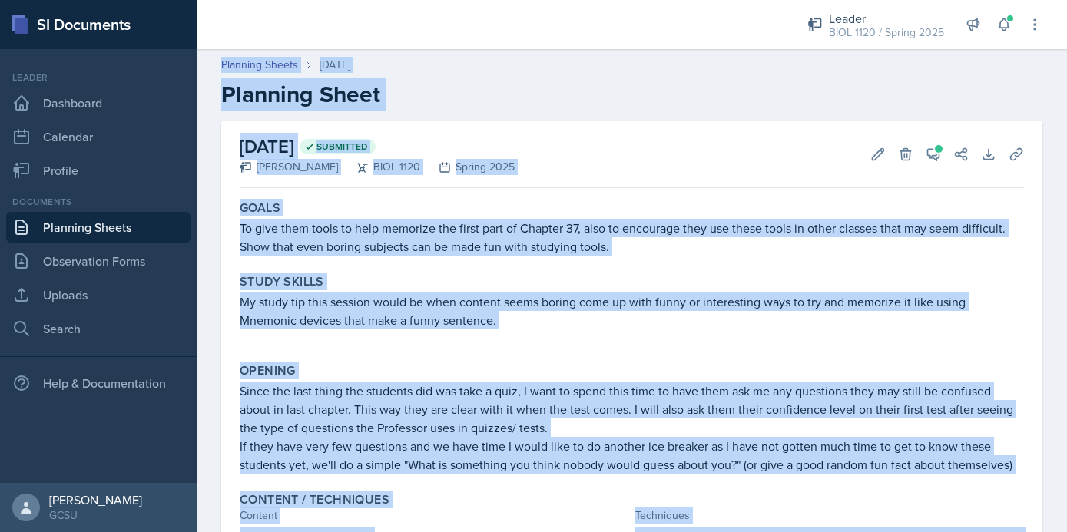
click at [718, 301] on p "My study tip this session would be when content seems boring come up with funny…" at bounding box center [632, 311] width 784 height 37
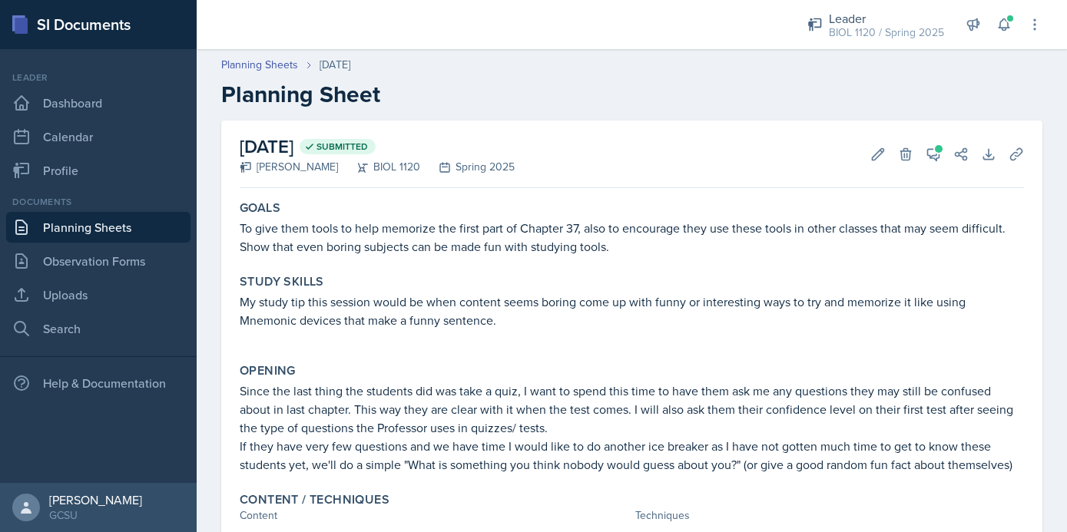
click at [299, 233] on p "To give them tools to help memorize the first part of Chapter 37, also to encou…" at bounding box center [632, 237] width 784 height 37
click at [299, 232] on p "To give them tools to help memorize the first part of Chapter 37, also to encou…" at bounding box center [632, 237] width 784 height 37
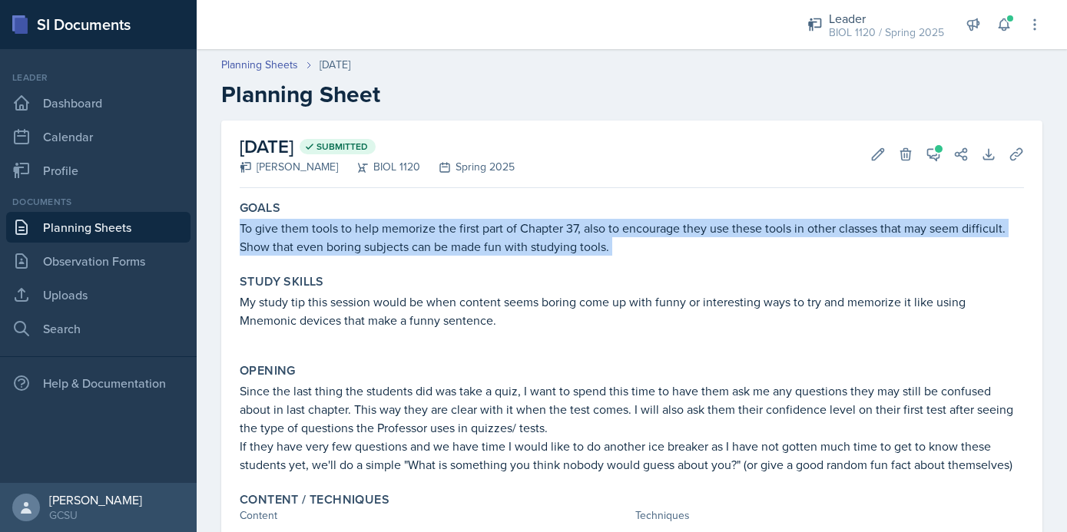
click at [299, 232] on p "To give them tools to help memorize the first part of Chapter 37, also to encou…" at bounding box center [632, 237] width 784 height 37
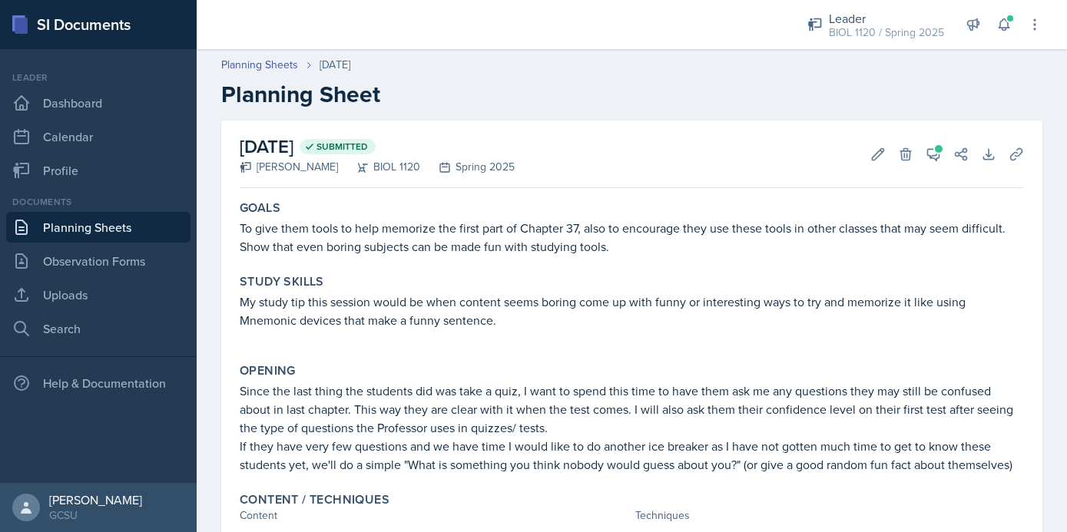
click at [432, 303] on p "My study tip this session would be when content seems boring come up with funny…" at bounding box center [632, 311] width 784 height 37
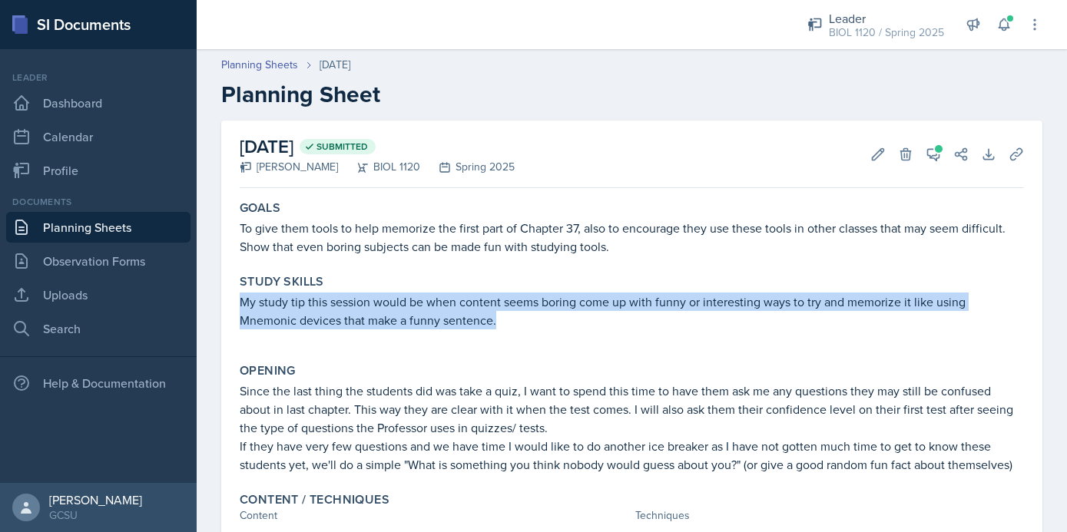
click at [432, 303] on p "My study tip this session would be when content seems boring come up with funny…" at bounding box center [632, 311] width 784 height 37
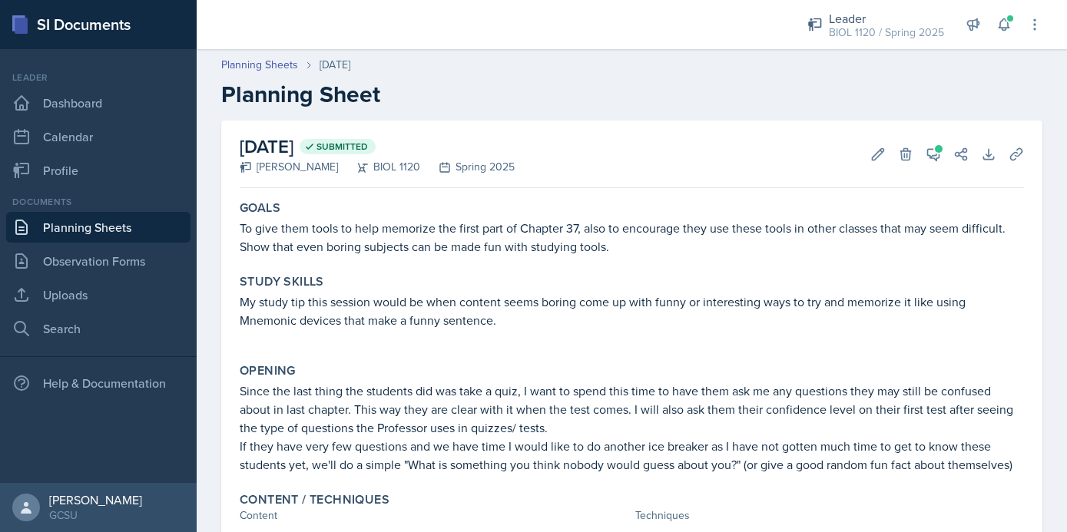
click at [376, 452] on p "If they have very few questions and we have time I would like to do another ice…" at bounding box center [632, 455] width 784 height 37
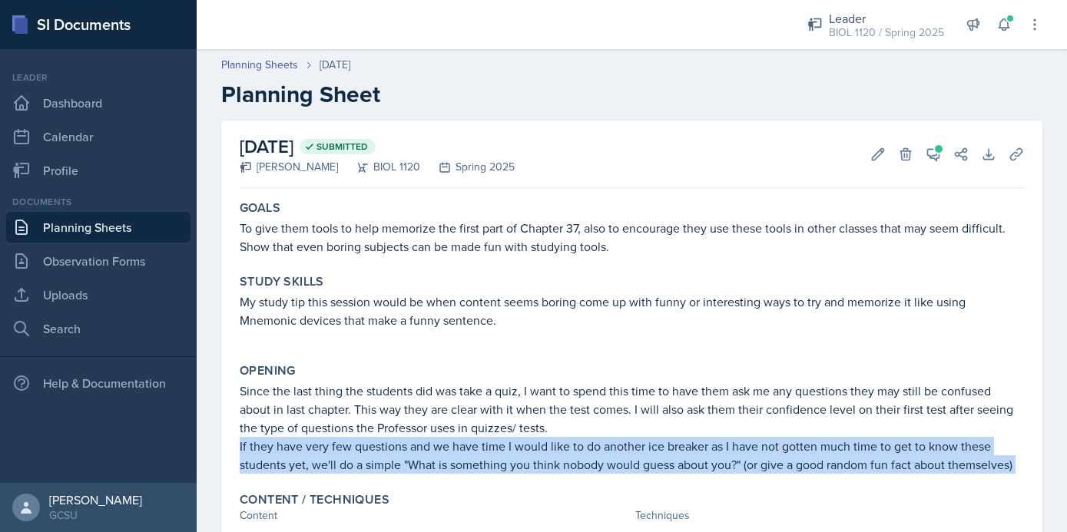
click at [376, 452] on p "If they have very few questions and we have time I would like to do another ice…" at bounding box center [632, 455] width 784 height 37
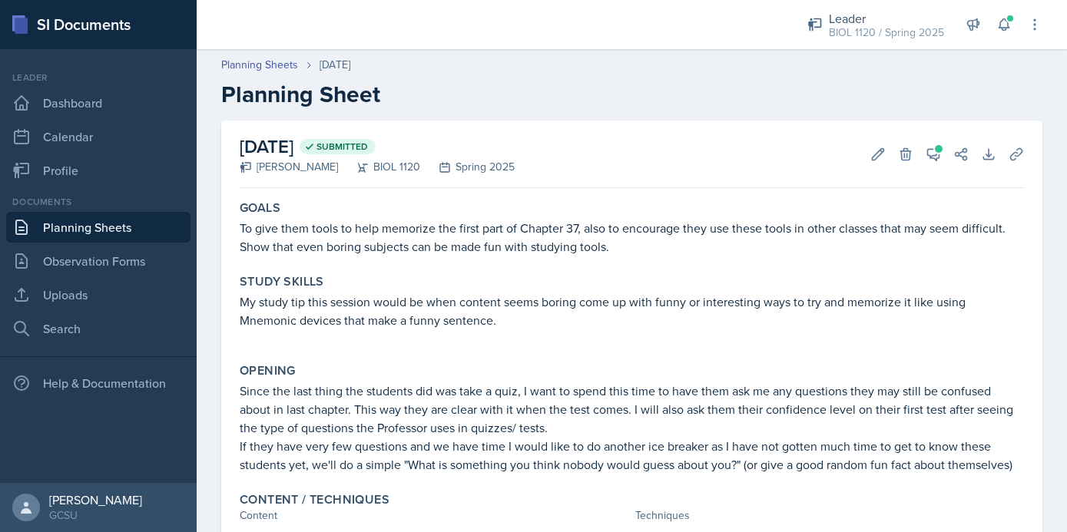
click at [382, 406] on p "Since the last thing the students did was take a quiz, I want to spend this tim…" at bounding box center [632, 409] width 784 height 55
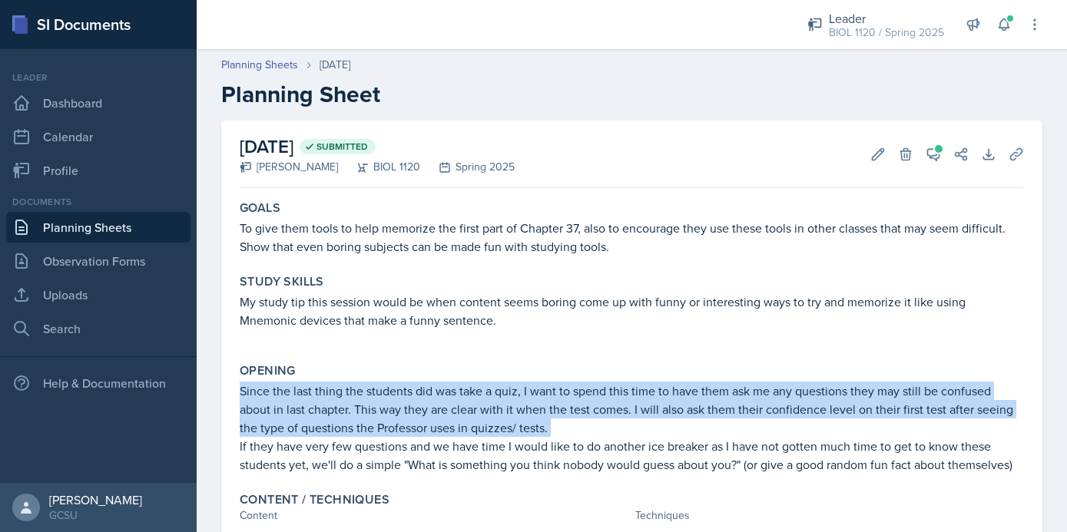
click at [382, 406] on p "Since the last thing the students did was take a quiz, I want to spend this tim…" at bounding box center [632, 409] width 784 height 55
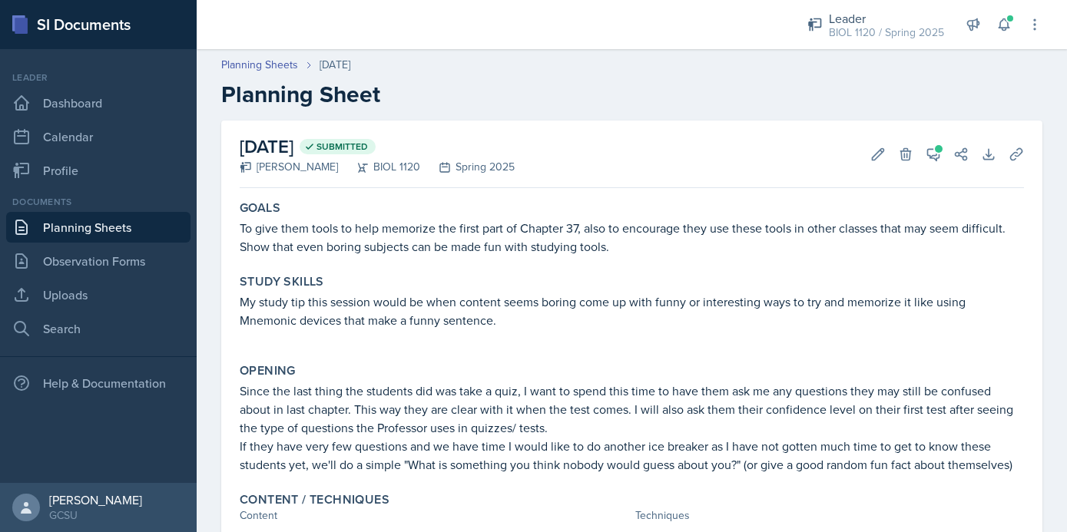
click at [323, 401] on p "Since the last thing the students did was take a quiz, I want to spend this tim…" at bounding box center [632, 409] width 784 height 55
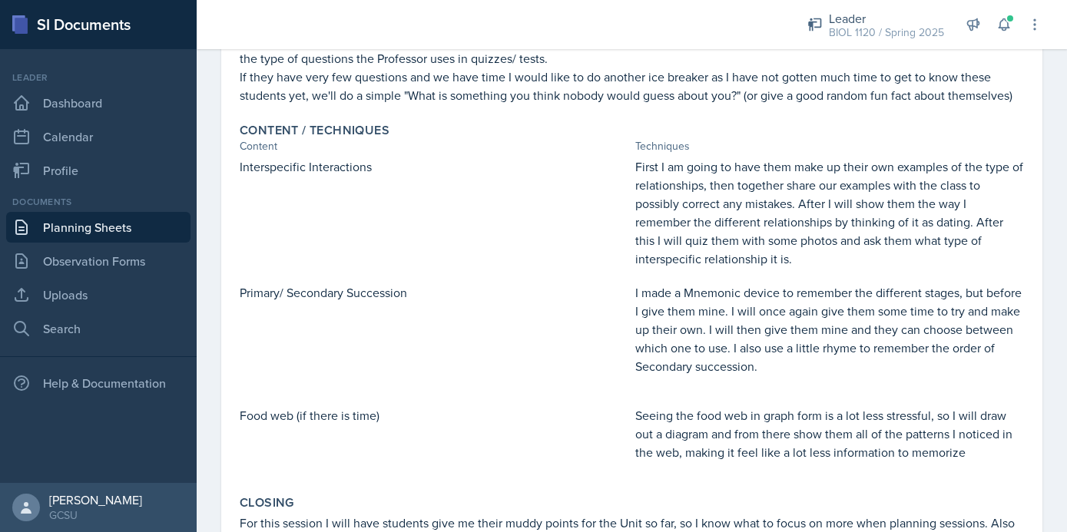
scroll to position [137, 0]
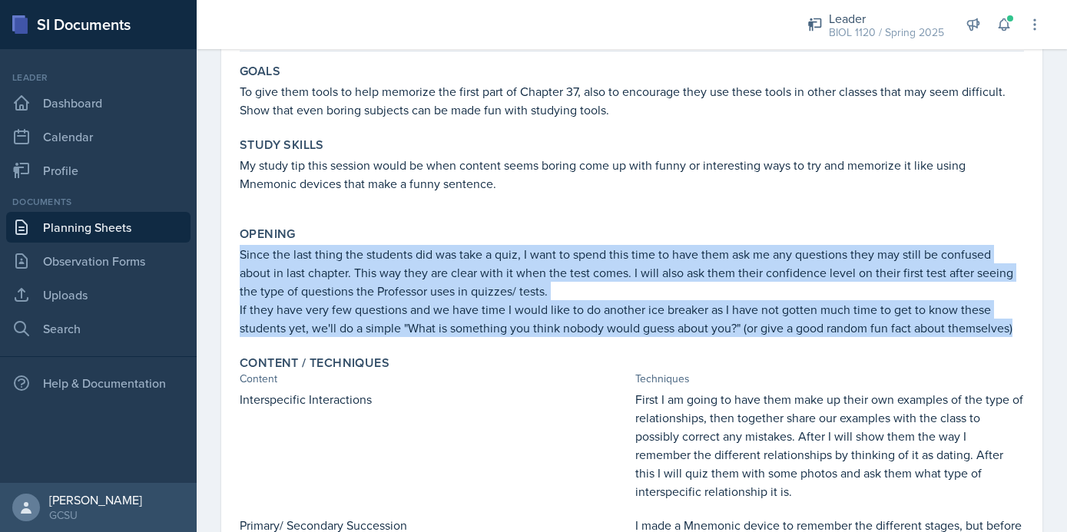
drag, startPoint x: 238, startPoint y: 393, endPoint x: 1026, endPoint y: 327, distance: 790.8
click at [1026, 327] on div "Opening Since the last thing the students did was take a quiz, I want to spend …" at bounding box center [632, 281] width 797 height 123
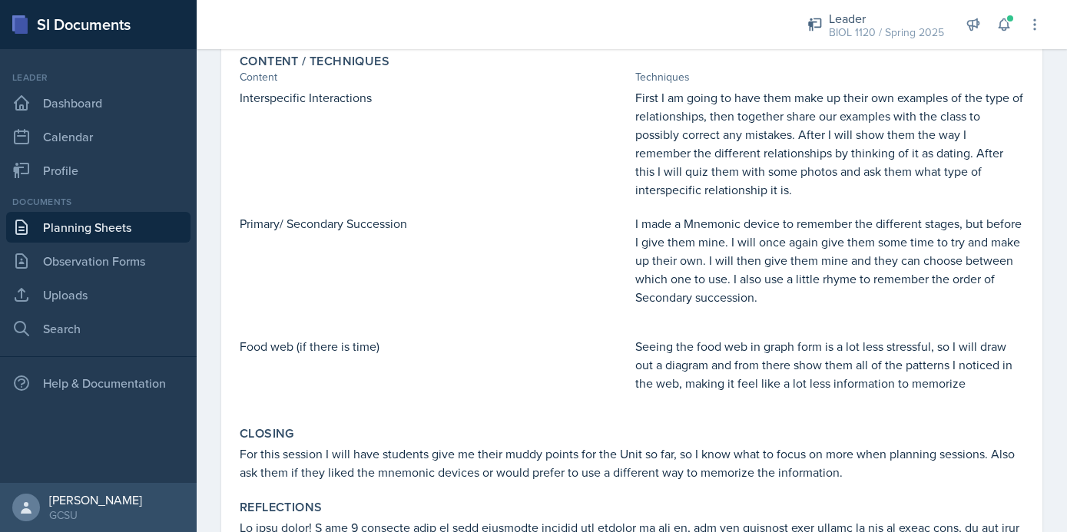
scroll to position [449, 0]
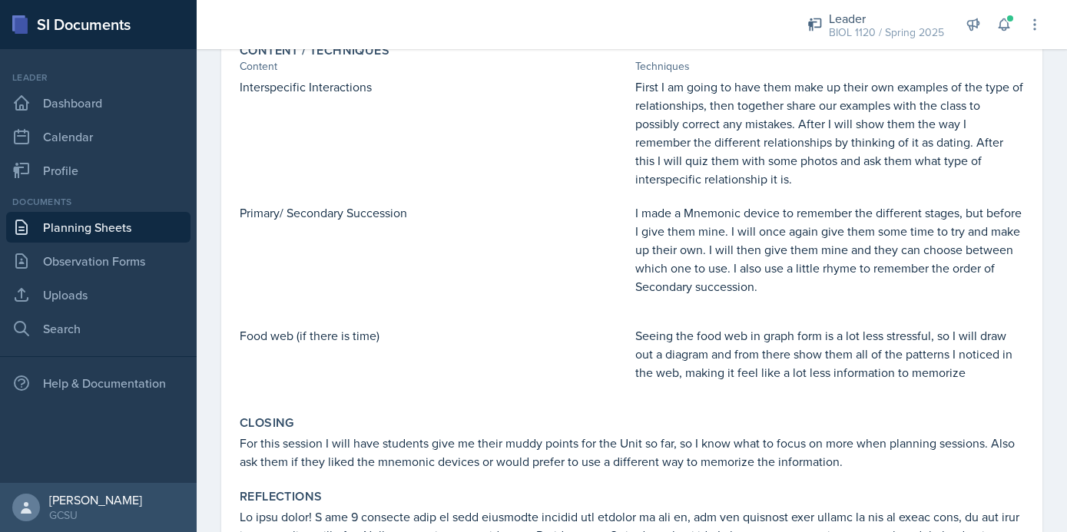
click at [764, 134] on p "First I am going to have them make up their own examples of the type of relatio…" at bounding box center [829, 133] width 389 height 111
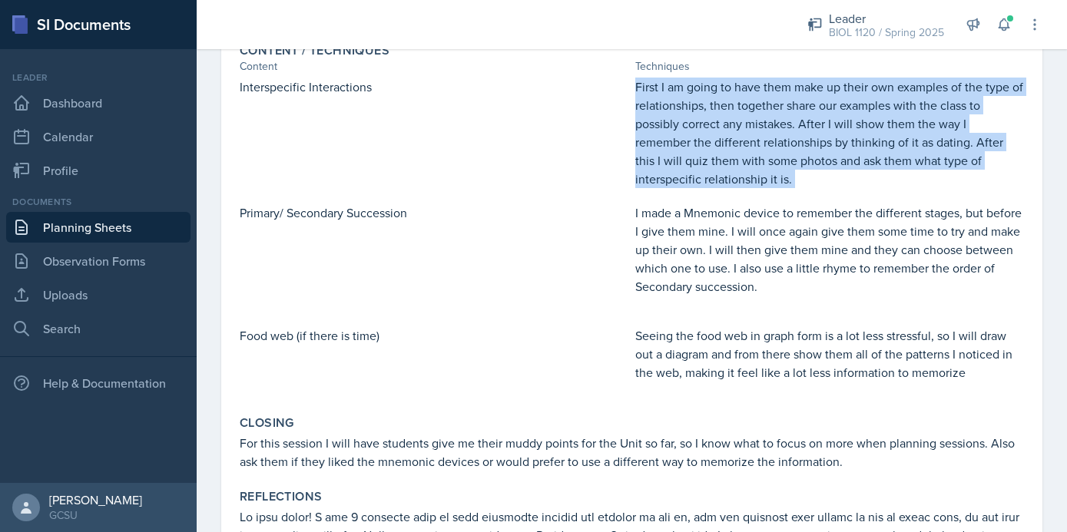
click at [764, 134] on p "First I am going to have them make up their own examples of the type of relatio…" at bounding box center [829, 133] width 389 height 111
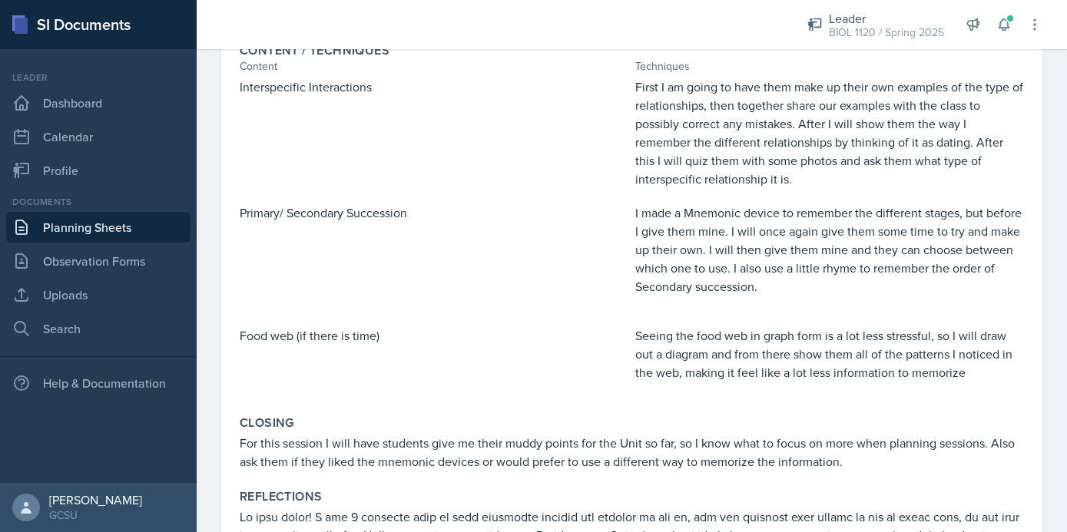
click at [284, 86] on p "Interspecific Interactions" at bounding box center [434, 87] width 389 height 18
click at [736, 251] on p "I made a Mnemonic device to remember the different stages, but before I give th…" at bounding box center [829, 250] width 389 height 92
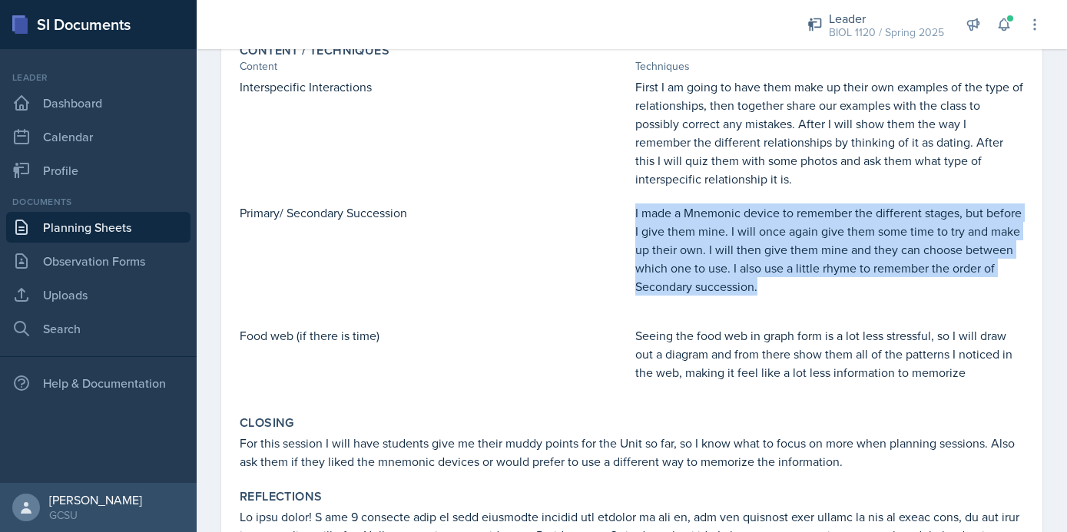
click at [736, 251] on p "I made a Mnemonic device to remember the different stages, but before I give th…" at bounding box center [829, 250] width 389 height 92
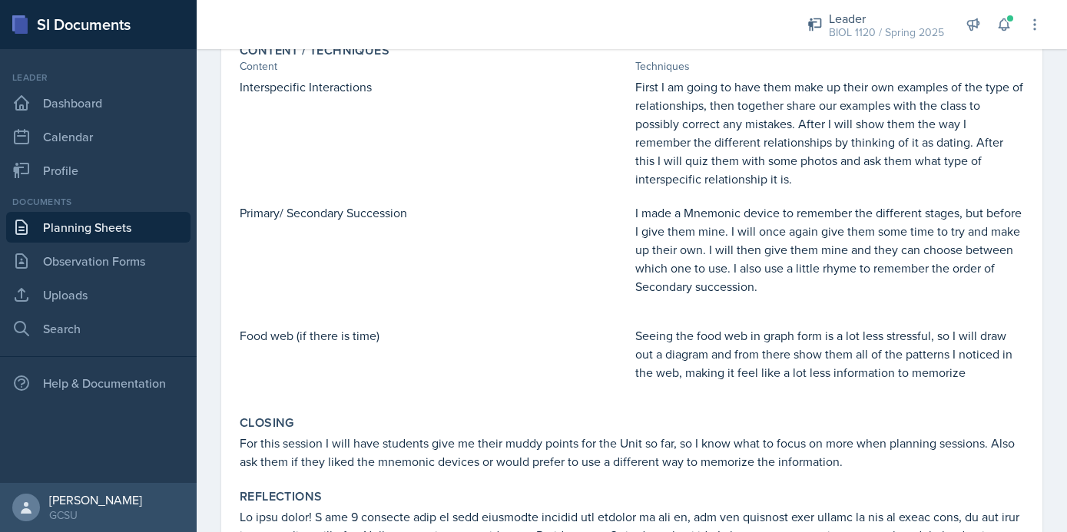
click at [300, 209] on p "Primary/ Secondary Succession" at bounding box center [434, 213] width 389 height 18
click at [674, 352] on p "Seeing the food web in graph form is a lot less stressful, so I will draw out a…" at bounding box center [829, 353] width 389 height 55
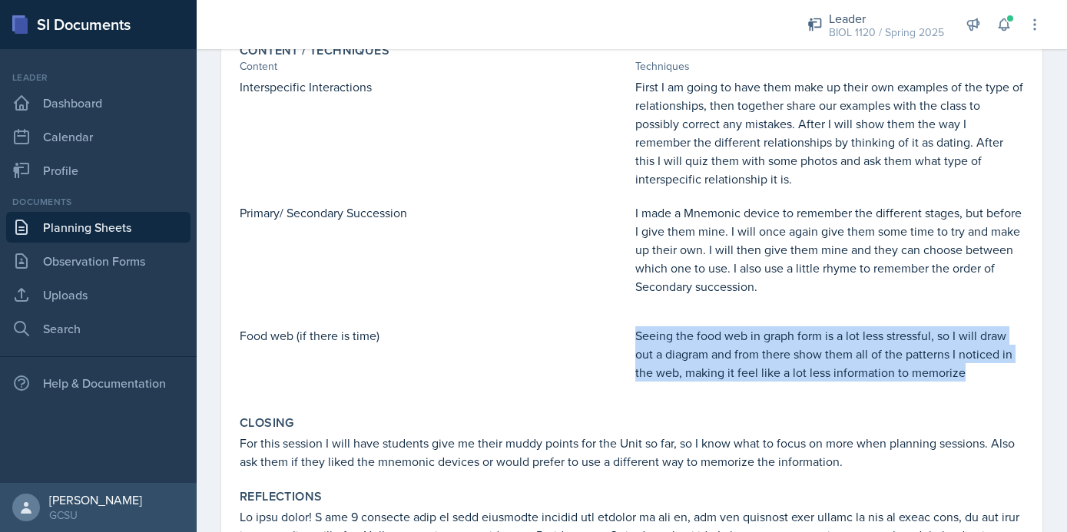
click at [674, 352] on p "Seeing the food web in graph form is a lot less stressful, so I will draw out a…" at bounding box center [829, 353] width 389 height 55
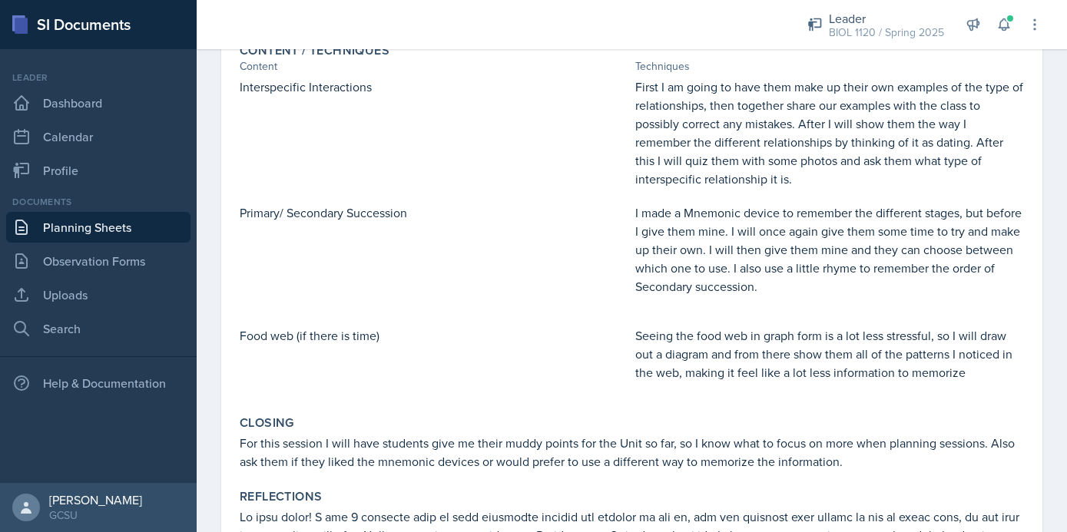
click at [279, 345] on div "Food web (if there is time)" at bounding box center [434, 361] width 389 height 71
click at [280, 333] on p "Food web (if there is time)" at bounding box center [434, 335] width 389 height 18
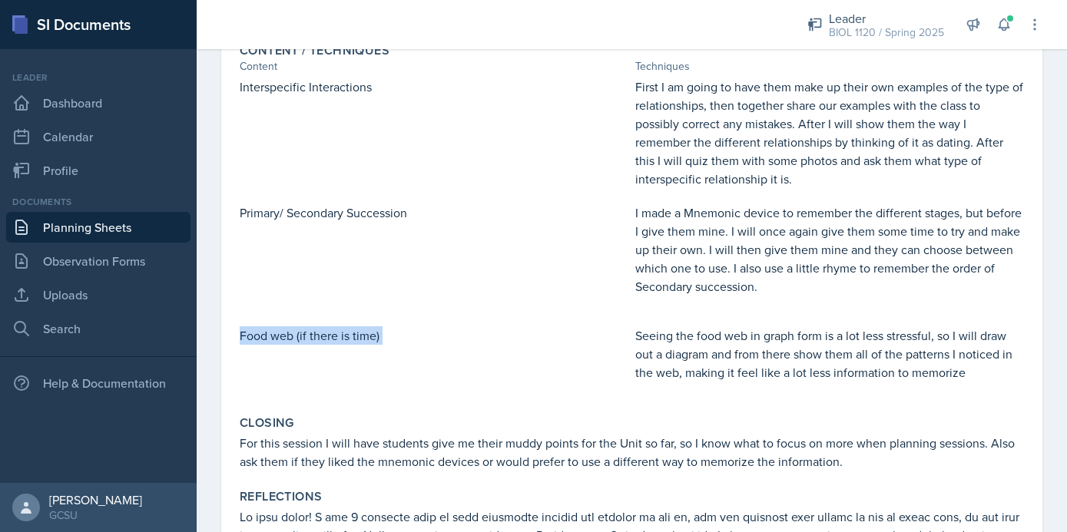
scroll to position [634, 0]
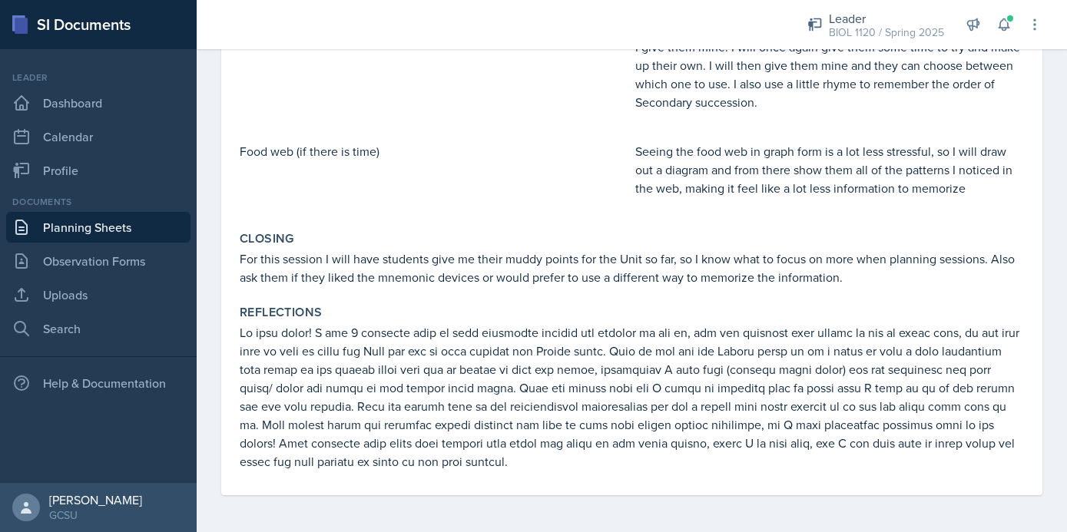
click at [408, 259] on p "For this session I will have students give me their muddy points for the Unit s…" at bounding box center [632, 268] width 784 height 37
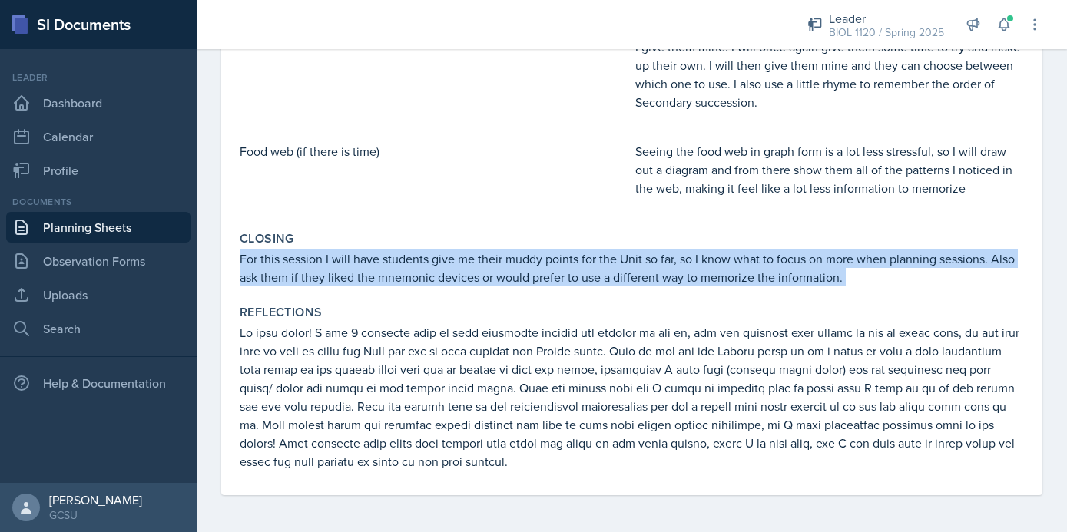
click at [408, 259] on p "For this session I will have students give me their muddy points for the Unit s…" at bounding box center [632, 268] width 784 height 37
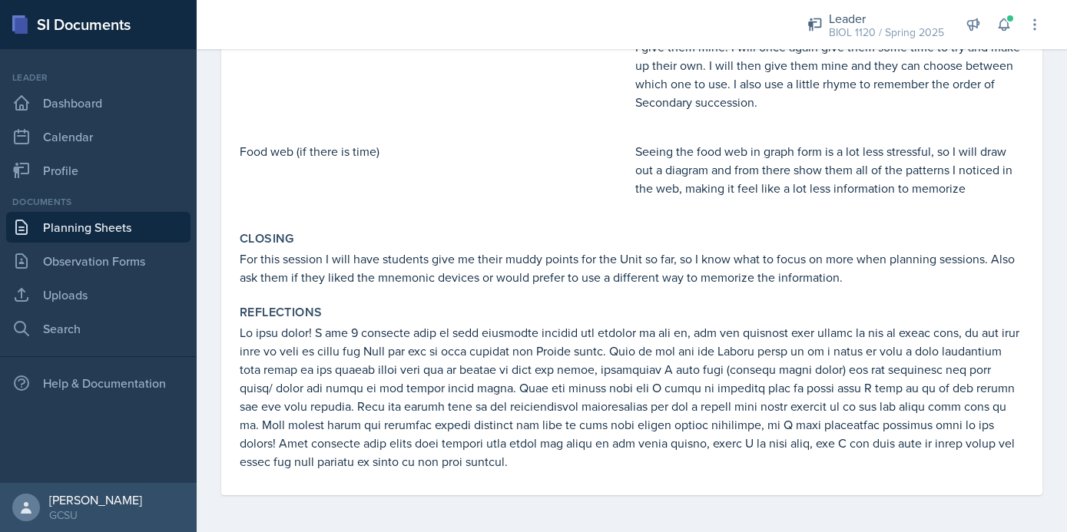
click at [399, 375] on p at bounding box center [632, 396] width 784 height 147
click at [399, 376] on p at bounding box center [632, 396] width 784 height 147
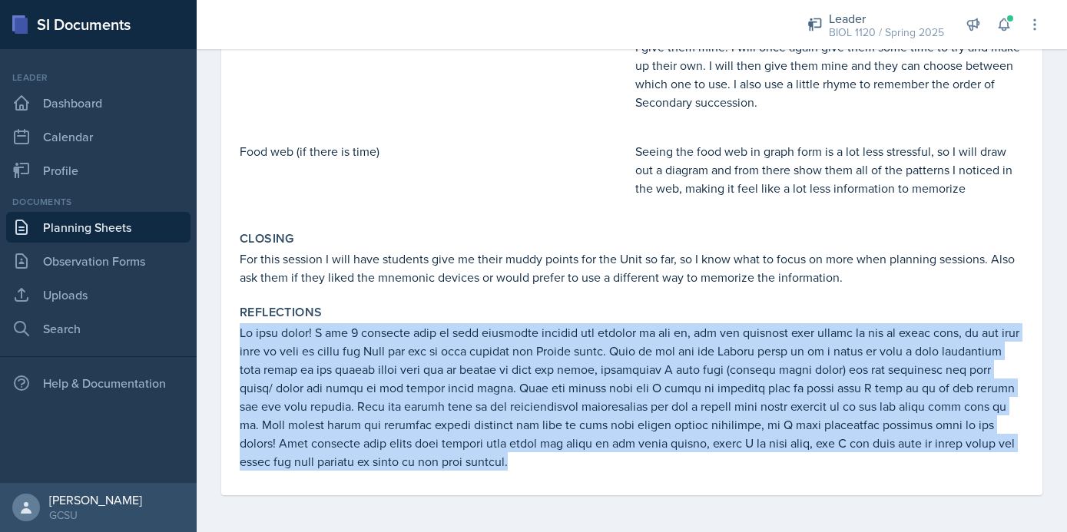
click at [399, 376] on p at bounding box center [632, 396] width 784 height 147
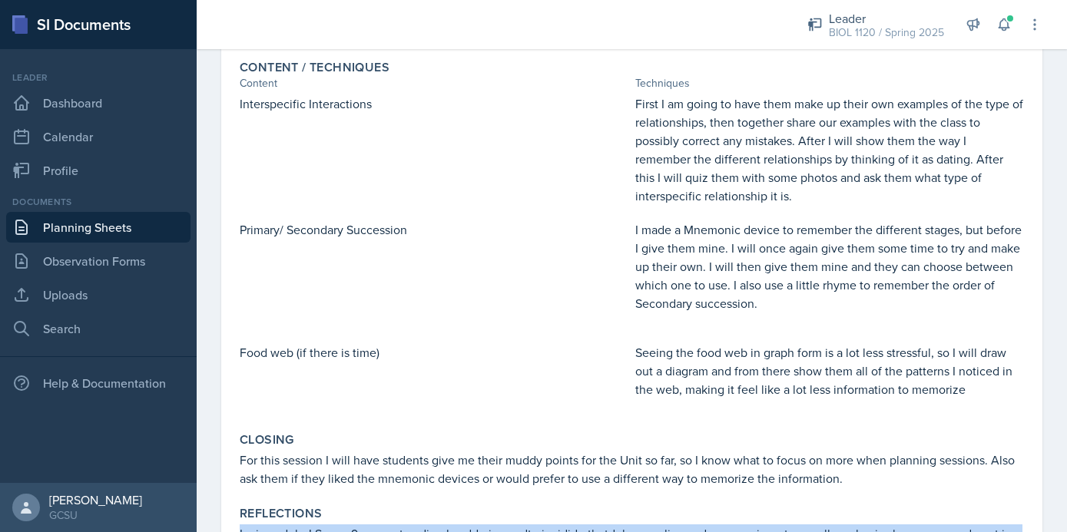
scroll to position [0, 0]
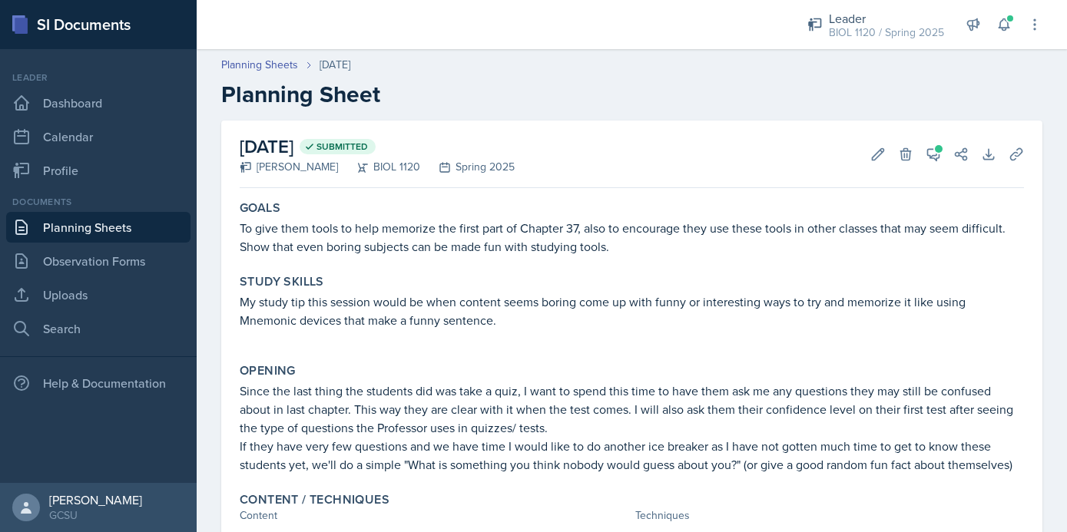
click at [109, 227] on link "Planning Sheets" at bounding box center [98, 227] width 184 height 31
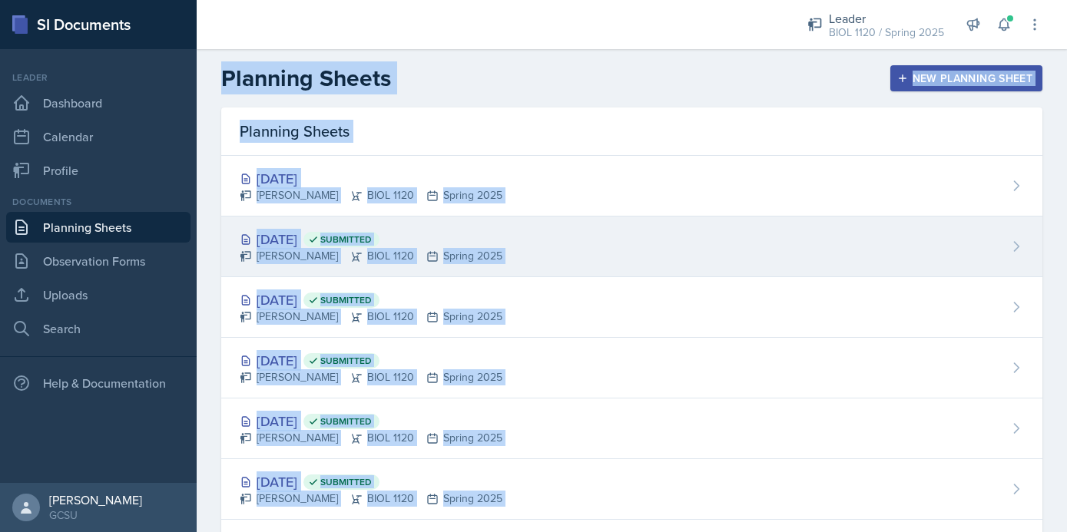
click at [620, 270] on div "[DATE] Submitted [PERSON_NAME] BIOL 1120 Spring 2025" at bounding box center [631, 247] width 821 height 61
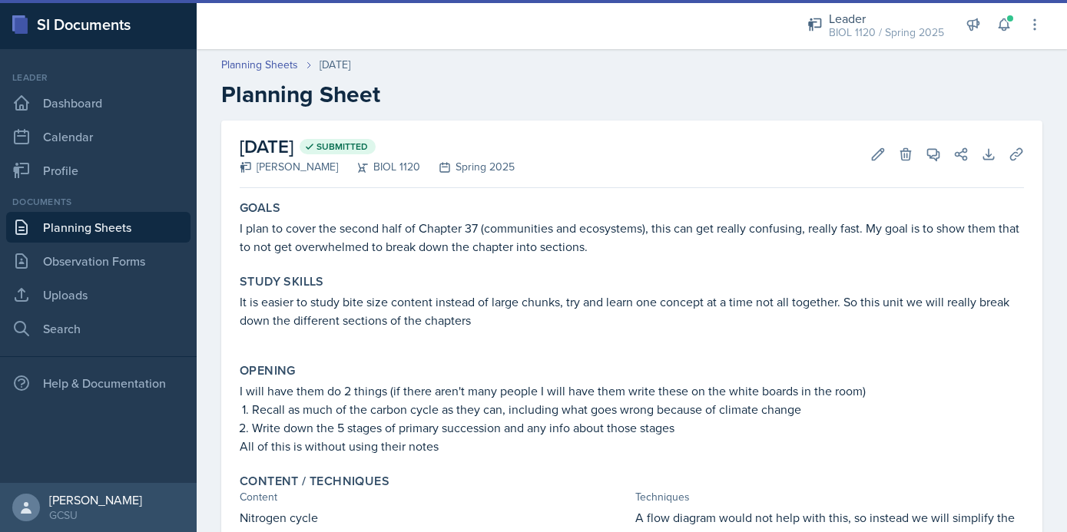
click at [625, 281] on div "Study Skills" at bounding box center [632, 281] width 784 height 15
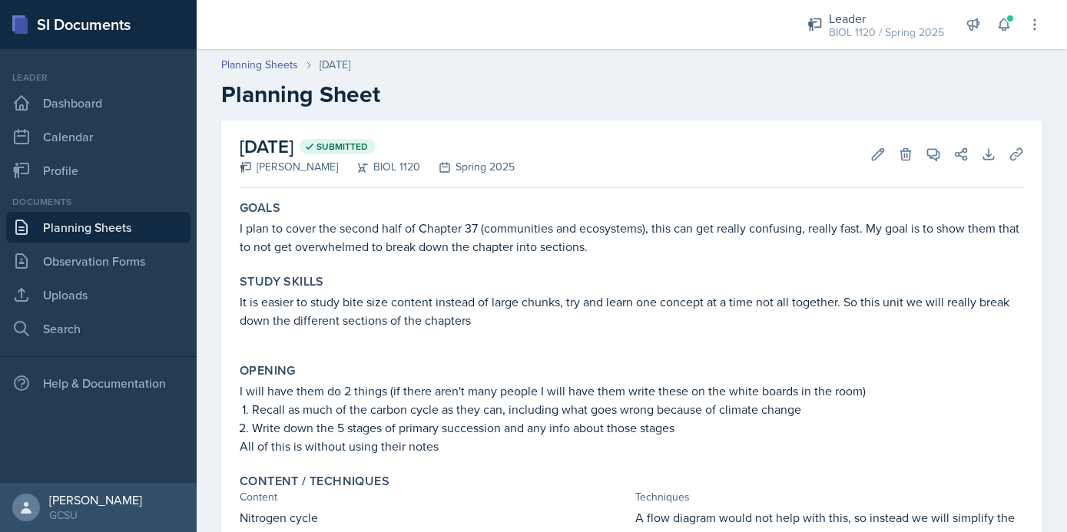
click at [322, 223] on p "I plan to cover the second half of Chapter 37 (communities and ecosystems), thi…" at bounding box center [632, 237] width 784 height 37
click at [321, 223] on p "I plan to cover the second half of Chapter 37 (communities and ecosystems), thi…" at bounding box center [632, 237] width 784 height 37
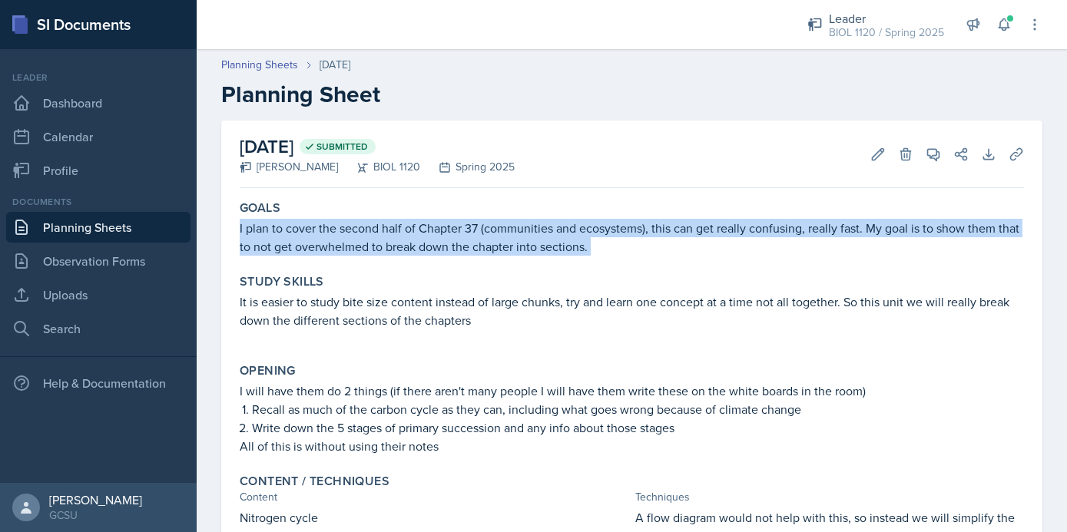
click at [321, 223] on p "I plan to cover the second half of Chapter 37 (communities and ecosystems), thi…" at bounding box center [632, 237] width 784 height 37
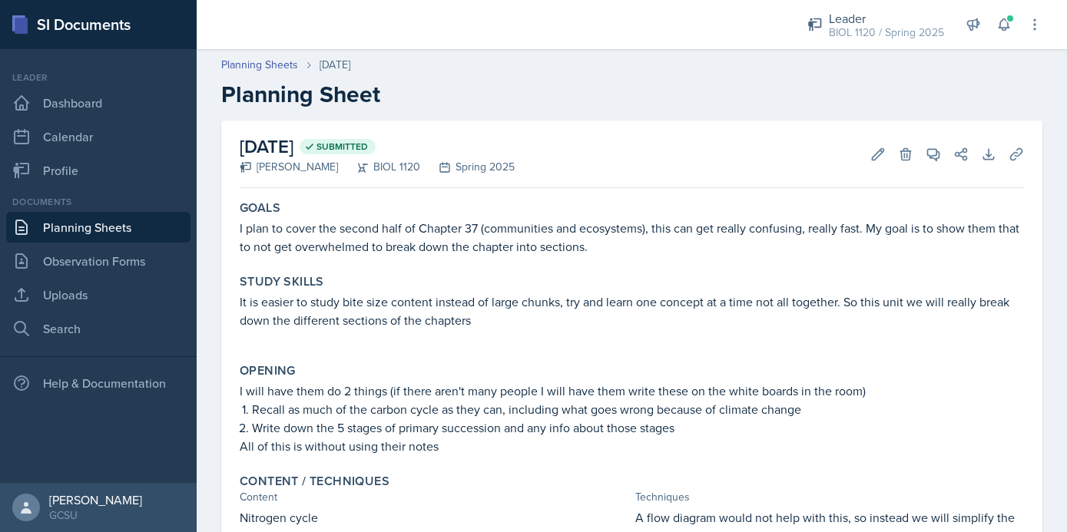
click at [398, 306] on p "It is easier to study bite size content instead of large chunks, try and learn …" at bounding box center [632, 311] width 784 height 37
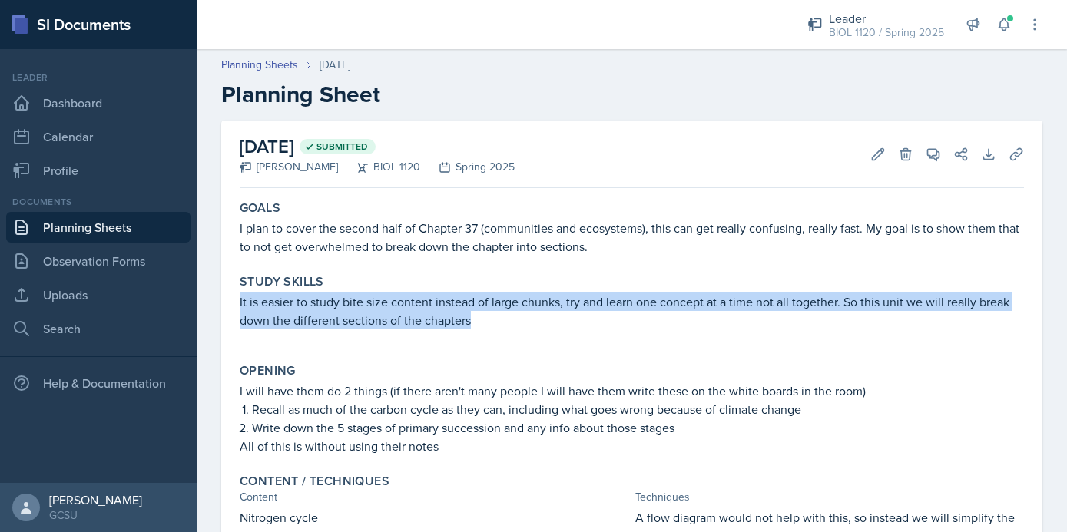
click at [398, 306] on p "It is easier to study bite size content instead of large chunks, try and learn …" at bounding box center [632, 311] width 784 height 37
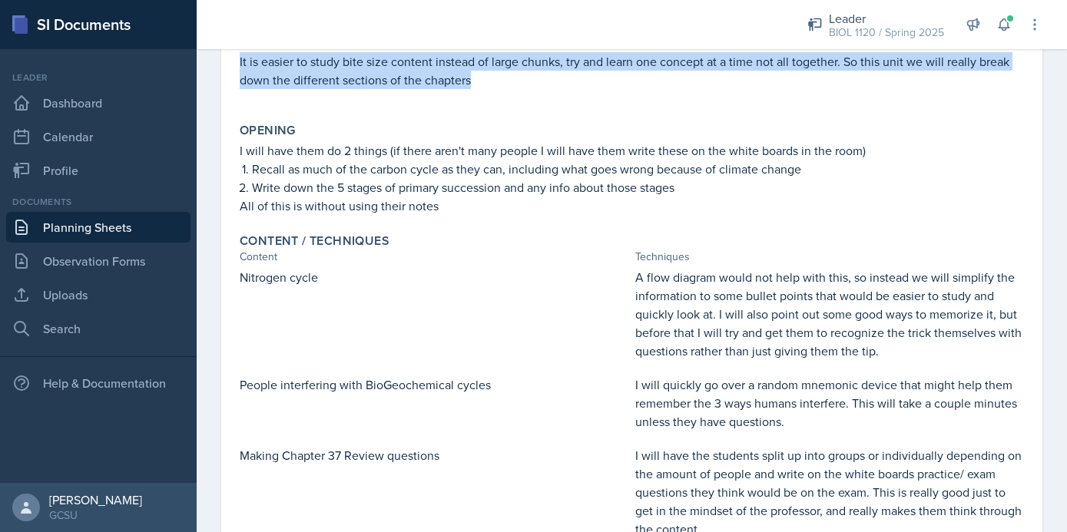
scroll to position [248, 0]
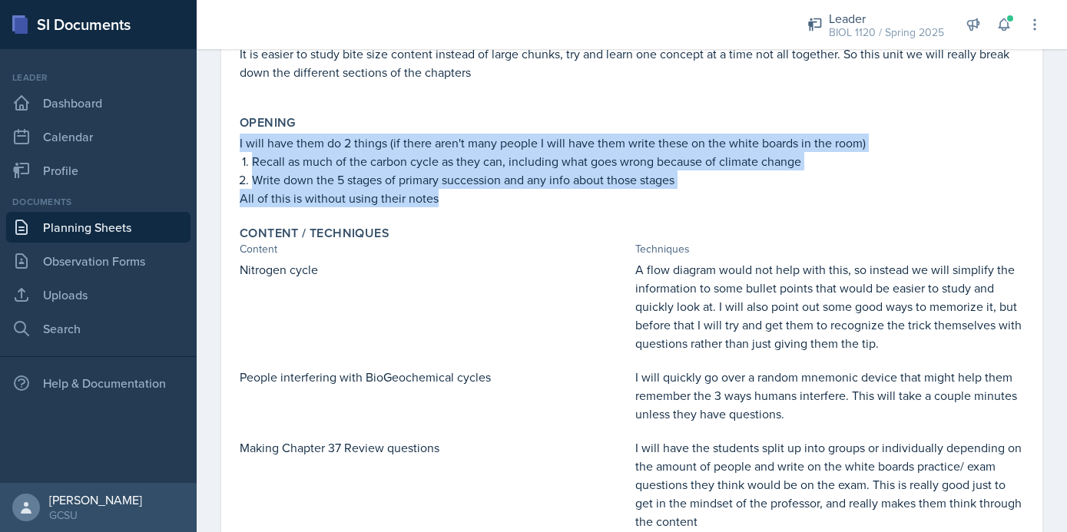
drag, startPoint x: 239, startPoint y: 144, endPoint x: 479, endPoint y: 207, distance: 247.6
click at [479, 207] on div "Opening I will have them do 2 things (if there aren't many people I will have t…" at bounding box center [632, 161] width 797 height 104
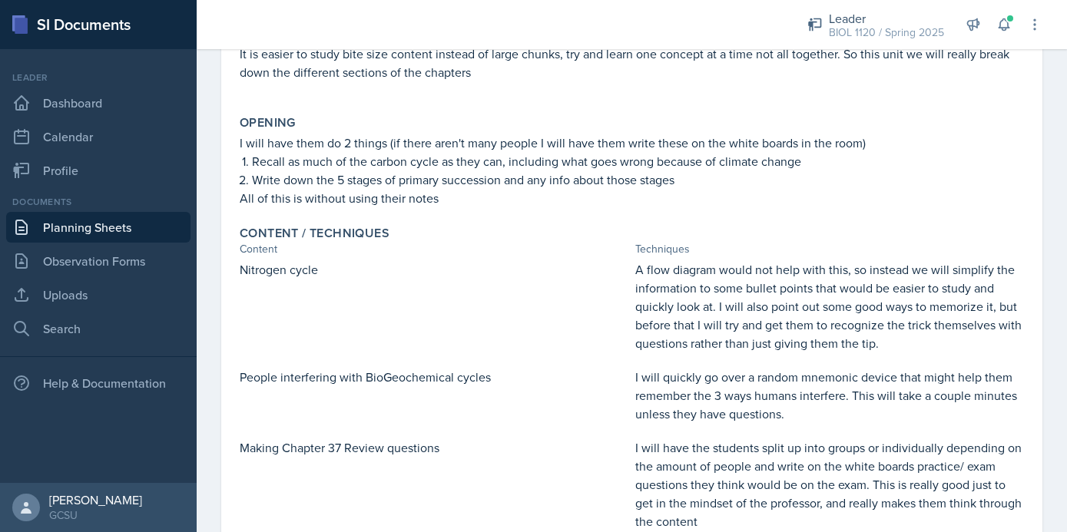
click at [664, 279] on p "A flow diagram would not help with this, so instead we will simplify the inform…" at bounding box center [829, 306] width 389 height 92
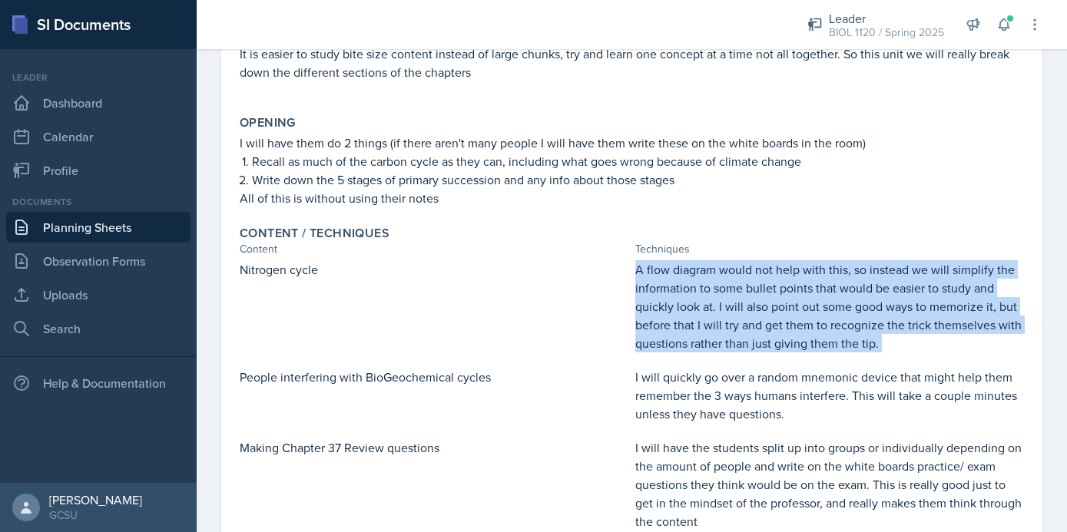
click at [664, 279] on p "A flow diagram would not help with this, so instead we will simplify the inform…" at bounding box center [829, 306] width 389 height 92
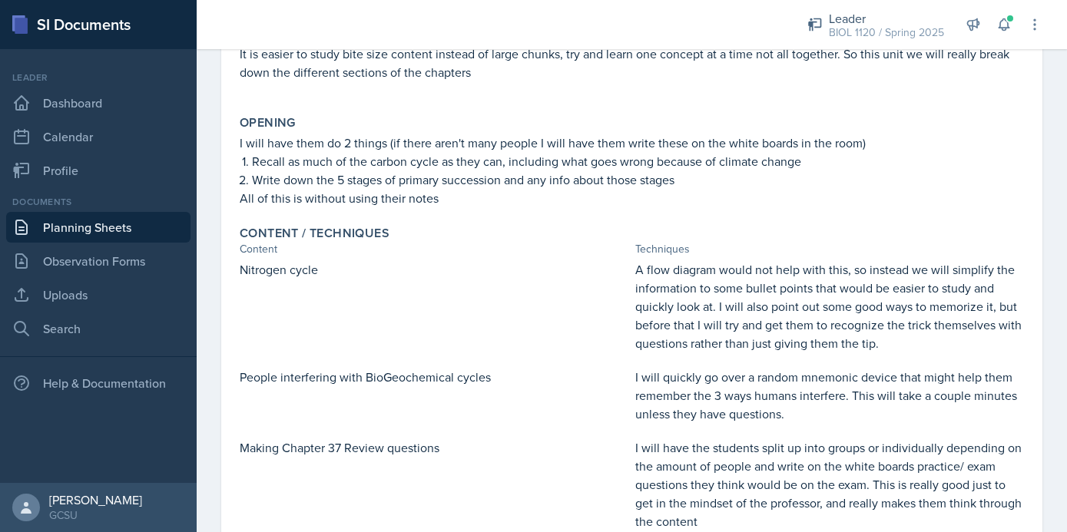
click at [294, 268] on p "Nitrogen cycle" at bounding box center [434, 269] width 389 height 18
click at [684, 392] on p "I will quickly go over a random mnemonic device that might help them remember t…" at bounding box center [829, 395] width 389 height 55
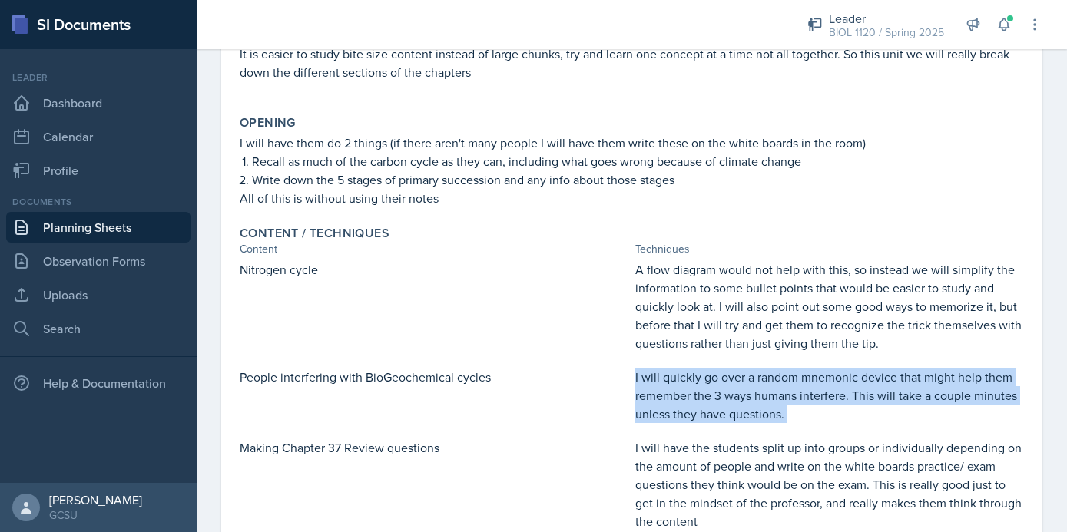
click at [684, 392] on p "I will quickly go over a random mnemonic device that might help them remember t…" at bounding box center [829, 395] width 389 height 55
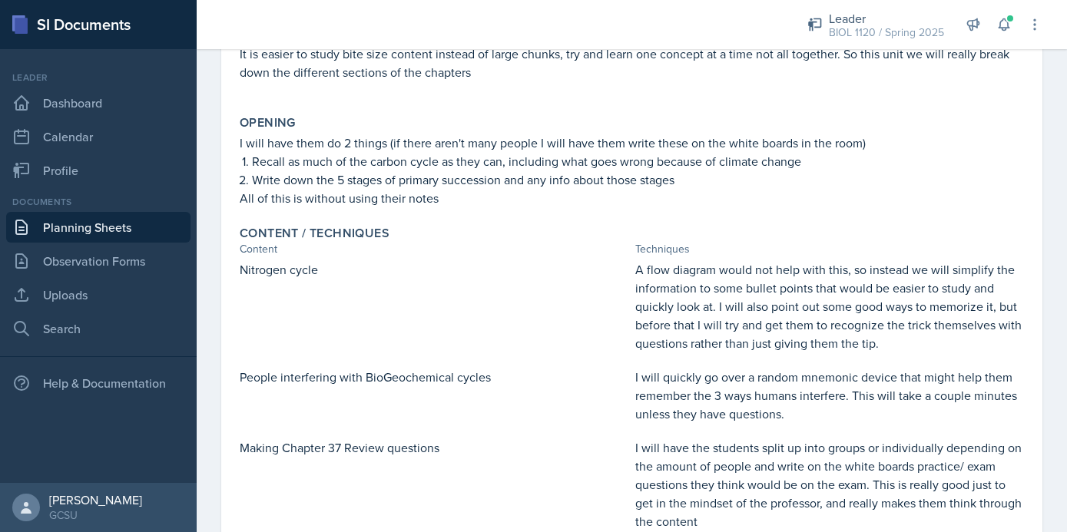
click at [310, 376] on p "People interfering with BioGeochemical cycles" at bounding box center [434, 377] width 389 height 18
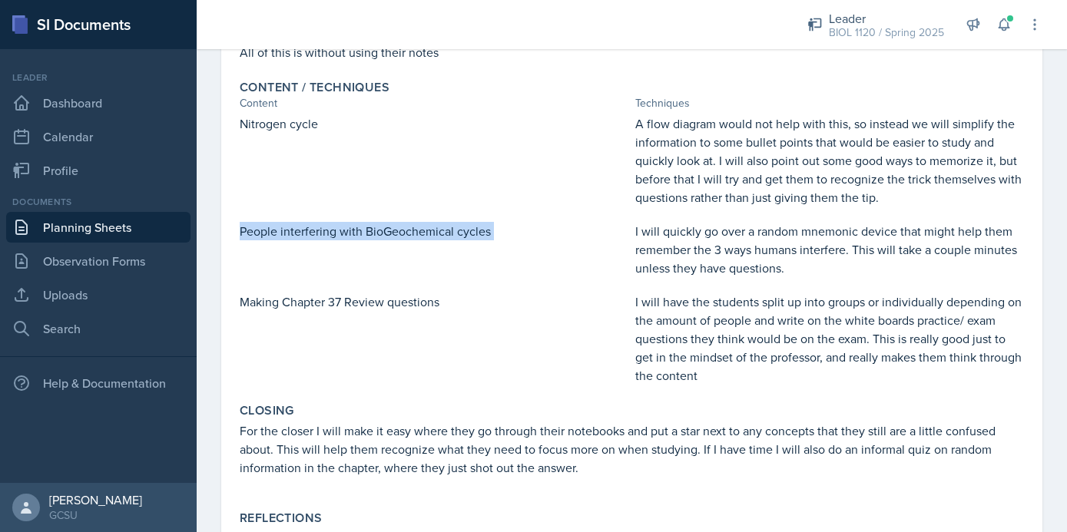
scroll to position [452, 0]
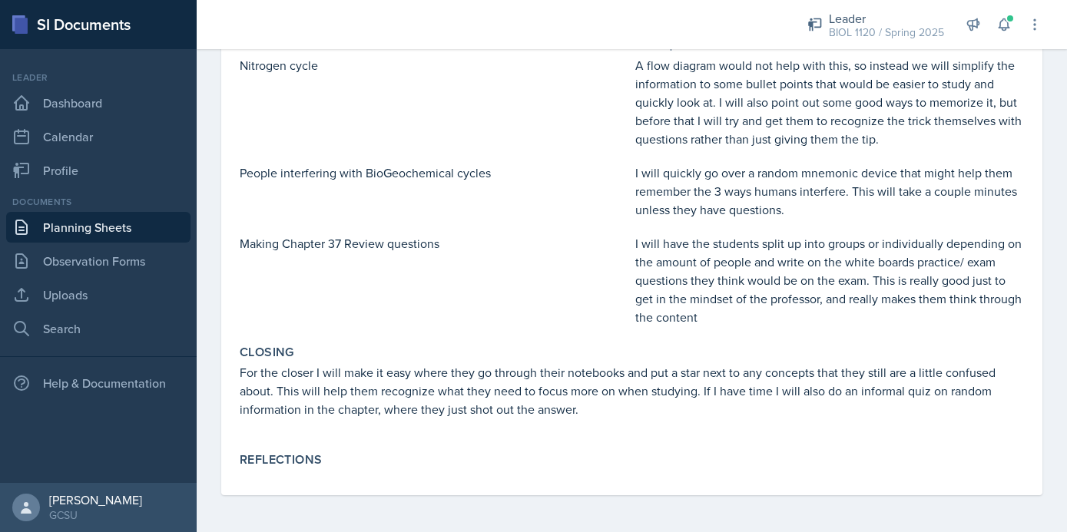
click at [689, 240] on p "I will have the students split up into groups or individually depending on the …" at bounding box center [829, 280] width 389 height 92
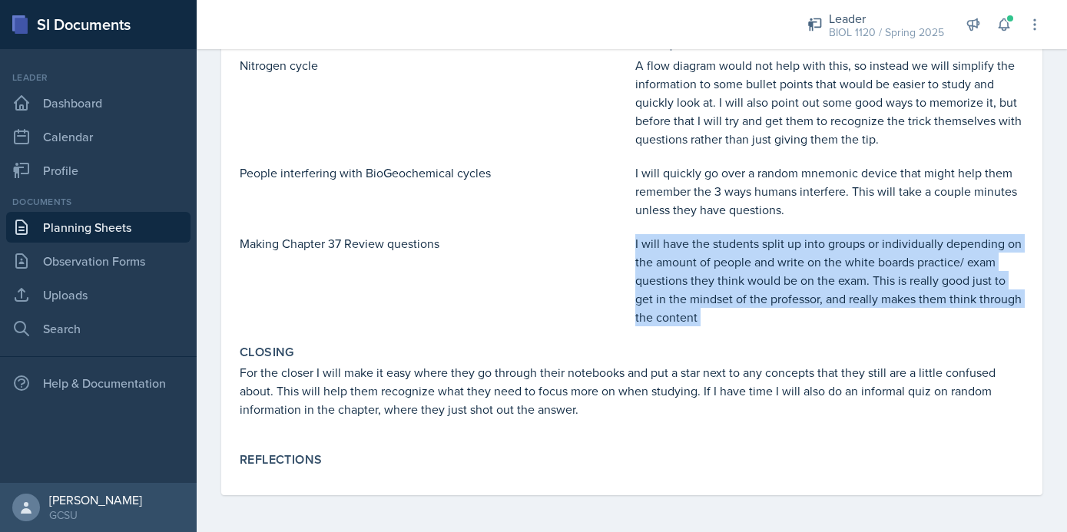
click at [689, 240] on p "I will have the students split up into groups or individually depending on the …" at bounding box center [829, 280] width 389 height 92
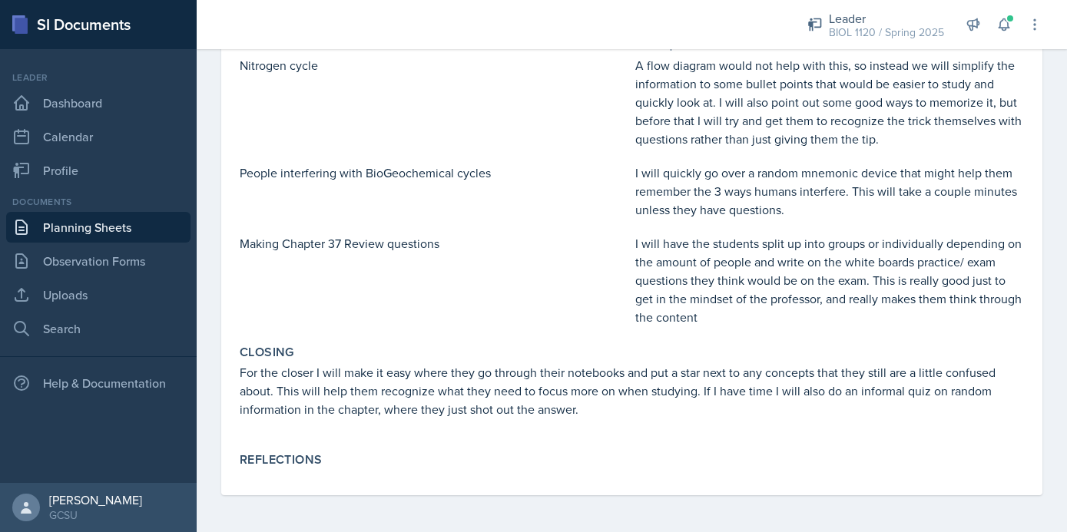
click at [393, 244] on p "Making Chapter 37 Review questions" at bounding box center [434, 243] width 389 height 18
click at [493, 363] on p "For the closer I will make it easy where they go through their notebooks and pu…" at bounding box center [632, 390] width 784 height 55
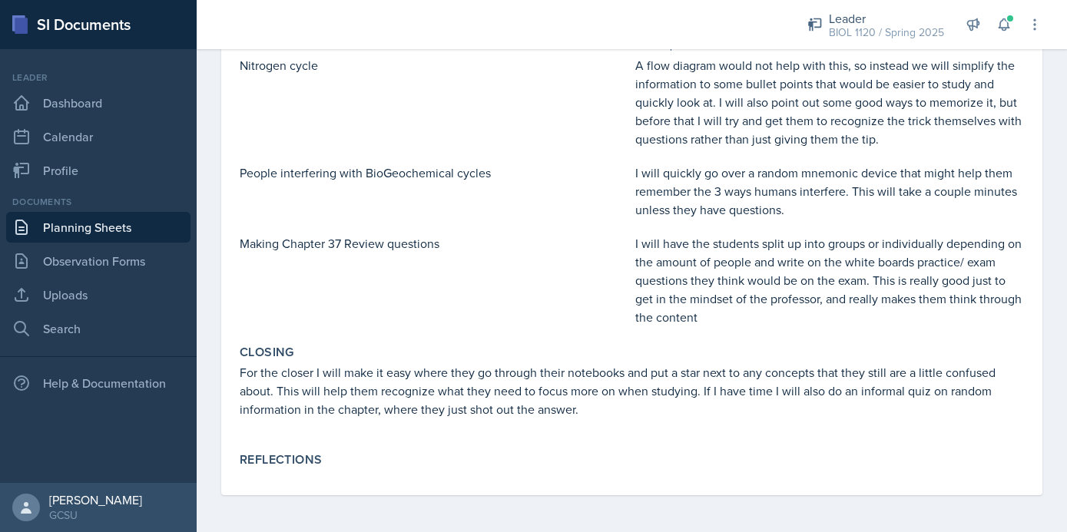
click at [463, 383] on p "For the closer I will make it easy where they go through their notebooks and pu…" at bounding box center [632, 390] width 784 height 55
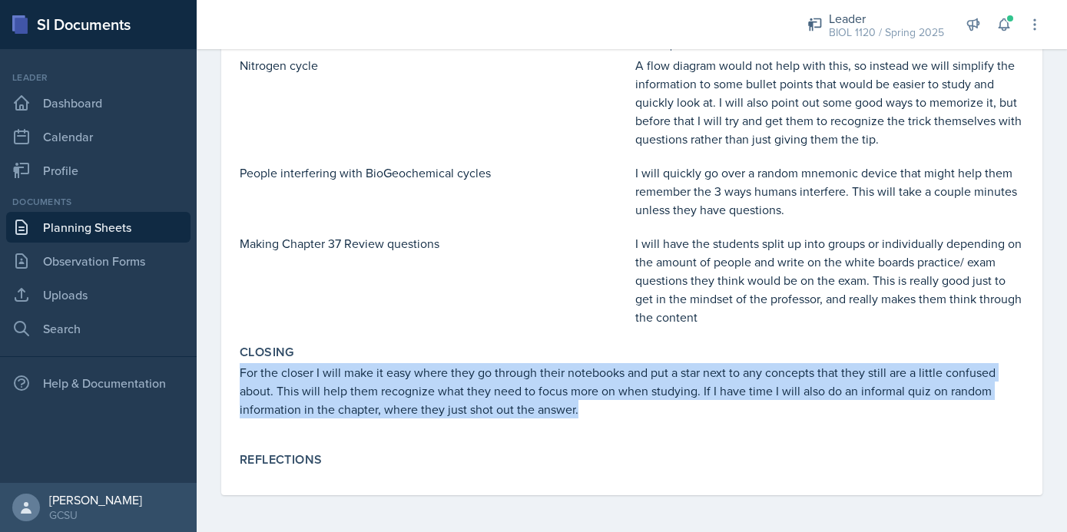
click at [463, 383] on p "For the closer I will make it easy where they go through their notebooks and pu…" at bounding box center [632, 390] width 784 height 55
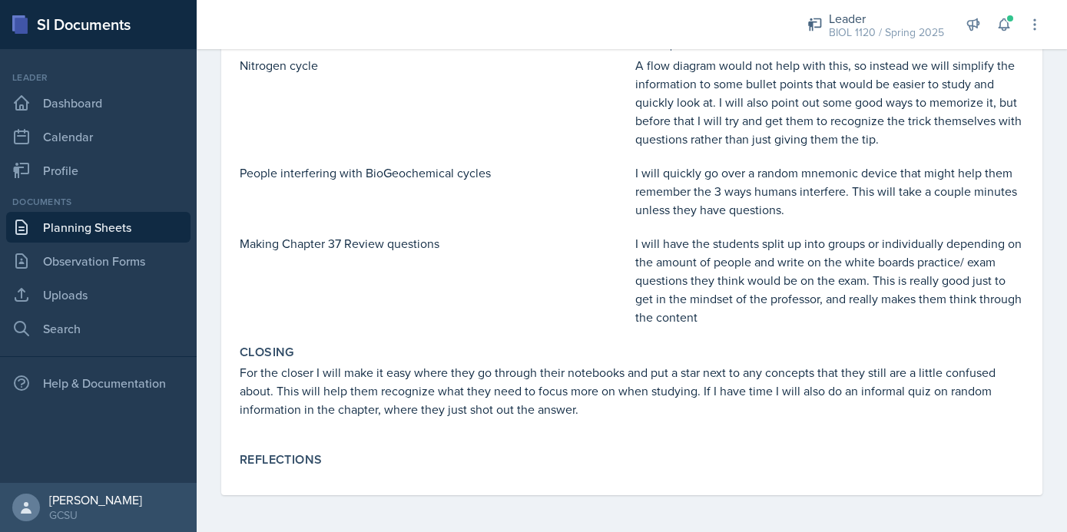
click at [686, 264] on p "I will have the students split up into groups or individually depending on the …" at bounding box center [829, 280] width 389 height 92
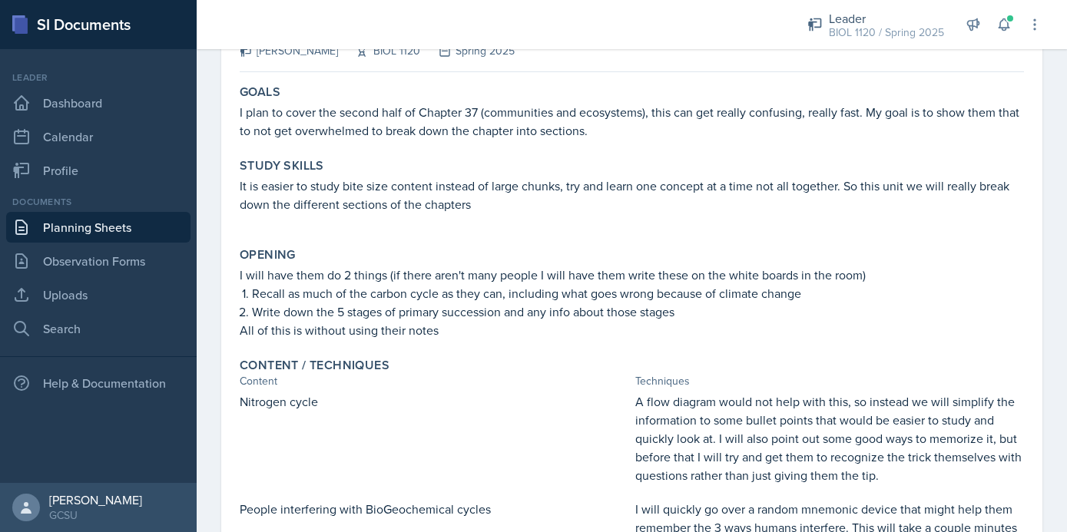
scroll to position [0, 0]
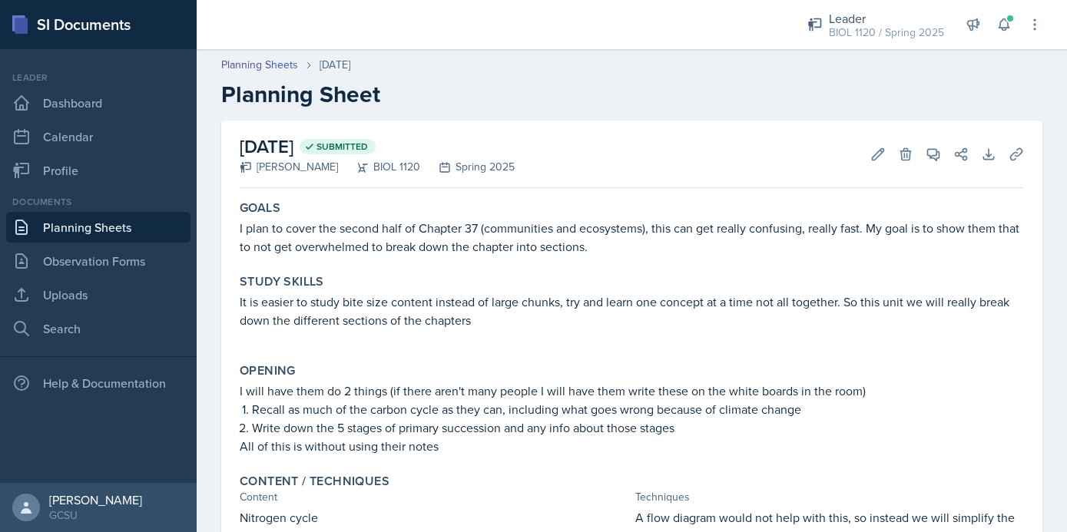
click at [133, 223] on link "Planning Sheets" at bounding box center [98, 227] width 184 height 31
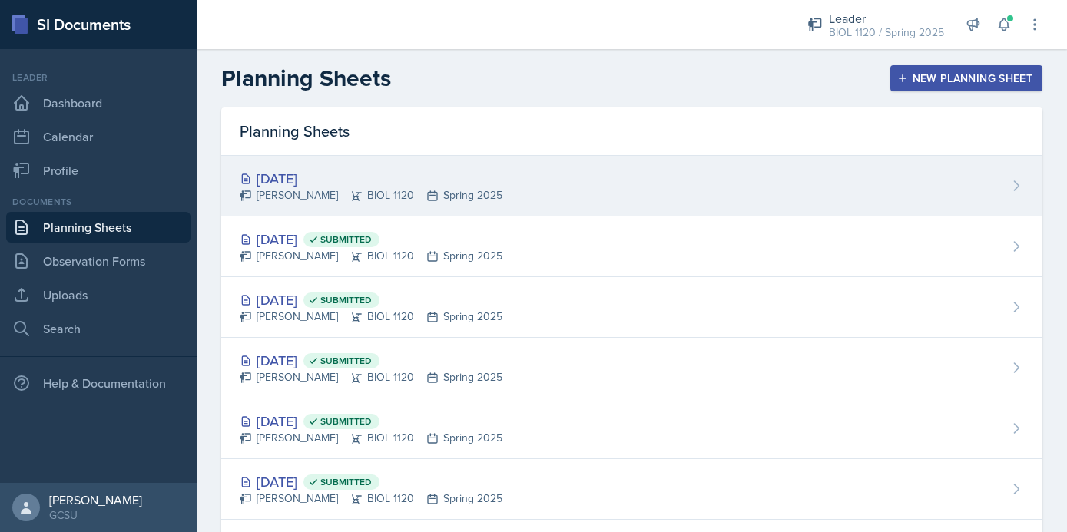
click at [595, 167] on div "Sep 10th, 2025 Emma Emmil BIOL 1120 Spring 2025" at bounding box center [631, 186] width 821 height 61
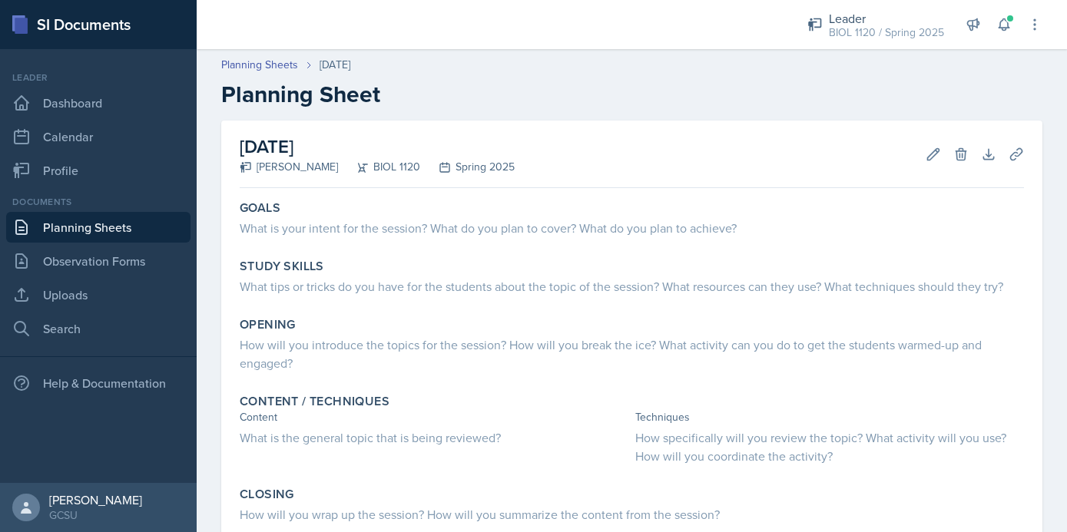
click at [107, 225] on link "Planning Sheets" at bounding box center [98, 227] width 184 height 31
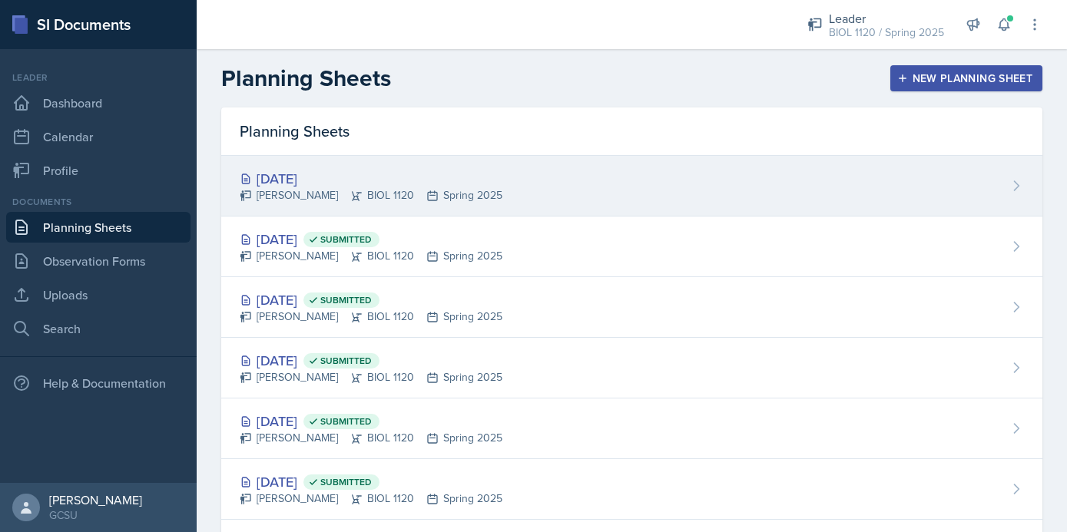
click at [1012, 178] on icon at bounding box center [1016, 185] width 15 height 15
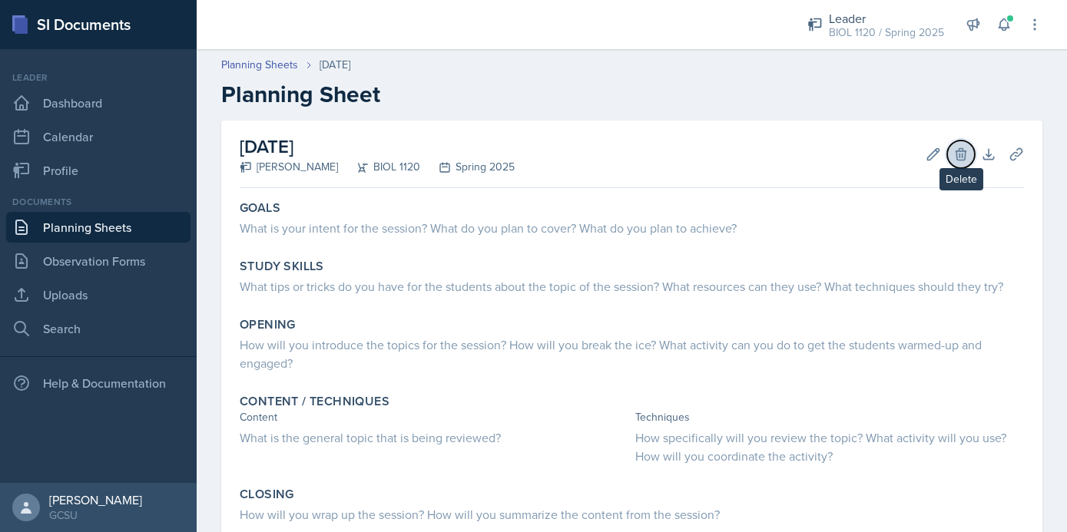
click at [963, 155] on icon at bounding box center [960, 154] width 15 height 15
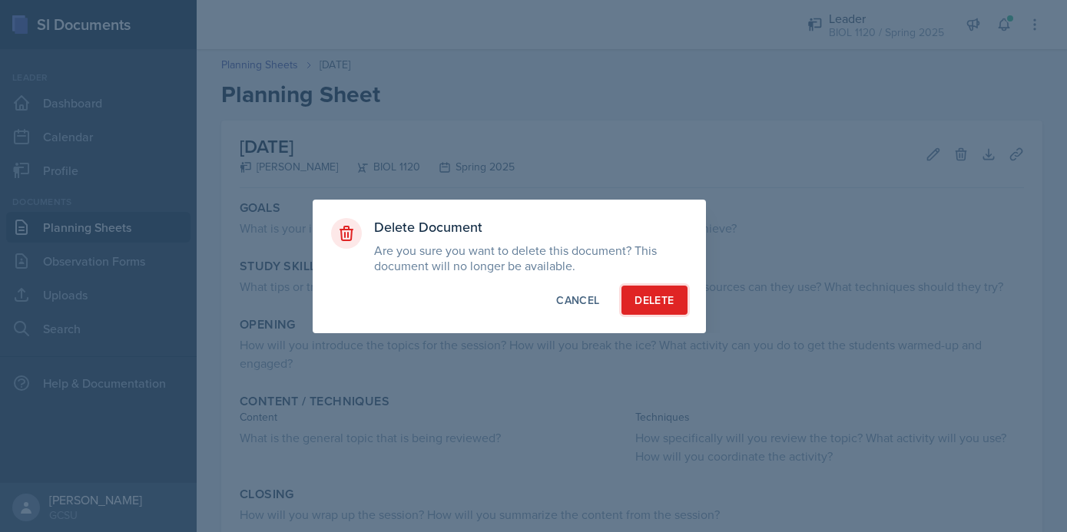
click at [633, 299] on button "Delete" at bounding box center [653, 300] width 65 height 29
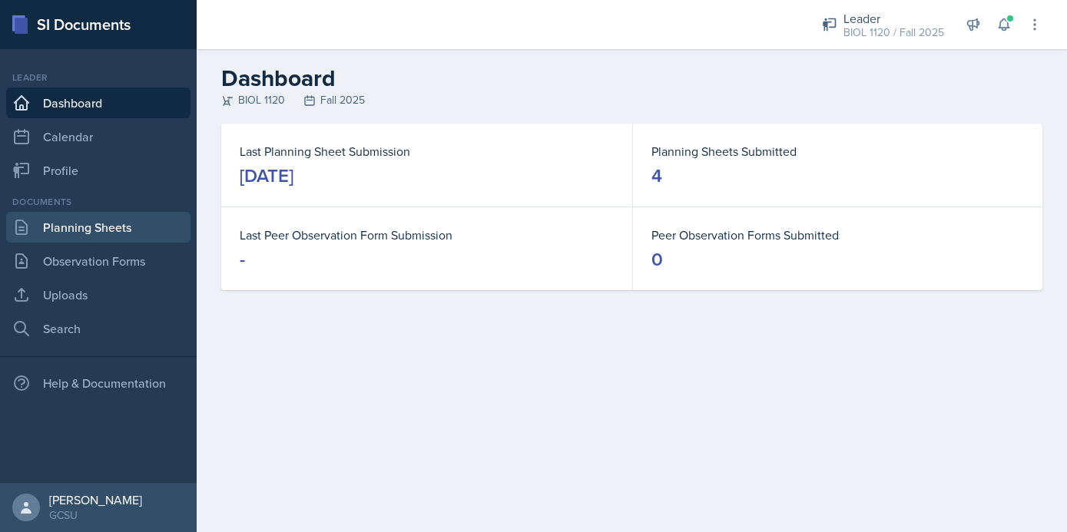
click at [126, 218] on link "Planning Sheets" at bounding box center [98, 227] width 184 height 31
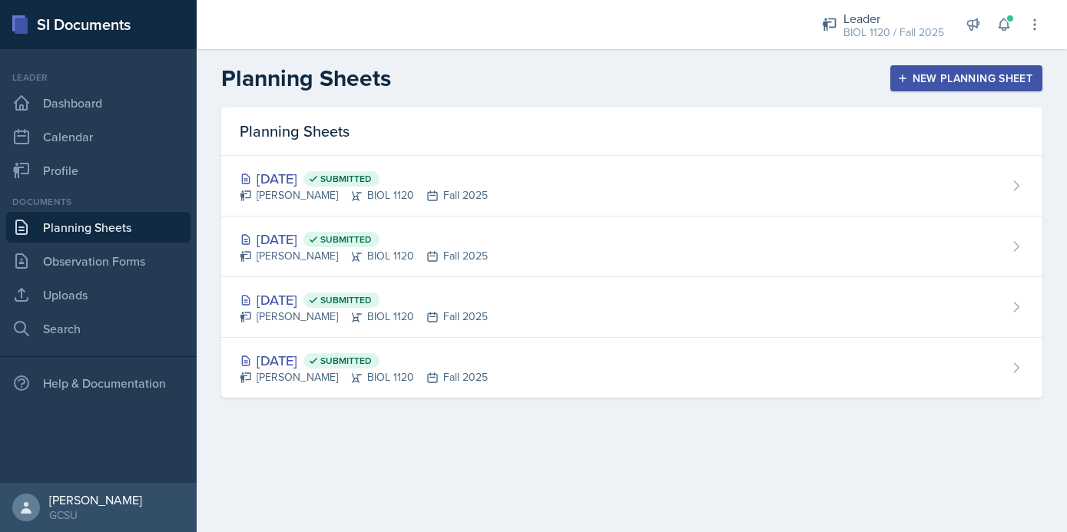
click at [122, 219] on link "Planning Sheets" at bounding box center [98, 227] width 184 height 31
click at [867, 27] on div "BIOL 1120 / Fall 2025" at bounding box center [893, 33] width 101 height 16
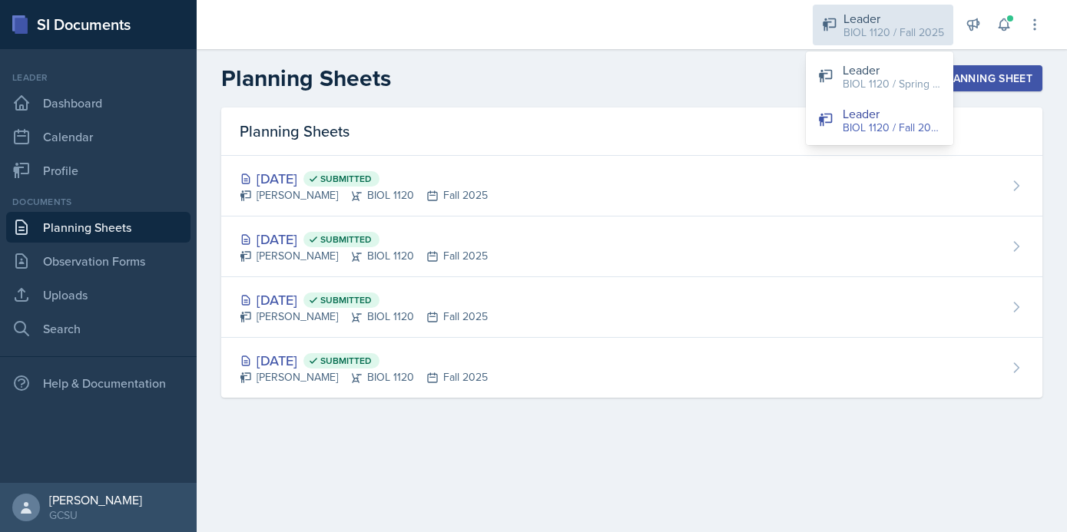
click at [867, 27] on div "BIOL 1120 / Fall 2025" at bounding box center [893, 33] width 101 height 16
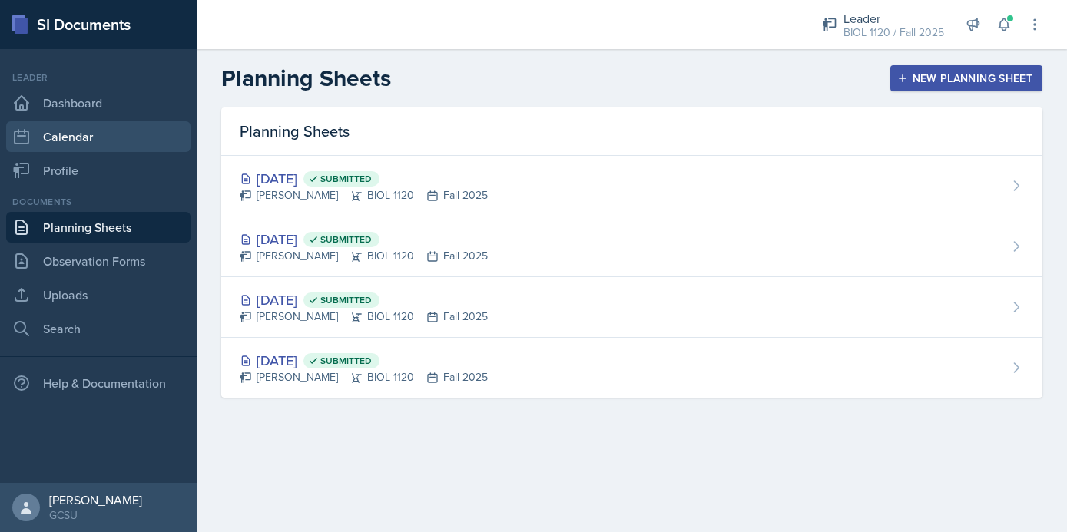
click at [82, 133] on link "Calendar" at bounding box center [98, 136] width 184 height 31
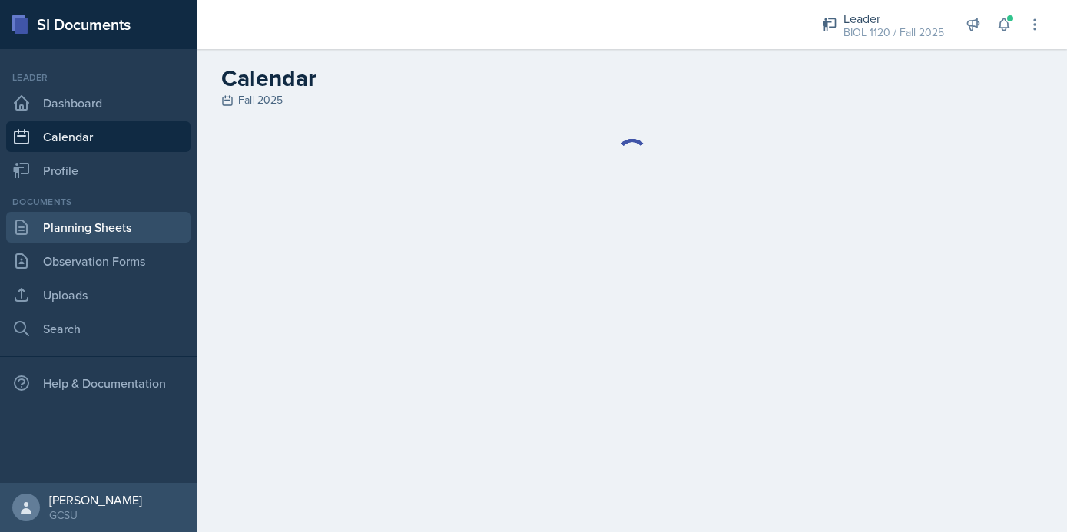
click at [105, 230] on link "Planning Sheets" at bounding box center [98, 227] width 184 height 31
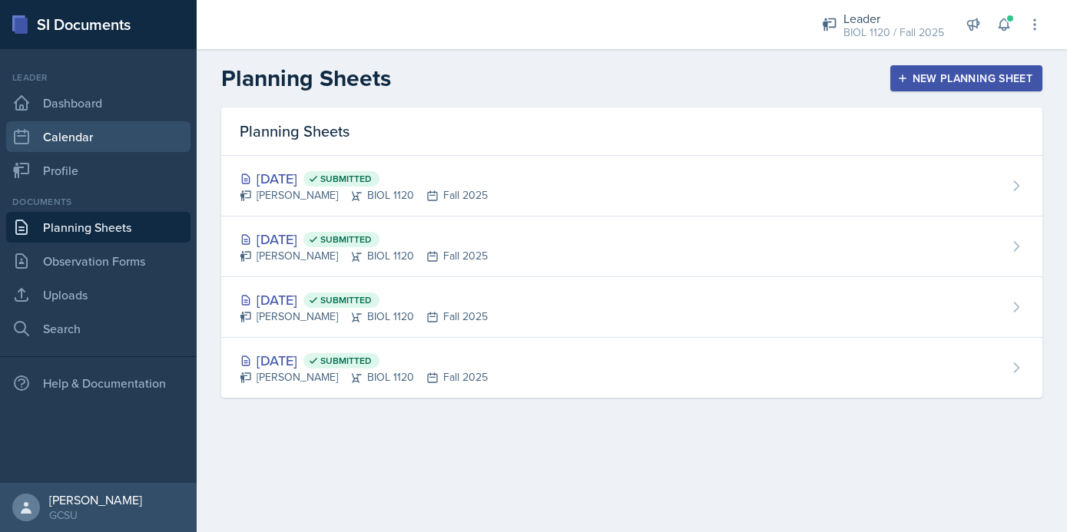
click at [131, 128] on link "Calendar" at bounding box center [98, 136] width 184 height 31
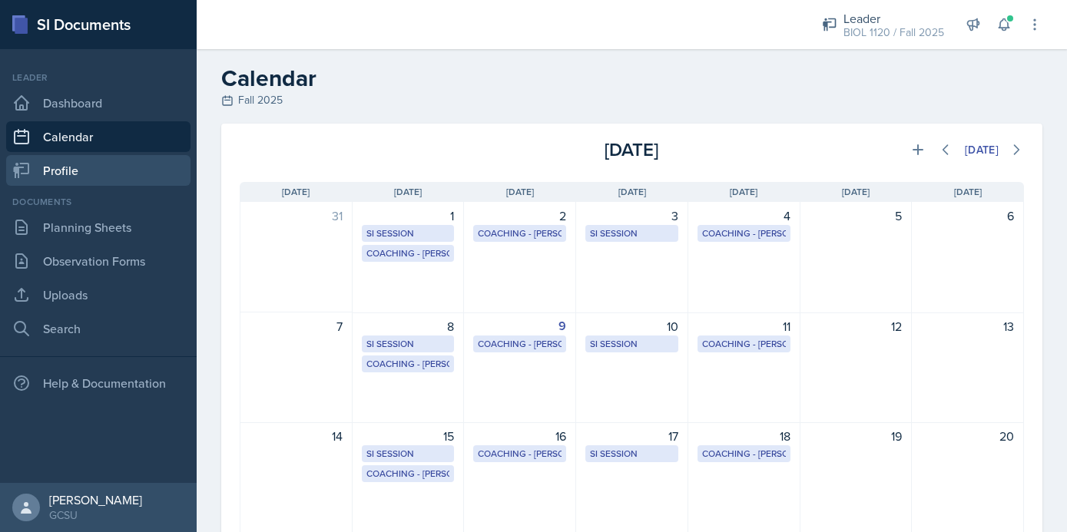
click at [131, 169] on link "Profile" at bounding box center [98, 170] width 184 height 31
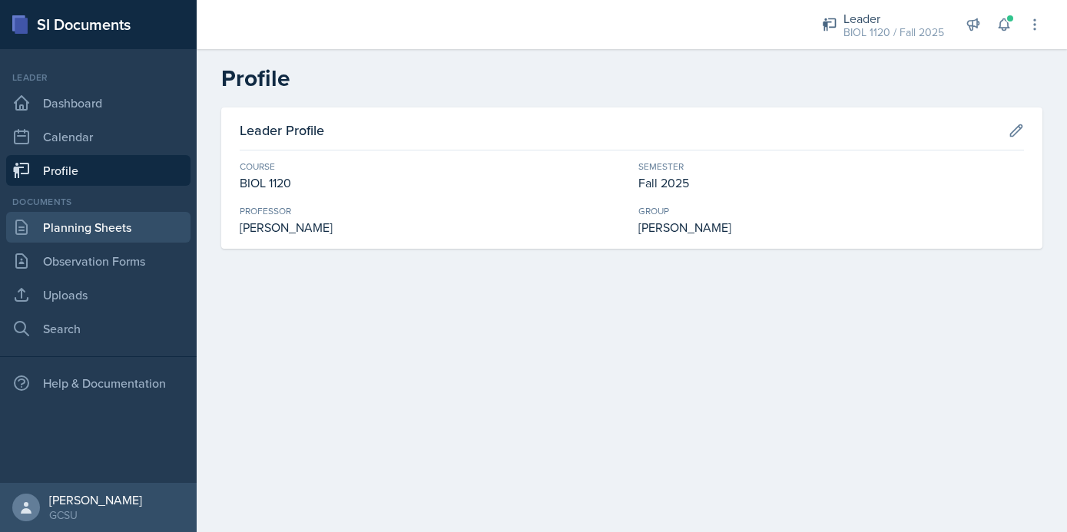
click at [114, 240] on link "Planning Sheets" at bounding box center [98, 227] width 184 height 31
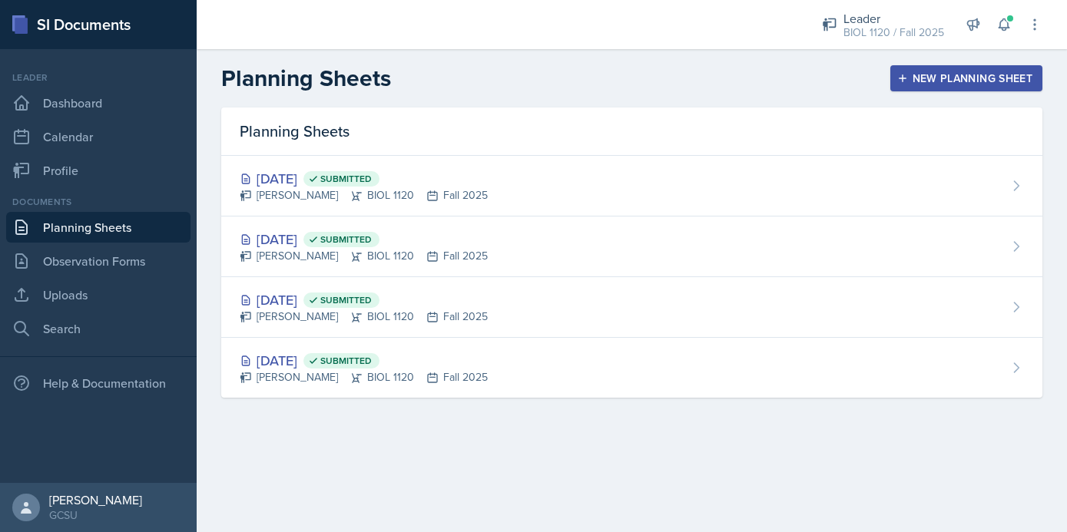
click at [595, 92] on header "Planning Sheets New Planning Sheet" at bounding box center [632, 78] width 870 height 58
click at [129, 227] on link "Planning Sheets" at bounding box center [98, 227] width 184 height 31
click at [770, 72] on div "Planning Sheets New Planning Sheet" at bounding box center [632, 79] width 870 height 28
